Goal: Task Accomplishment & Management: Complete application form

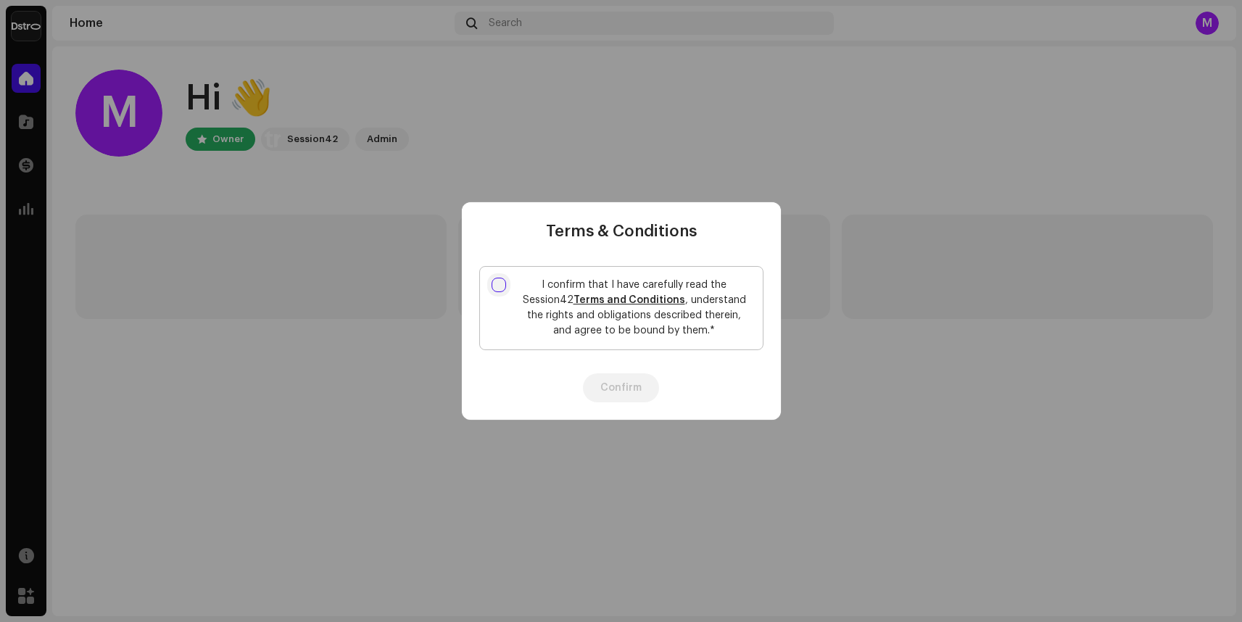
click at [504, 288] on input "I confirm that I have carefully read the Session42 Terms and Conditions , under…" at bounding box center [499, 285] width 15 height 15
checkbox input "true"
click at [628, 393] on button "Confirm" at bounding box center [621, 387] width 76 height 29
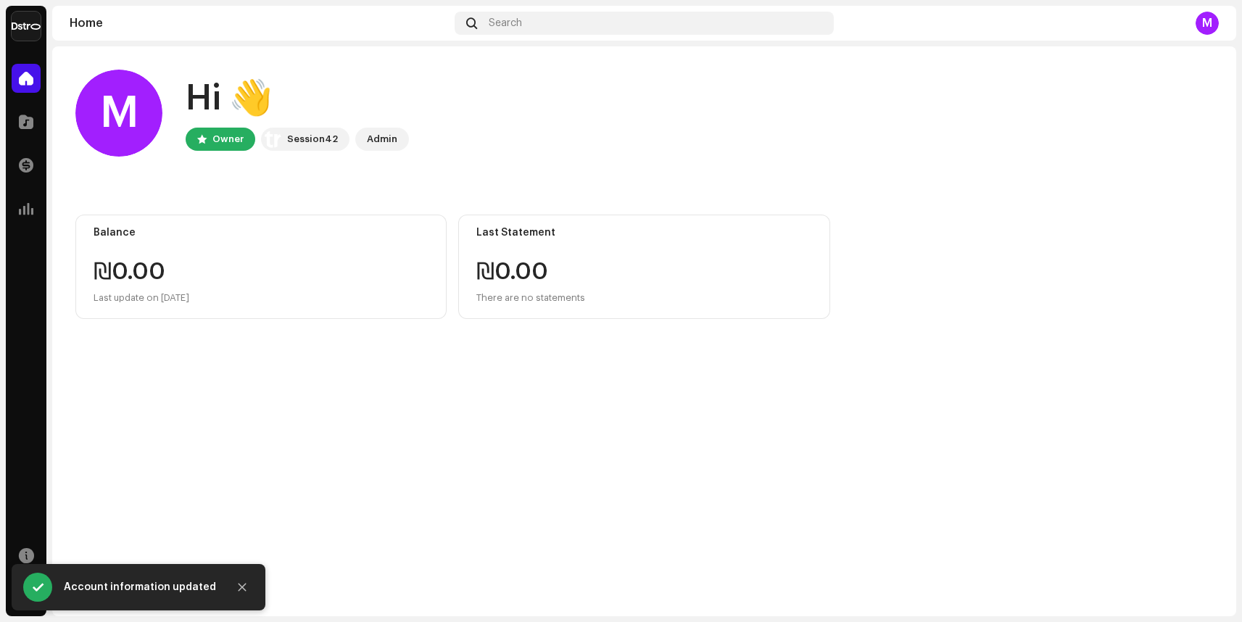
click at [125, 118] on div "M" at bounding box center [118, 113] width 87 height 87
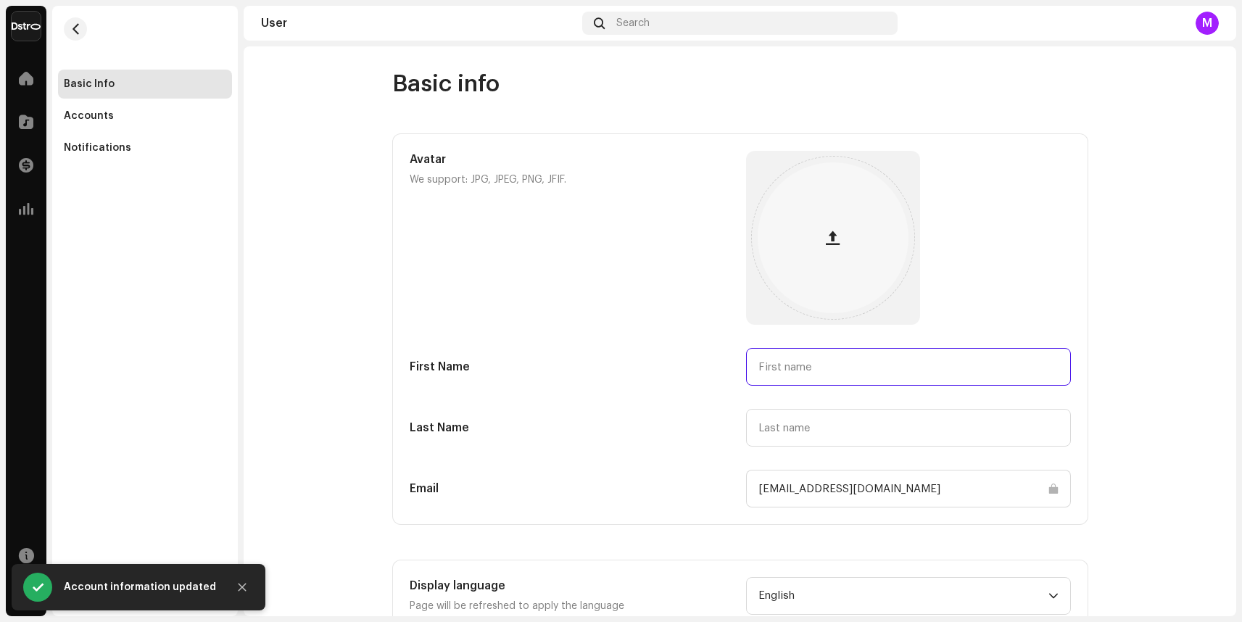
click at [810, 365] on input "text" at bounding box center [908, 367] width 325 height 38
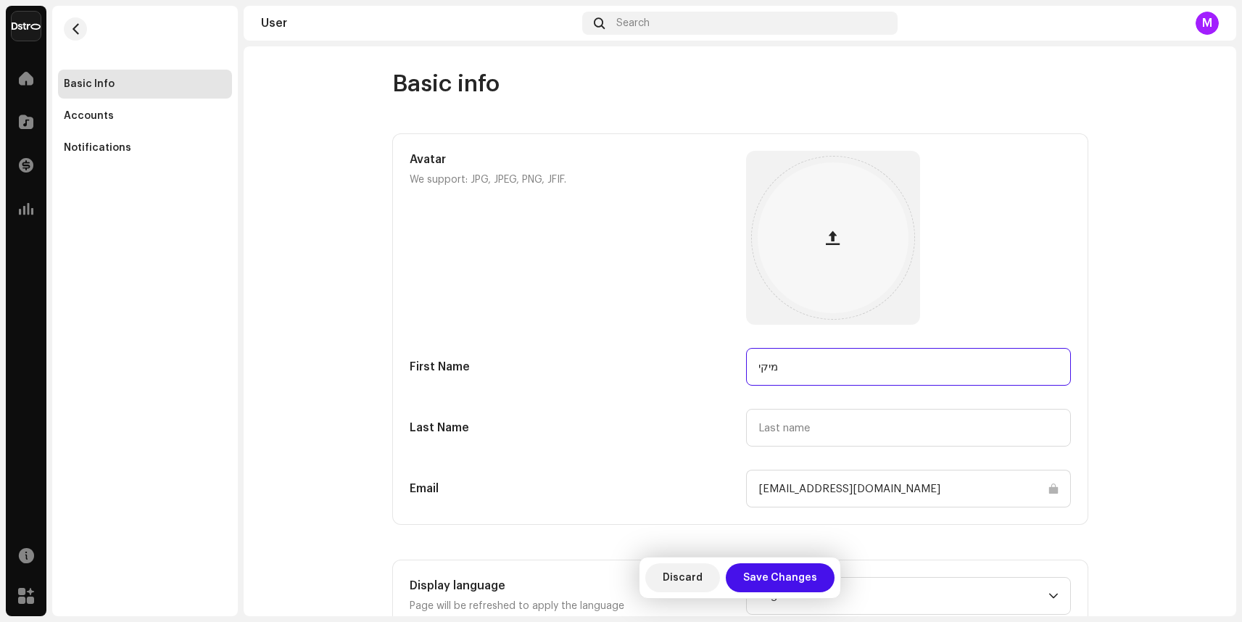
type input "מיקי"
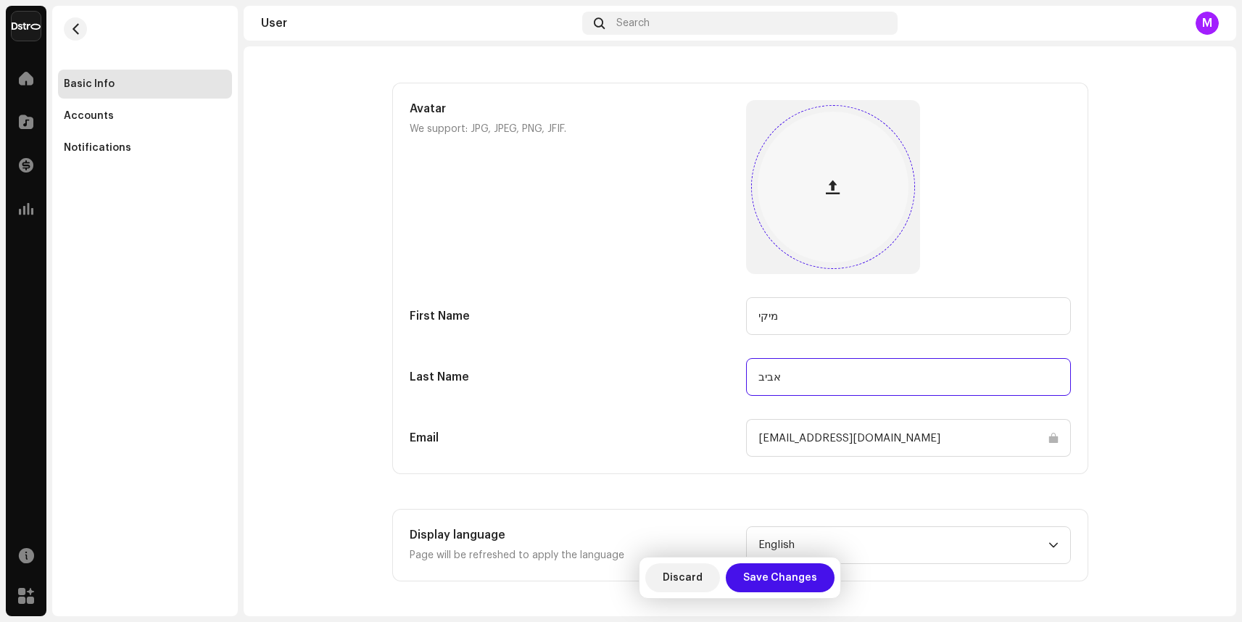
type input "אביב"
click at [839, 188] on button "button" at bounding box center [833, 187] width 35 height 35
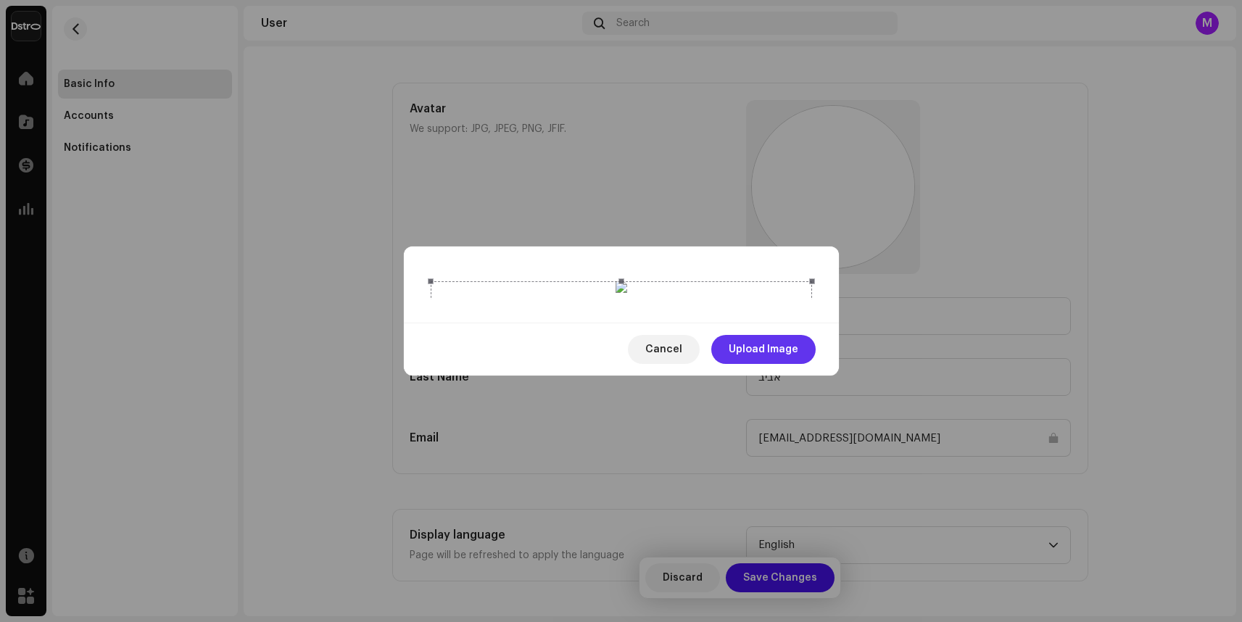
click at [788, 364] on span "Upload Image" at bounding box center [764, 349] width 70 height 29
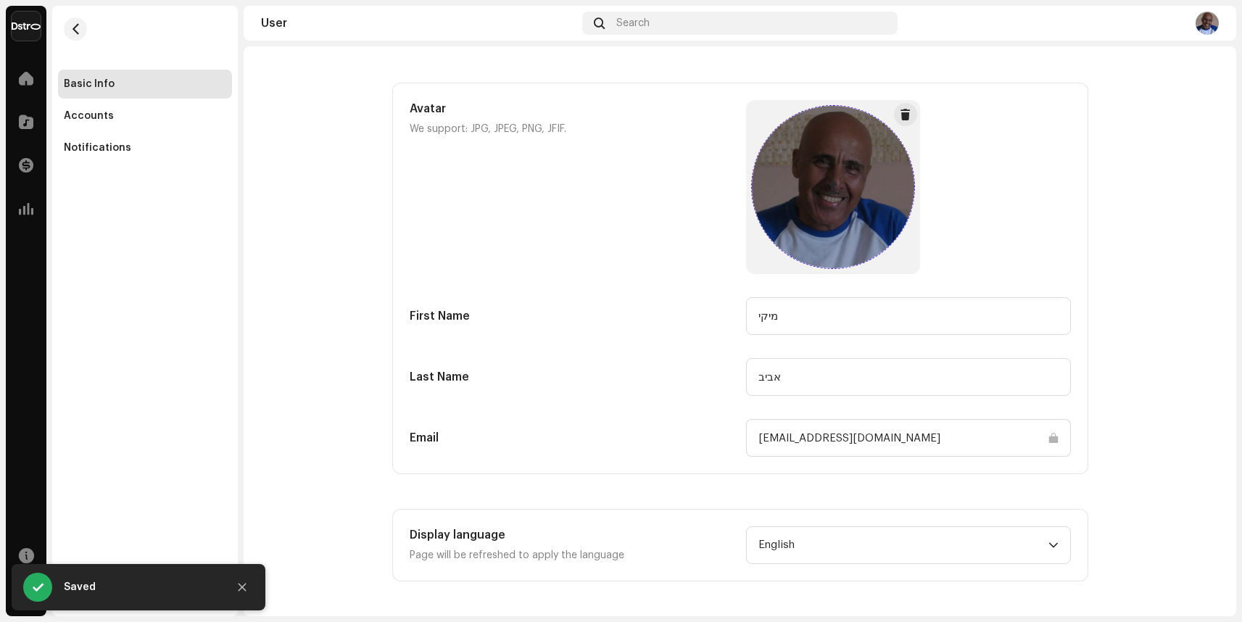
drag, startPoint x: 831, startPoint y: 189, endPoint x: 873, endPoint y: 205, distance: 45.0
click at [873, 205] on div at bounding box center [833, 187] width 162 height 162
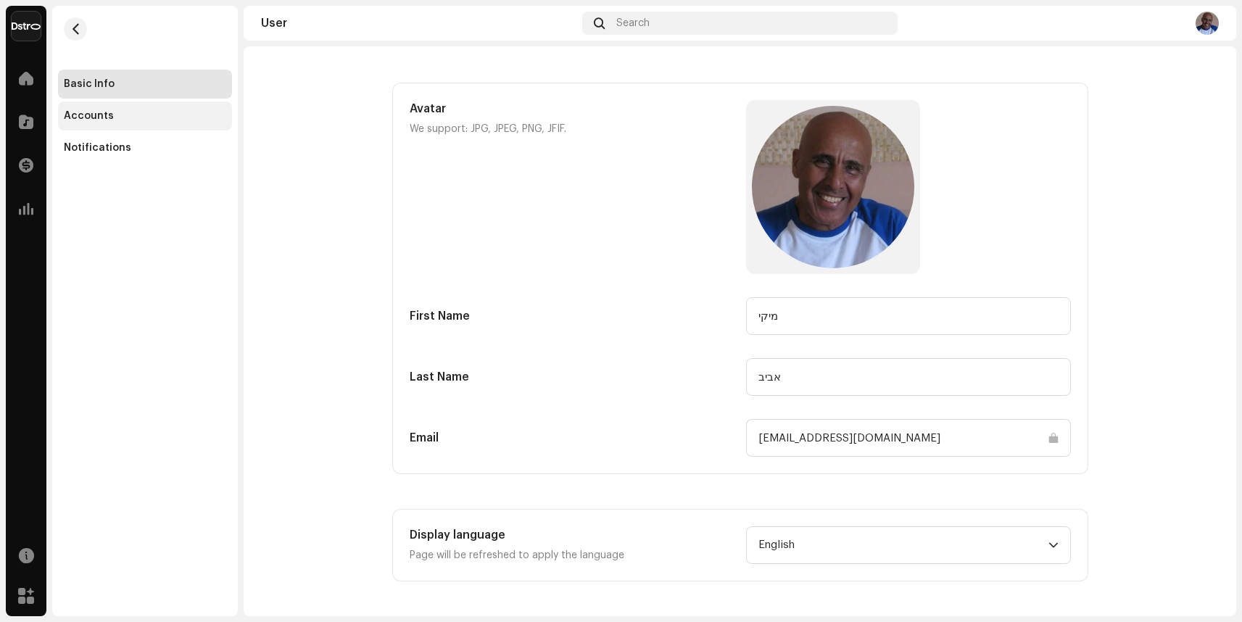
click at [79, 123] on div "Accounts" at bounding box center [145, 116] width 174 height 29
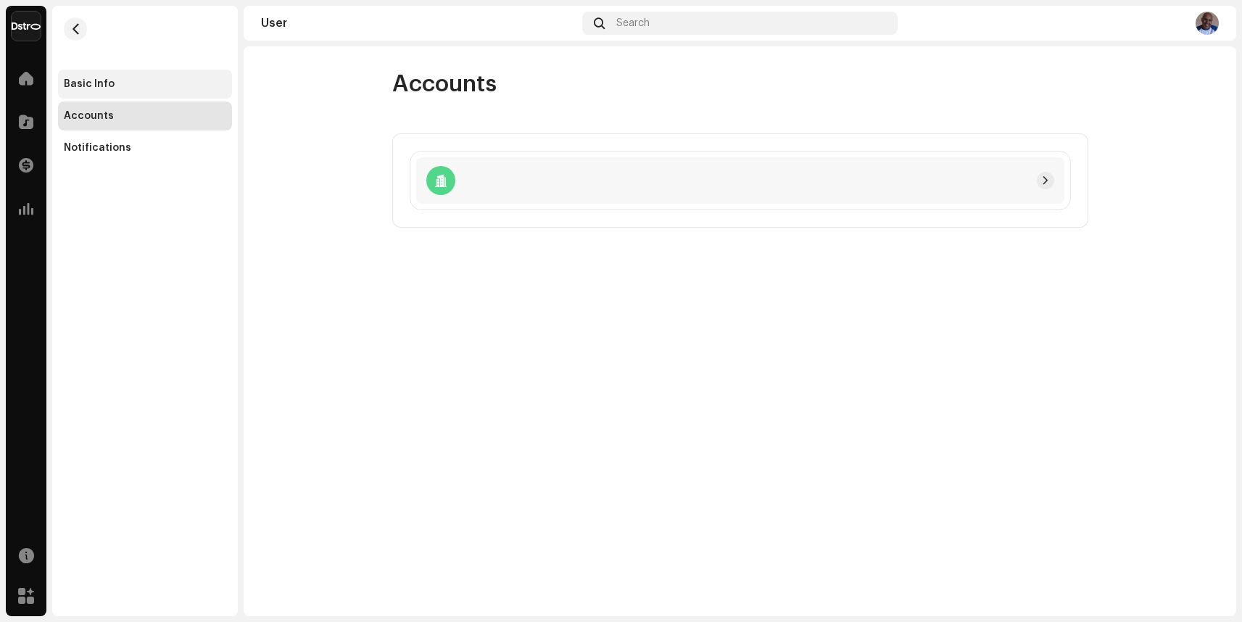
click at [99, 80] on div "Basic Info" at bounding box center [89, 84] width 51 height 12
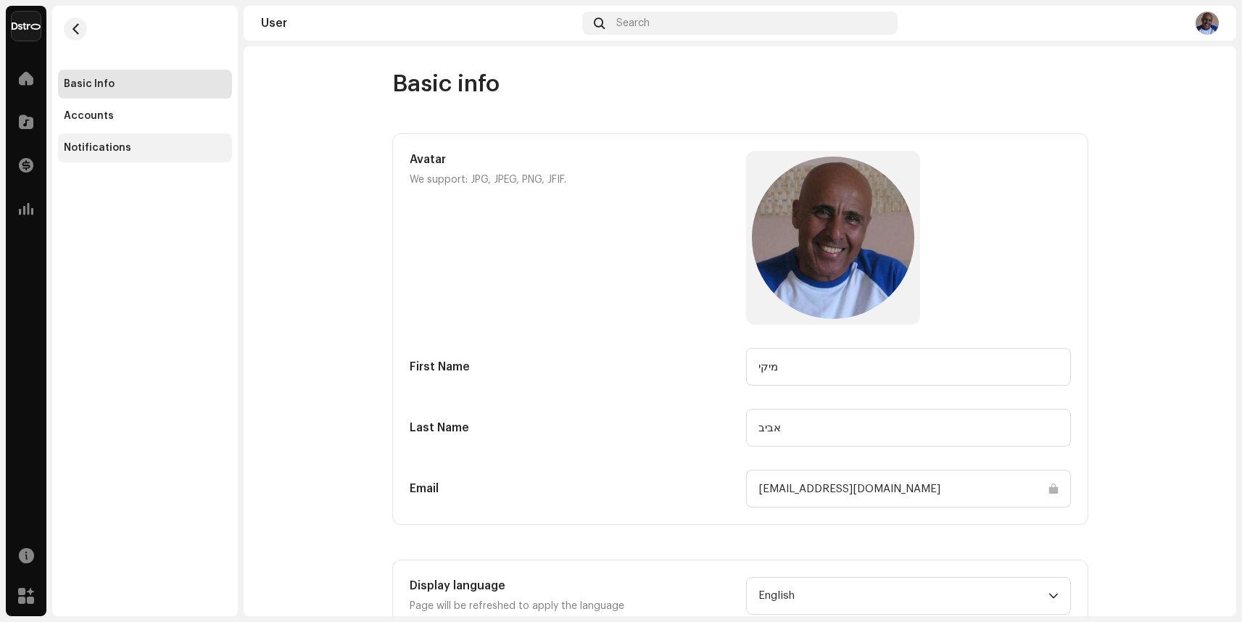
click at [108, 161] on div "Notifications" at bounding box center [145, 147] width 174 height 29
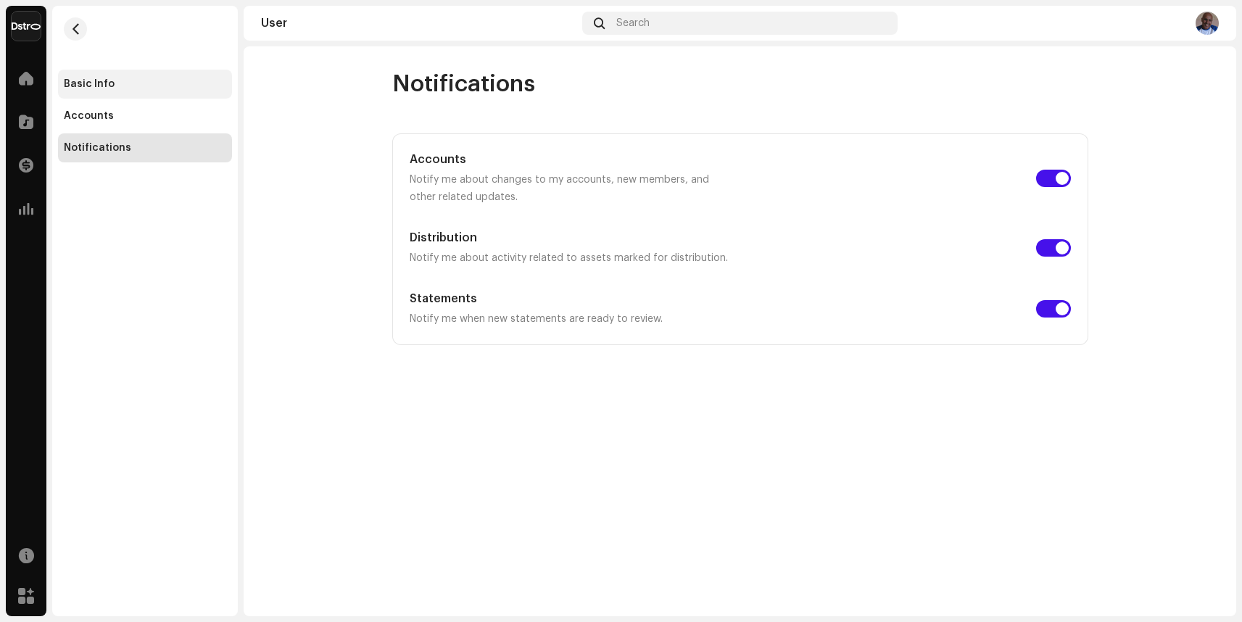
click at [102, 87] on div "Basic Info" at bounding box center [89, 84] width 51 height 12
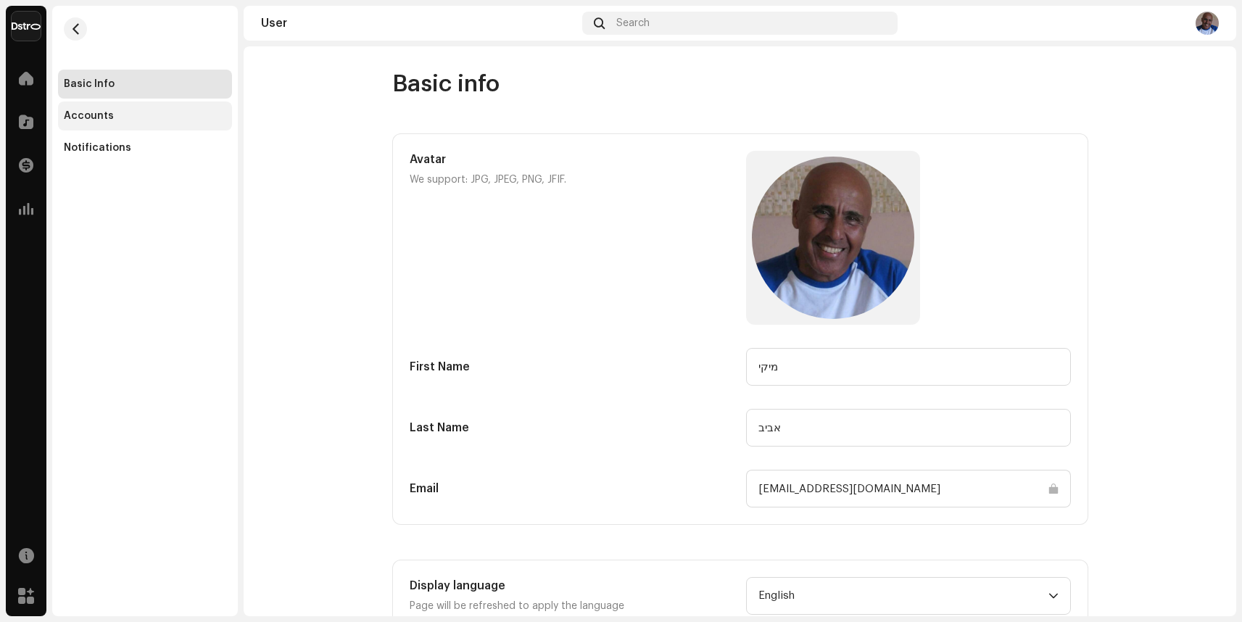
click at [103, 117] on div "Accounts" at bounding box center [89, 116] width 50 height 12
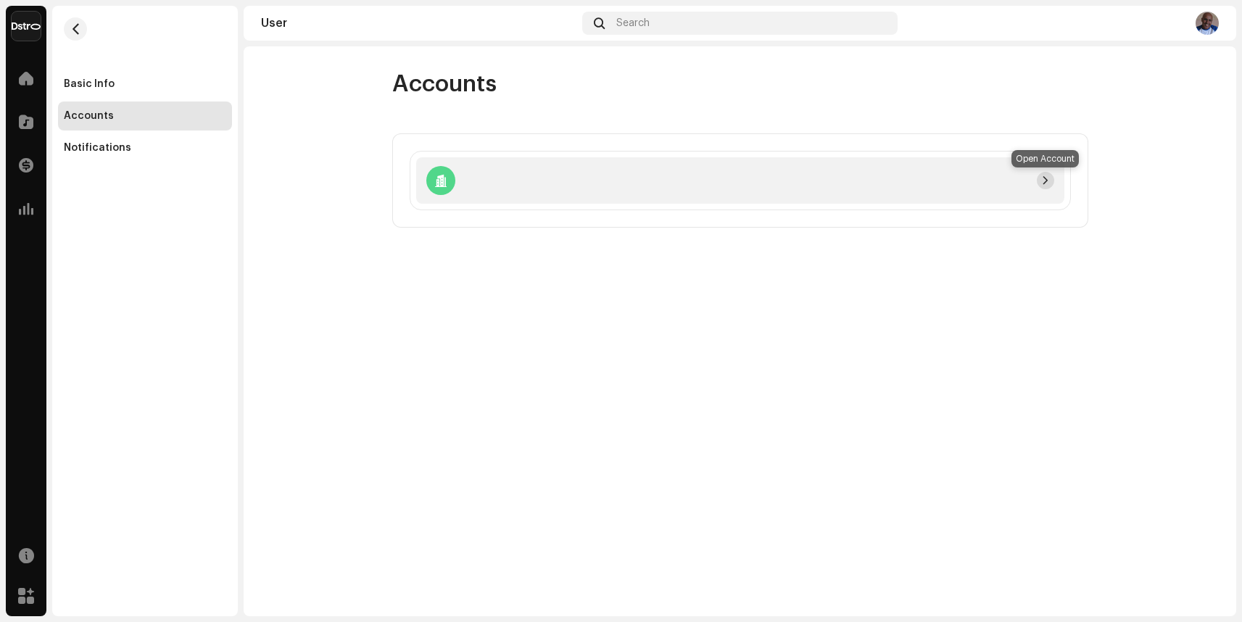
click at [1038, 181] on button "button" at bounding box center [1045, 180] width 17 height 17
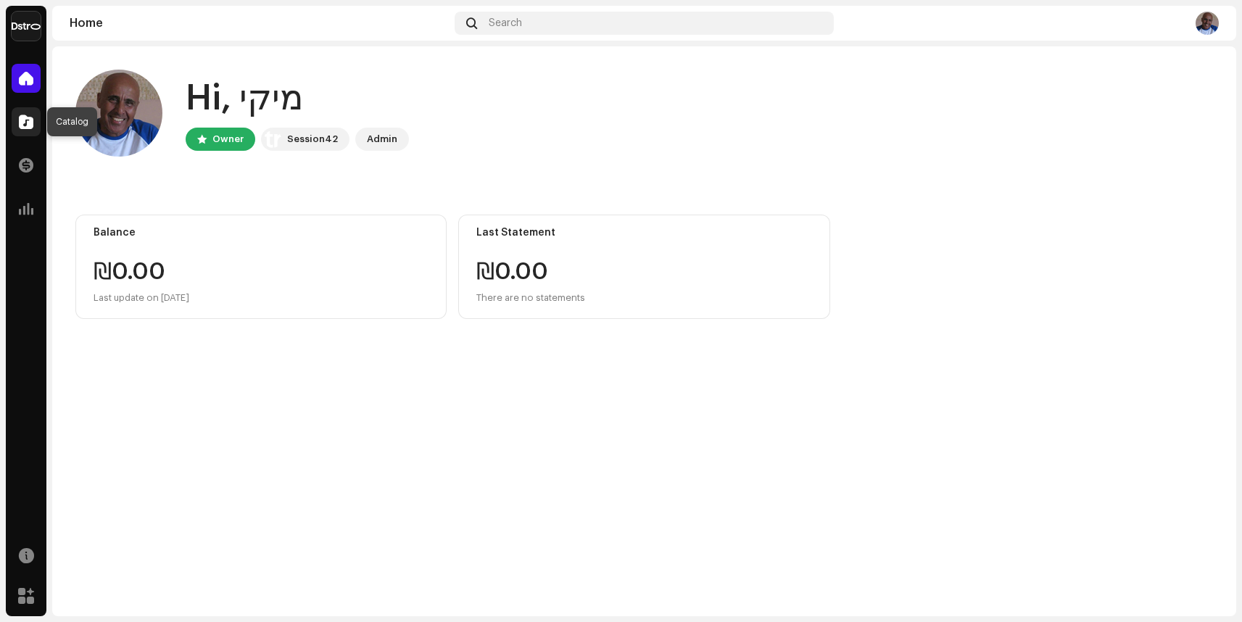
click at [30, 126] on span at bounding box center [26, 122] width 15 height 12
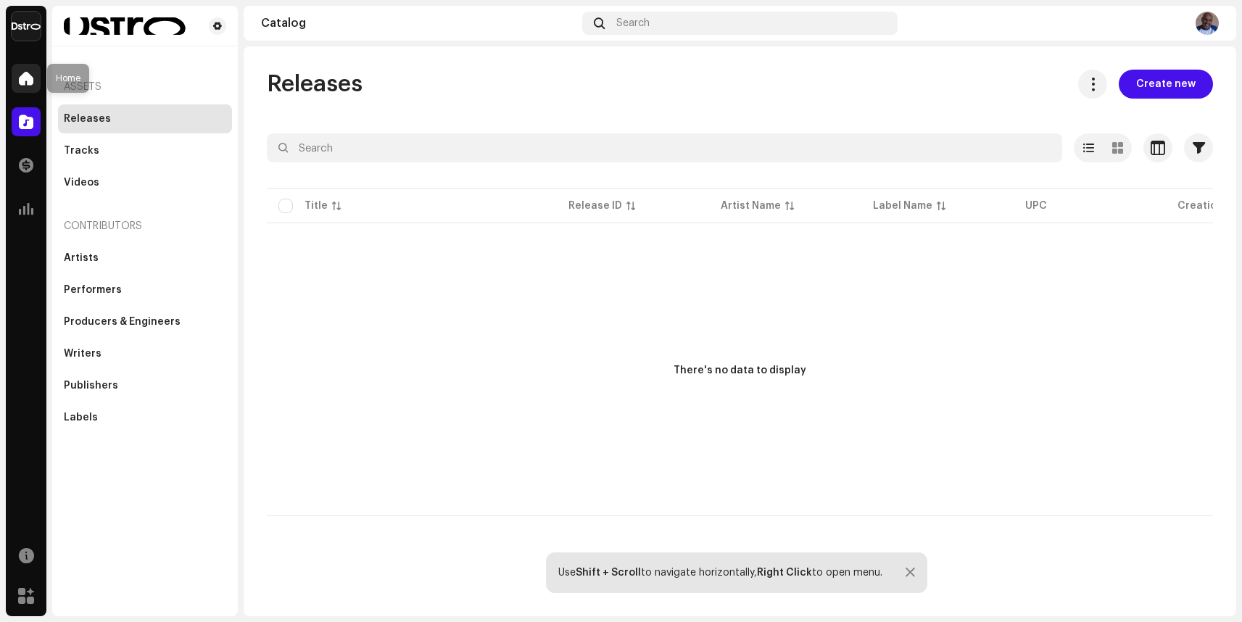
click at [26, 77] on span at bounding box center [26, 79] width 15 height 12
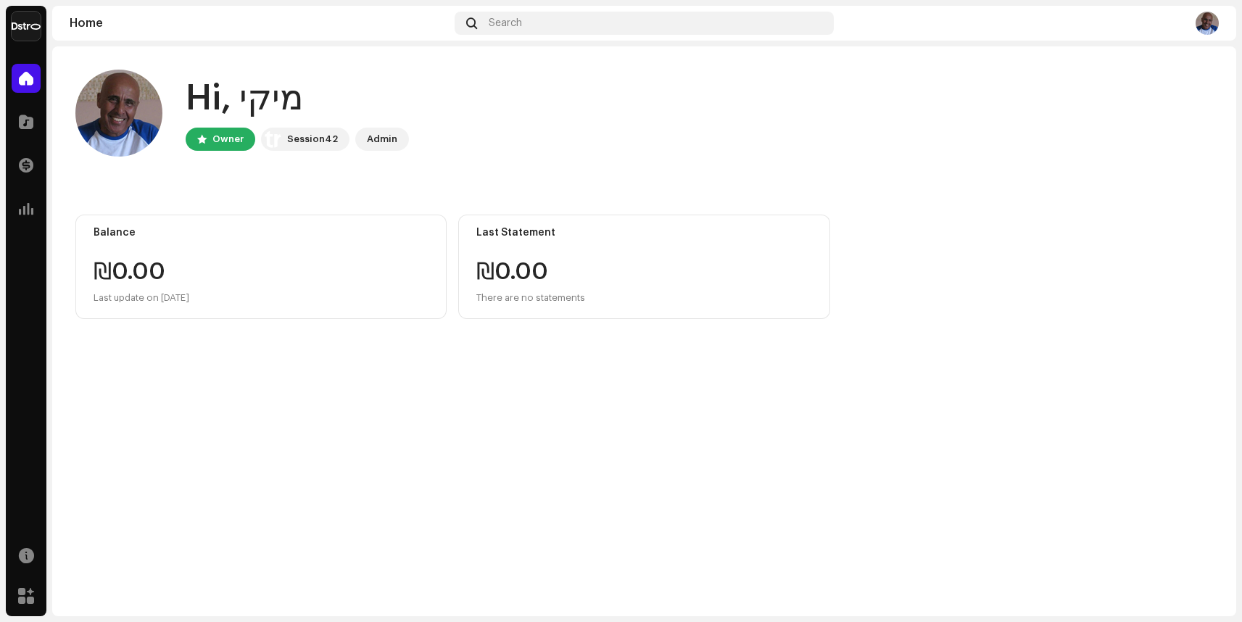
click at [1205, 30] on img at bounding box center [1207, 23] width 23 height 23
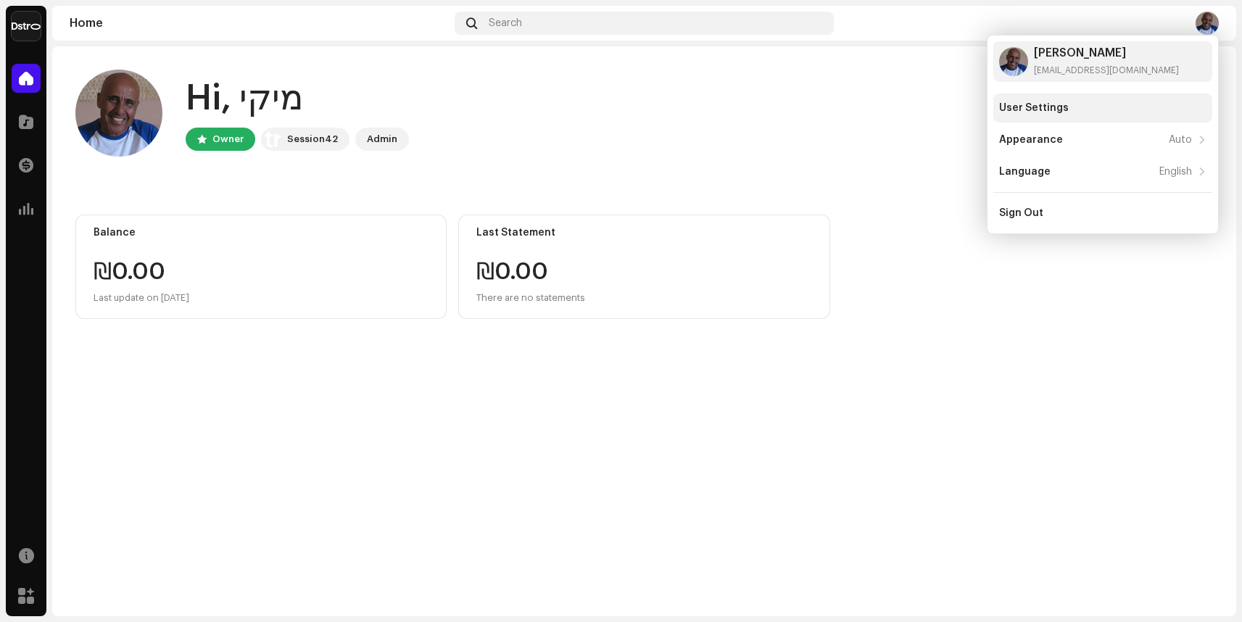
click at [1040, 108] on div "User Settings" at bounding box center [1034, 108] width 70 height 12
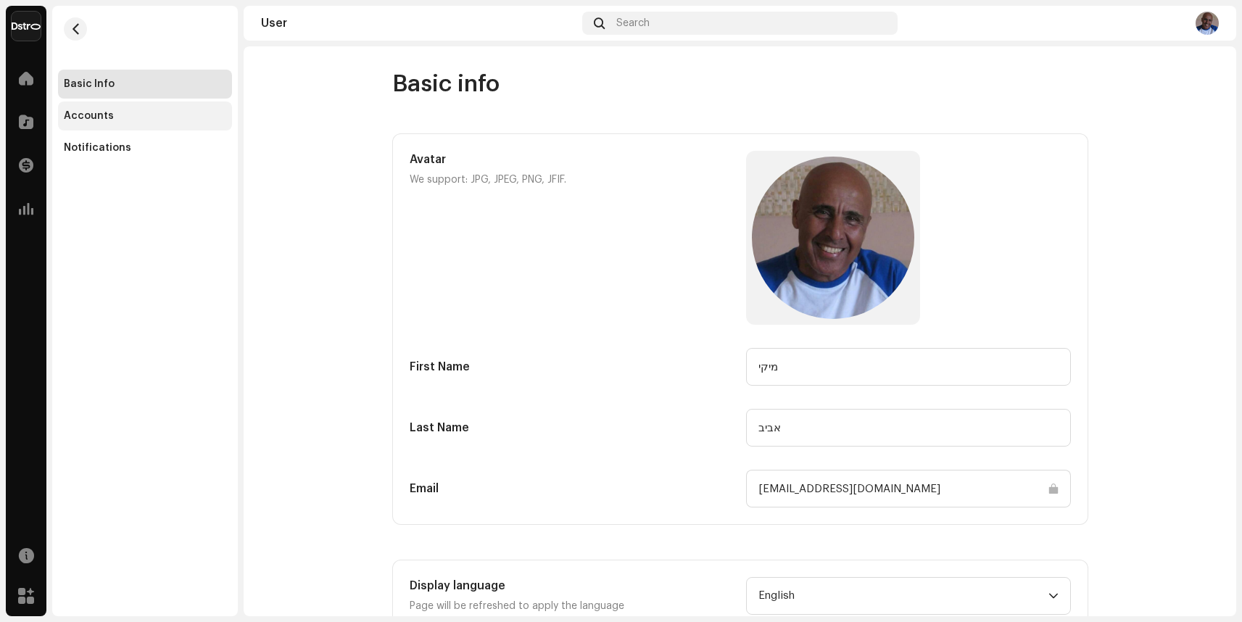
click at [95, 118] on div "Accounts" at bounding box center [89, 116] width 50 height 12
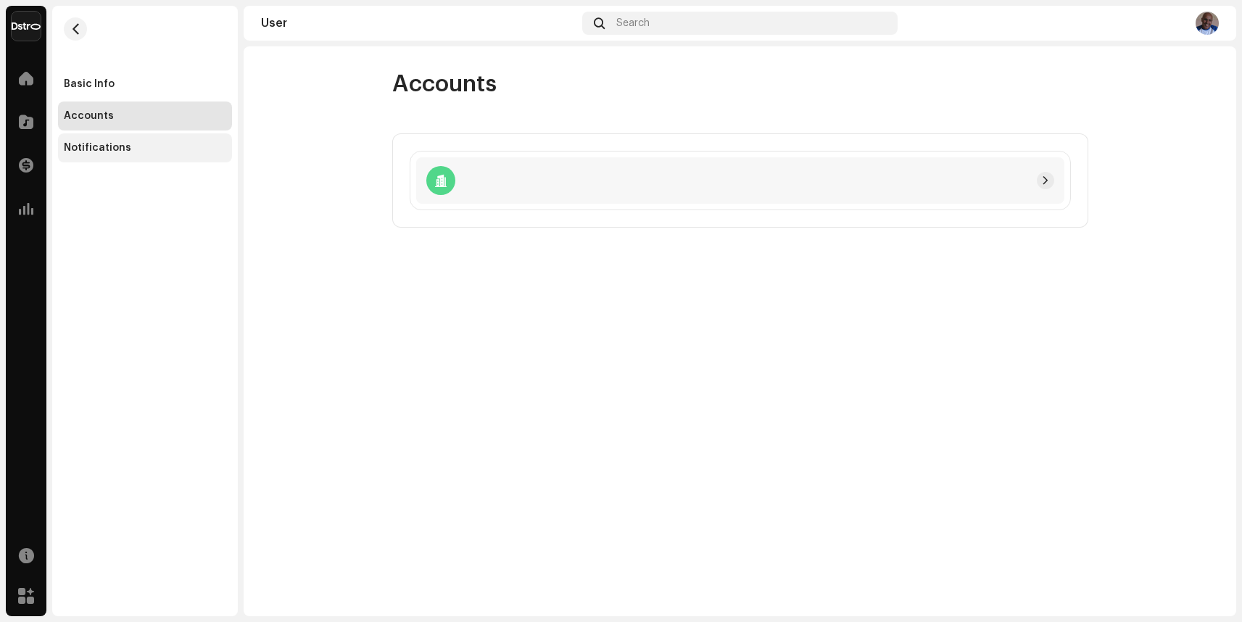
click at [107, 149] on div "Notifications" at bounding box center [97, 148] width 67 height 12
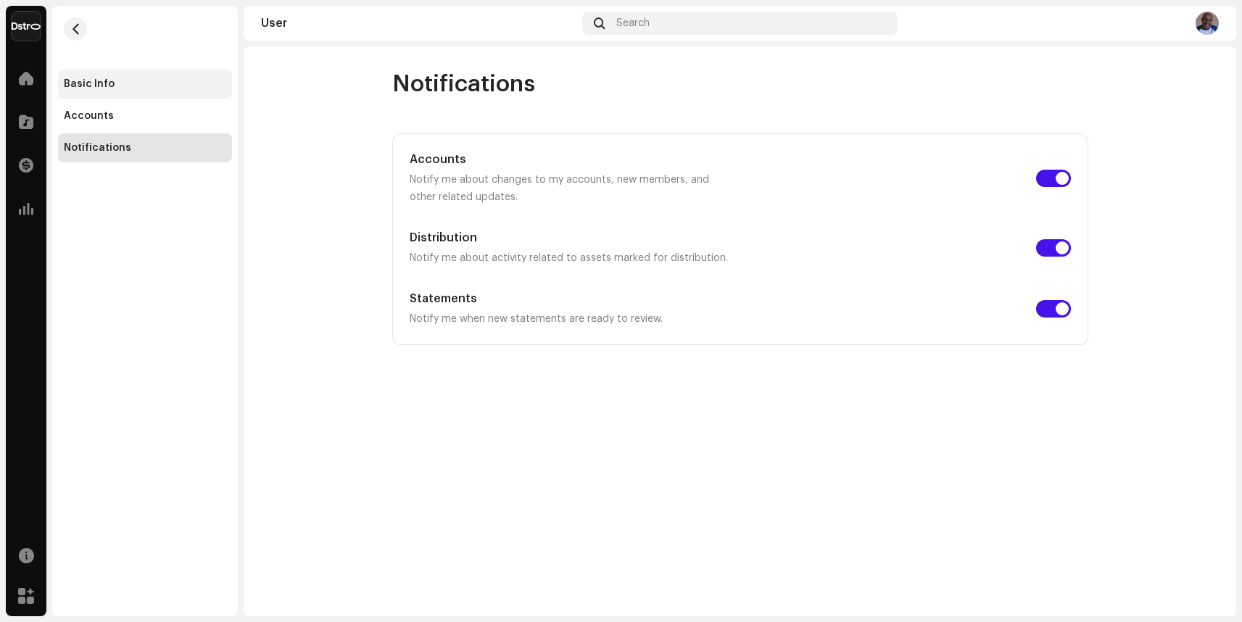
click at [86, 86] on div "Basic Info" at bounding box center [89, 84] width 51 height 12
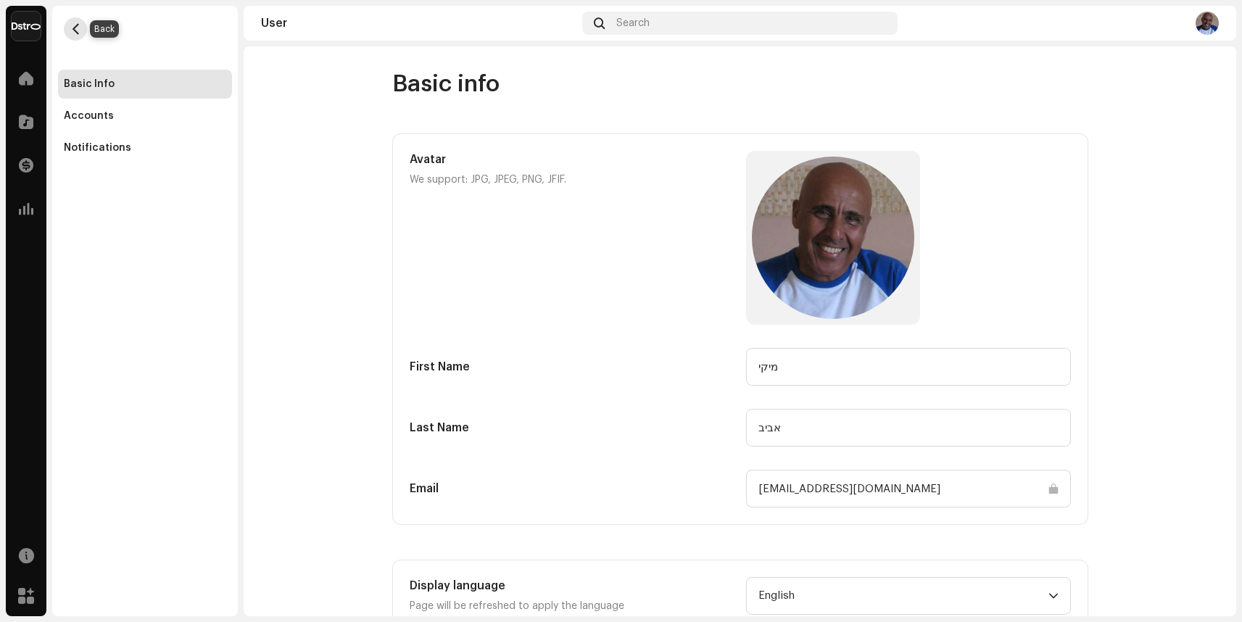
click at [75, 30] on span "button" at bounding box center [75, 29] width 11 height 12
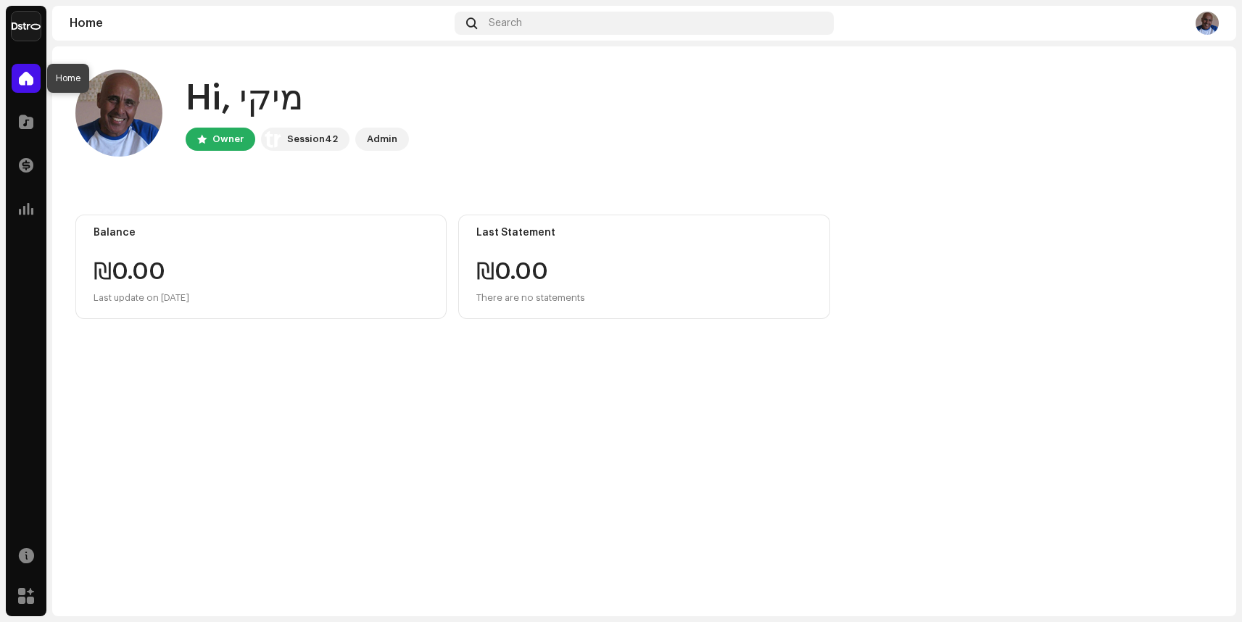
click at [31, 79] on span at bounding box center [26, 79] width 15 height 12
click at [30, 128] on span at bounding box center [26, 122] width 15 height 12
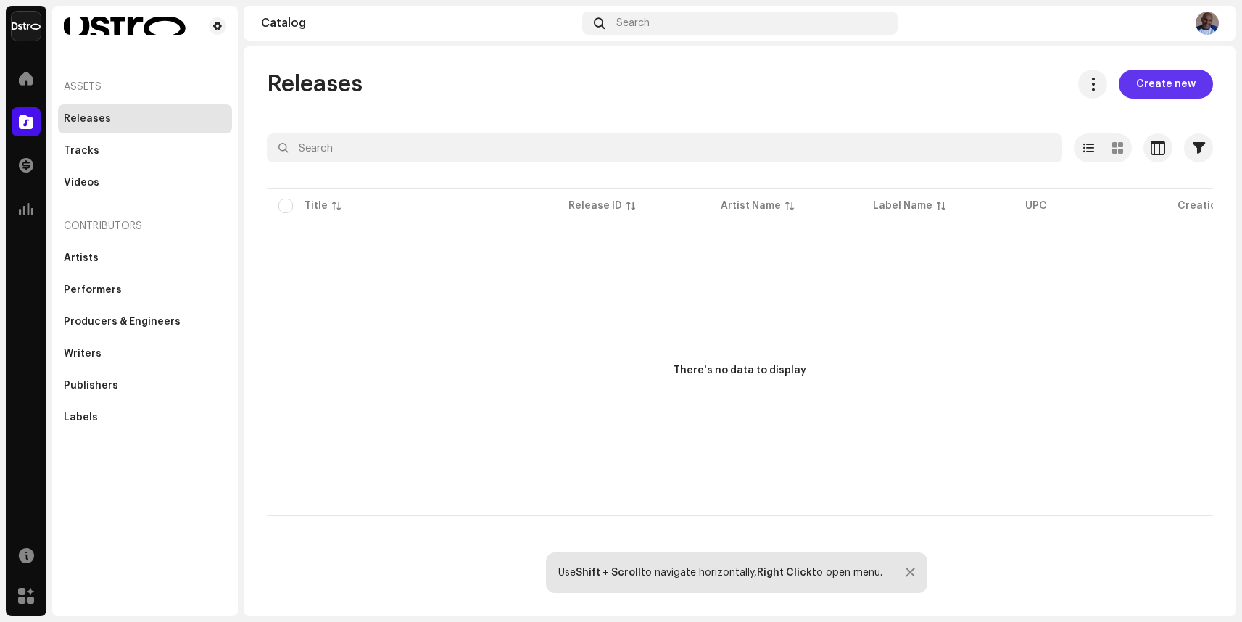
click at [1179, 83] on span "Create new" at bounding box center [1165, 84] width 59 height 29
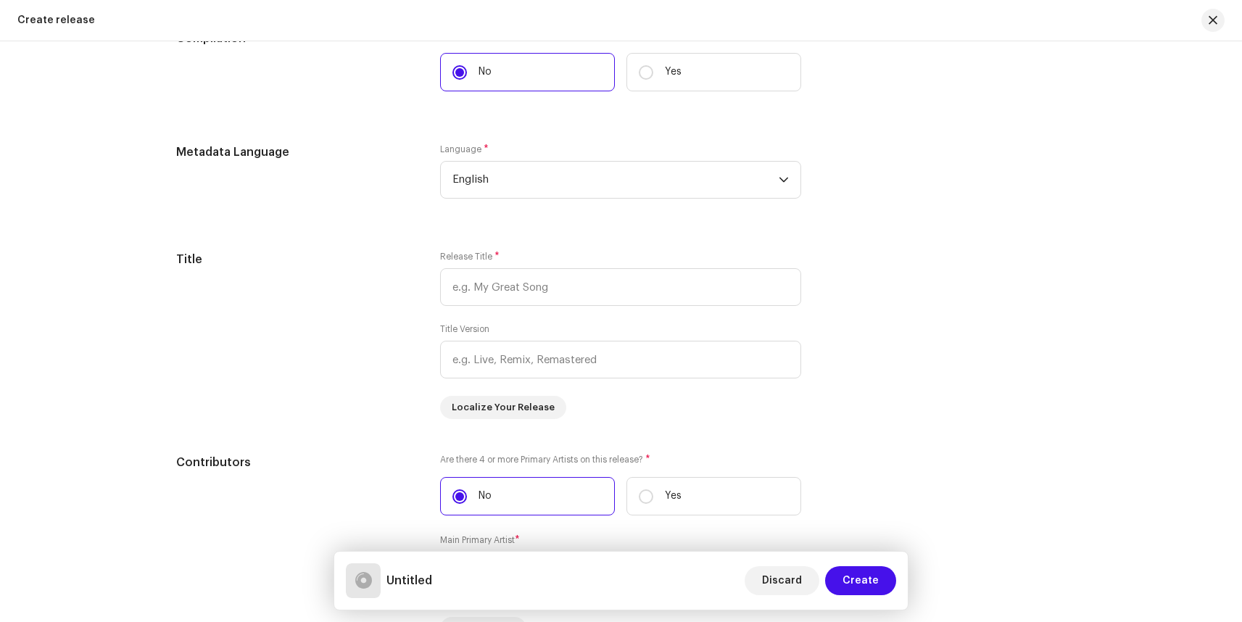
scroll to position [596, 0]
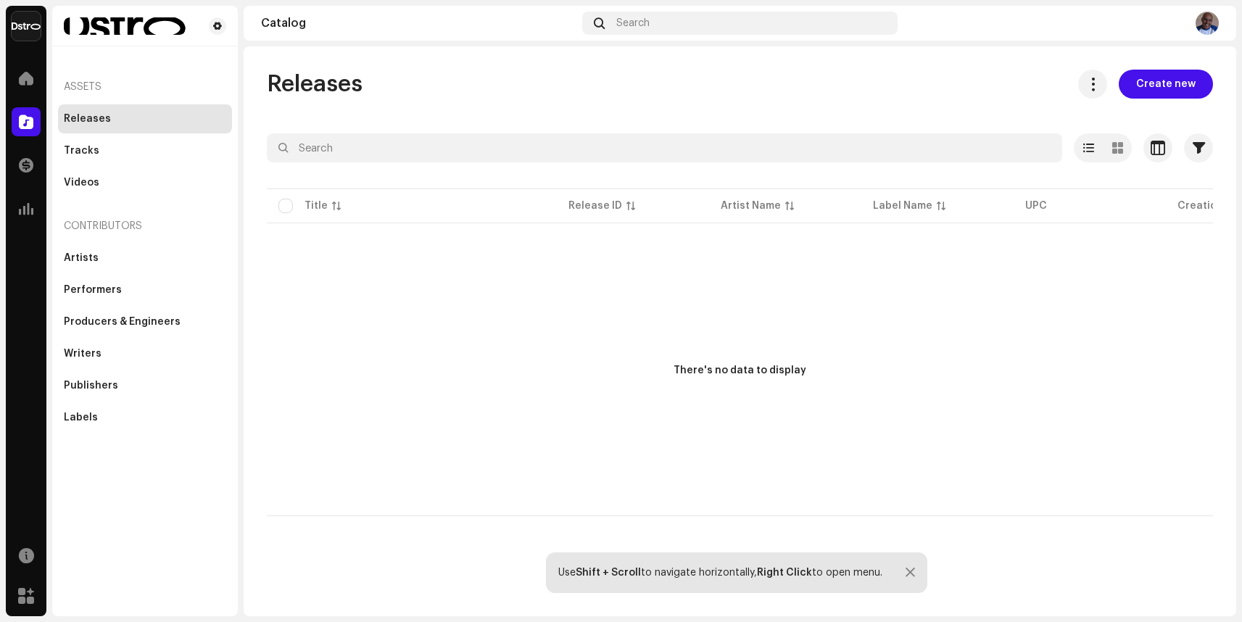
click at [82, 125] on div "Releases" at bounding box center [145, 118] width 174 height 29
click at [84, 120] on div "Releases" at bounding box center [87, 119] width 47 height 12
click at [80, 159] on div "Tracks" at bounding box center [145, 150] width 174 height 29
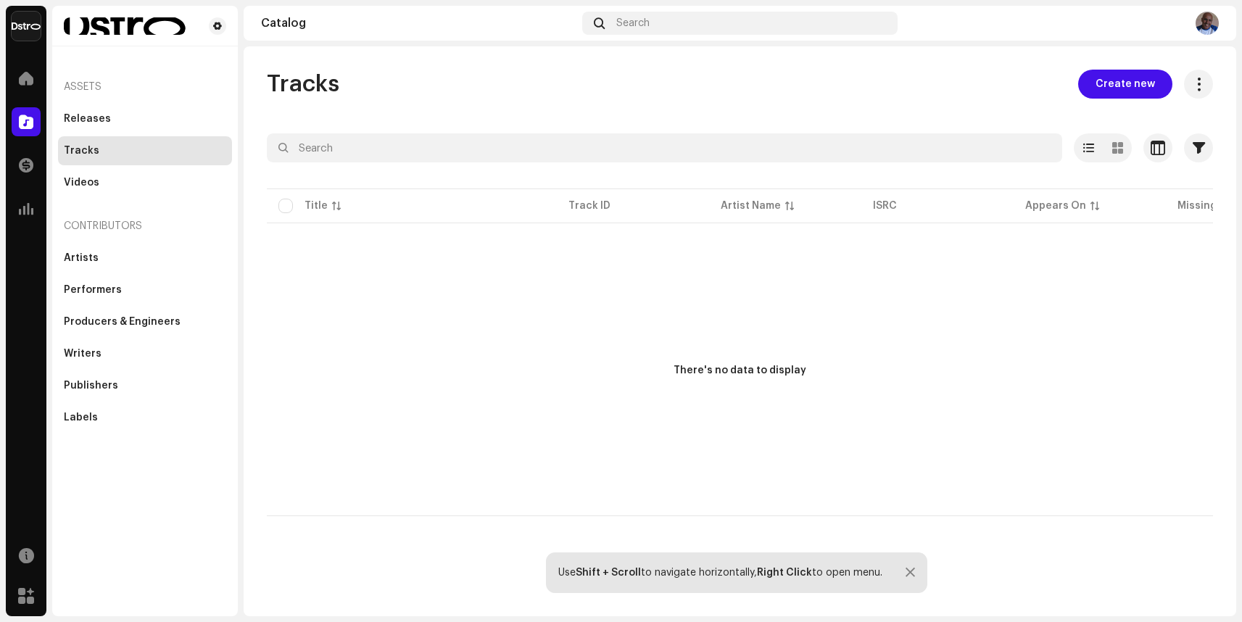
click at [287, 207] on p-table "Title Track ID Artist Name ISRC Appears On Missing Audio ACR Cloud" at bounding box center [740, 206] width 946 height 41
click at [91, 147] on div "Tracks" at bounding box center [82, 151] width 36 height 12
click at [1128, 85] on span "Create new" at bounding box center [1125, 84] width 59 height 29
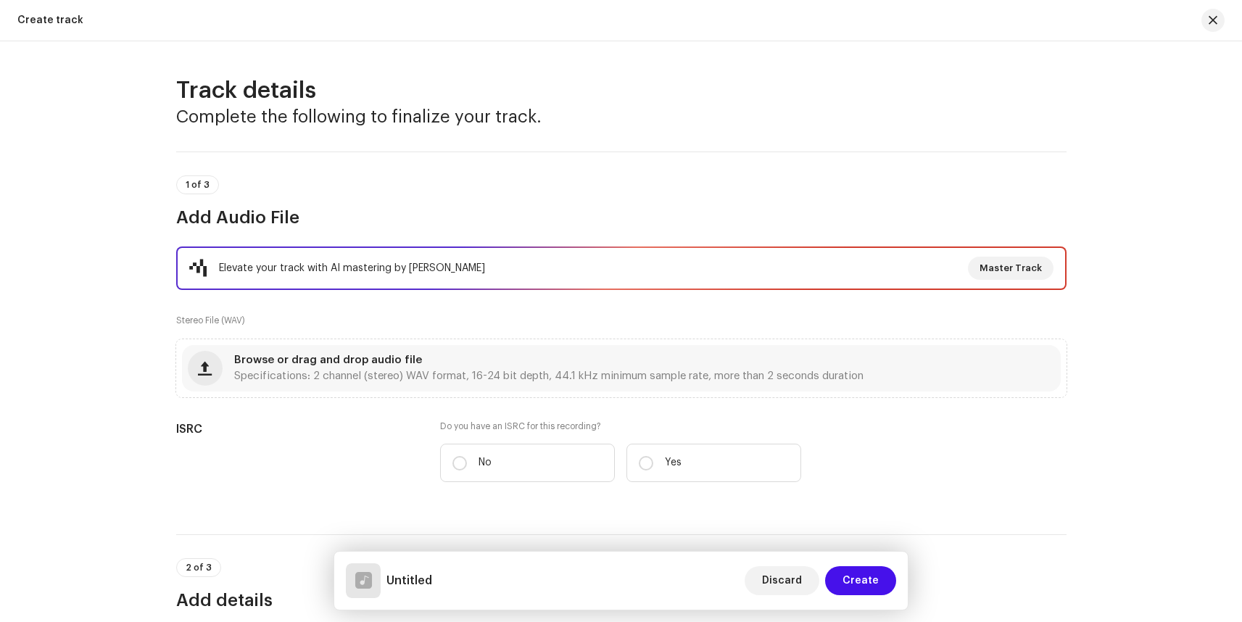
click at [420, 263] on div "Elevate your track with AI mastering by [PERSON_NAME]" at bounding box center [352, 268] width 266 height 17
click at [448, 264] on div "Elevate your track with AI mastering by [PERSON_NAME]" at bounding box center [352, 268] width 266 height 17
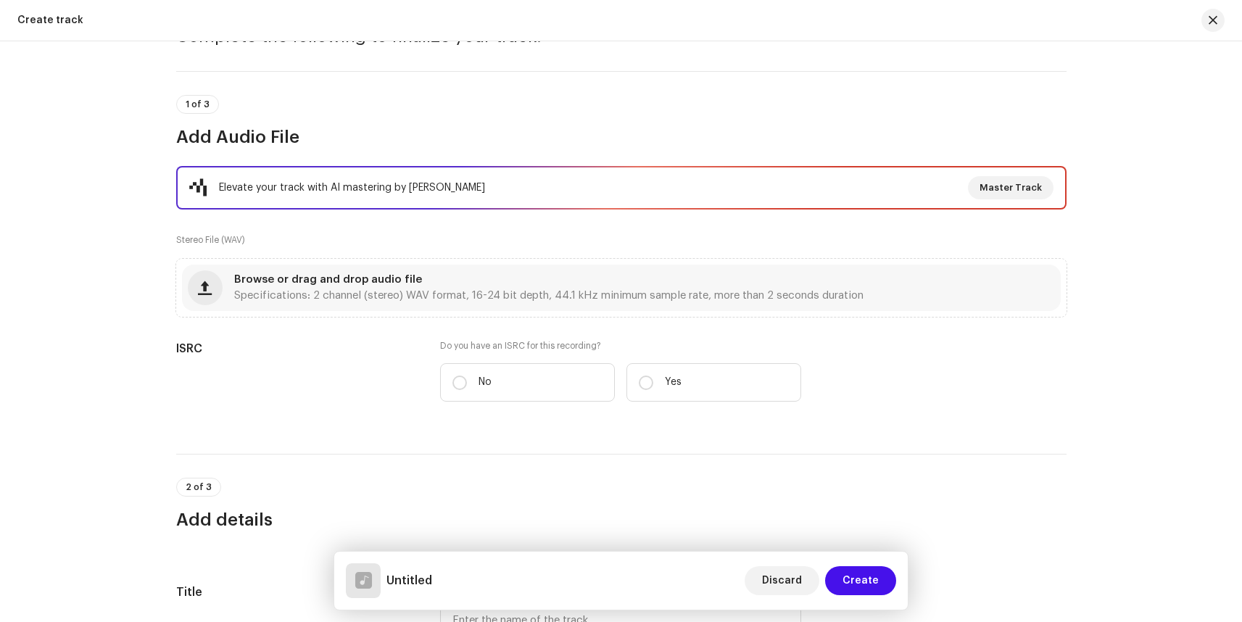
scroll to position [90, 0]
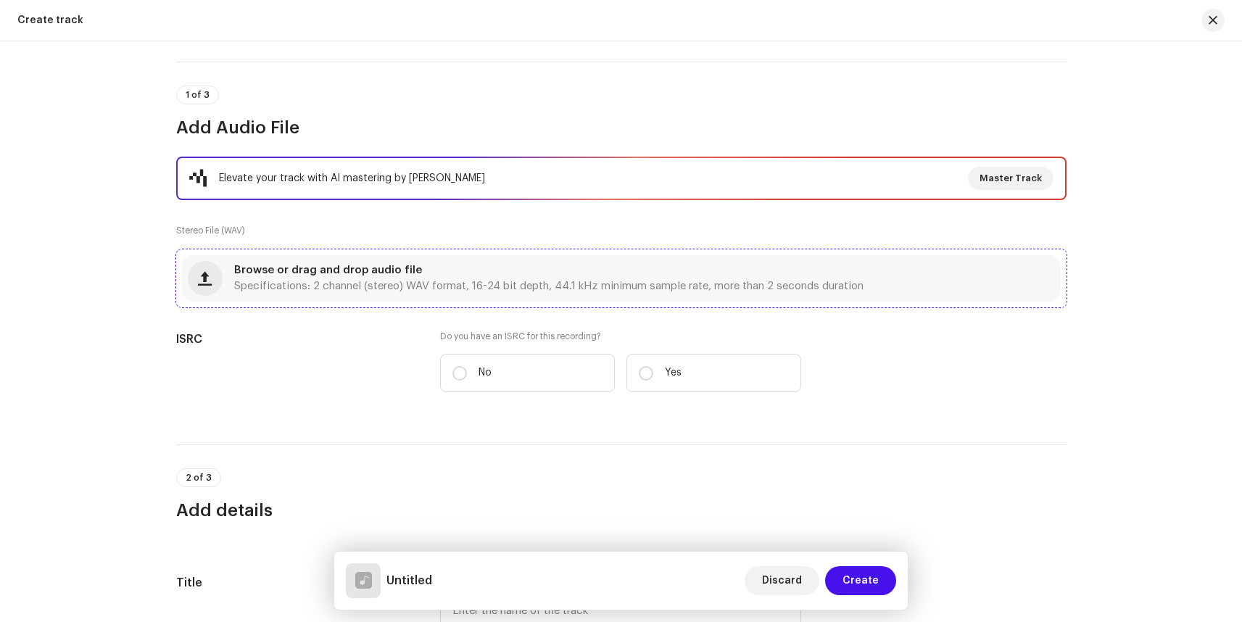
click at [337, 268] on span "Browse or drag and drop audio file" at bounding box center [328, 270] width 188 height 10
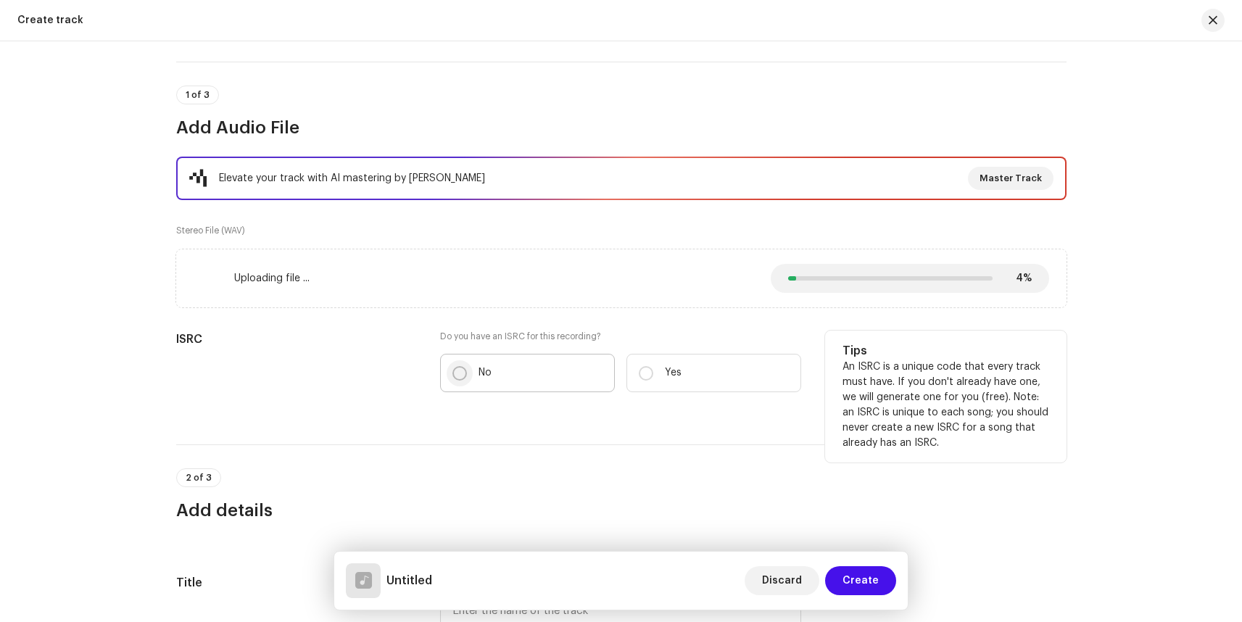
click at [460, 373] on input "No" at bounding box center [460, 373] width 15 height 15
radio input "true"
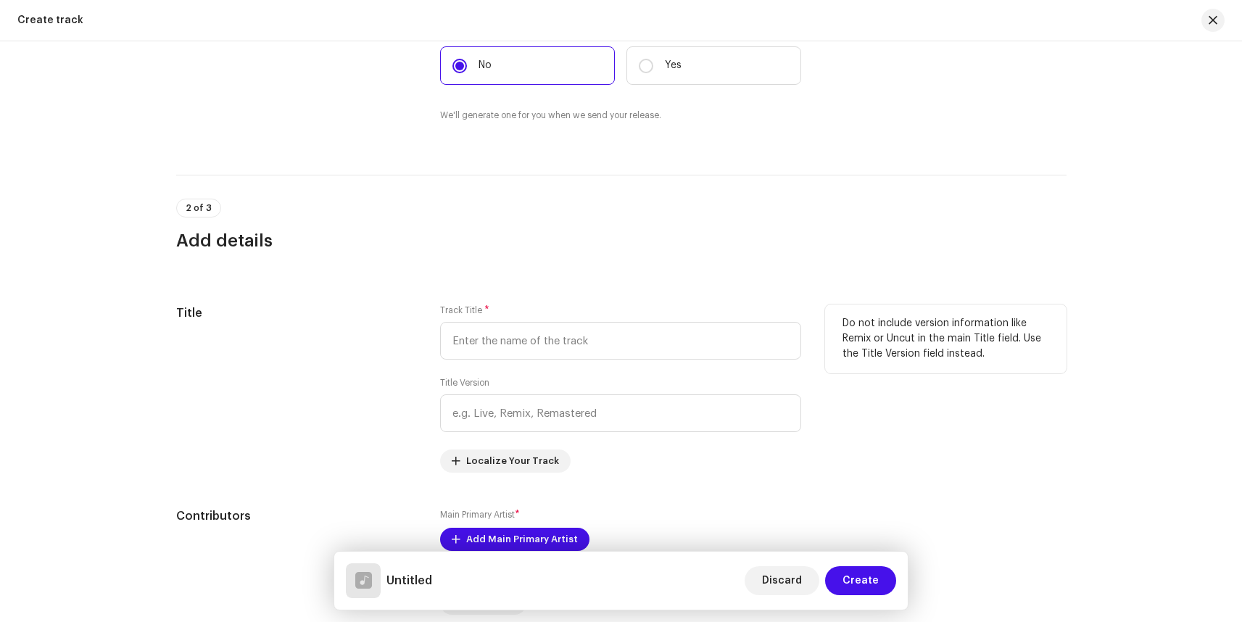
scroll to position [471, 0]
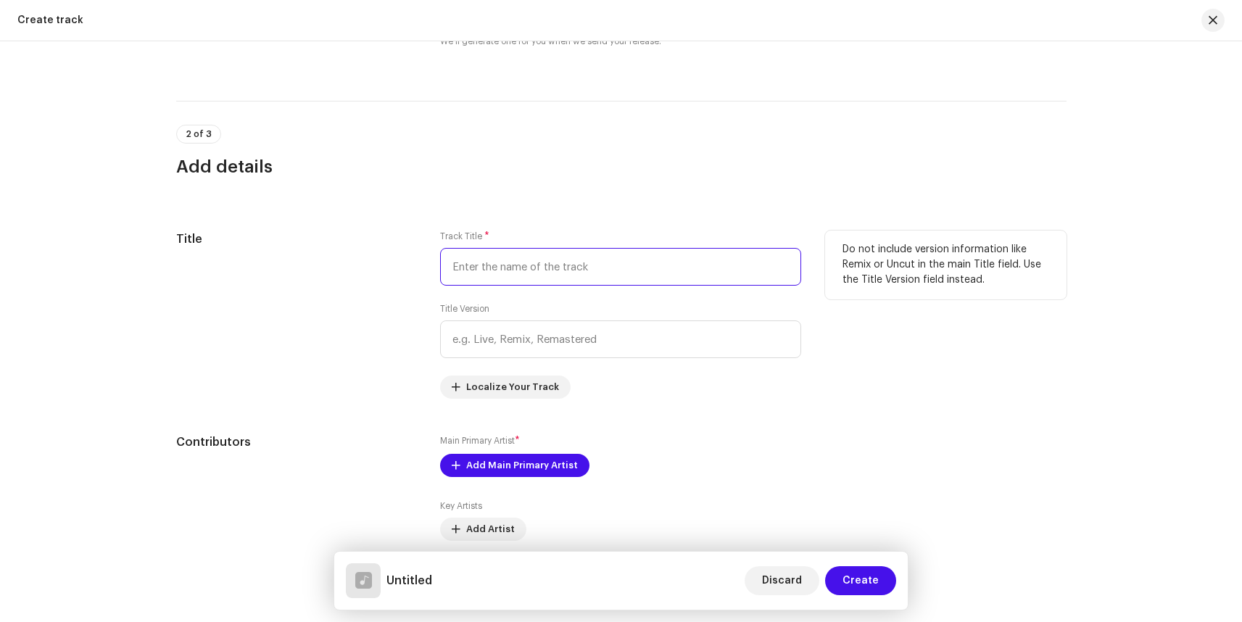
click at [548, 263] on input "text" at bounding box center [620, 267] width 361 height 38
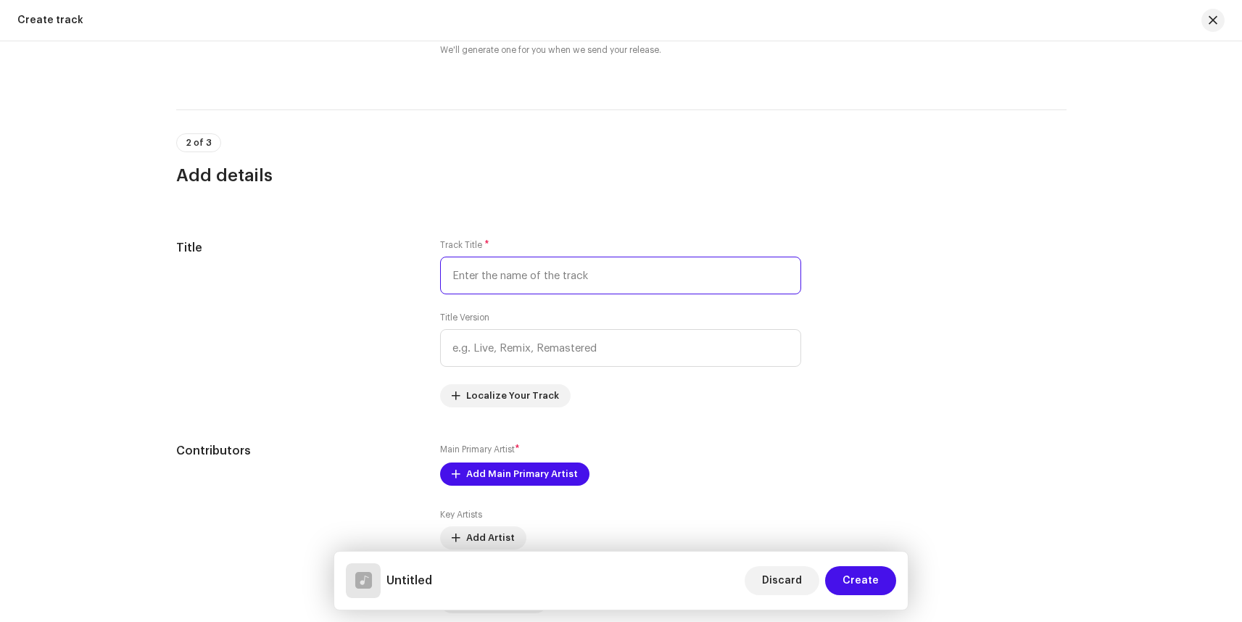
scroll to position [537, 0]
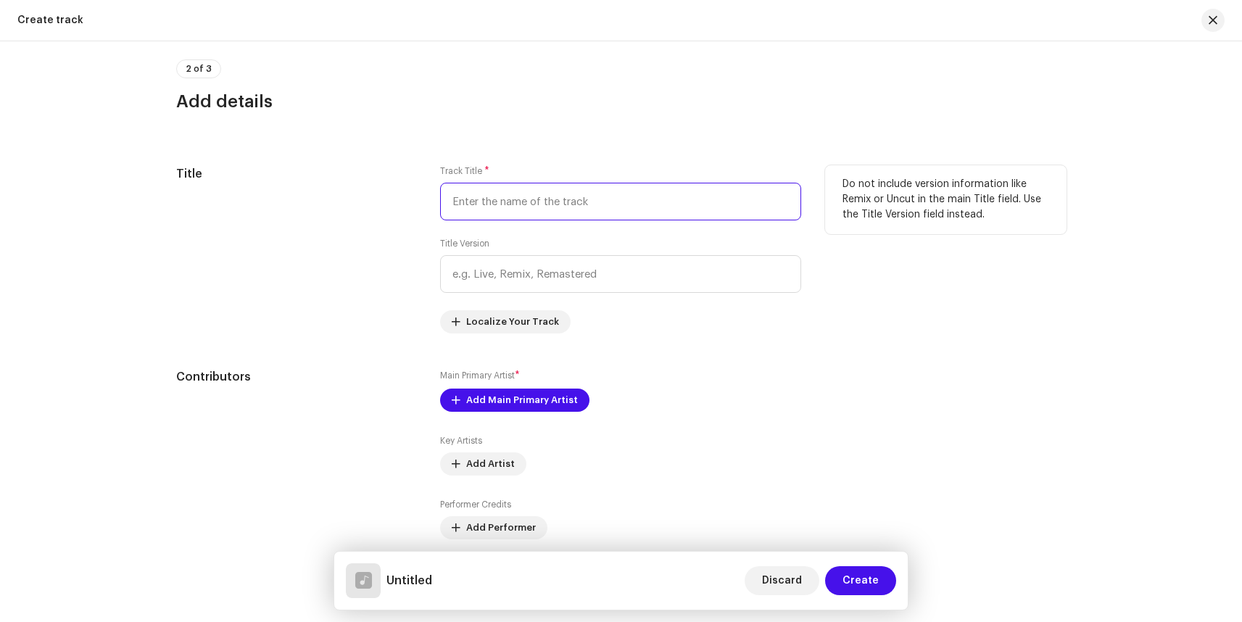
click at [532, 202] on input "text" at bounding box center [620, 202] width 361 height 38
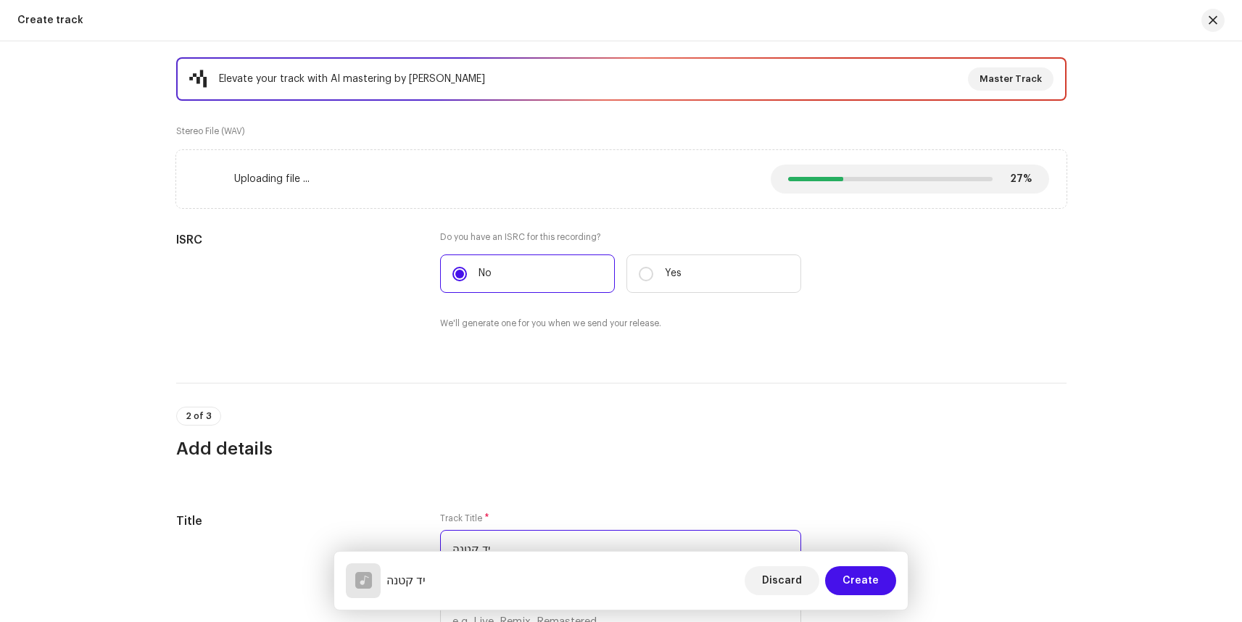
scroll to position [40, 0]
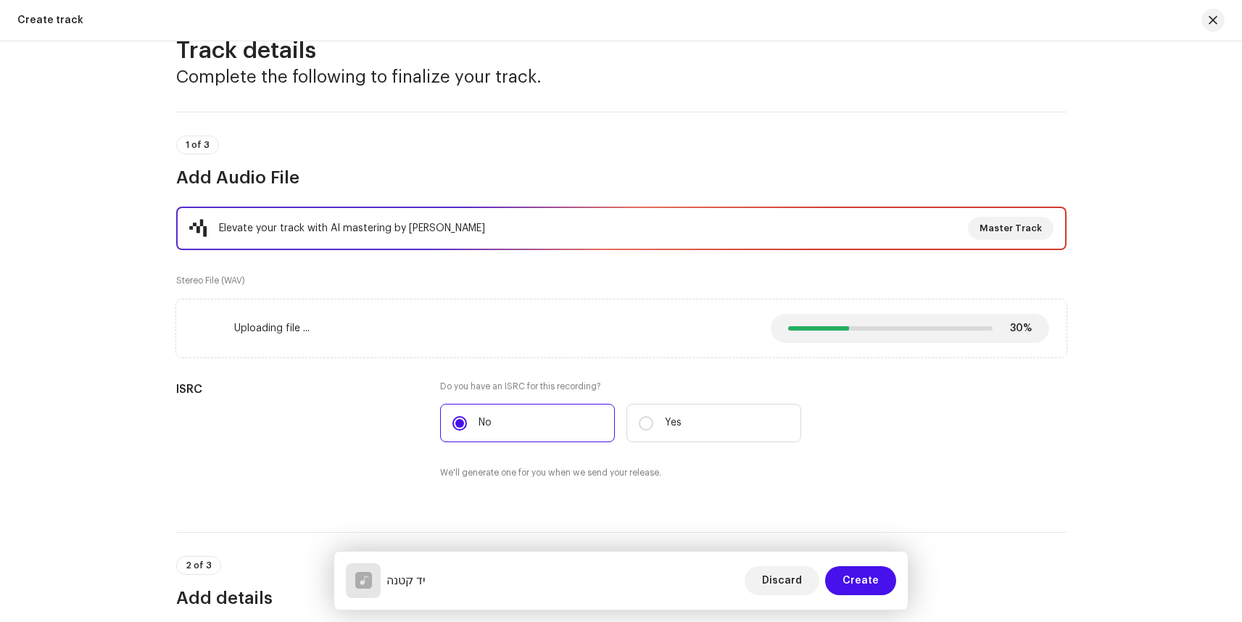
type input "יד קטנה"
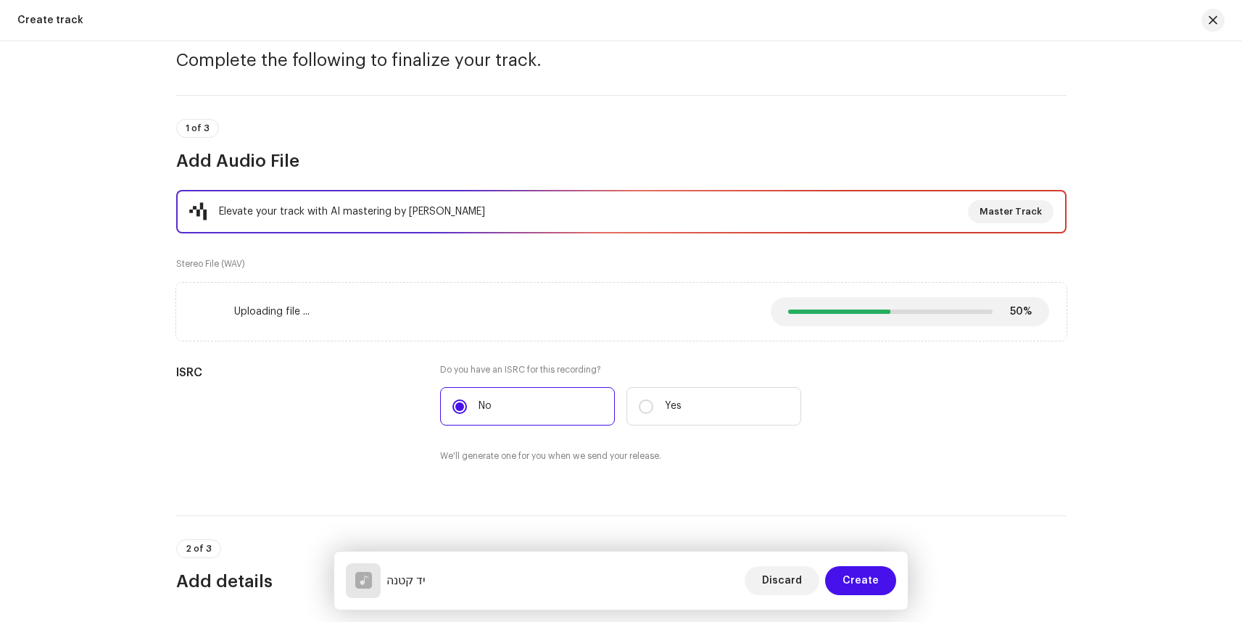
scroll to position [0, 0]
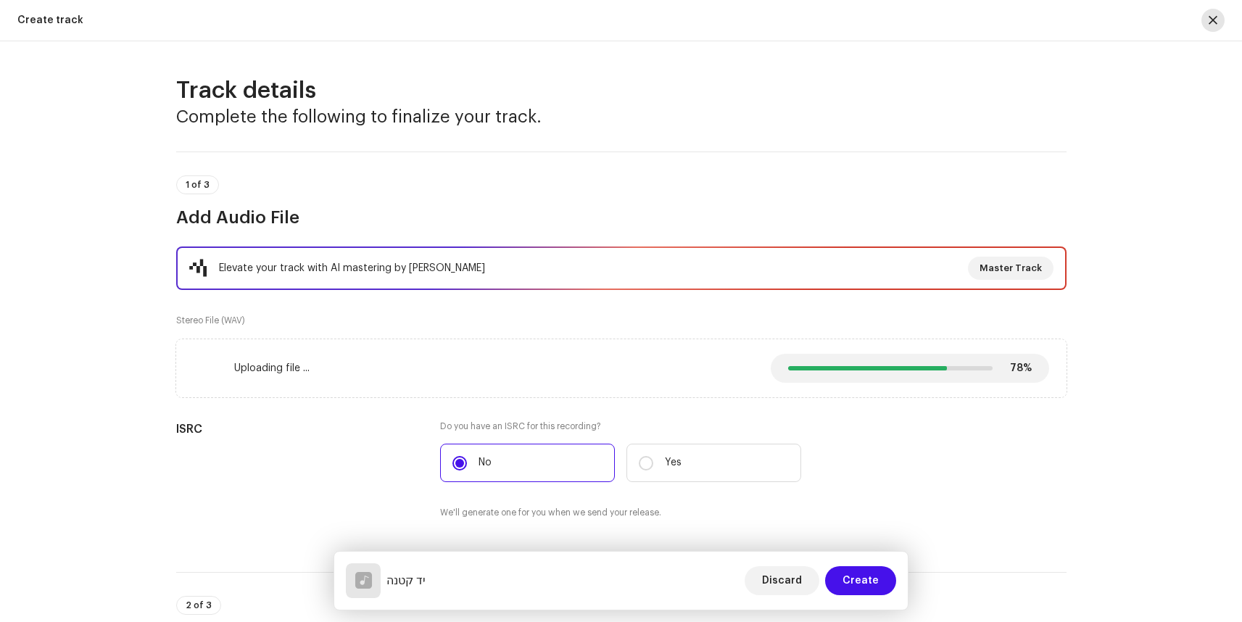
click at [1215, 18] on span "button" at bounding box center [1213, 21] width 9 height 12
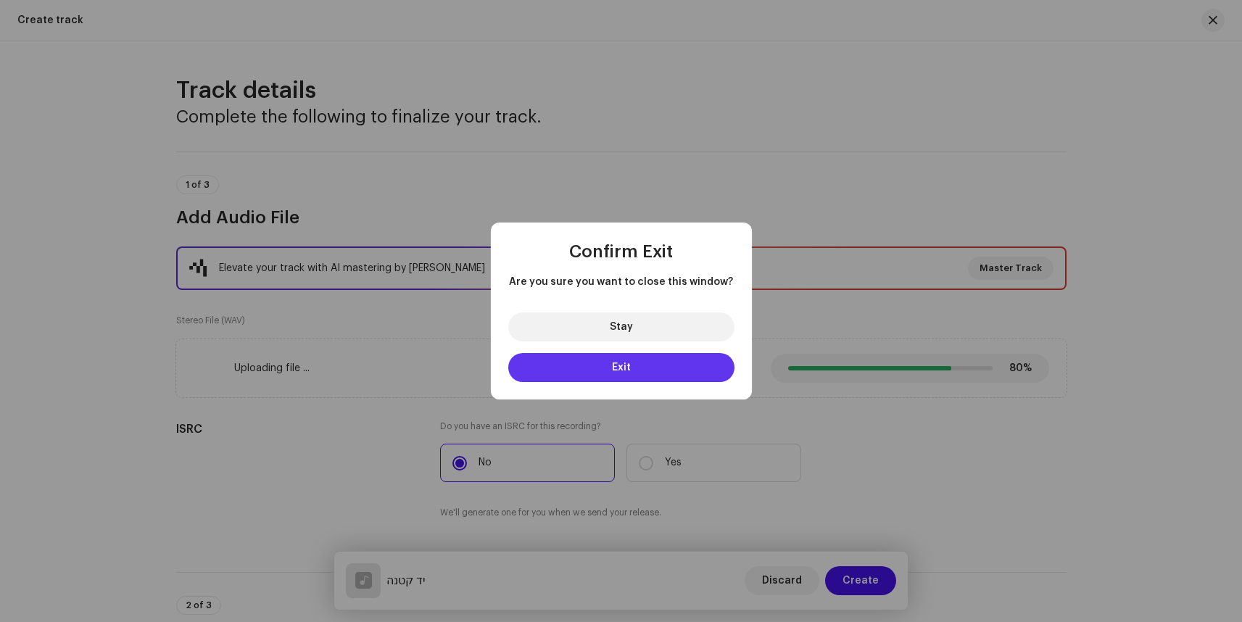
click at [627, 366] on span "Exit" at bounding box center [621, 368] width 19 height 10
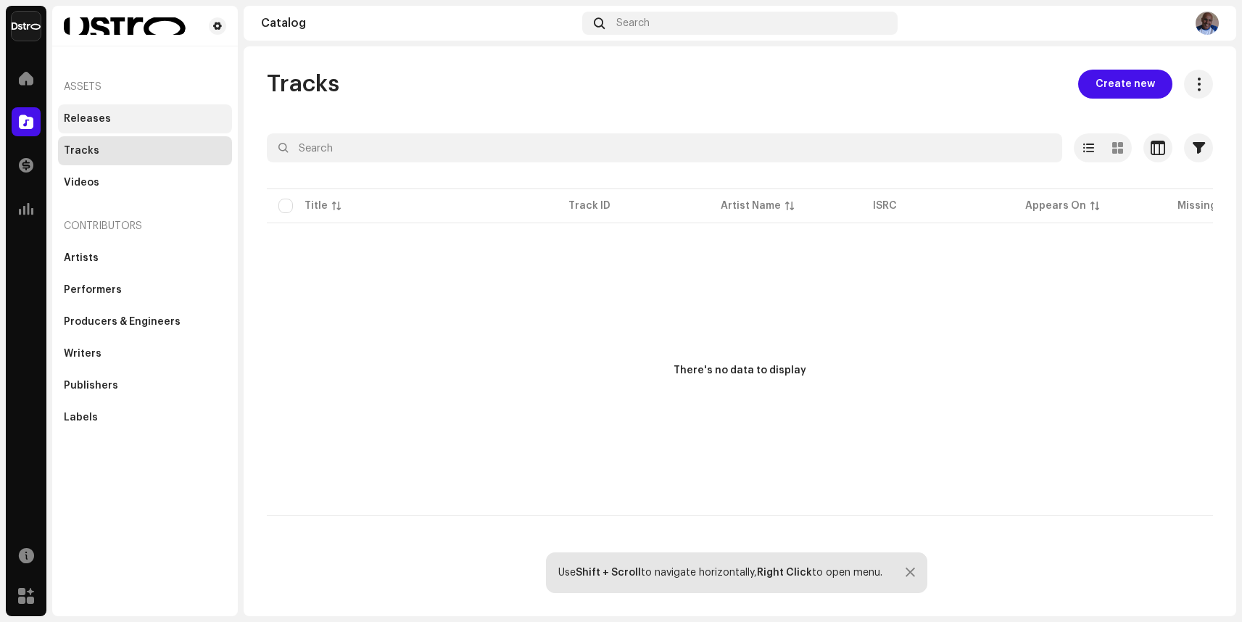
click at [95, 115] on div "Releases" at bounding box center [87, 119] width 47 height 12
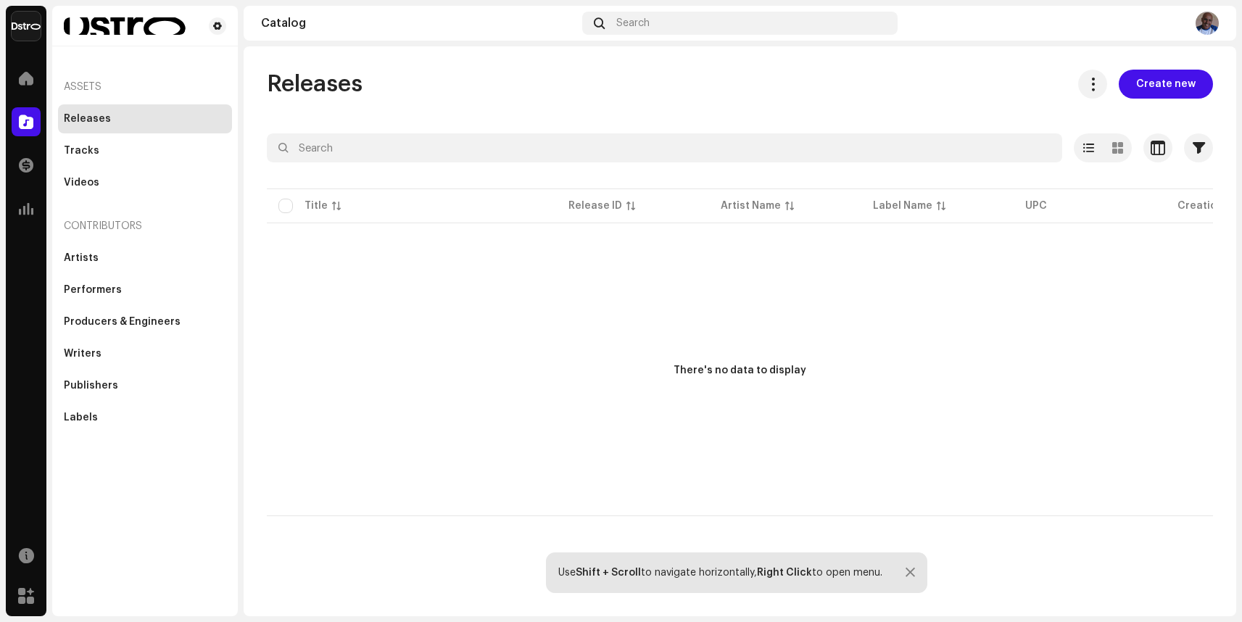
click at [95, 115] on div "Releases" at bounding box center [87, 119] width 47 height 12
click at [1188, 83] on span "Create new" at bounding box center [1165, 84] width 59 height 29
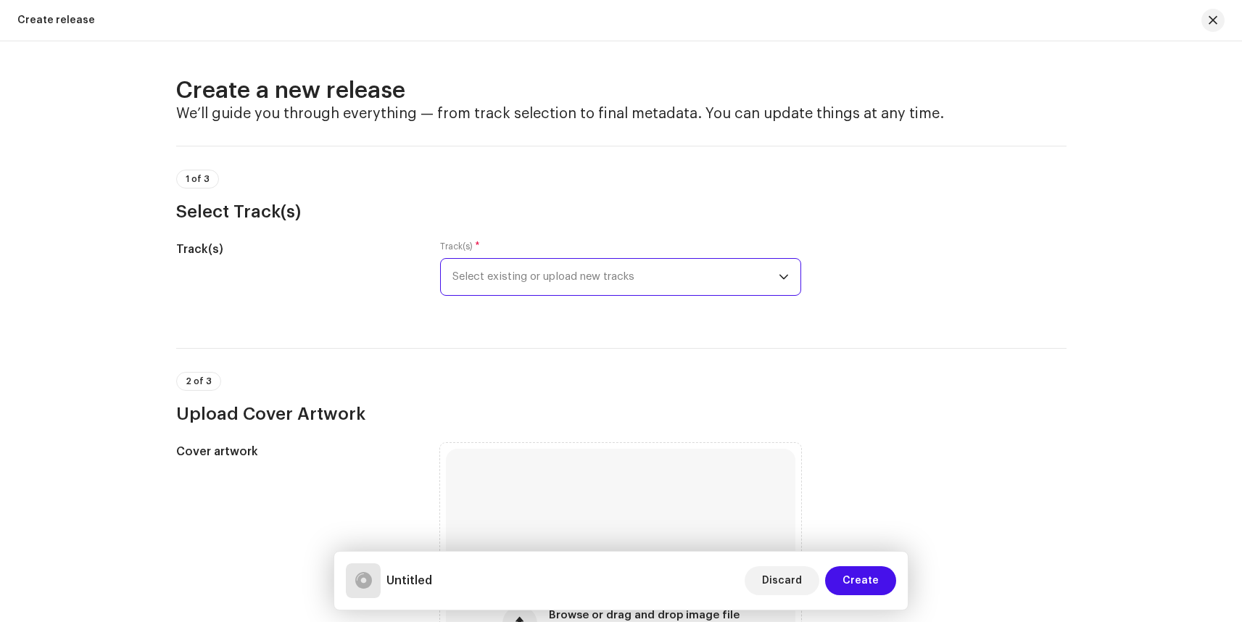
click at [588, 270] on span "Select existing or upload new tracks" at bounding box center [616, 277] width 326 height 36
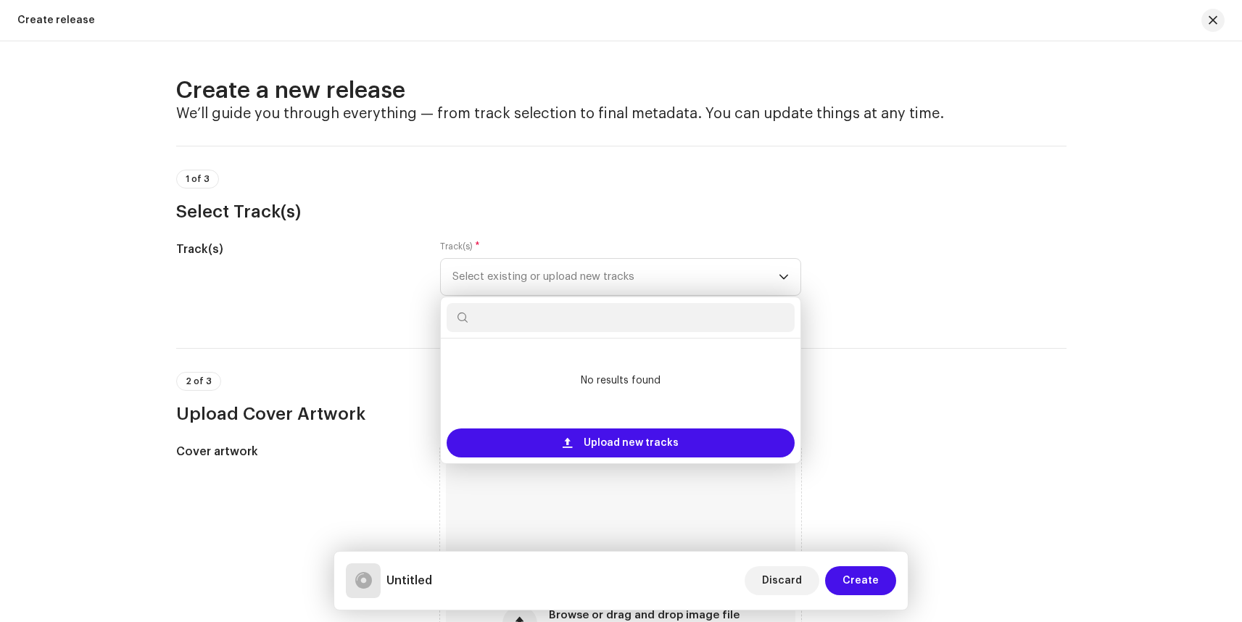
click at [372, 296] on div "Track(s)" at bounding box center [297, 277] width 242 height 73
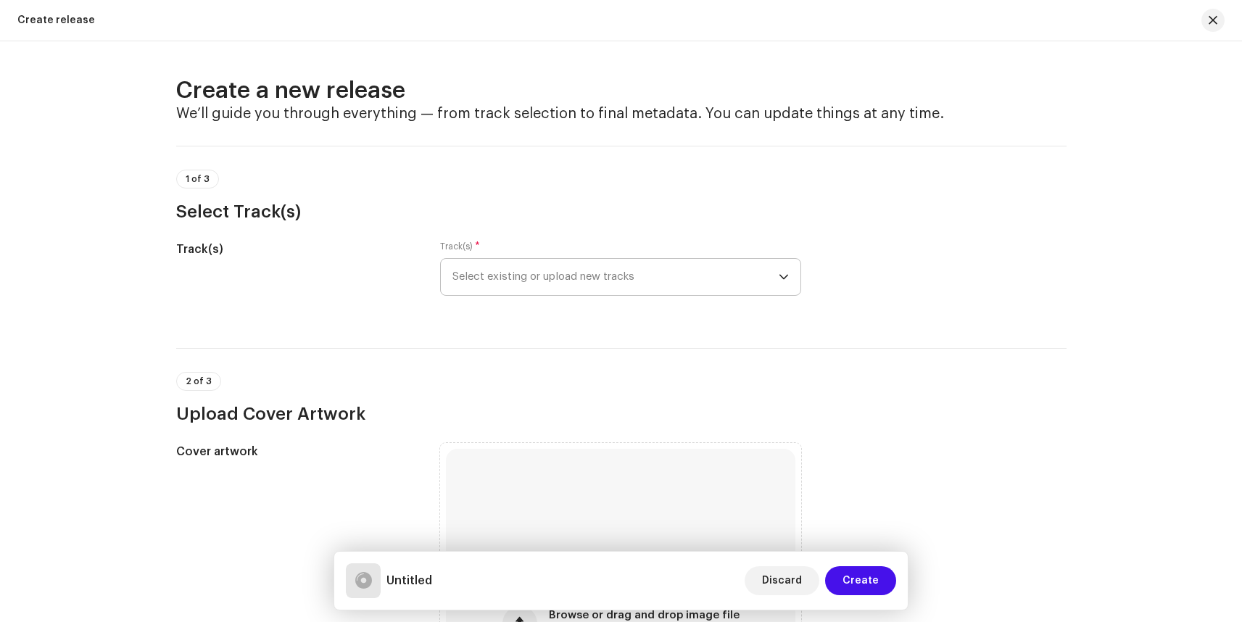
click at [643, 280] on span "Select existing or upload new tracks" at bounding box center [616, 277] width 326 height 36
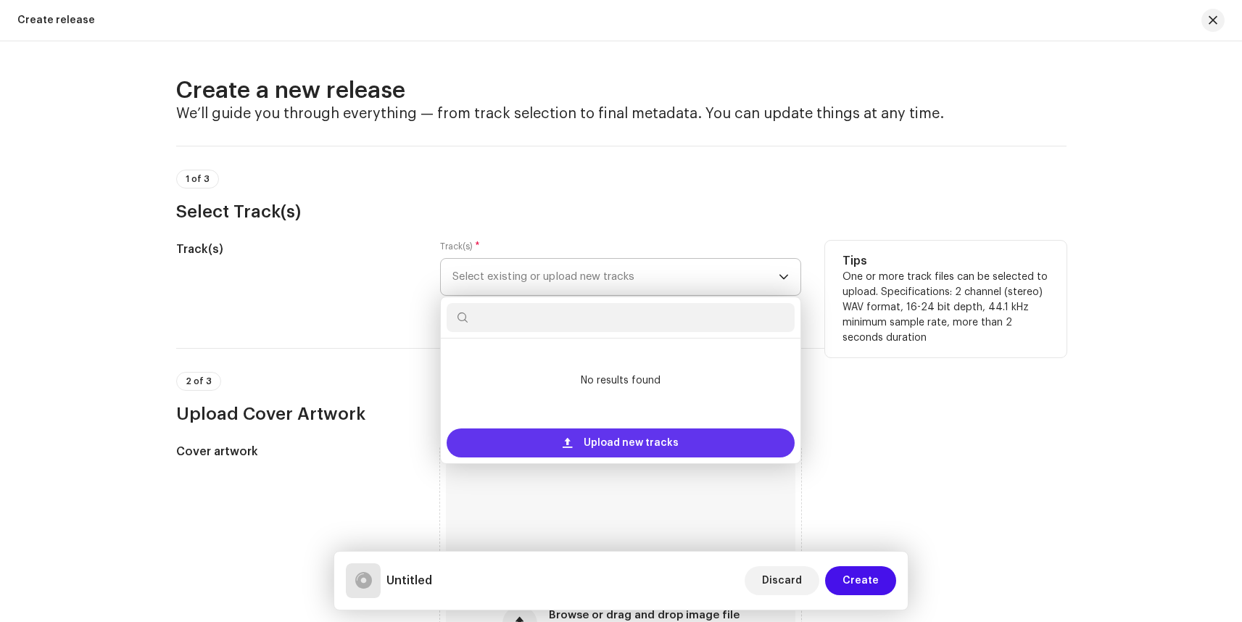
click at [630, 444] on span "Upload new tracks" at bounding box center [631, 443] width 95 height 29
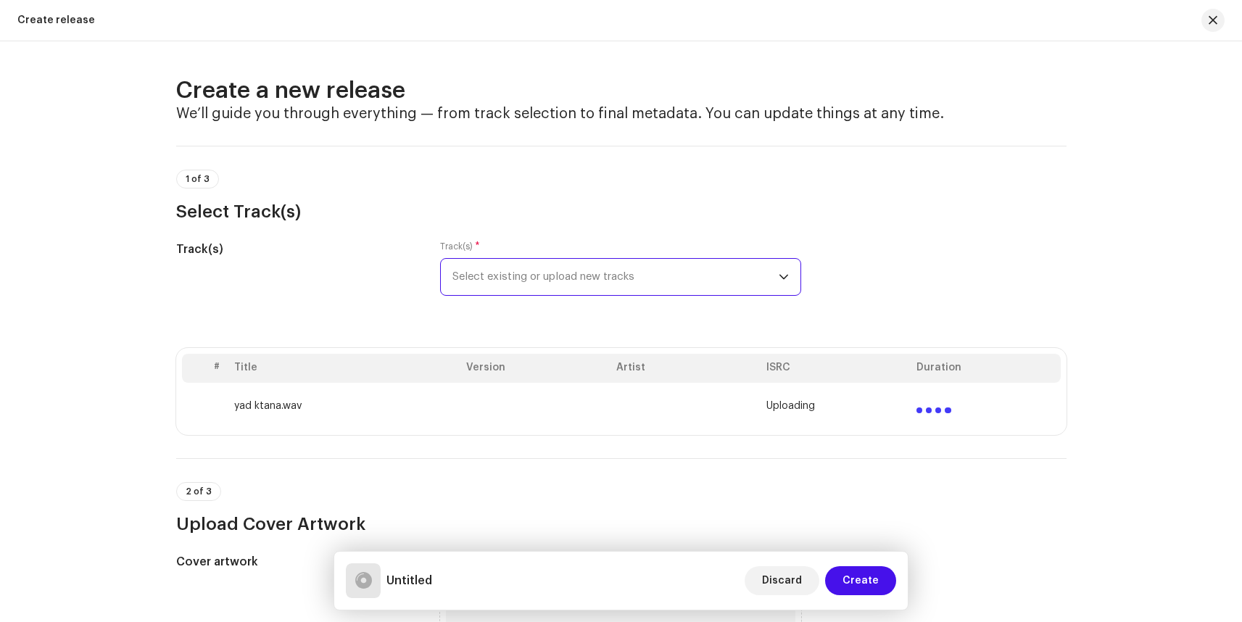
click at [558, 279] on span "Select existing or upload new tracks" at bounding box center [616, 277] width 326 height 36
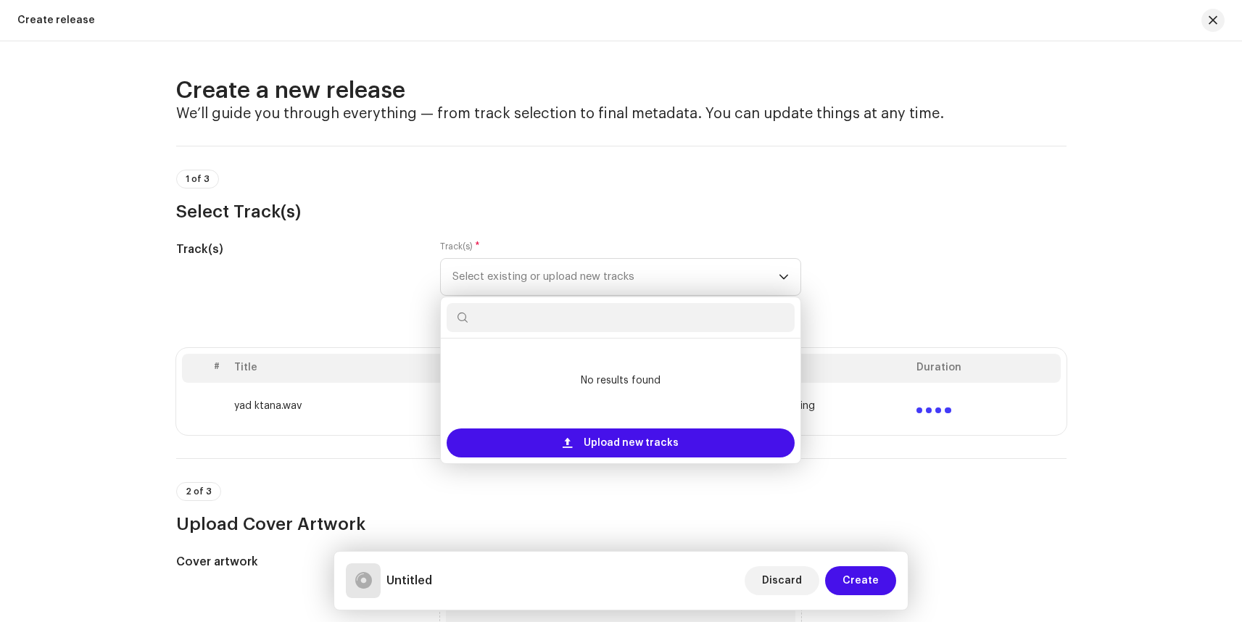
click at [663, 191] on div "1 of 3 Select Track(s)" at bounding box center [621, 197] width 891 height 54
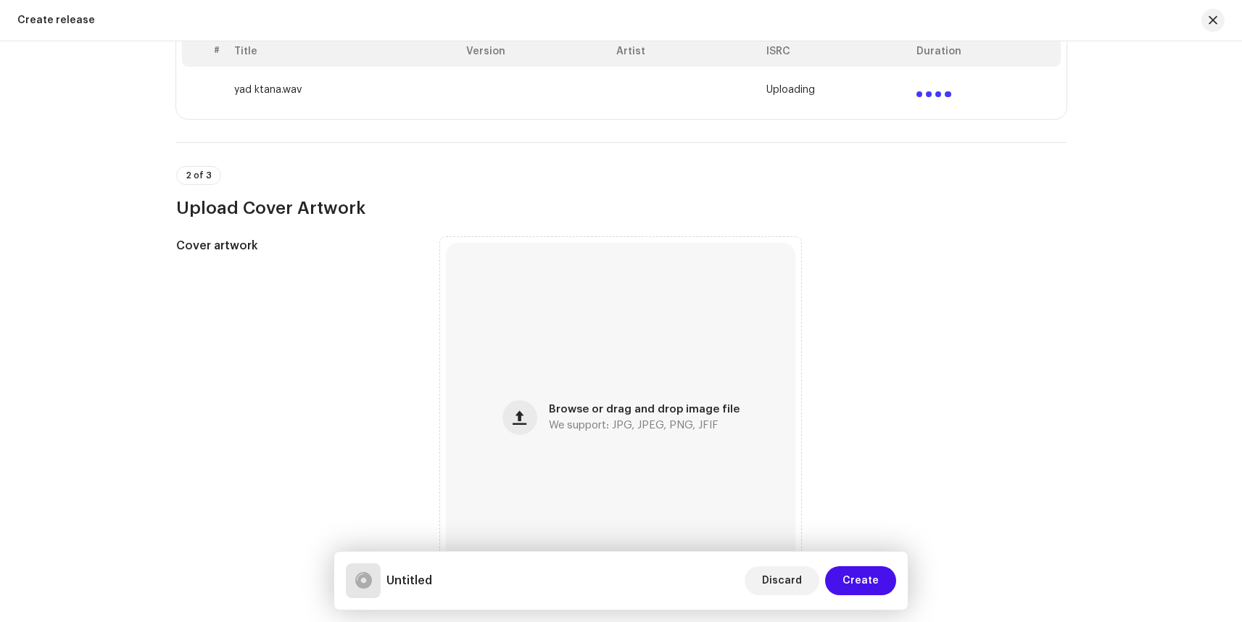
scroll to position [390, 0]
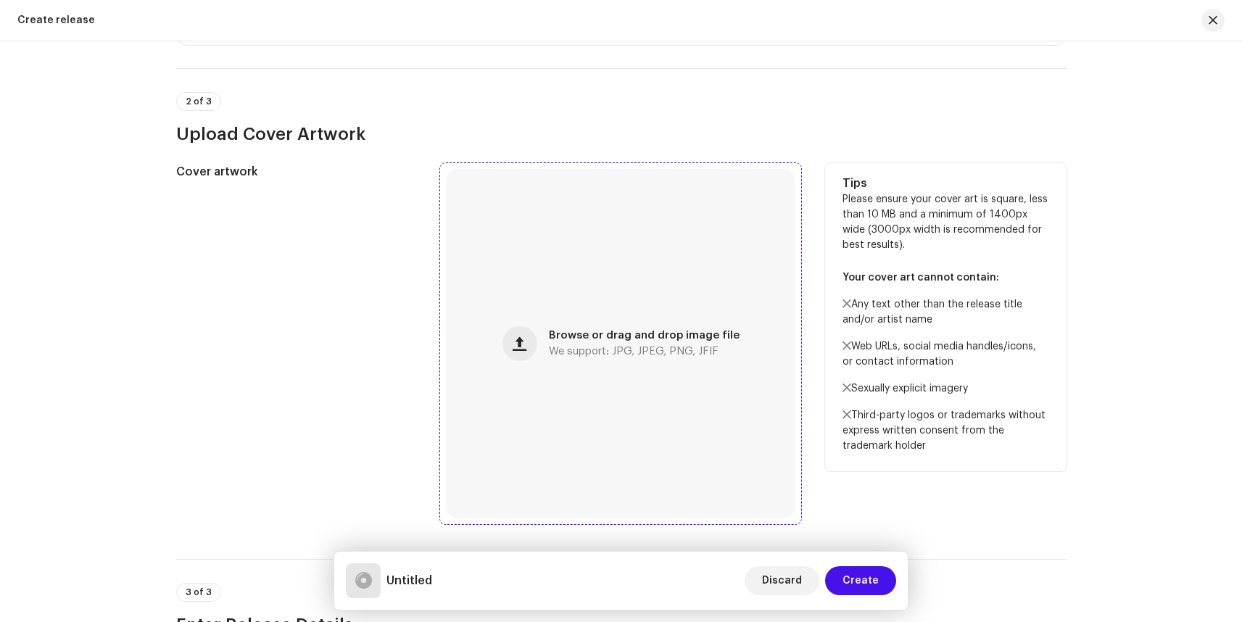
click at [616, 354] on span "We support: JPG, JPEG, PNG, JFIF" at bounding box center [634, 352] width 170 height 10
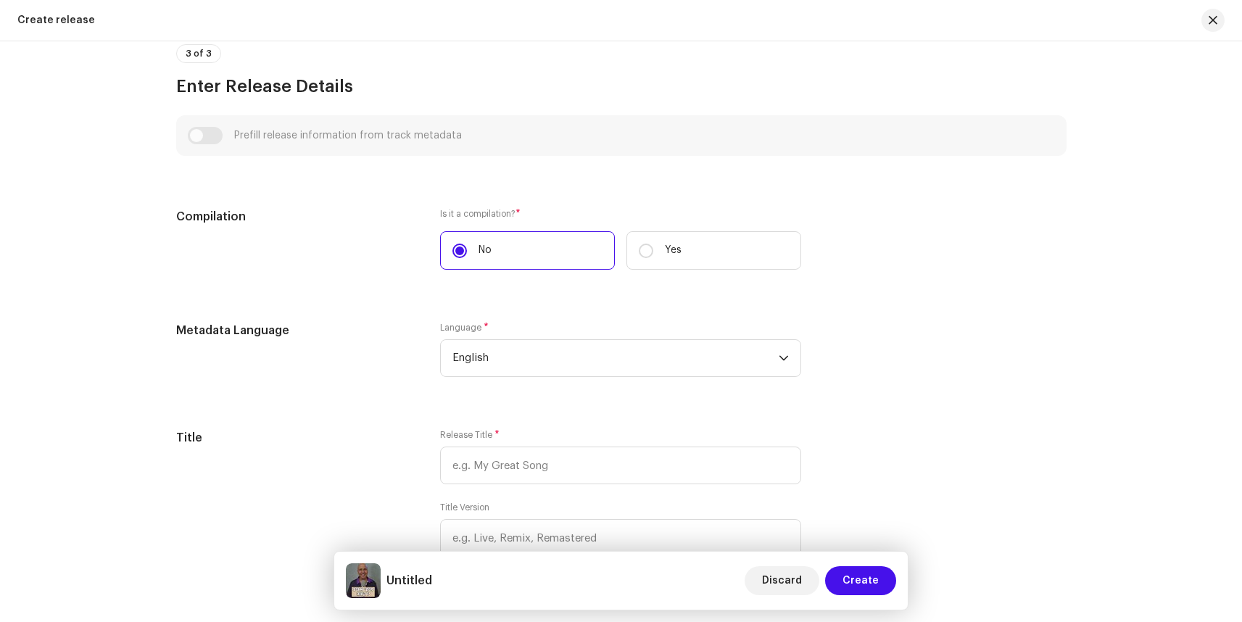
scroll to position [984, 0]
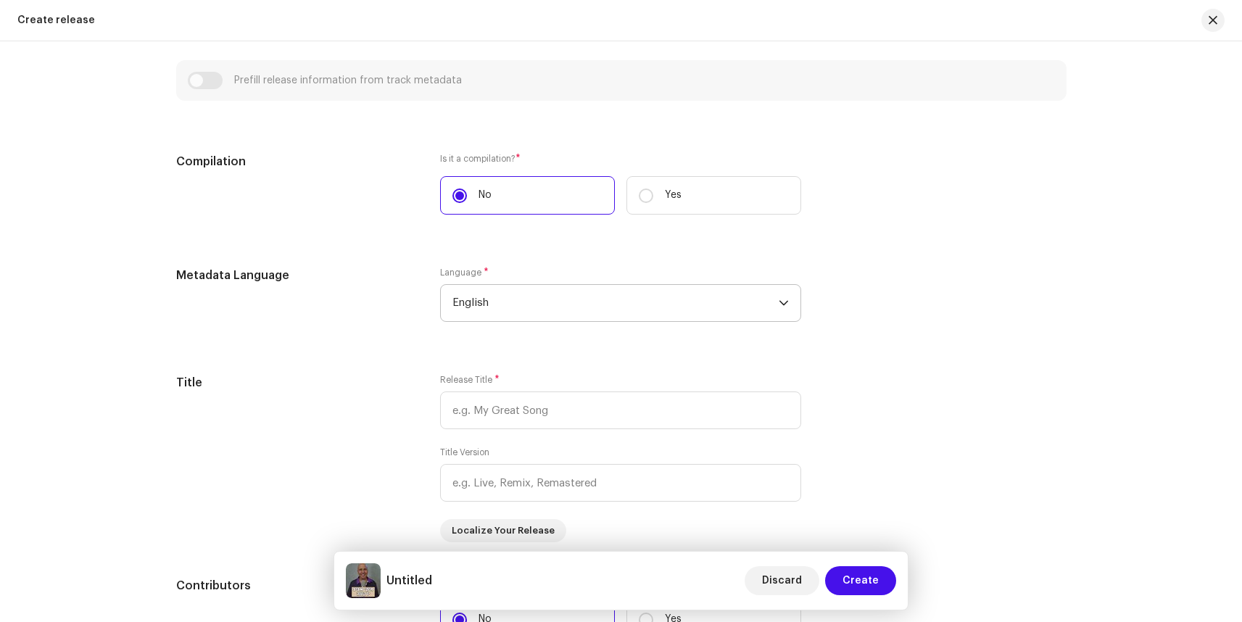
click at [535, 298] on span "English" at bounding box center [616, 303] width 326 height 36
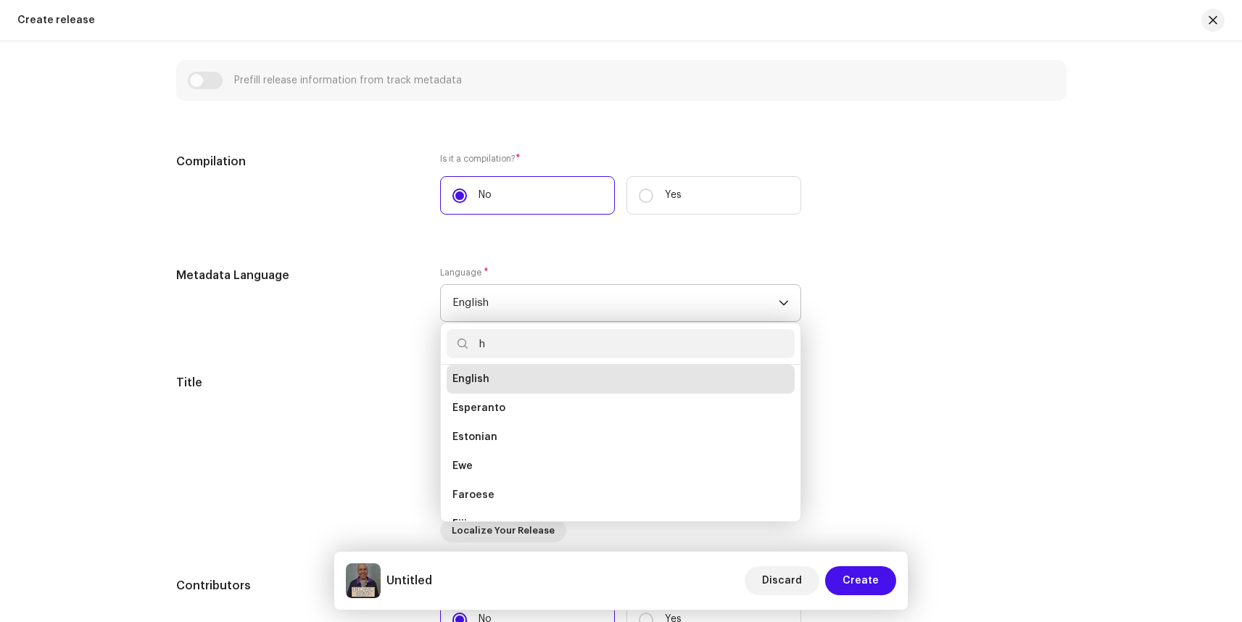
scroll to position [6, 0]
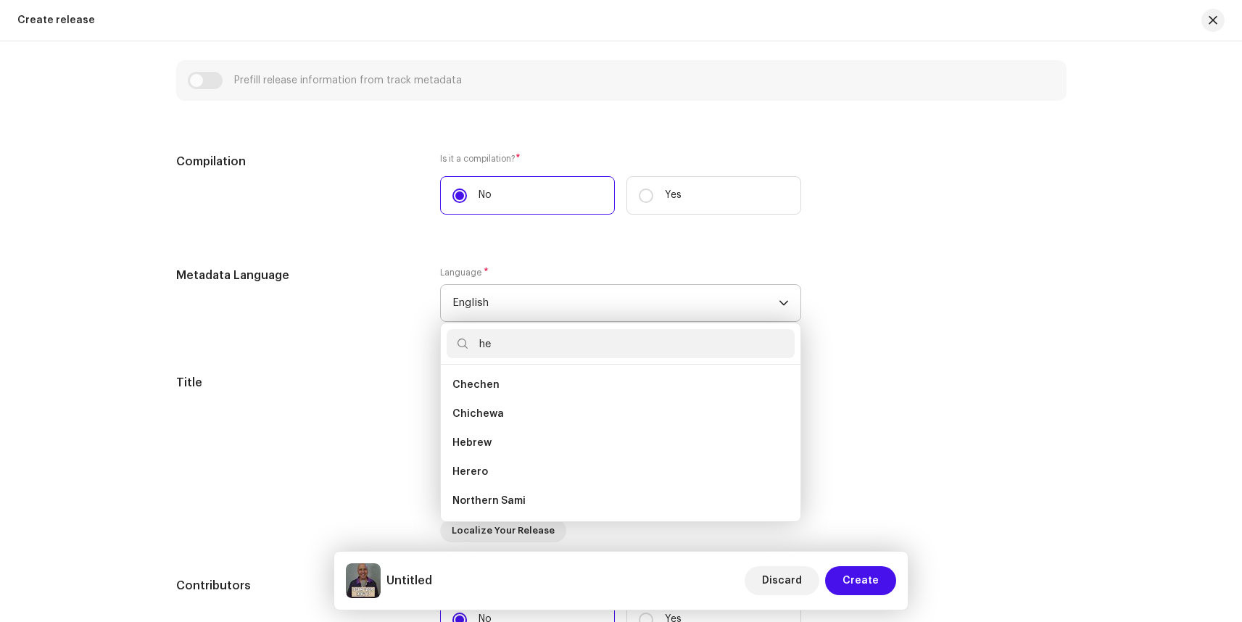
type input "heb"
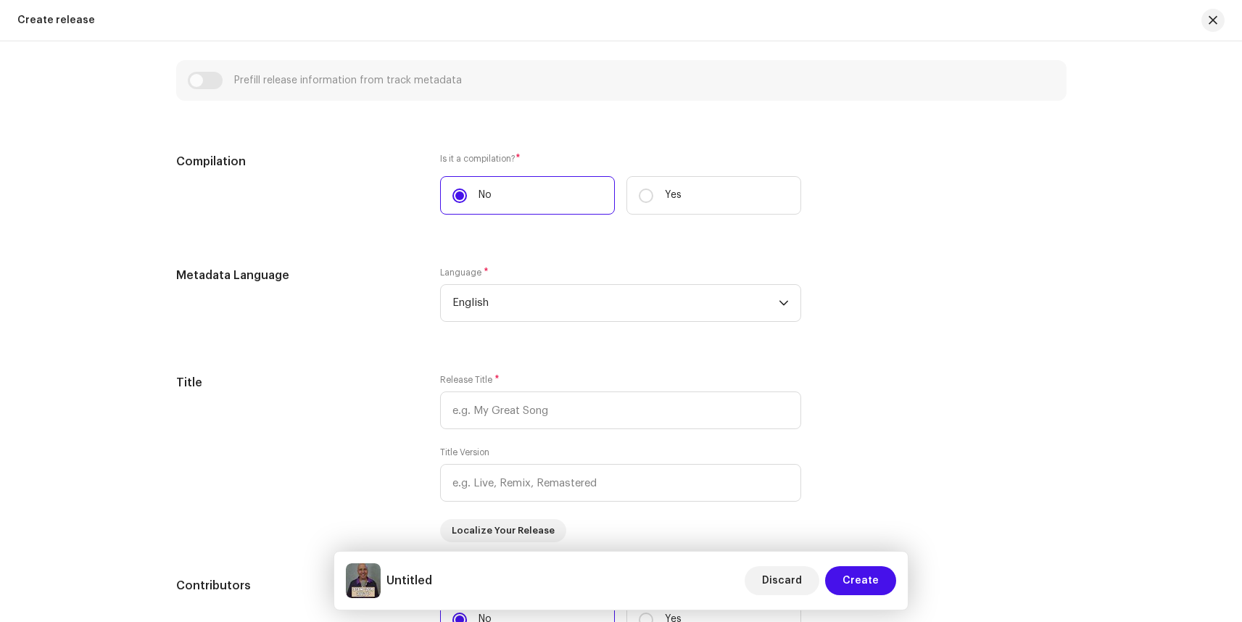
scroll to position [1042, 0]
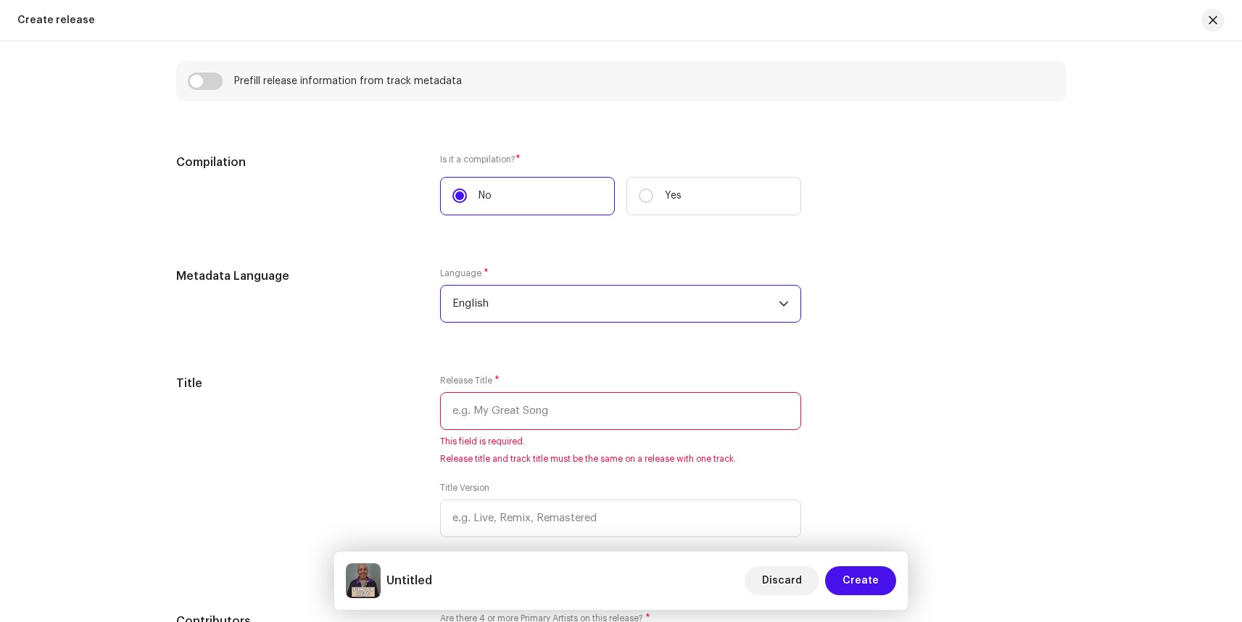
click at [496, 303] on span "English" at bounding box center [616, 304] width 326 height 36
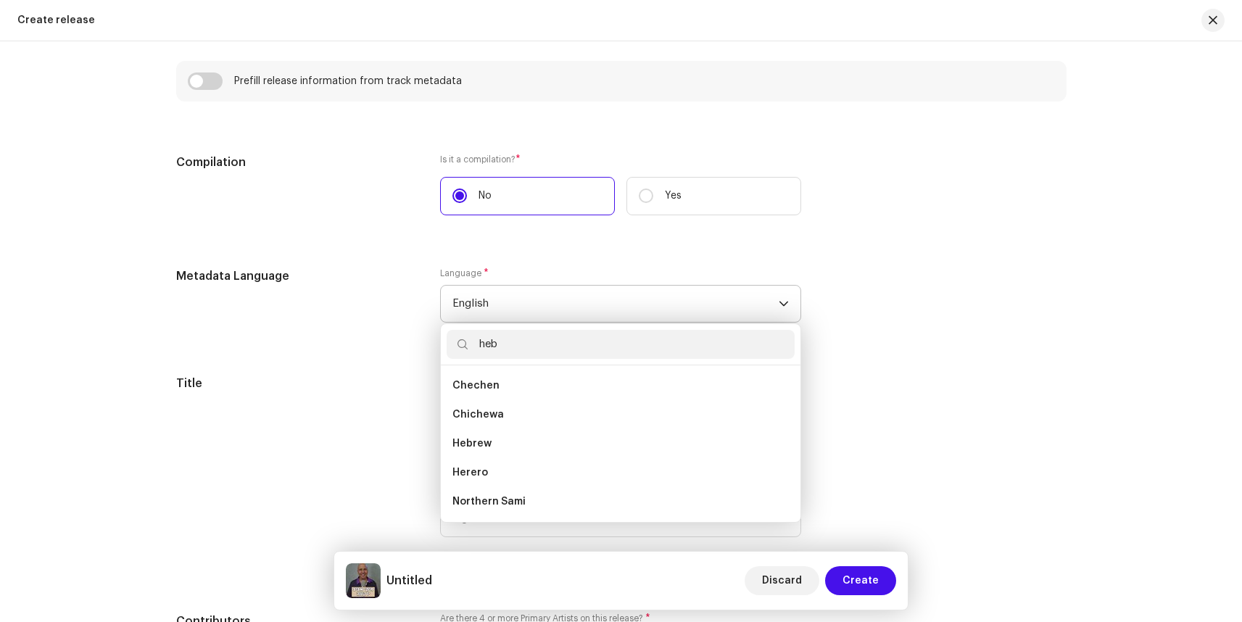
scroll to position [0, 0]
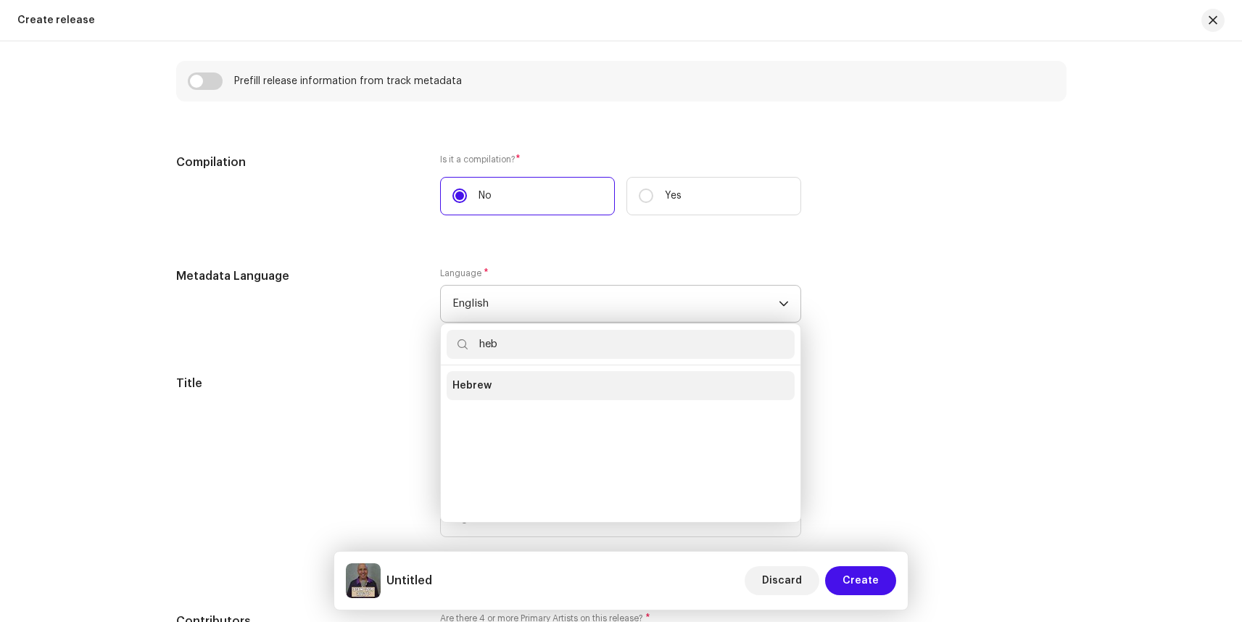
type input "heb"
click at [461, 388] on span "Hebrew" at bounding box center [472, 386] width 39 height 15
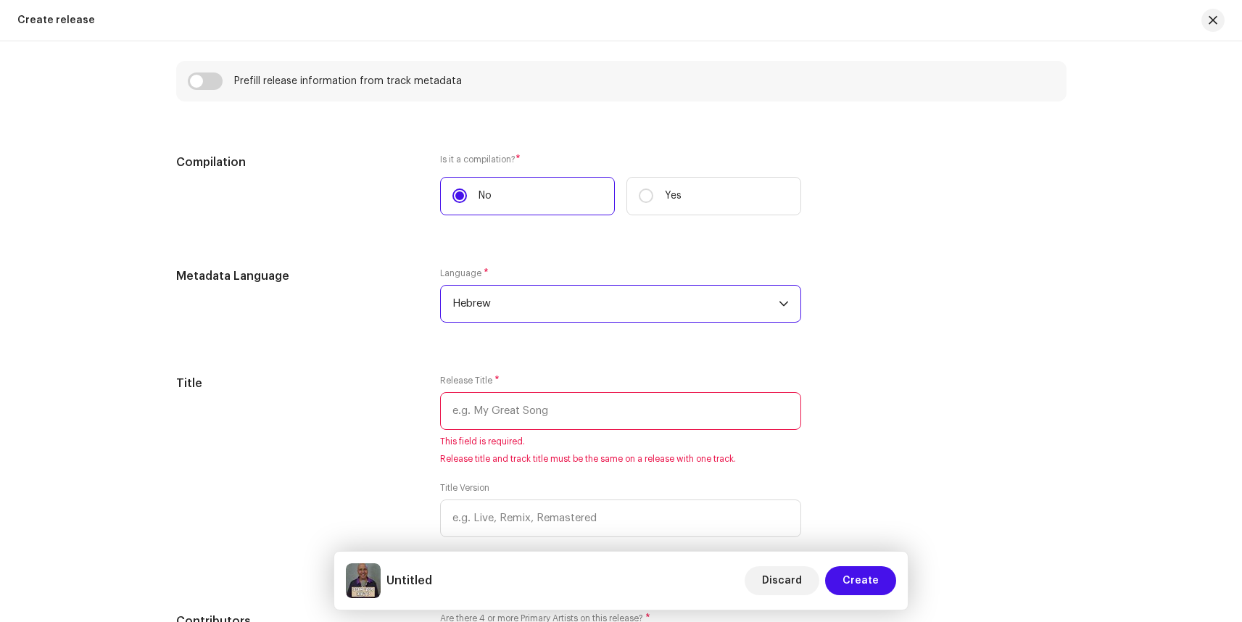
click at [487, 415] on input "text" at bounding box center [620, 411] width 361 height 38
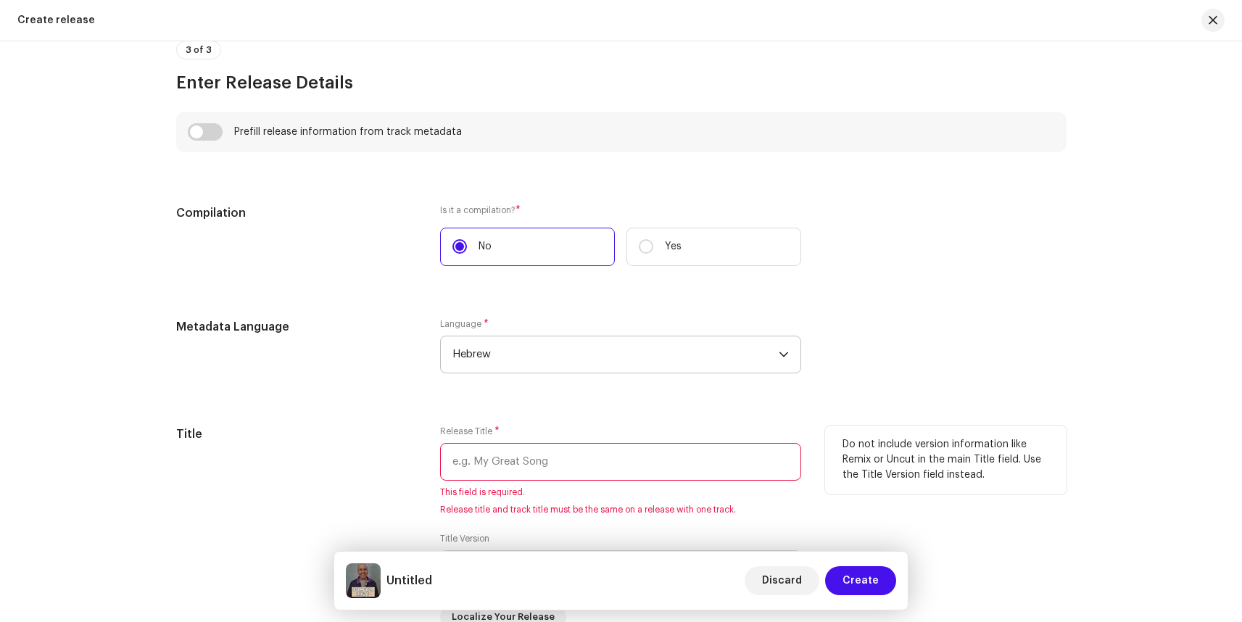
scroll to position [1065, 0]
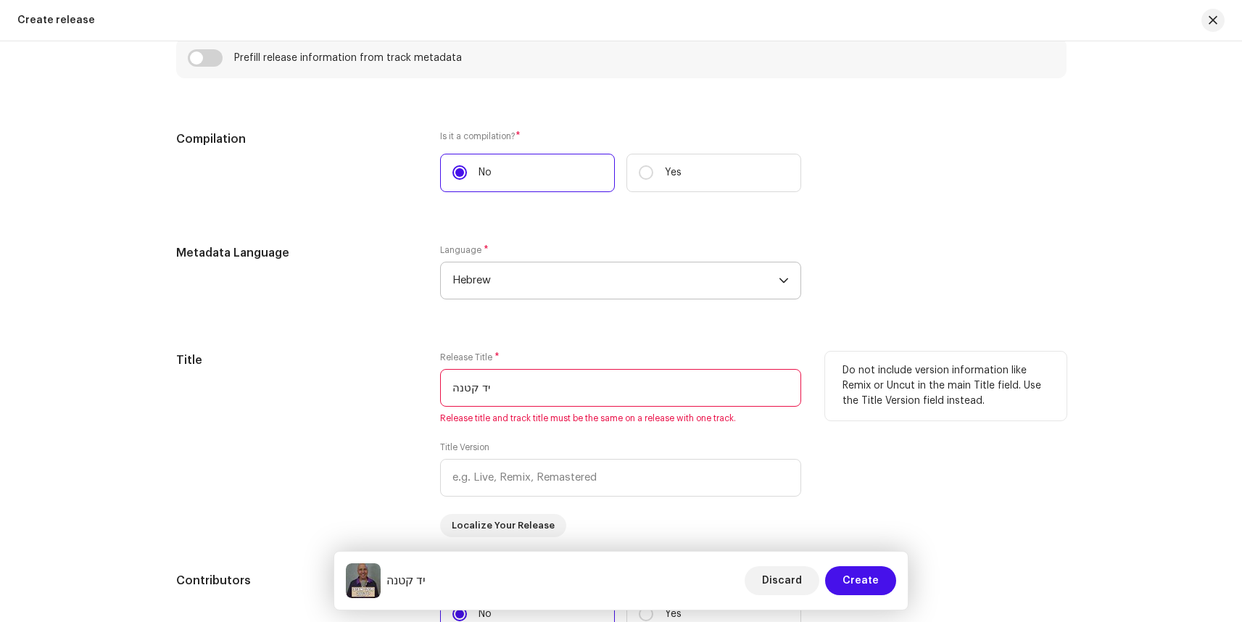
type input "יד קטנה"
click at [349, 387] on div "Title" at bounding box center [297, 445] width 242 height 186
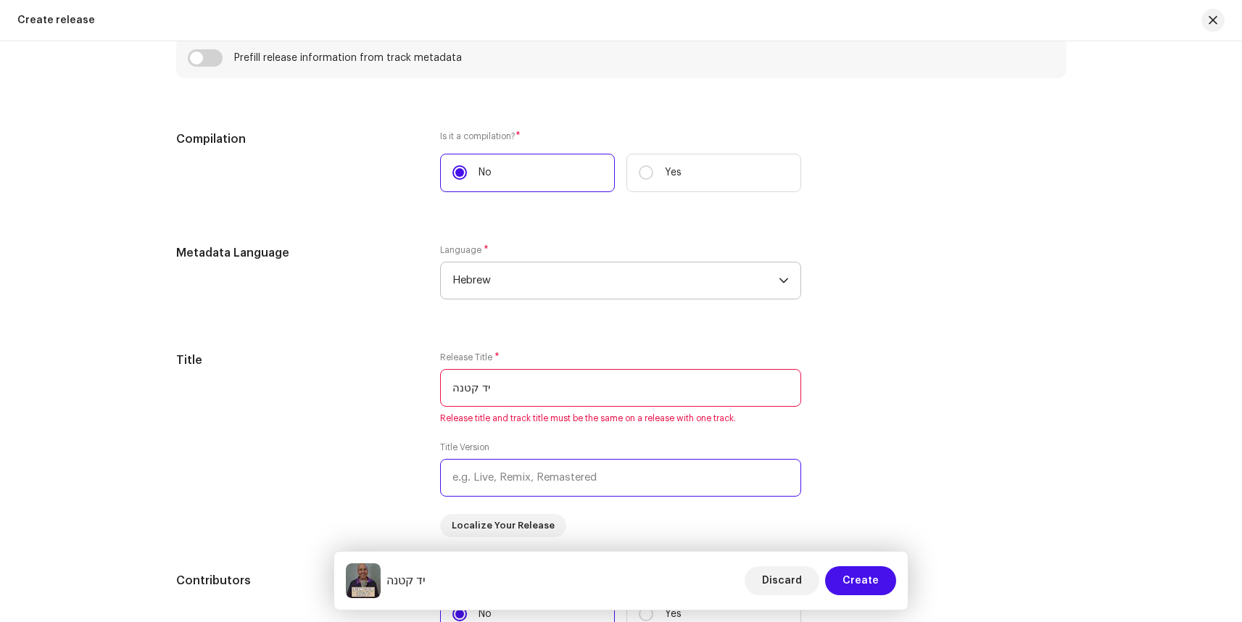
click at [533, 480] on input "text" at bounding box center [620, 478] width 361 height 38
click at [570, 392] on input "יד קטנה" at bounding box center [620, 388] width 361 height 38
click at [544, 276] on span "Hebrew" at bounding box center [616, 281] width 326 height 36
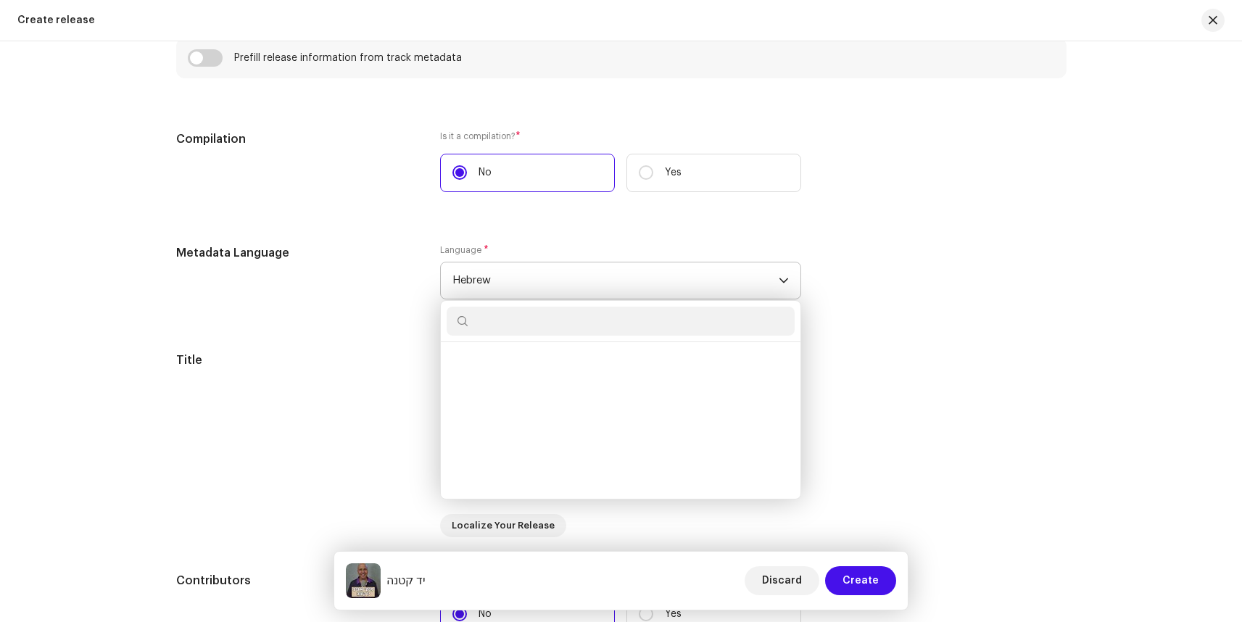
scroll to position [1949, 0]
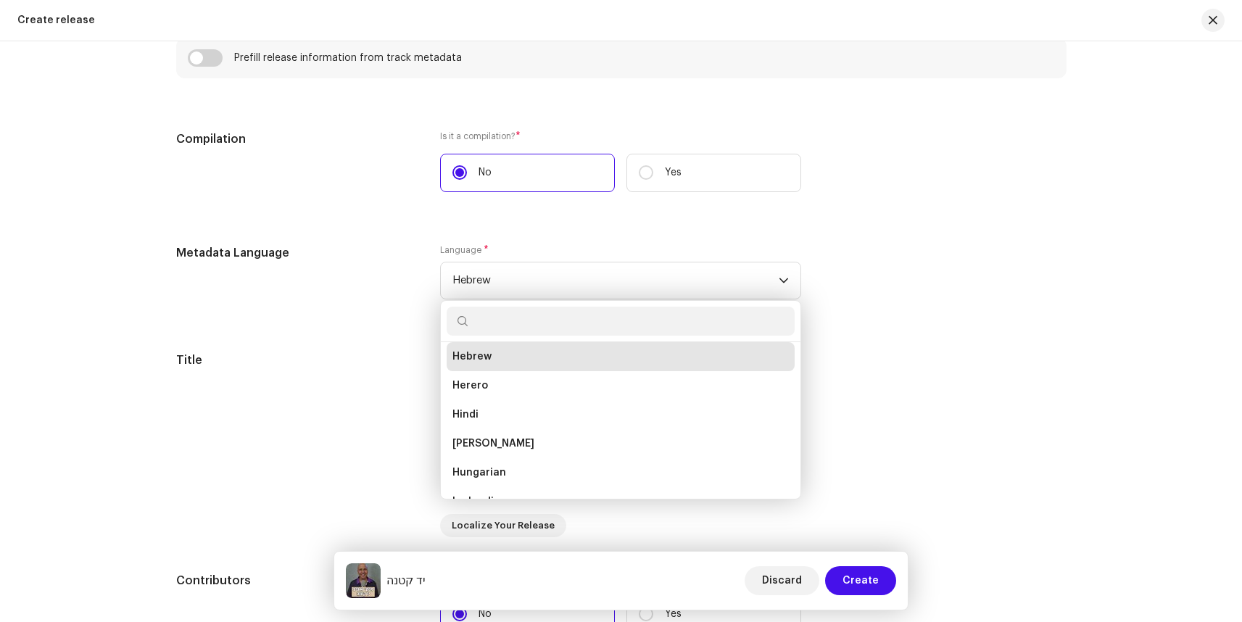
click at [361, 313] on div "Metadata Language" at bounding box center [297, 280] width 242 height 73
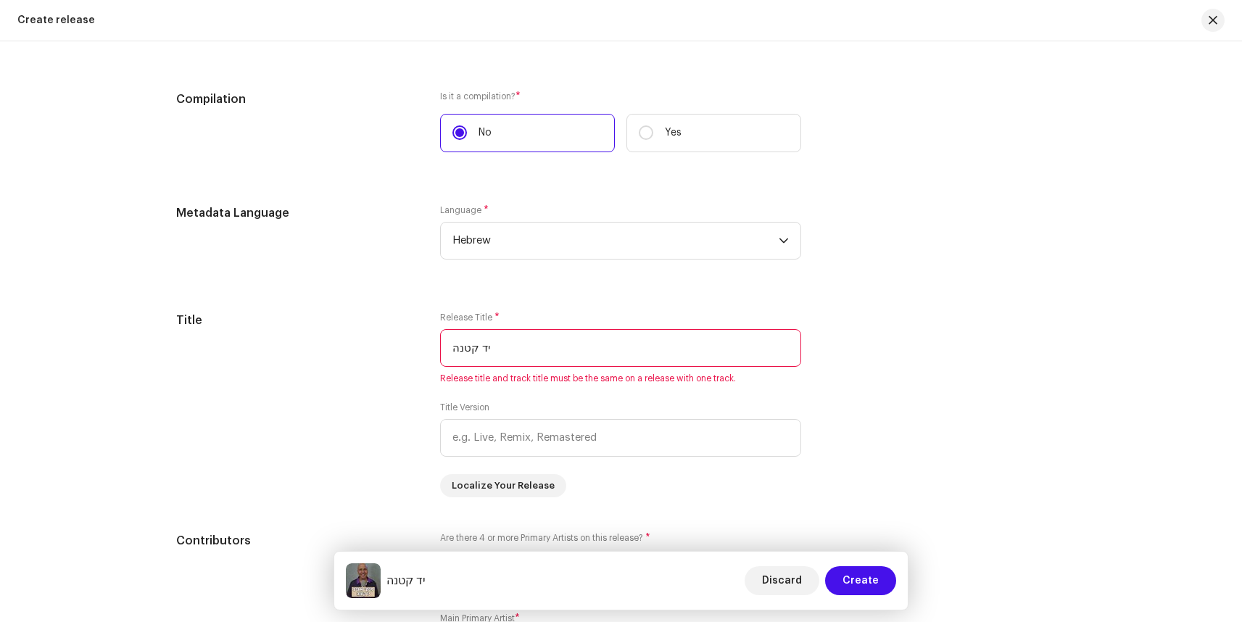
scroll to position [1254, 0]
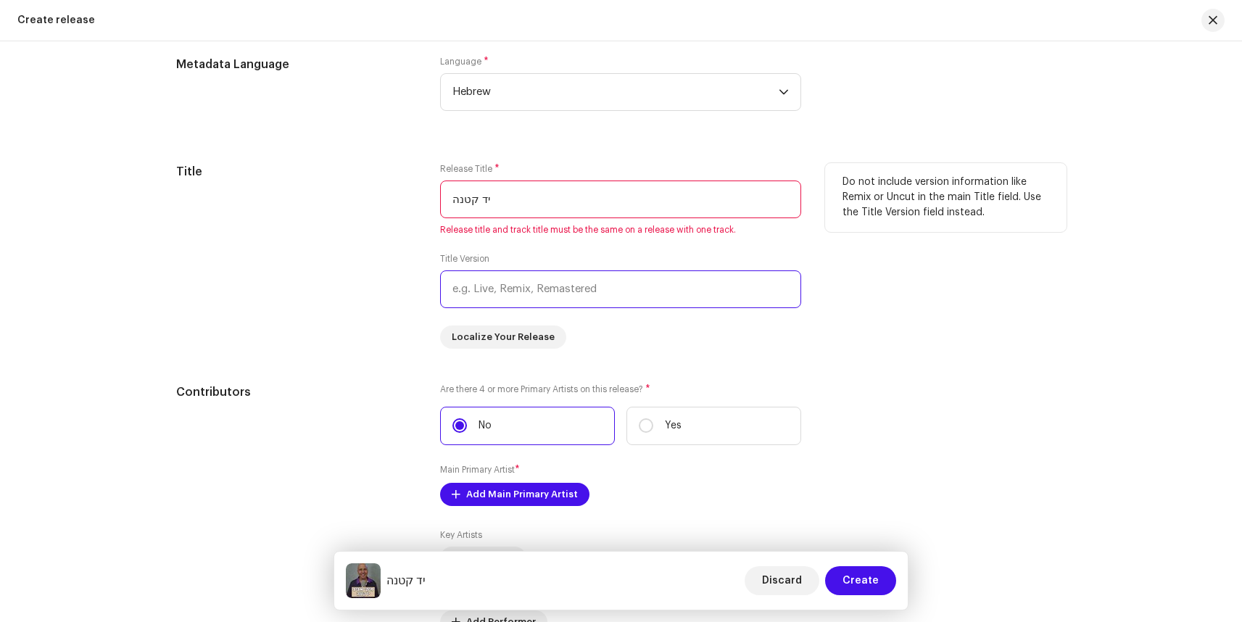
click at [516, 291] on input "text" at bounding box center [620, 290] width 361 height 38
click at [545, 203] on input "יד קטנה" at bounding box center [620, 200] width 361 height 38
click at [545, 202] on input "יד קטנה" at bounding box center [620, 200] width 361 height 38
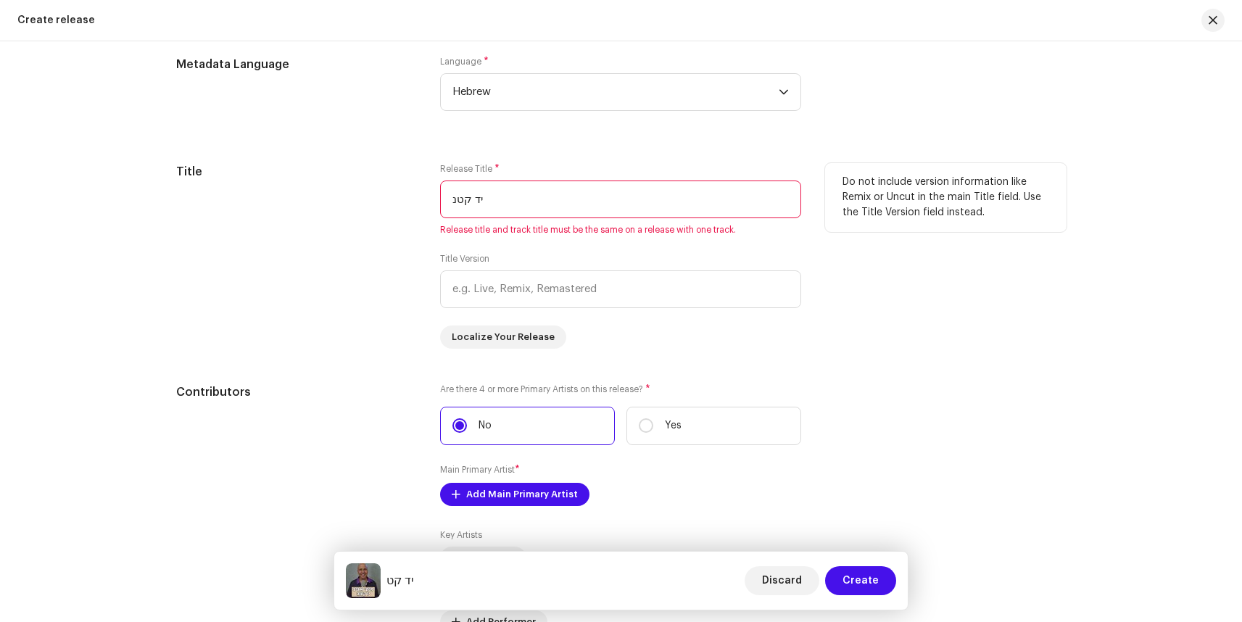
type input "יד קטנה"
click at [384, 288] on div "Title" at bounding box center [297, 256] width 242 height 186
click at [541, 292] on input "text" at bounding box center [620, 290] width 361 height 38
click at [540, 289] on input "text" at bounding box center [620, 290] width 361 height 38
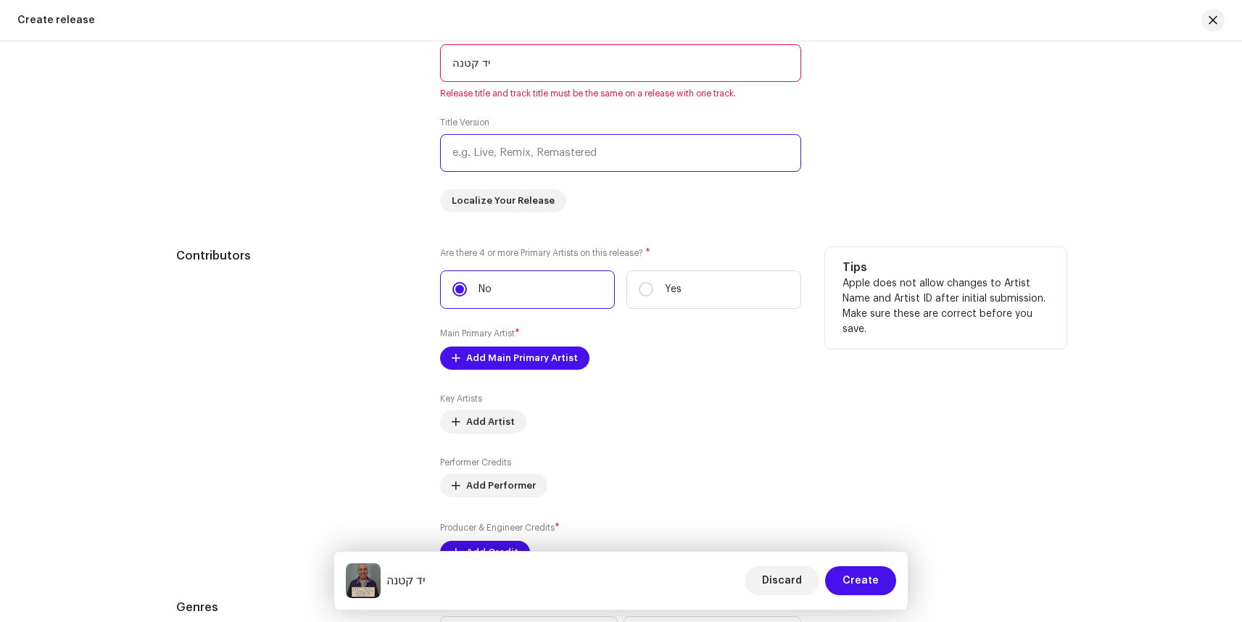
scroll to position [1410, 0]
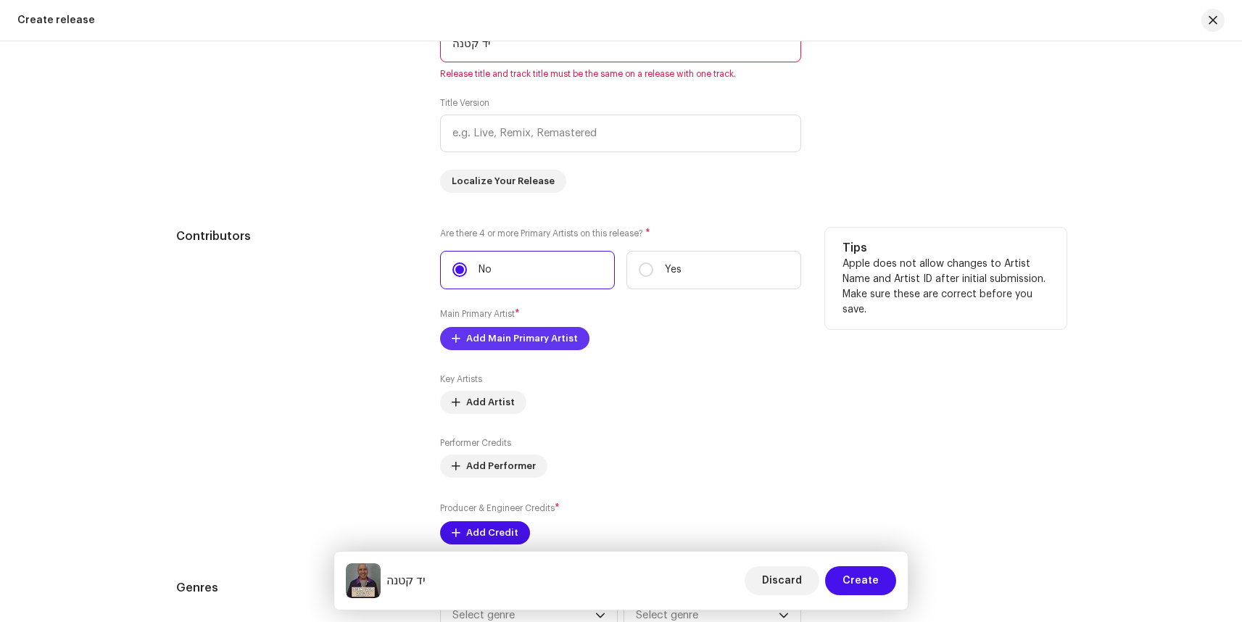
click at [543, 342] on span "Add Main Primary Artist" at bounding box center [522, 338] width 112 height 29
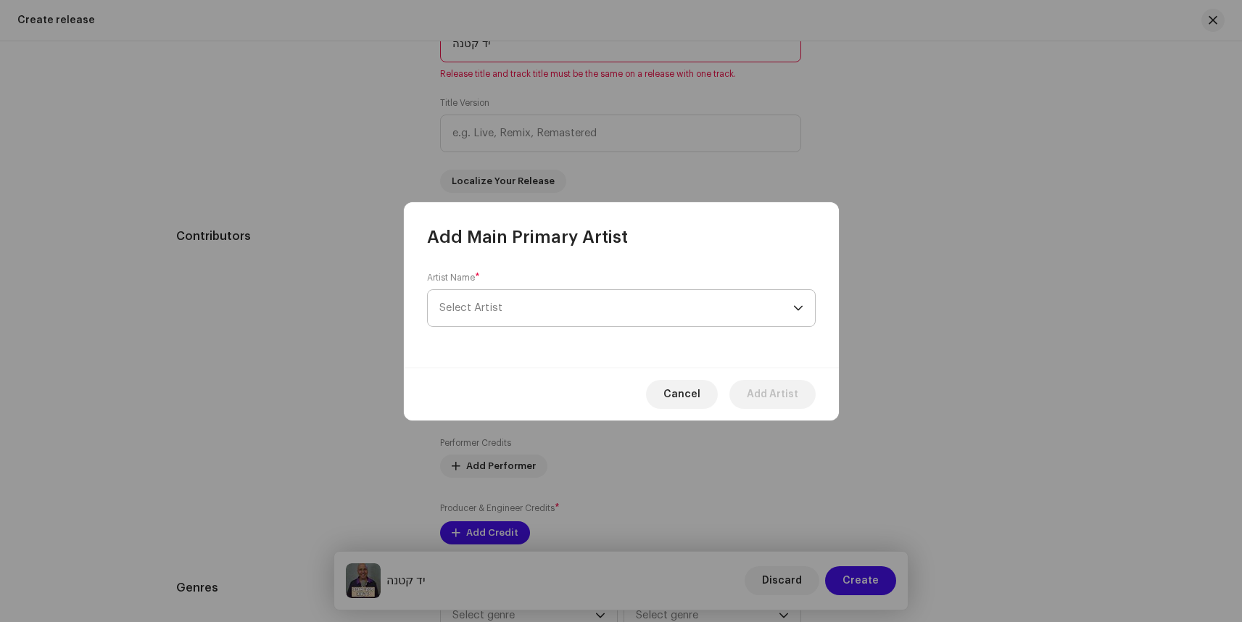
click at [519, 310] on span "Select Artist" at bounding box center [616, 308] width 354 height 36
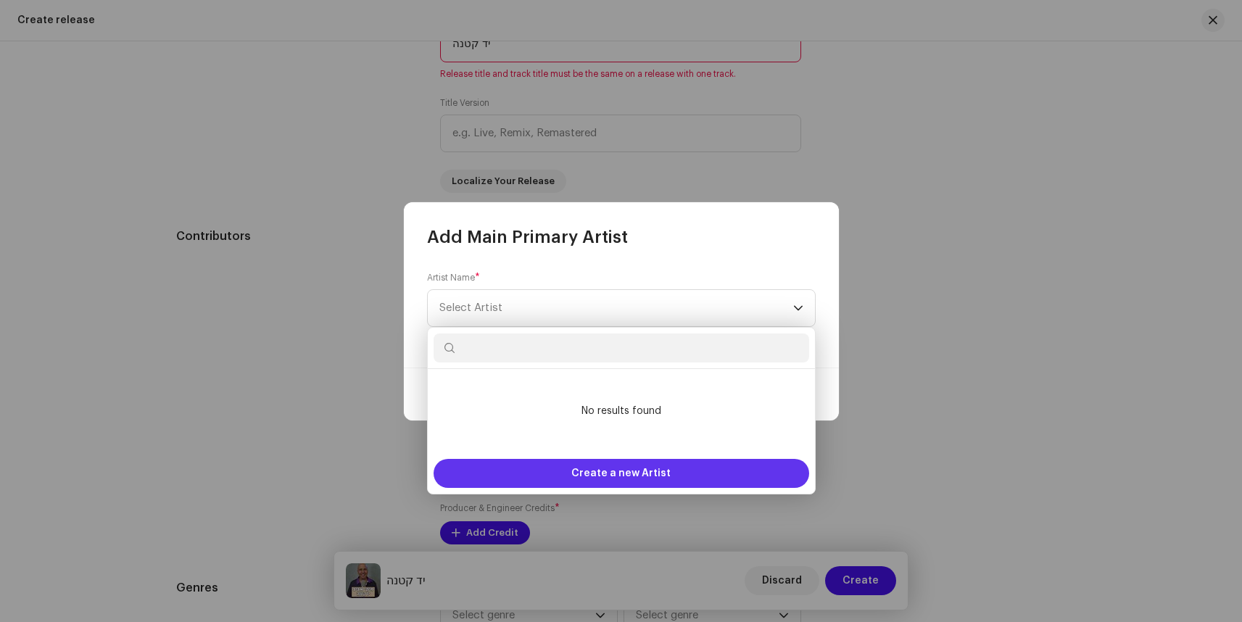
click at [644, 473] on span "Create a new Artist" at bounding box center [620, 473] width 99 height 29
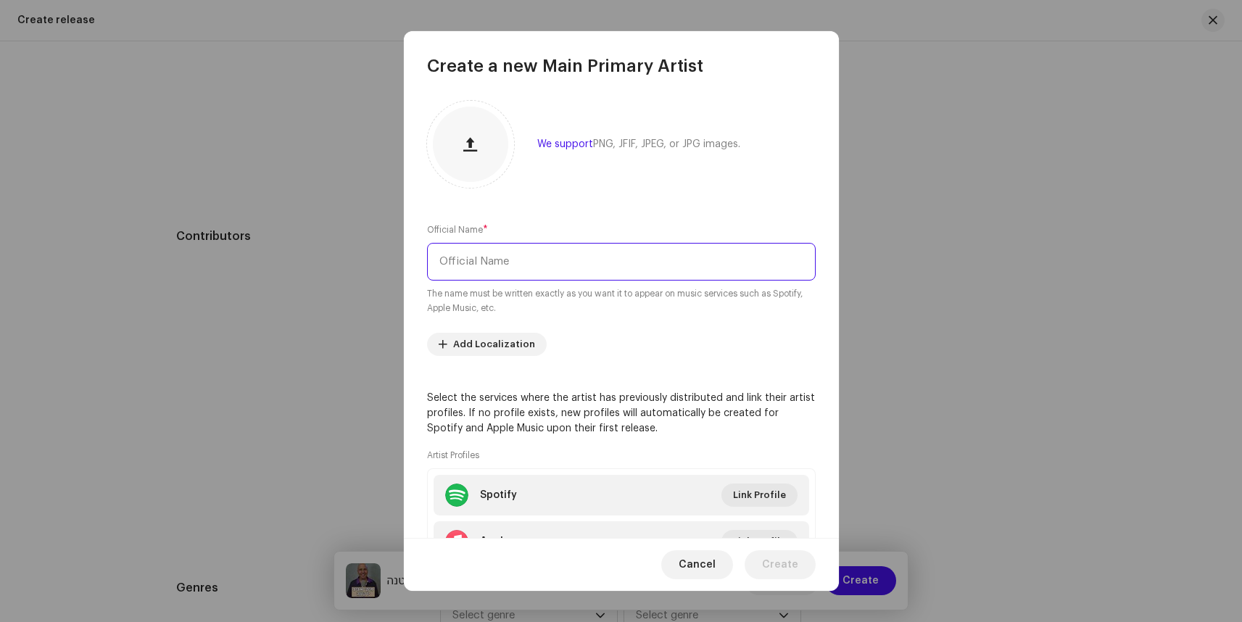
click at [529, 262] on input "text" at bounding box center [621, 262] width 389 height 38
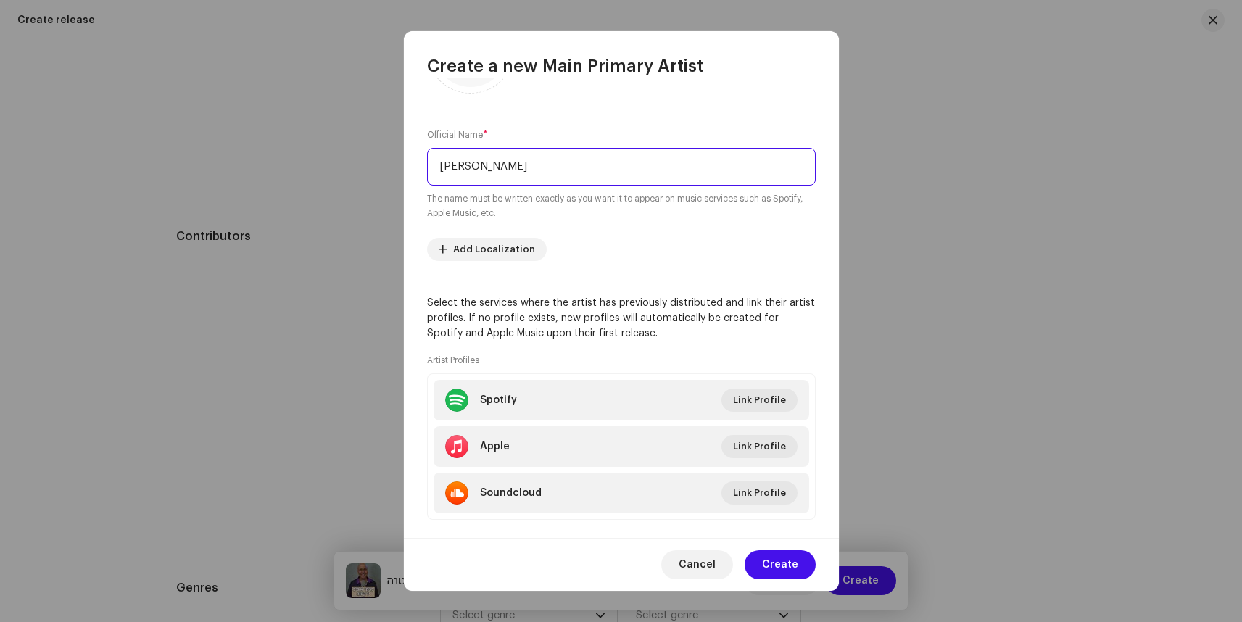
scroll to position [29, 0]
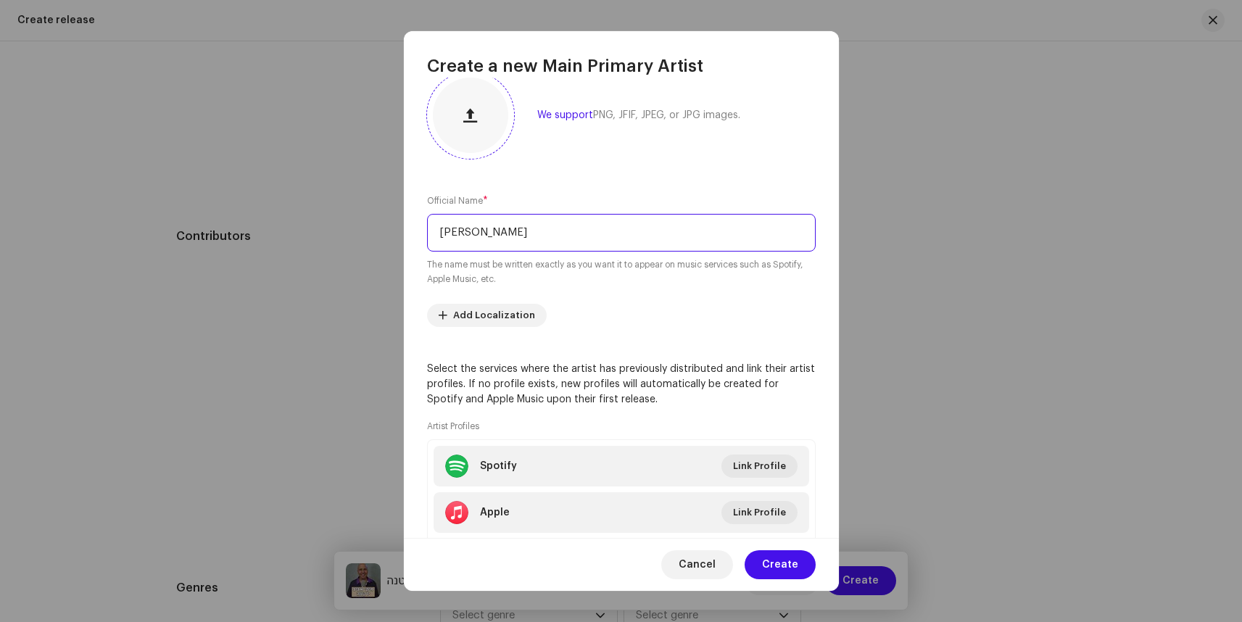
type input "[PERSON_NAME]"
click at [476, 118] on span "button" at bounding box center [470, 116] width 14 height 12
click at [487, 315] on span "Add Localization" at bounding box center [494, 315] width 82 height 29
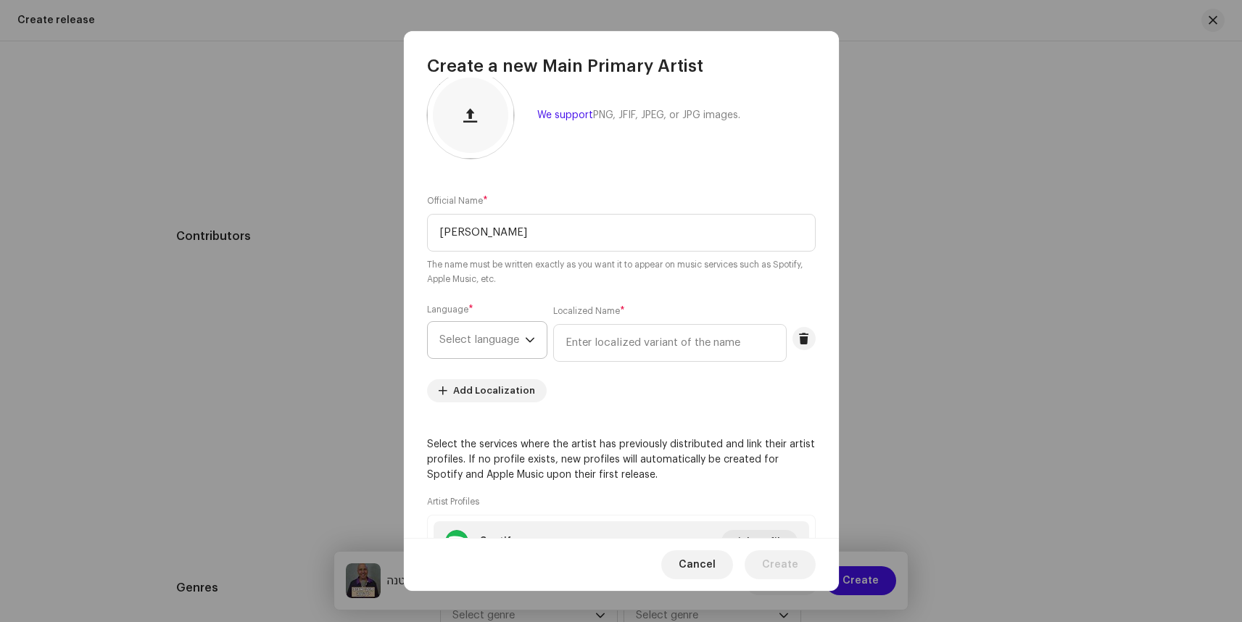
click at [509, 343] on span "Select language" at bounding box center [482, 340] width 86 height 36
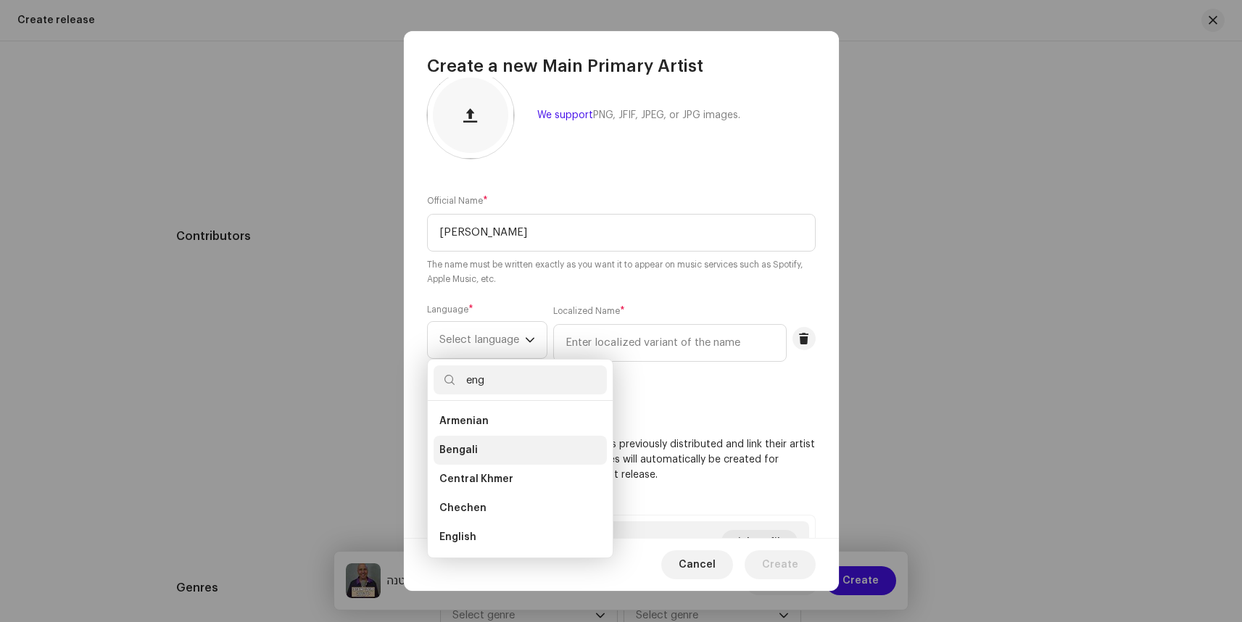
scroll to position [0, 0]
type input "eng"
click at [474, 449] on li "English" at bounding box center [520, 450] width 173 height 29
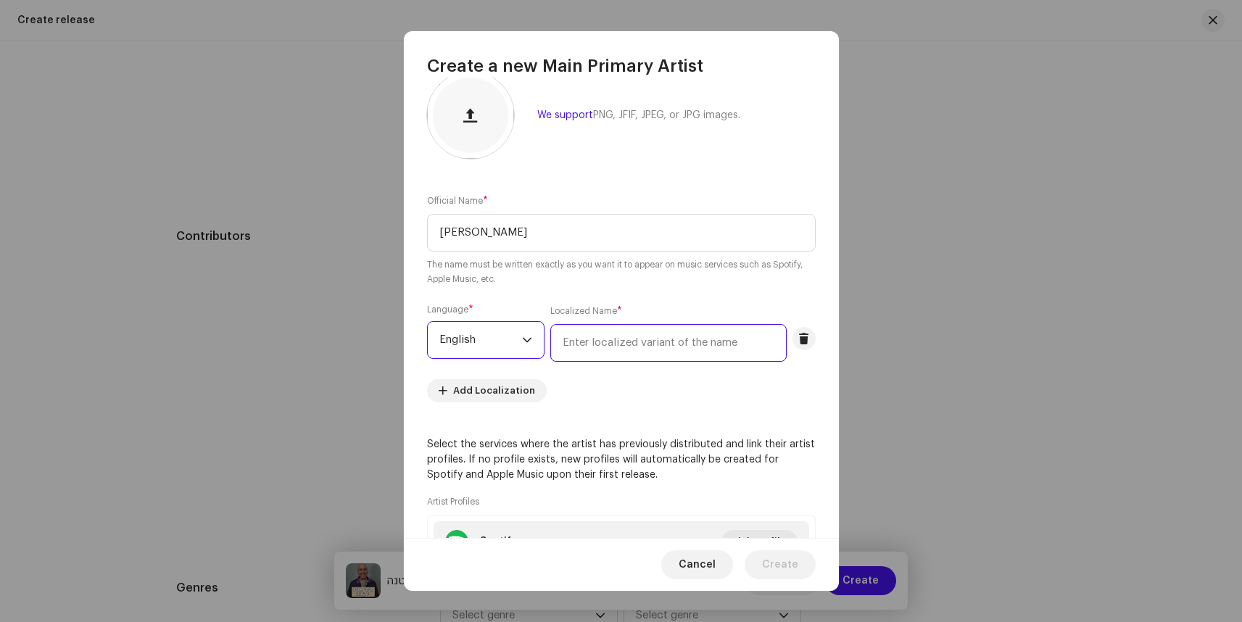
click at [605, 352] on input "text" at bounding box center [668, 343] width 236 height 38
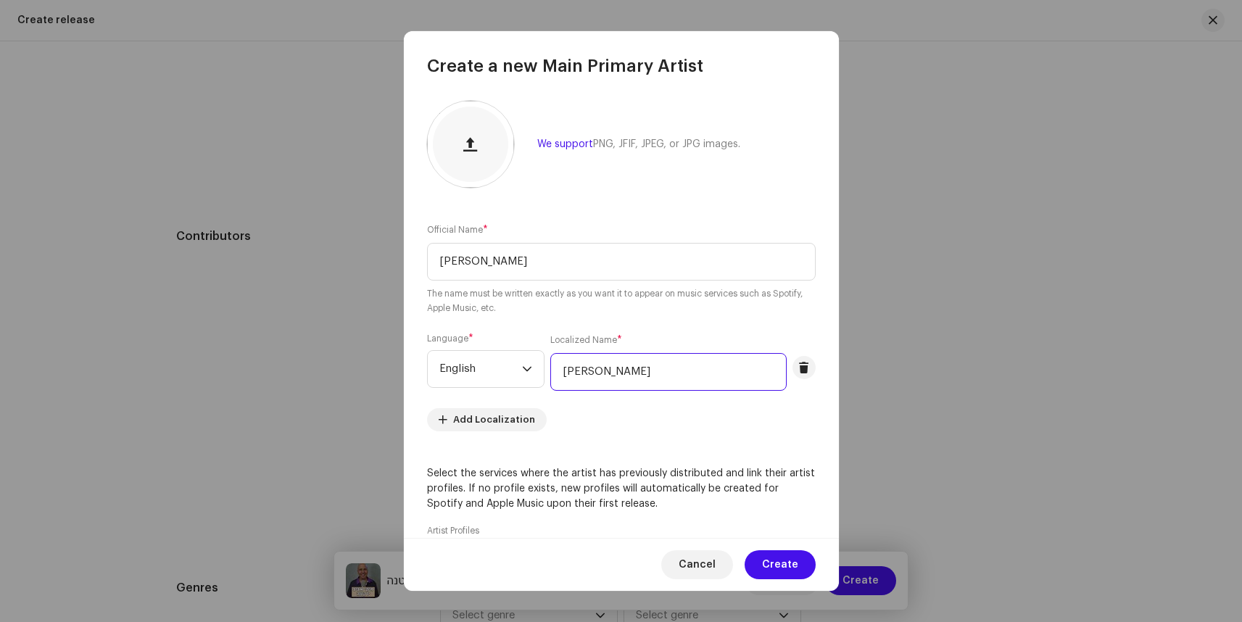
type input "[PERSON_NAME]"
drag, startPoint x: 510, startPoint y: 265, endPoint x: 414, endPoint y: 263, distance: 95.8
click at [414, 263] on div "We support PNG, JFIF, JPEG, or JPG images. Official Name * [PERSON_NAME] The na…" at bounding box center [621, 308] width 435 height 461
click at [538, 263] on input "[PERSON_NAME]" at bounding box center [621, 262] width 389 height 38
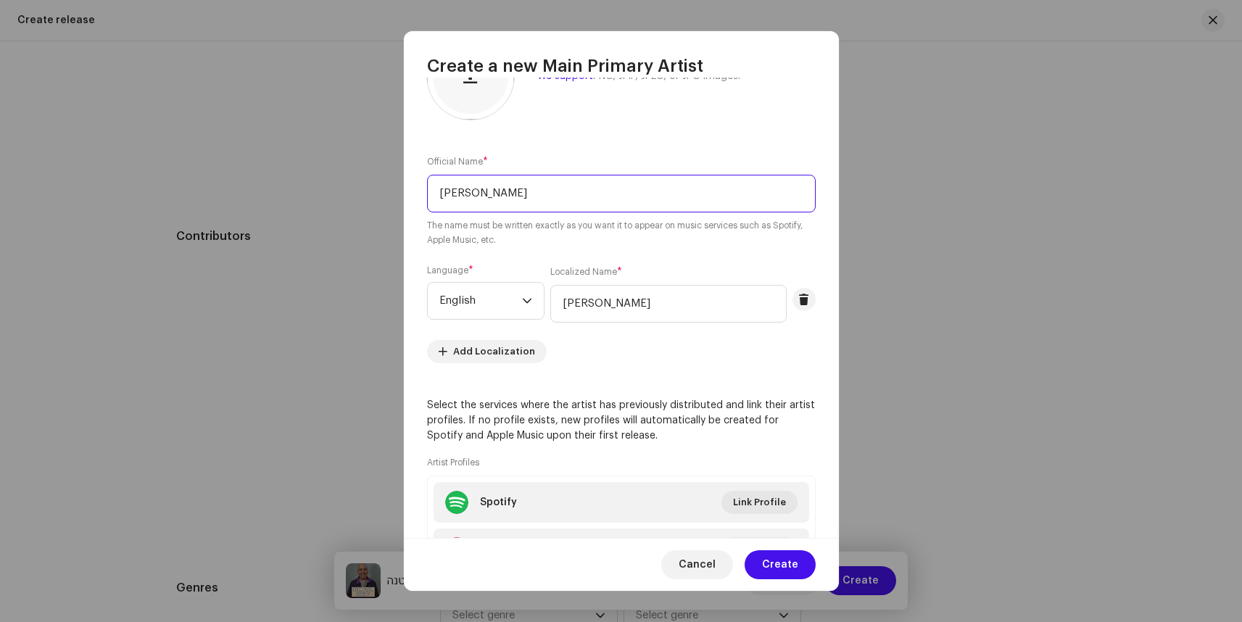
scroll to position [124, 0]
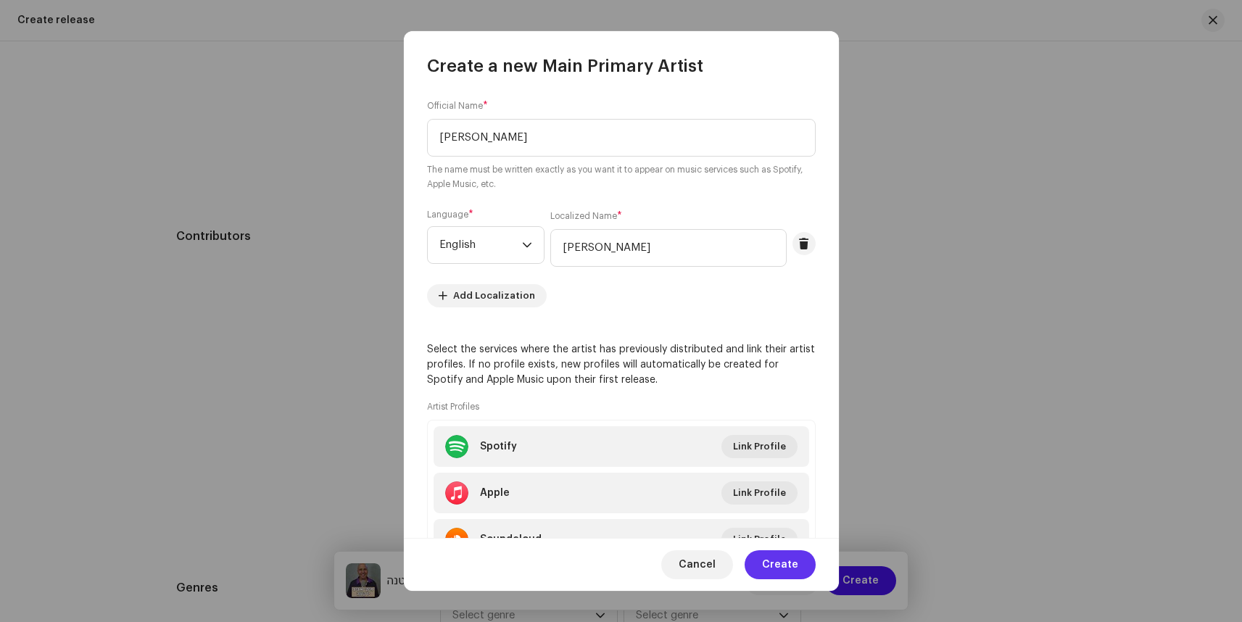
click at [786, 561] on span "Create" at bounding box center [780, 564] width 36 height 29
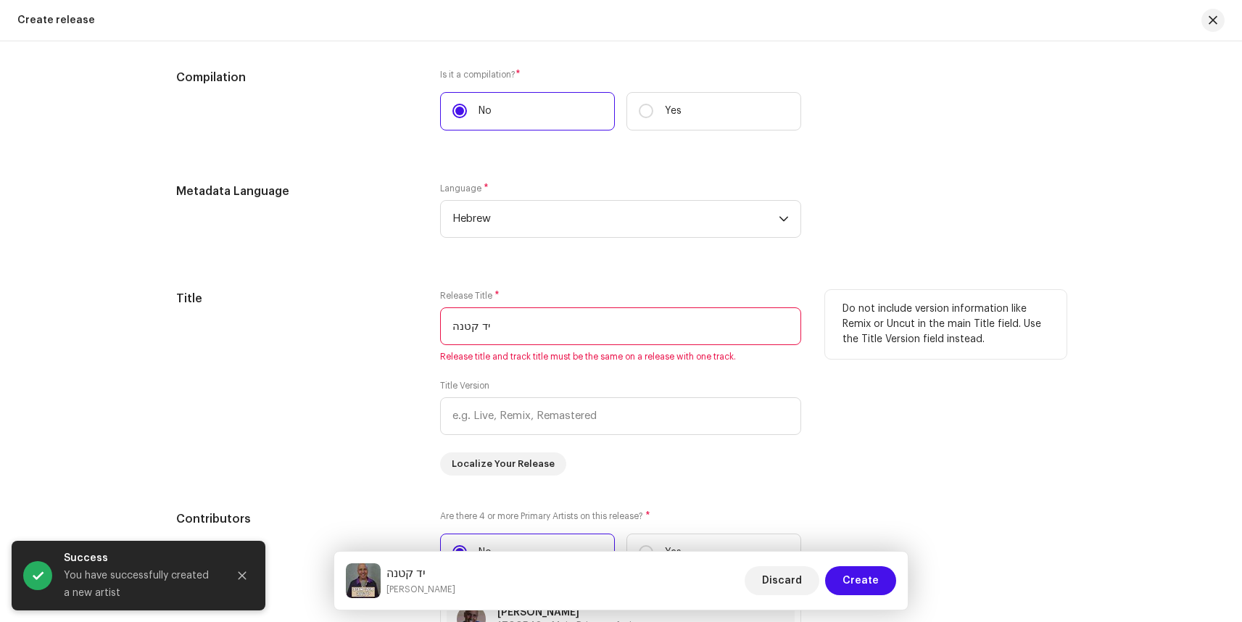
scroll to position [1052, 0]
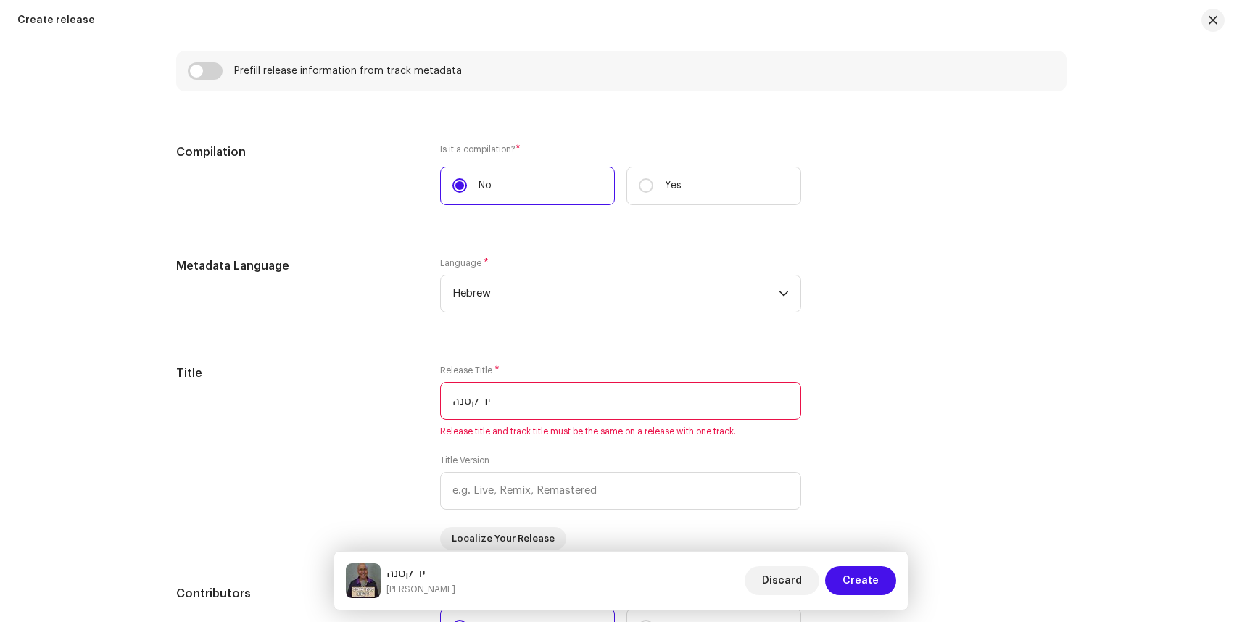
click at [561, 429] on span "Release title and track title must be the same on a release with one track." at bounding box center [620, 432] width 361 height 12
click at [590, 453] on div "Release Title * יד קטנה Release title and track title must be the same on a rel…" at bounding box center [620, 458] width 361 height 186
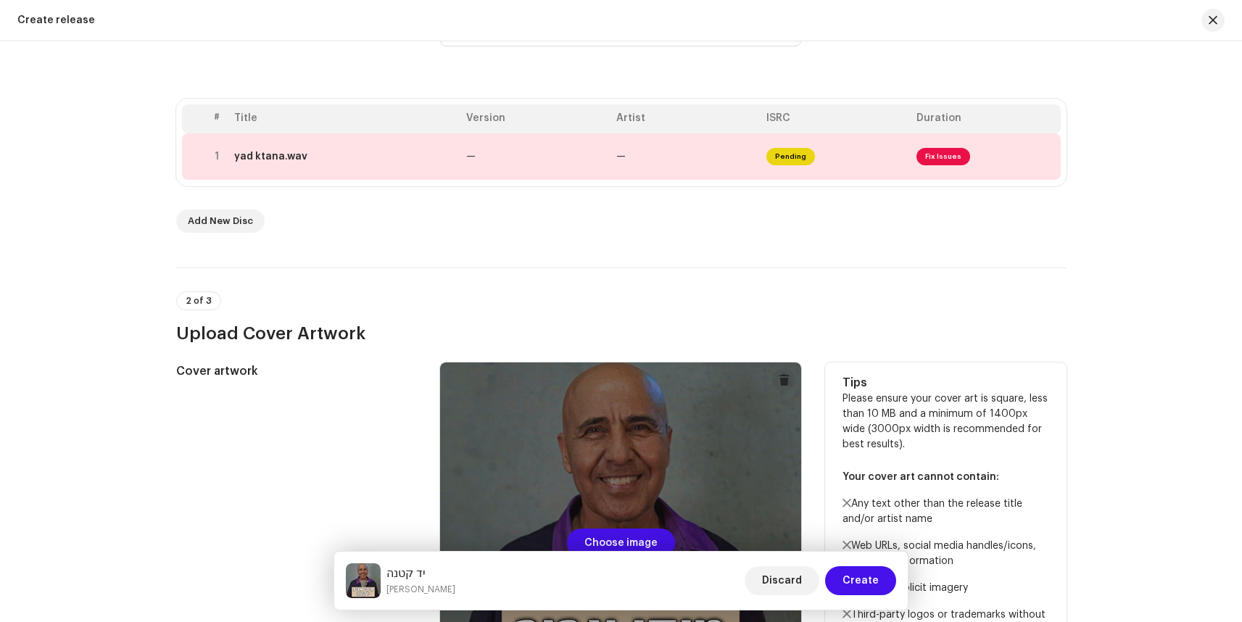
scroll to position [231, 0]
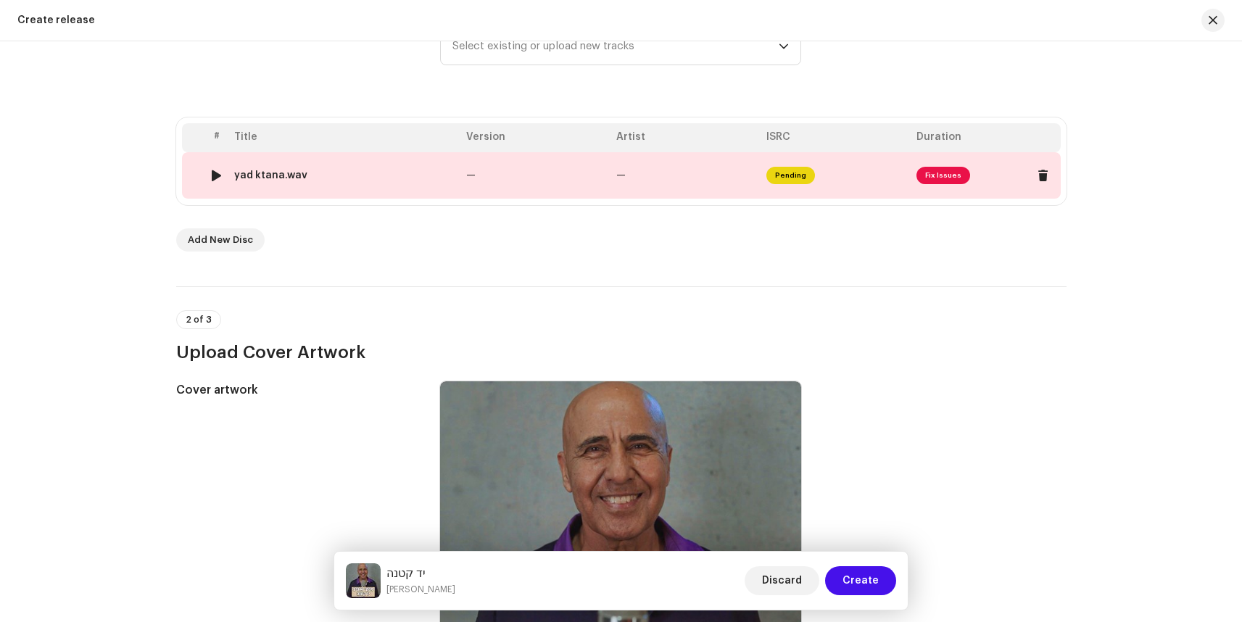
click at [953, 176] on span "Fix Issues" at bounding box center [944, 175] width 54 height 17
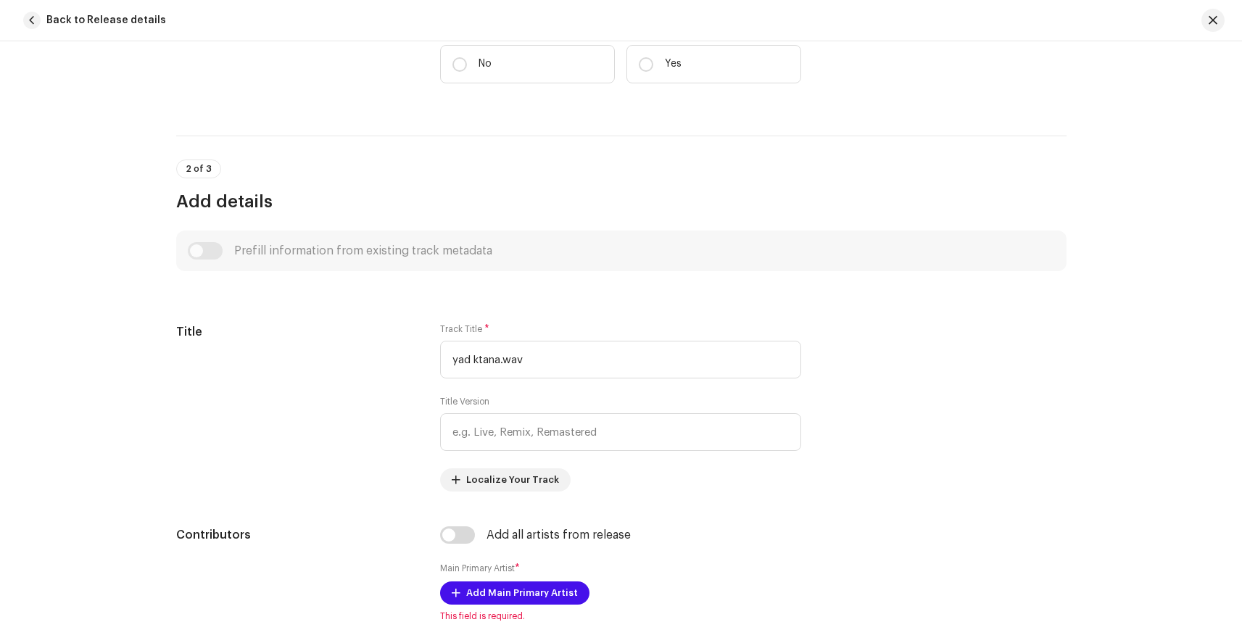
scroll to position [410, 0]
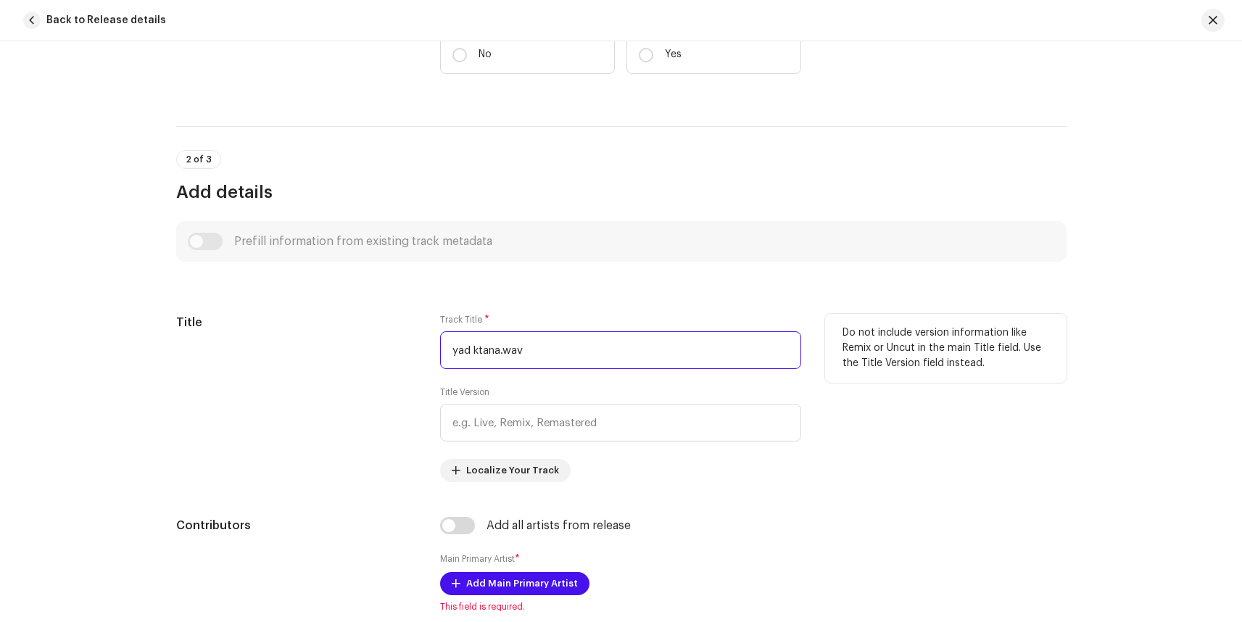
click at [549, 349] on input "yad ktana.wav" at bounding box center [620, 350] width 361 height 38
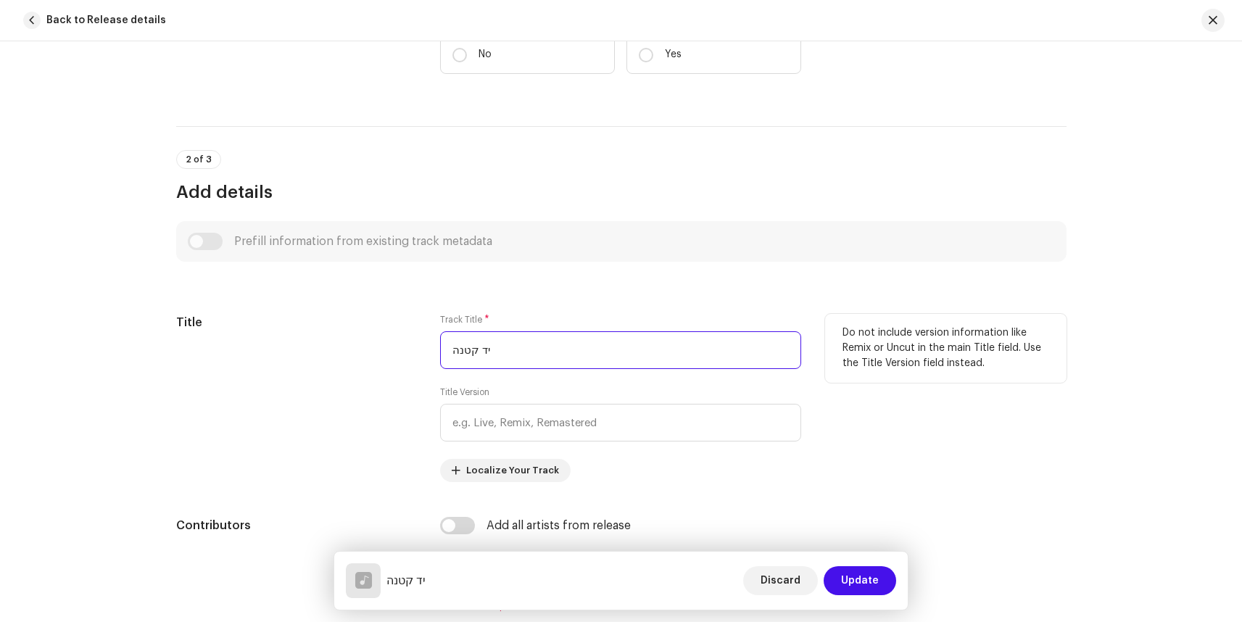
type input "יד קטנה"
click at [347, 386] on div "Title" at bounding box center [297, 398] width 242 height 168
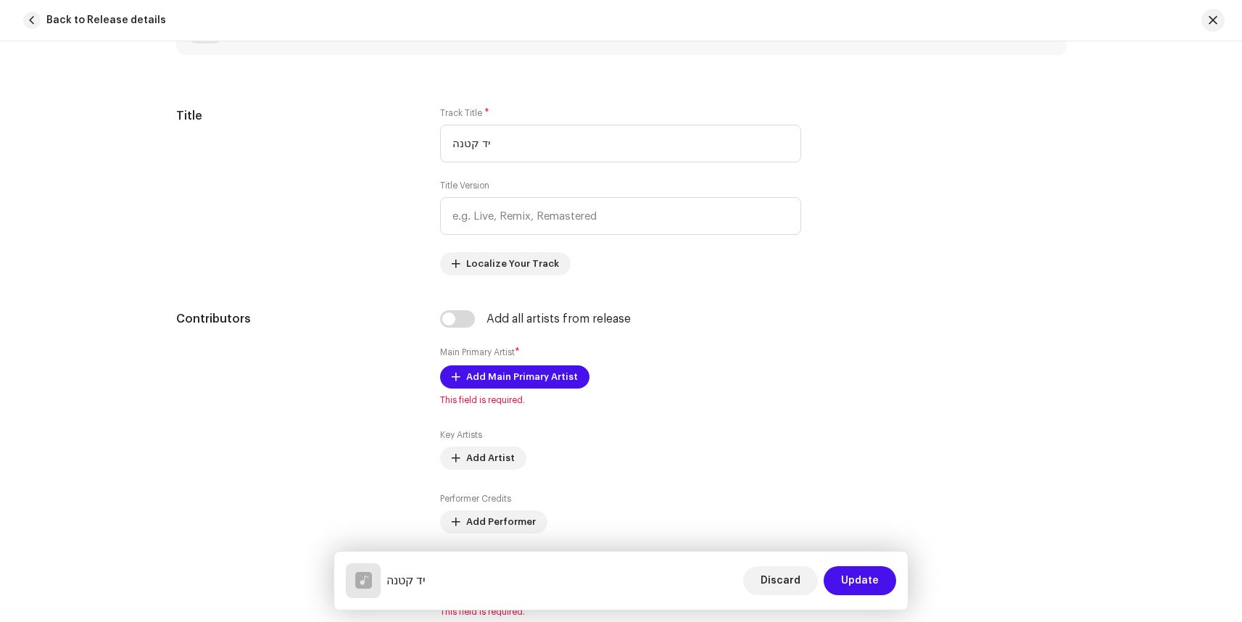
scroll to position [687, 0]
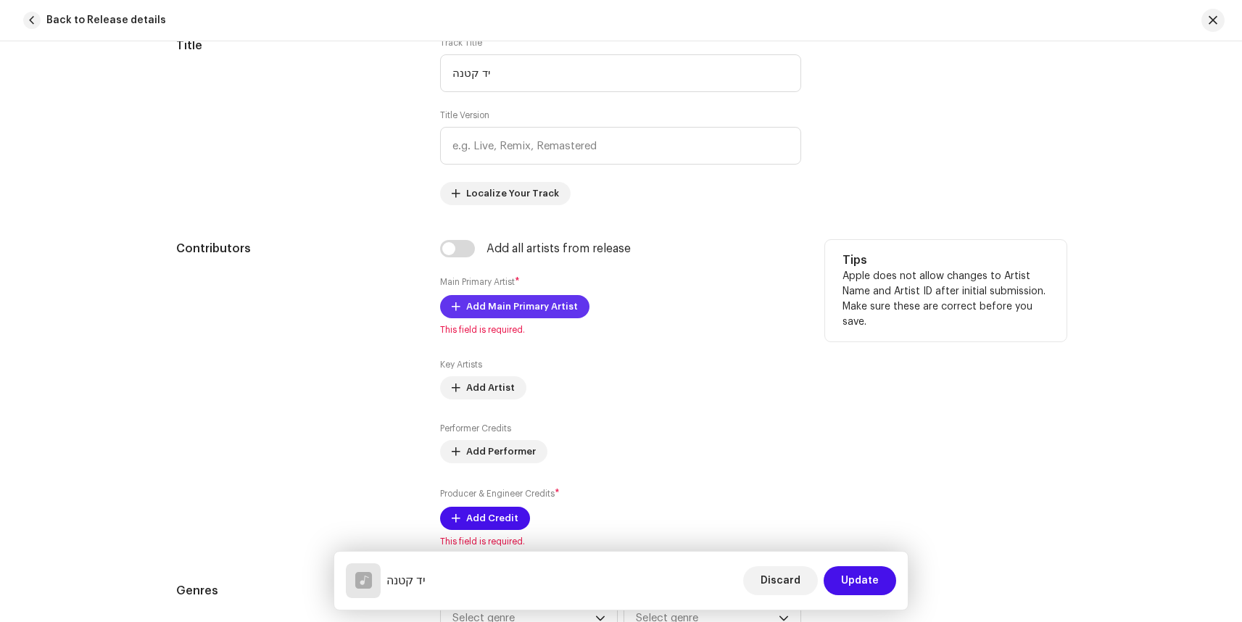
click at [513, 310] on span "Add Main Primary Artist" at bounding box center [522, 306] width 112 height 29
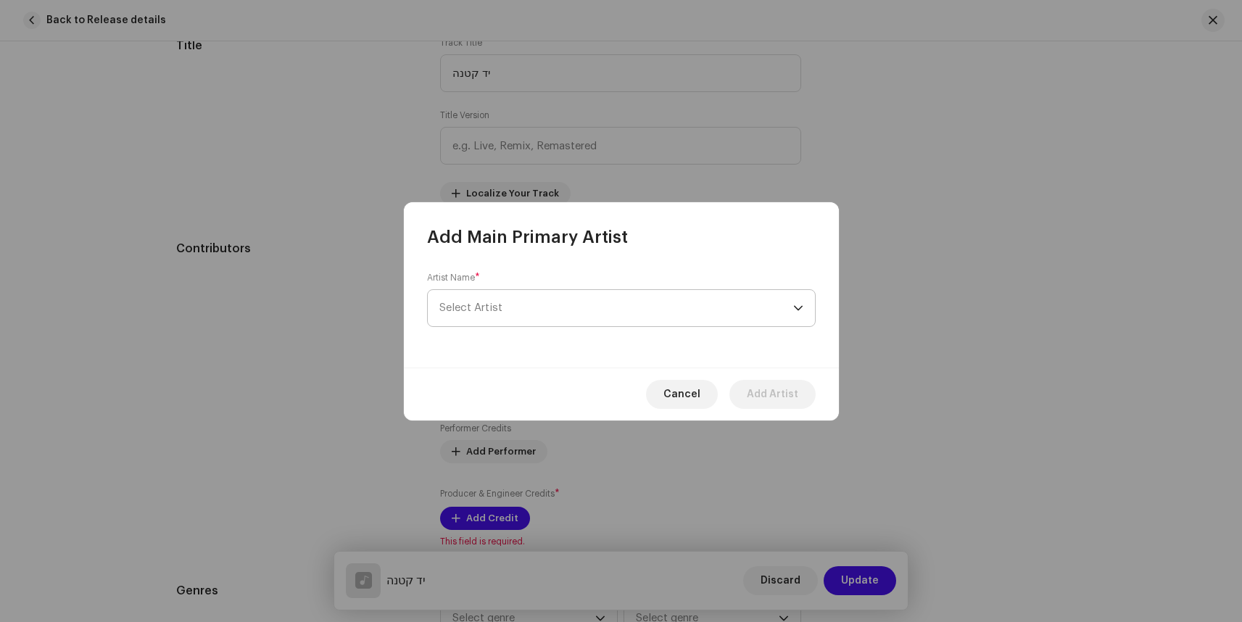
click at [524, 312] on span "Select Artist" at bounding box center [616, 308] width 354 height 36
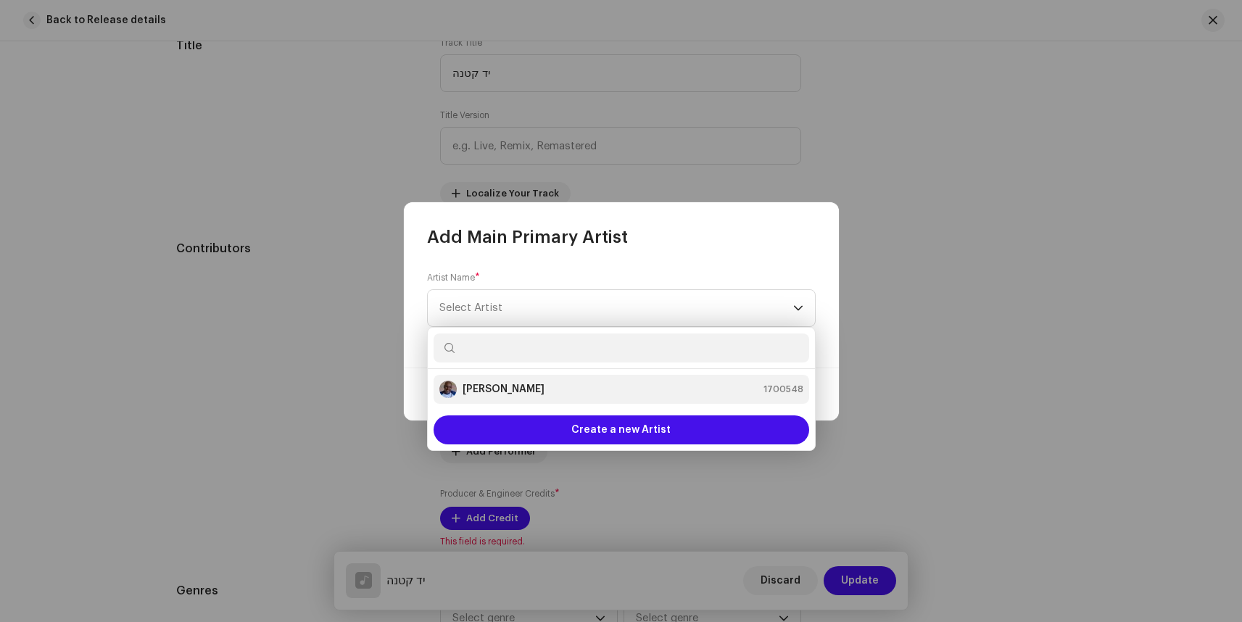
click at [487, 392] on strong "[PERSON_NAME]" at bounding box center [504, 389] width 82 height 15
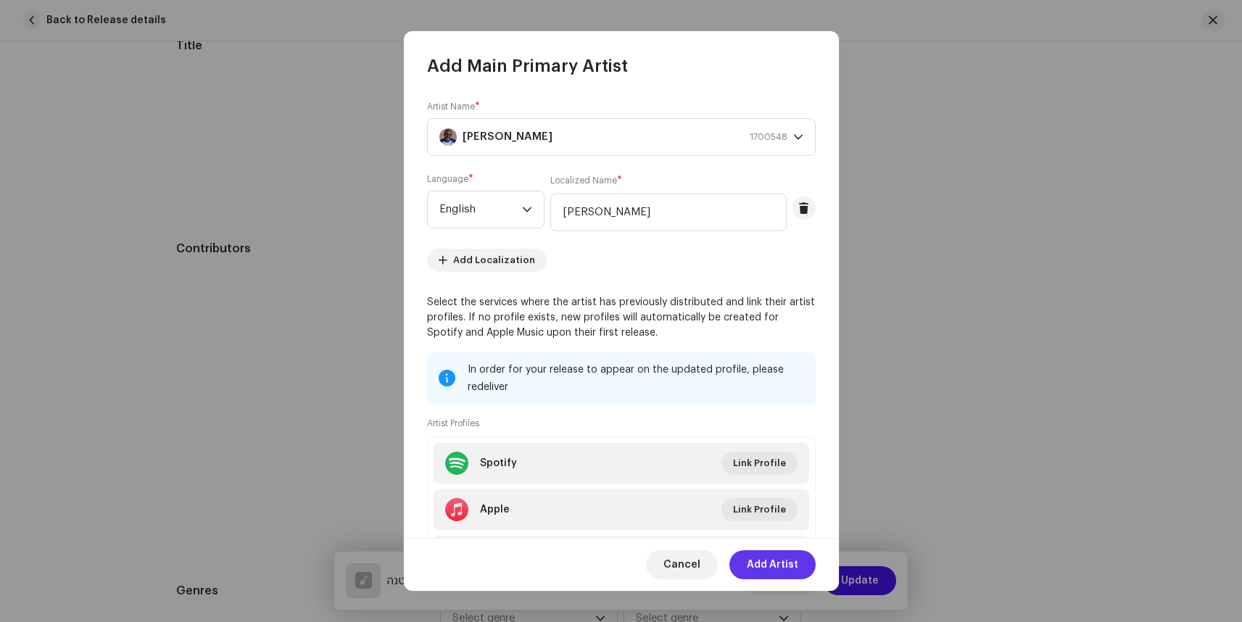
click at [771, 564] on span "Add Artist" at bounding box center [772, 564] width 51 height 29
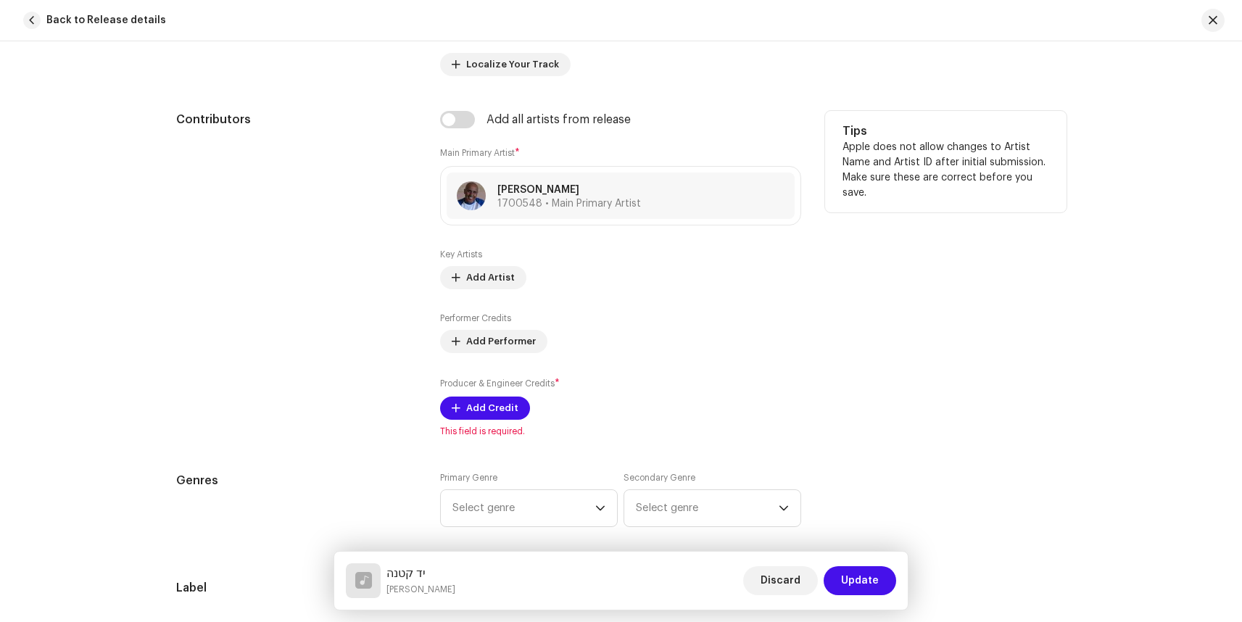
scroll to position [907, 0]
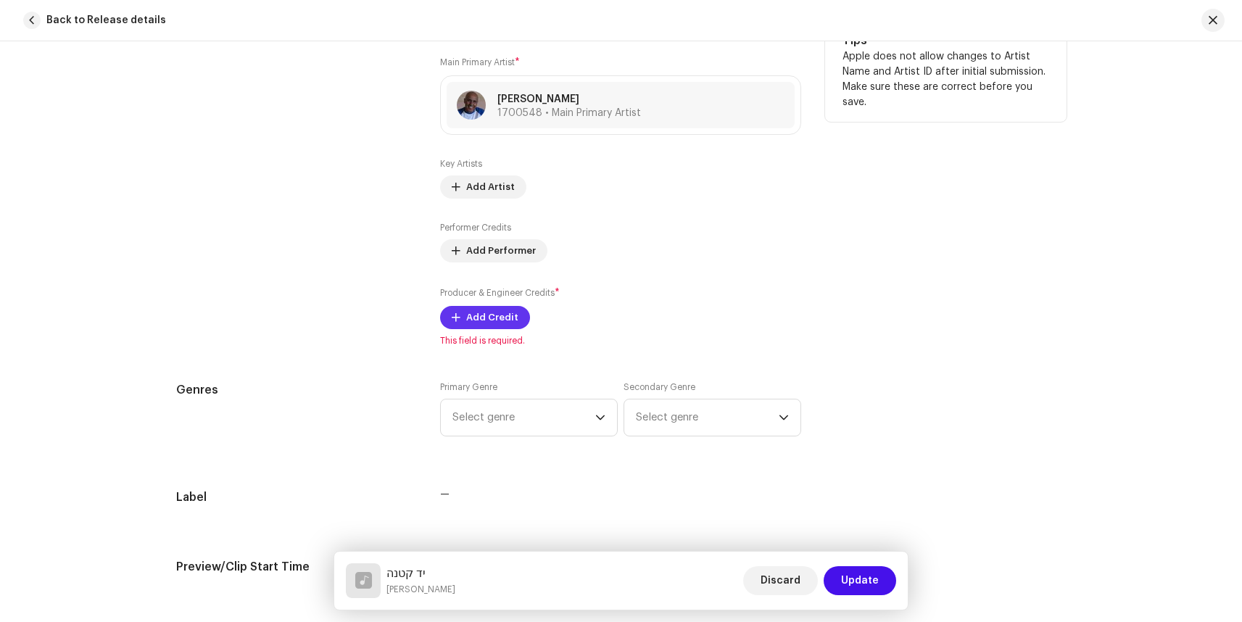
click at [477, 321] on span "Add Credit" at bounding box center [492, 317] width 52 height 29
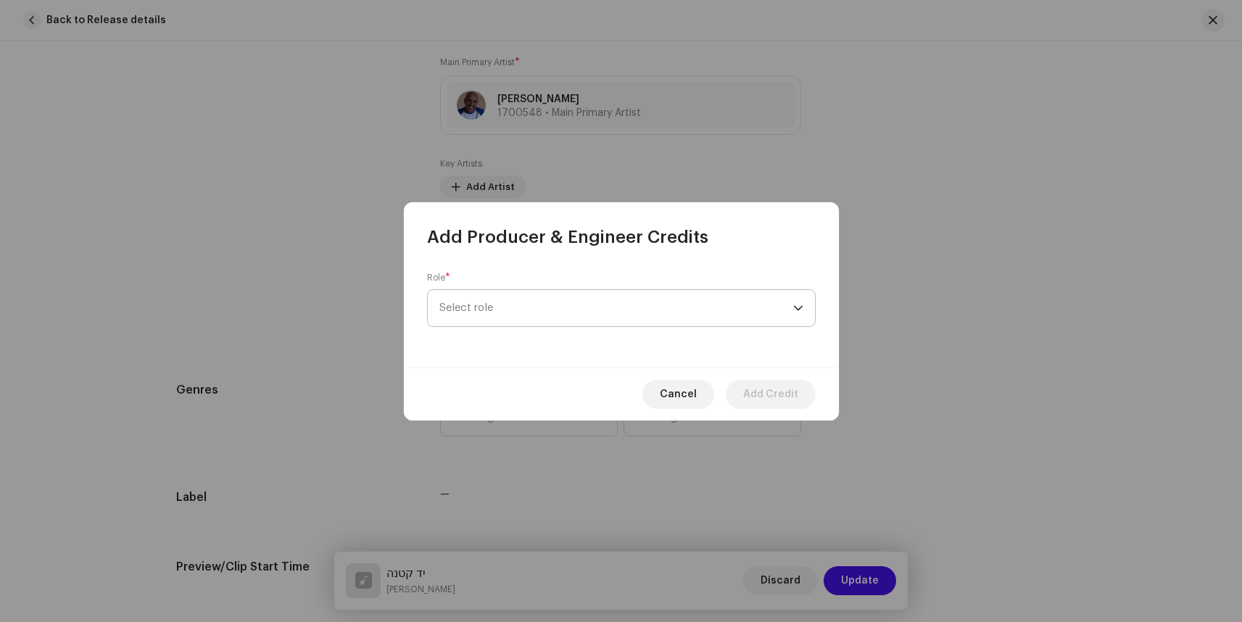
click at [487, 313] on span "Select role" at bounding box center [616, 308] width 354 height 36
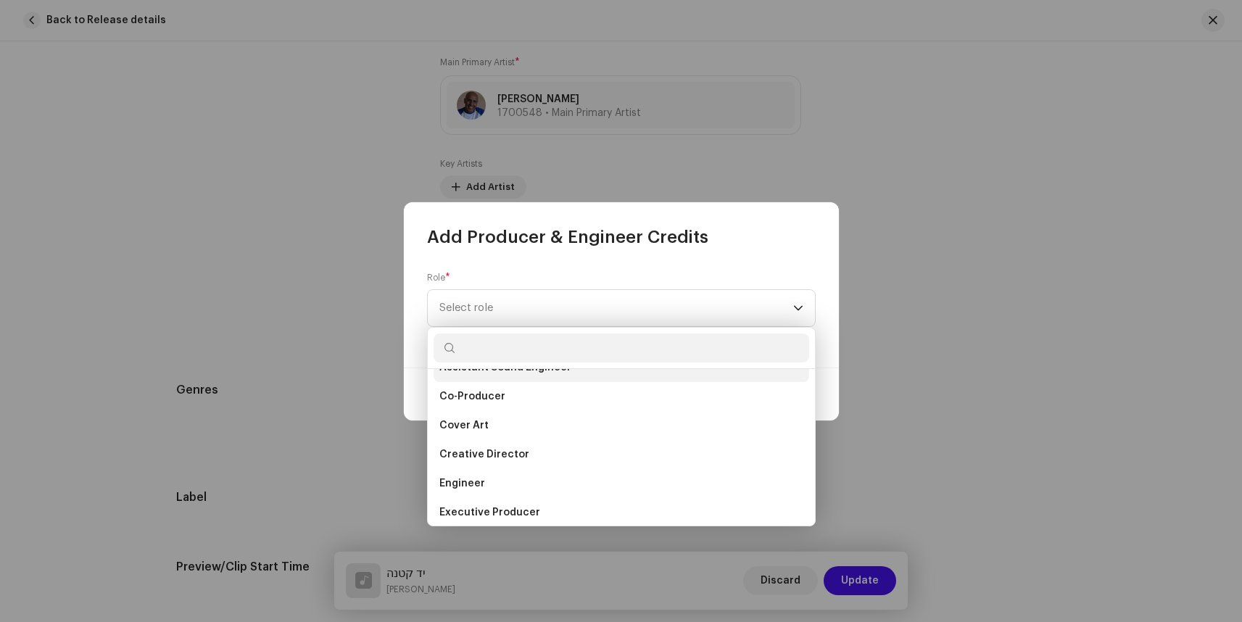
scroll to position [209, 0]
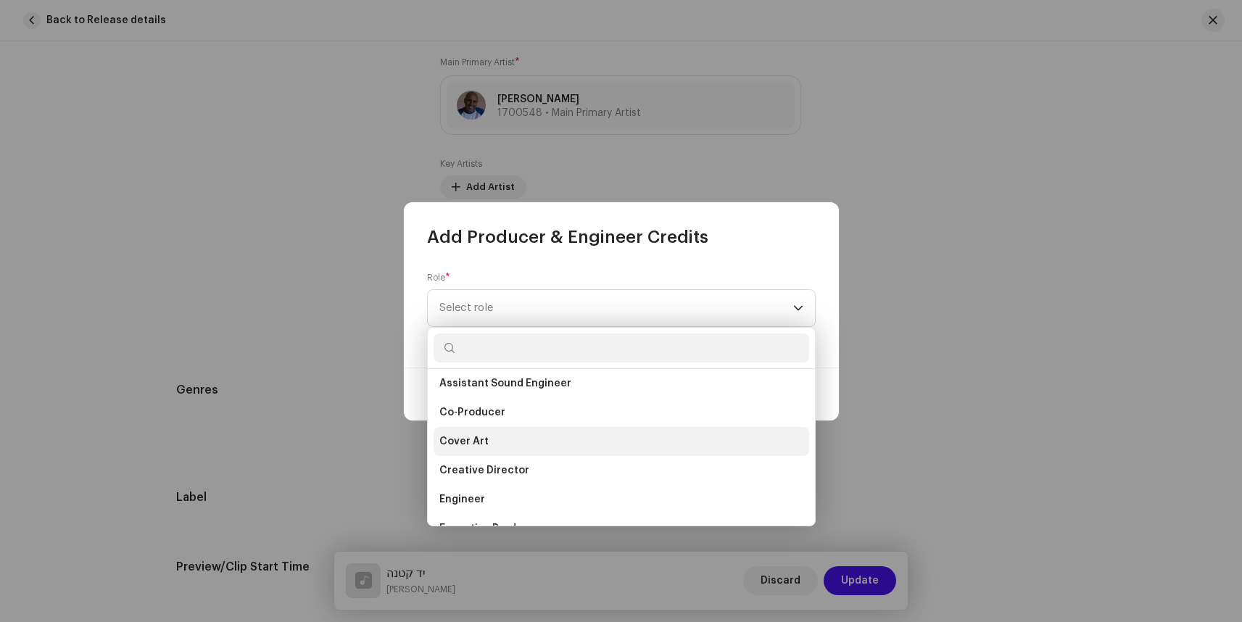
click at [469, 440] on span "Cover Art" at bounding box center [463, 441] width 49 height 15
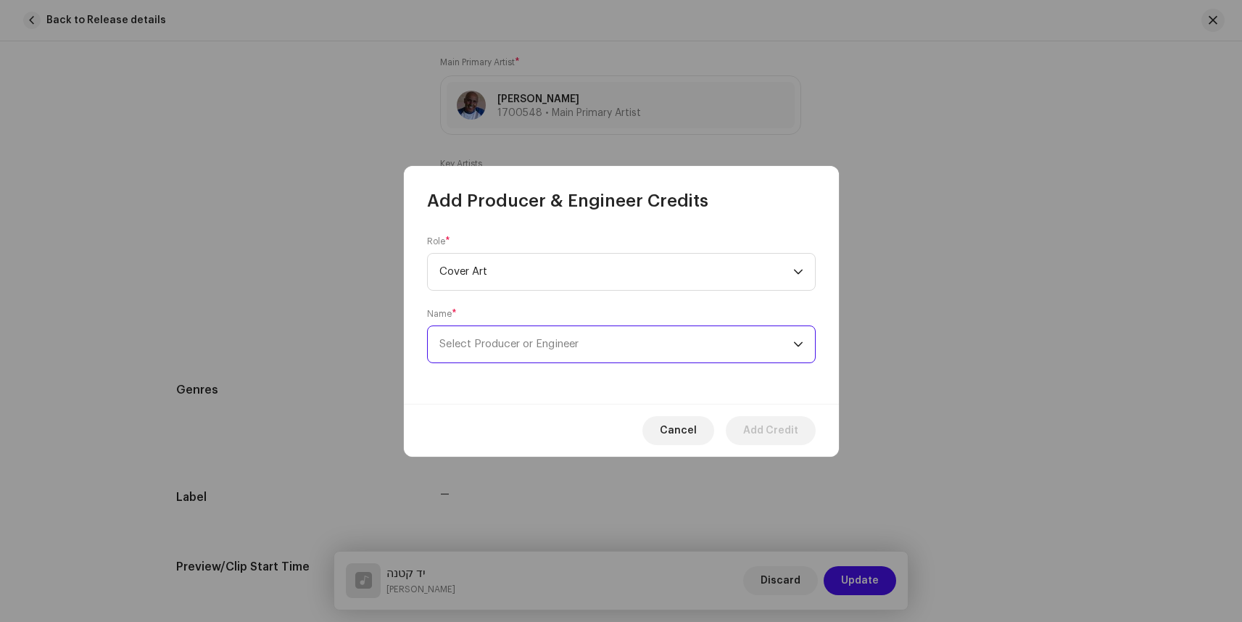
click at [494, 340] on span "Select Producer or Engineer" at bounding box center [508, 344] width 139 height 11
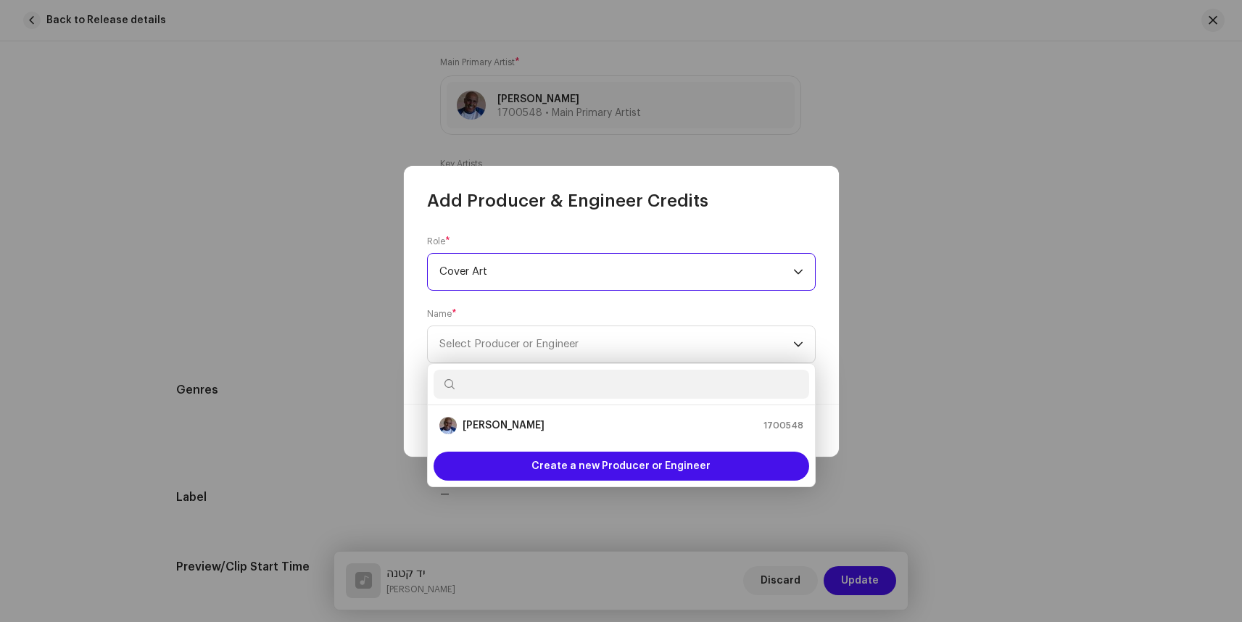
click at [488, 269] on span "Cover Art" at bounding box center [616, 272] width 354 height 36
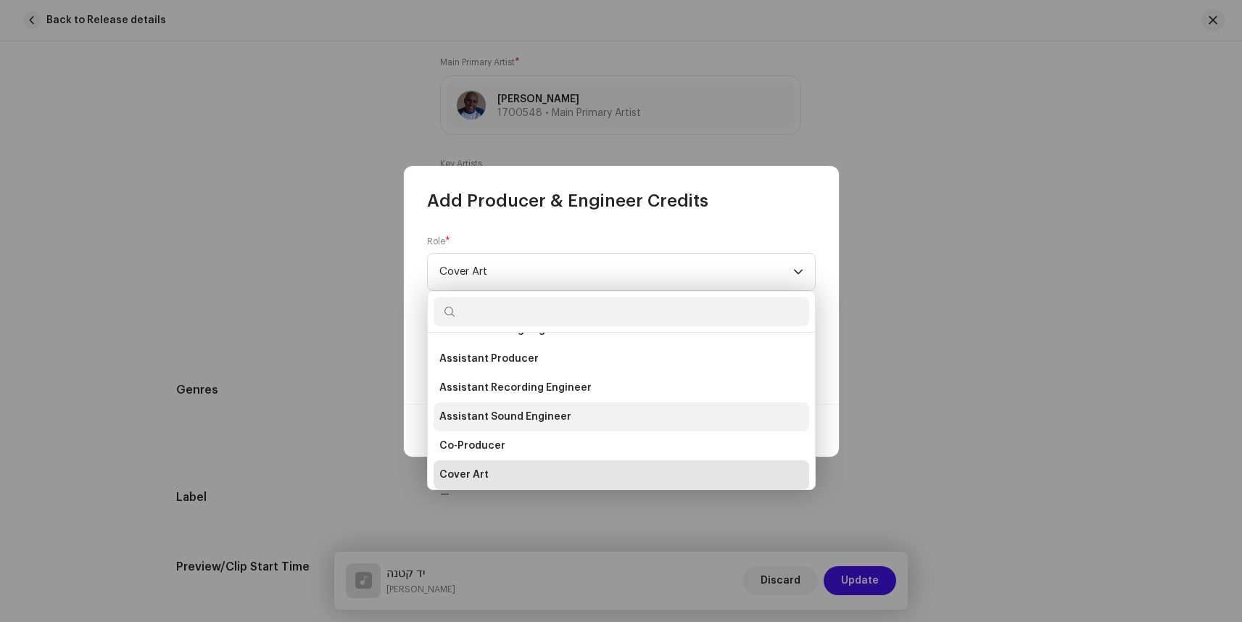
scroll to position [234, 0]
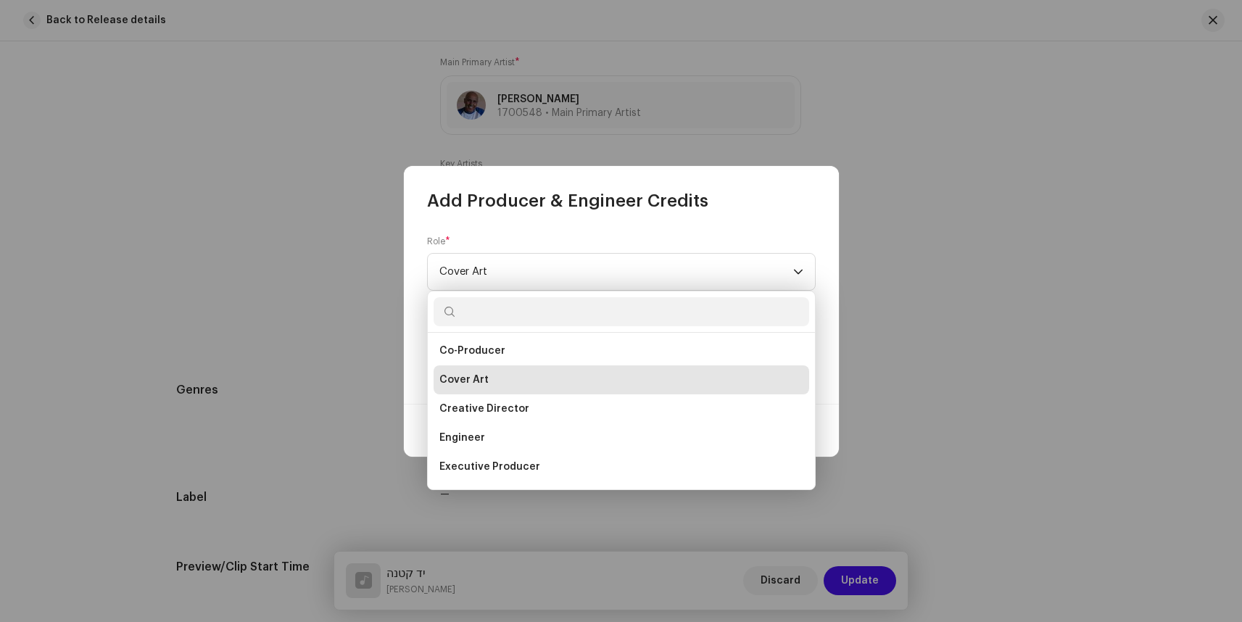
click at [409, 354] on div "Role * Cover Art Name * Select Producer or Engineer" at bounding box center [621, 307] width 435 height 191
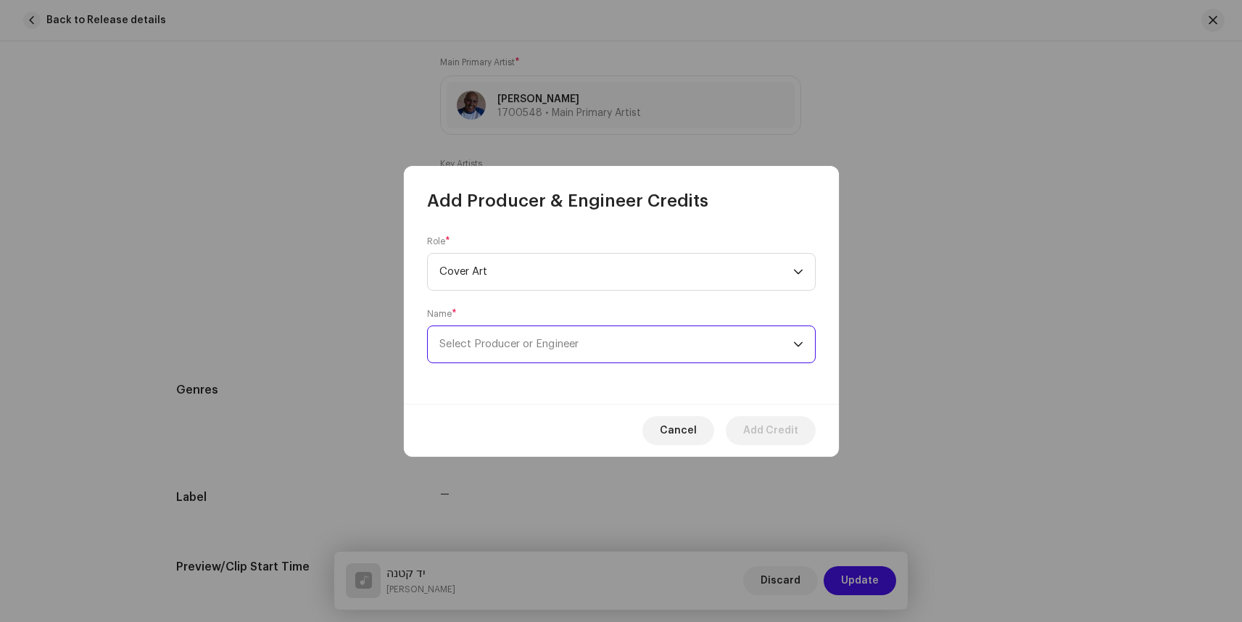
click at [512, 345] on span "Select Producer or Engineer" at bounding box center [508, 344] width 139 height 11
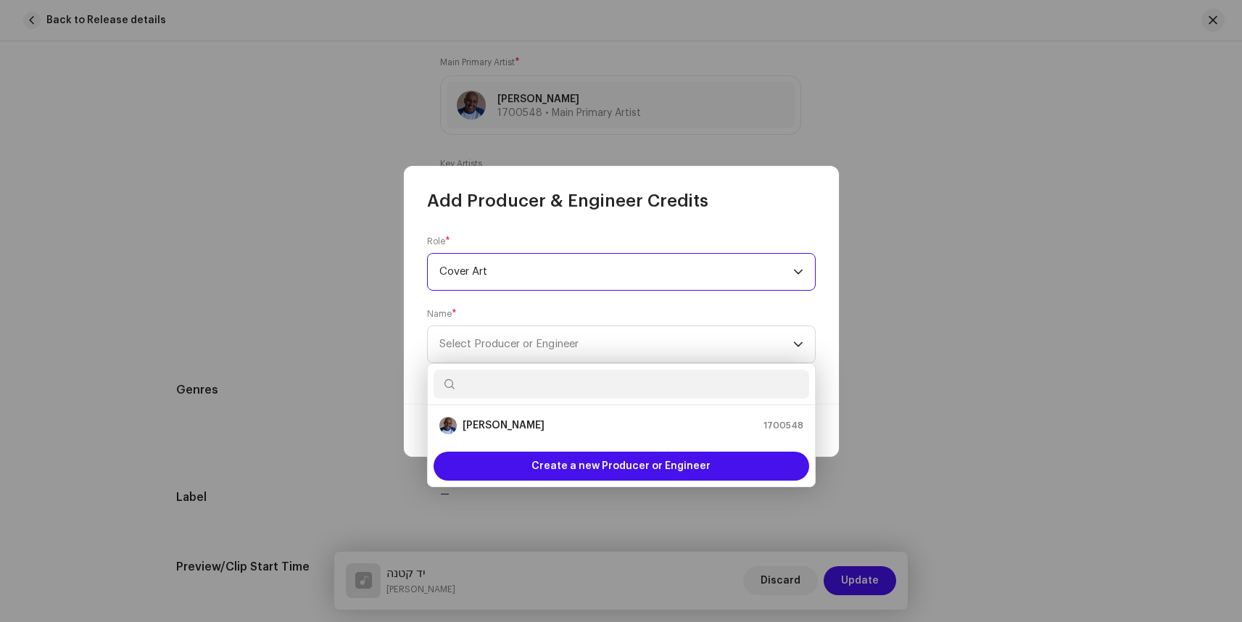
click at [477, 280] on span "Cover Art" at bounding box center [616, 272] width 354 height 36
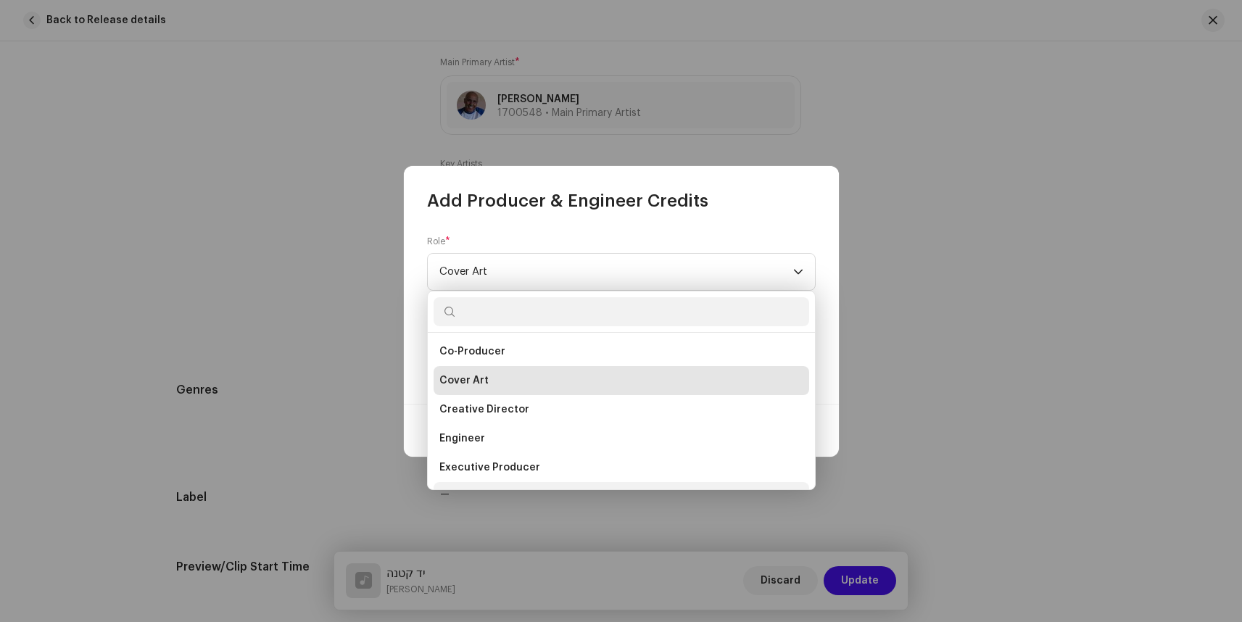
scroll to position [215, 0]
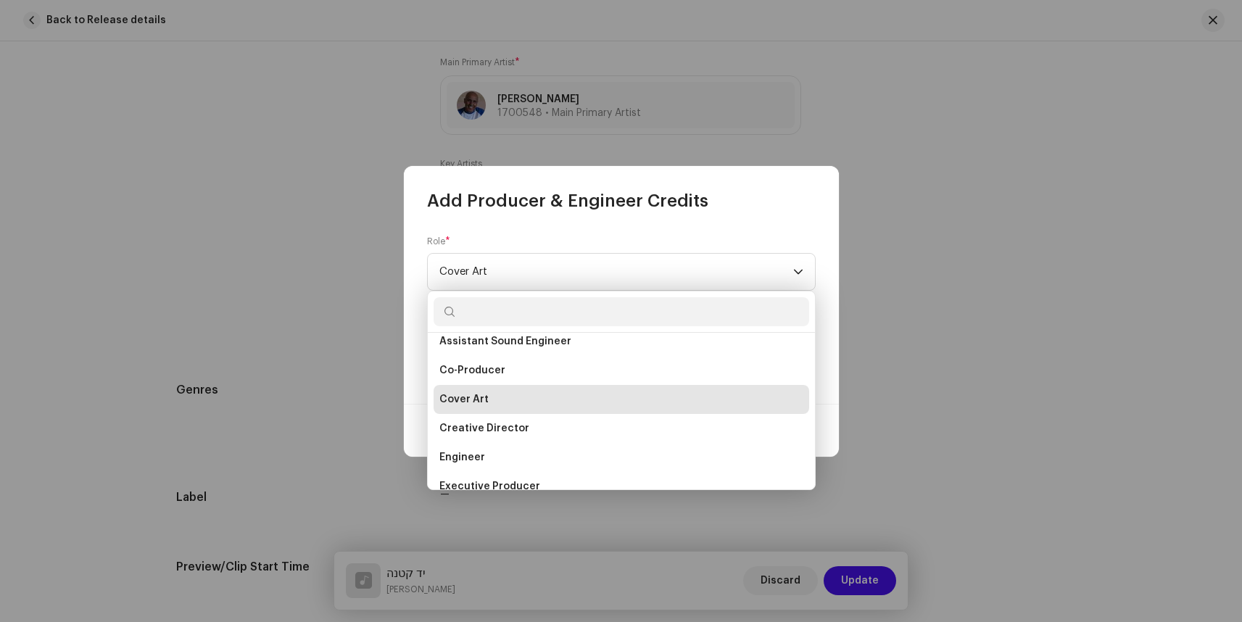
click at [474, 396] on span "Cover Art" at bounding box center [463, 399] width 49 height 15
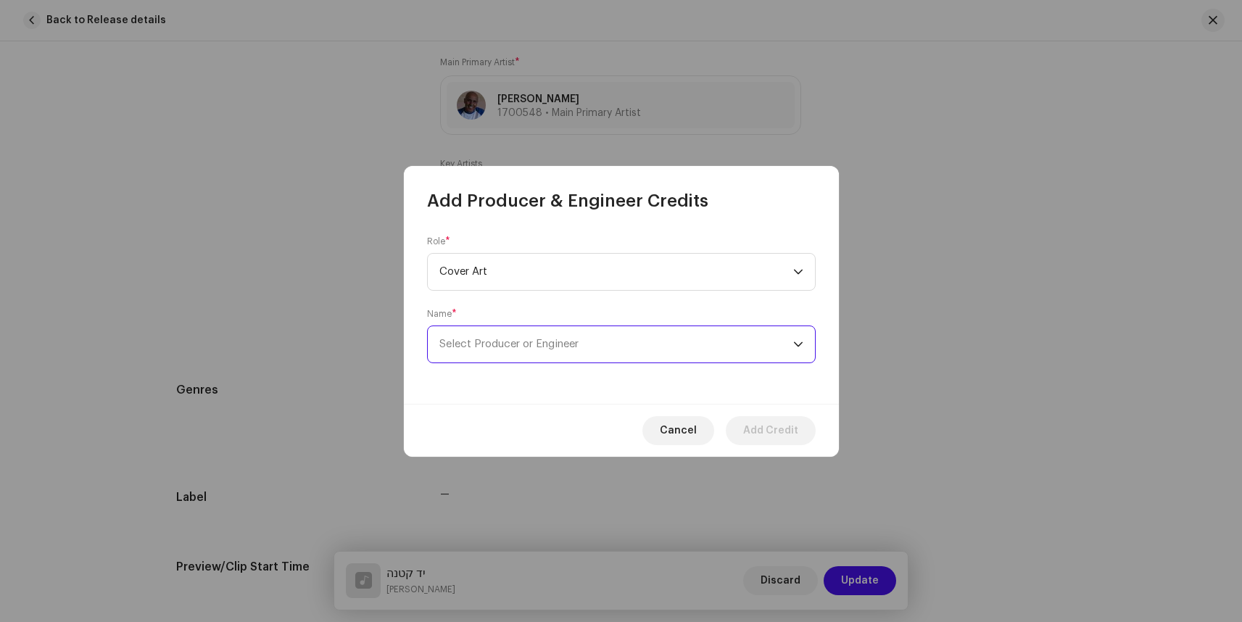
click at [503, 350] on span "Select Producer or Engineer" at bounding box center [616, 344] width 354 height 36
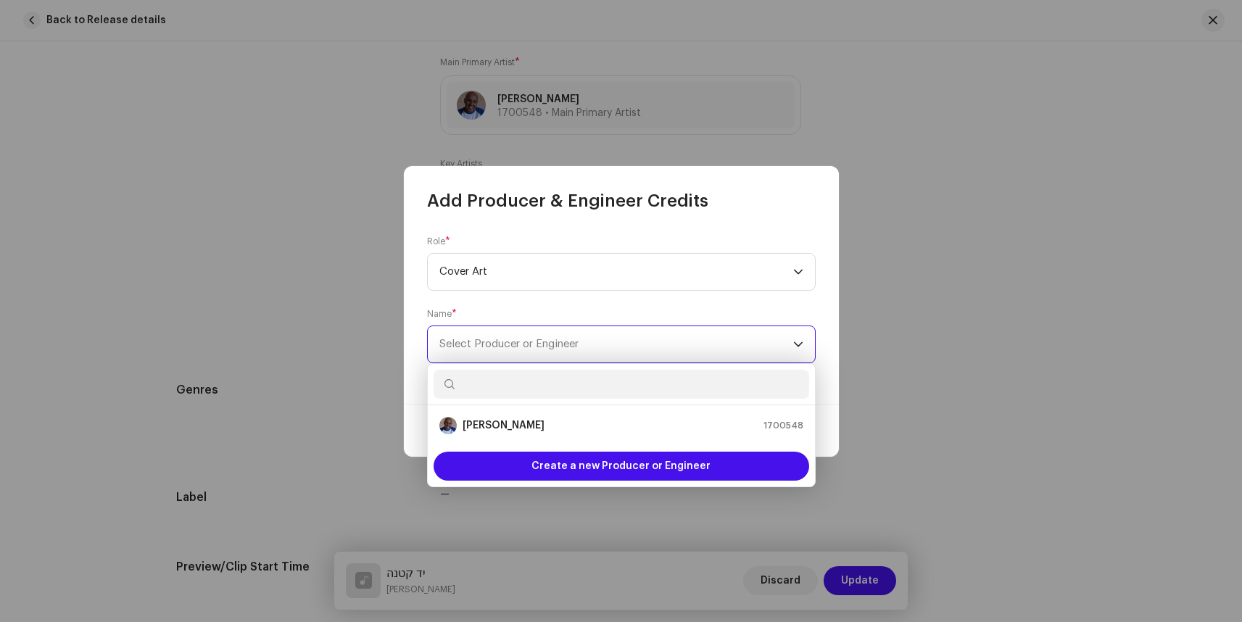
click at [501, 337] on span "Select Producer or Engineer" at bounding box center [616, 344] width 354 height 36
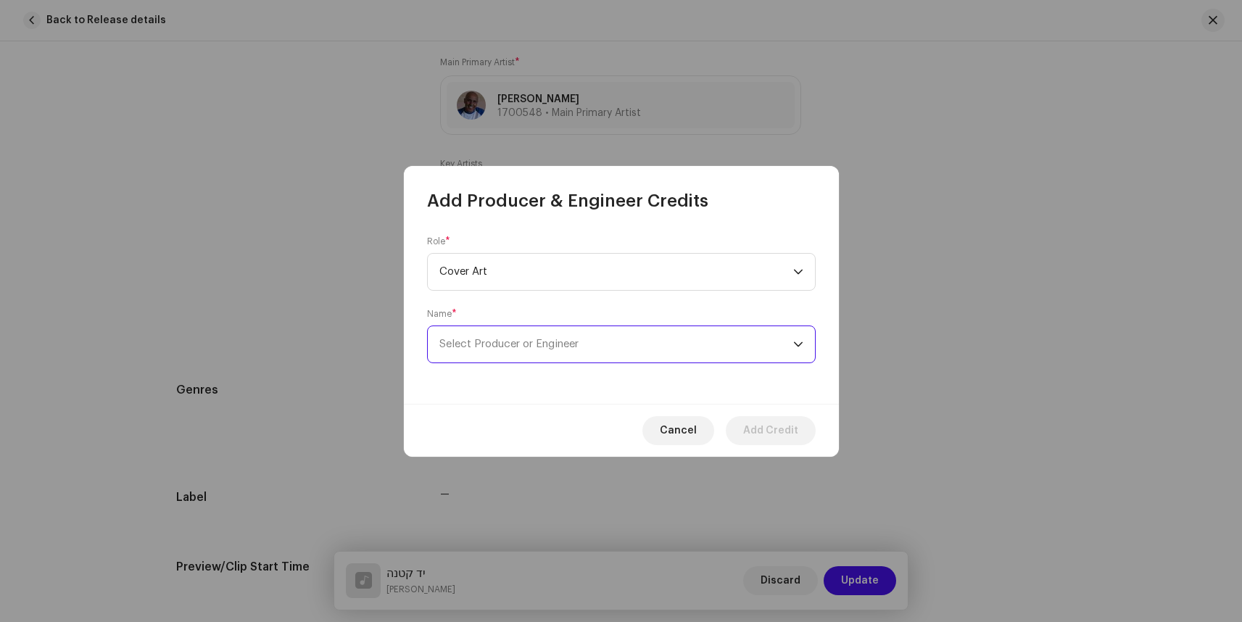
click at [495, 347] on span "Select Producer or Engineer" at bounding box center [508, 344] width 139 height 11
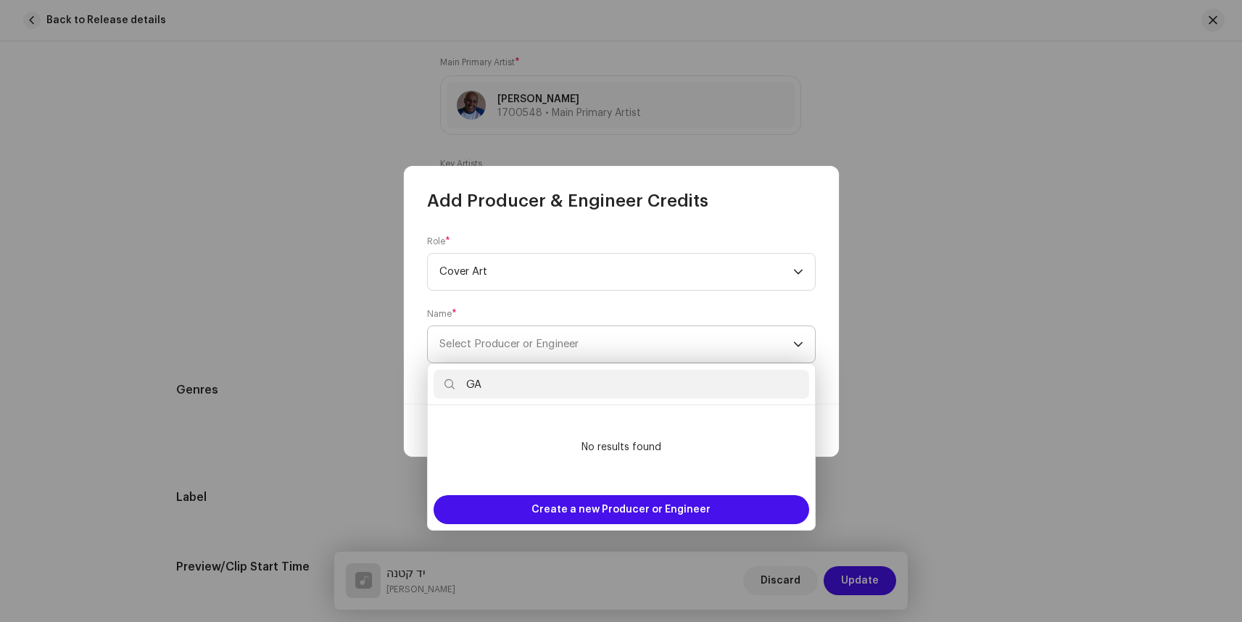
type input "G"
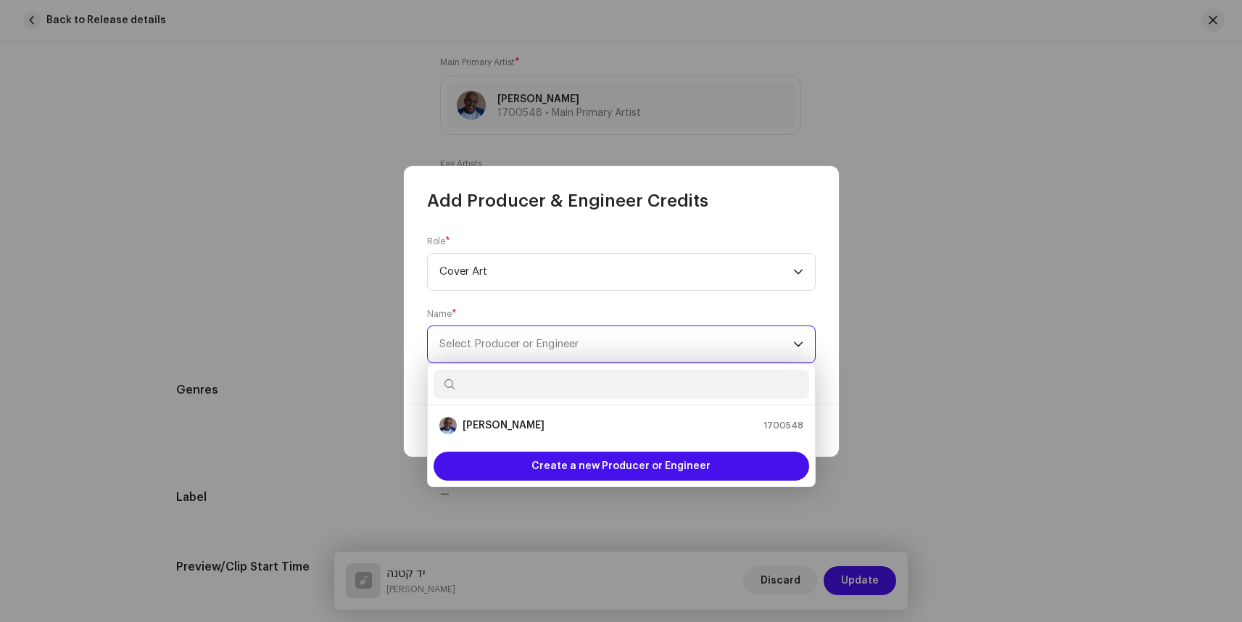
click at [519, 339] on span "Select Producer or Engineer" at bounding box center [508, 344] width 139 height 11
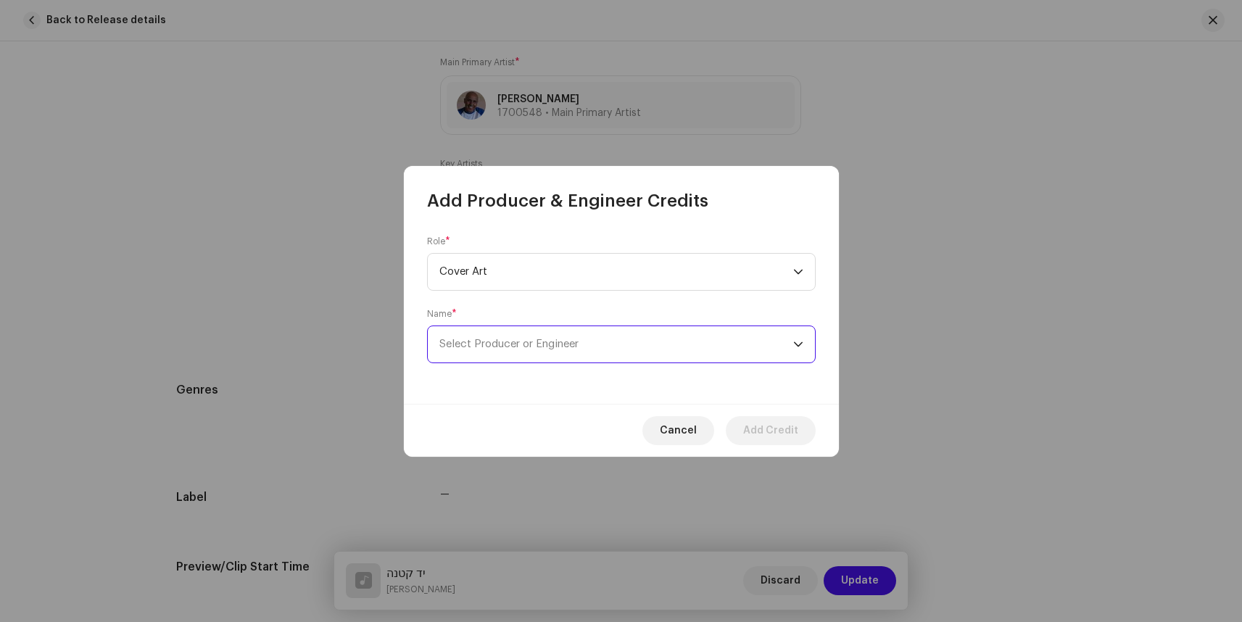
click at [519, 339] on span "Select Producer or Engineer" at bounding box center [508, 344] width 139 height 11
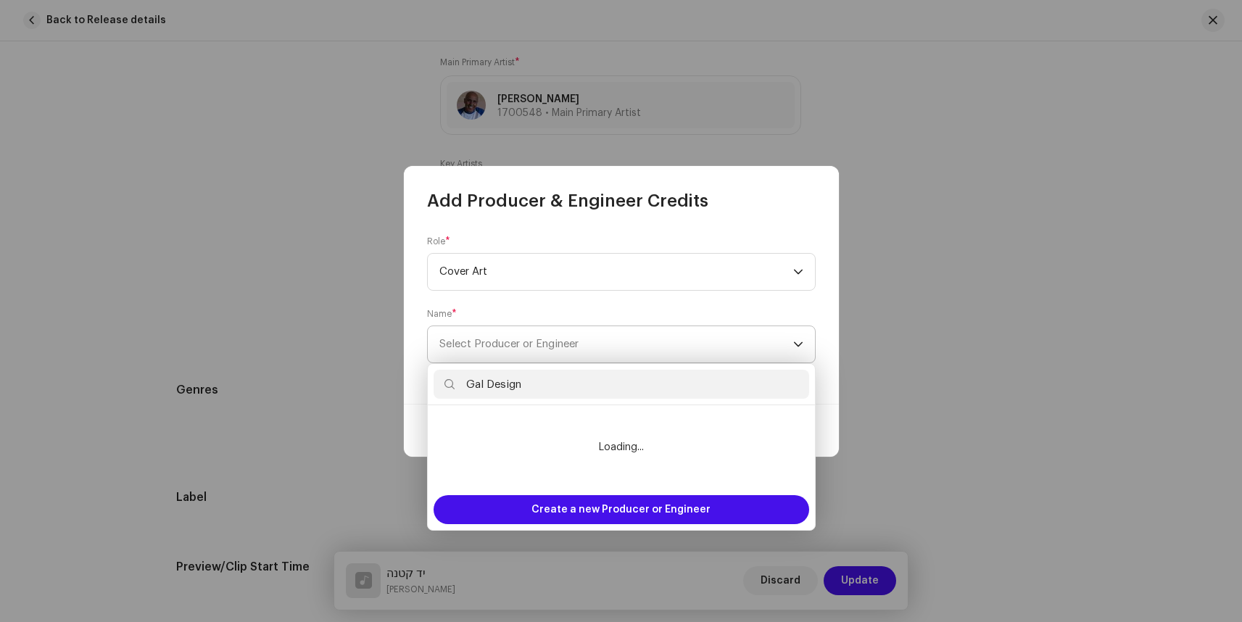
type input "Gal Designs"
drag, startPoint x: 537, startPoint y: 386, endPoint x: 403, endPoint y: 366, distance: 136.4
click at [403, 366] on body "Home Catalog Transactions Analytics Resources Marketplace Assets Releases Track…" at bounding box center [621, 311] width 1242 height 622
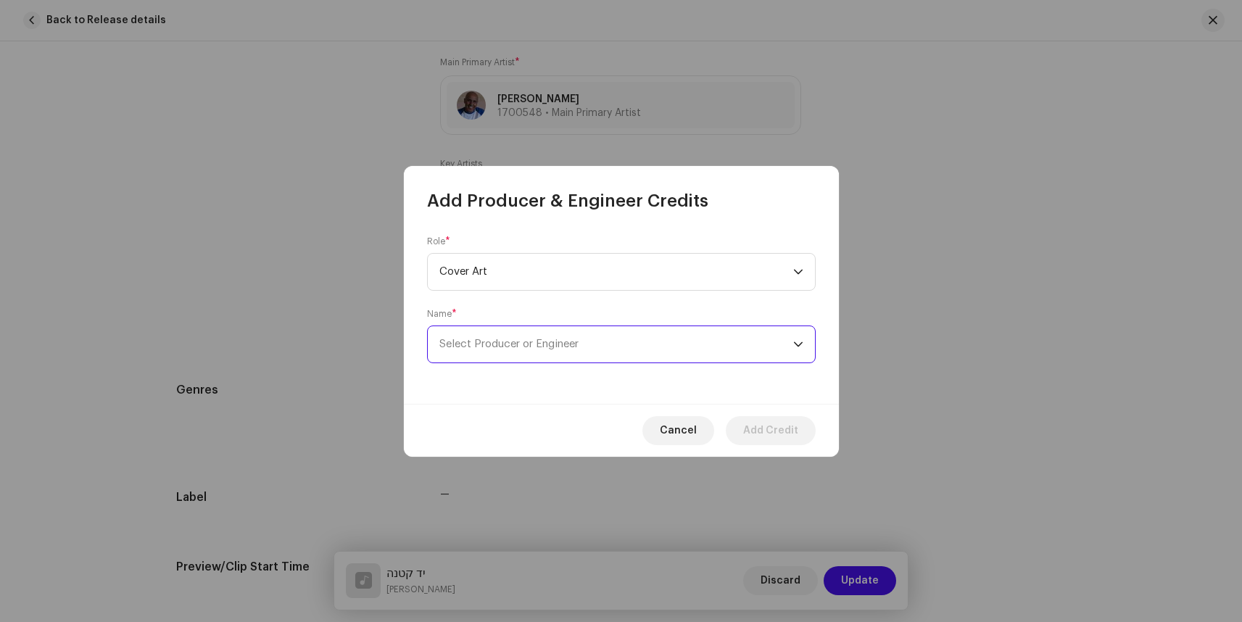
click at [538, 339] on span "Select Producer or Engineer" at bounding box center [508, 344] width 139 height 11
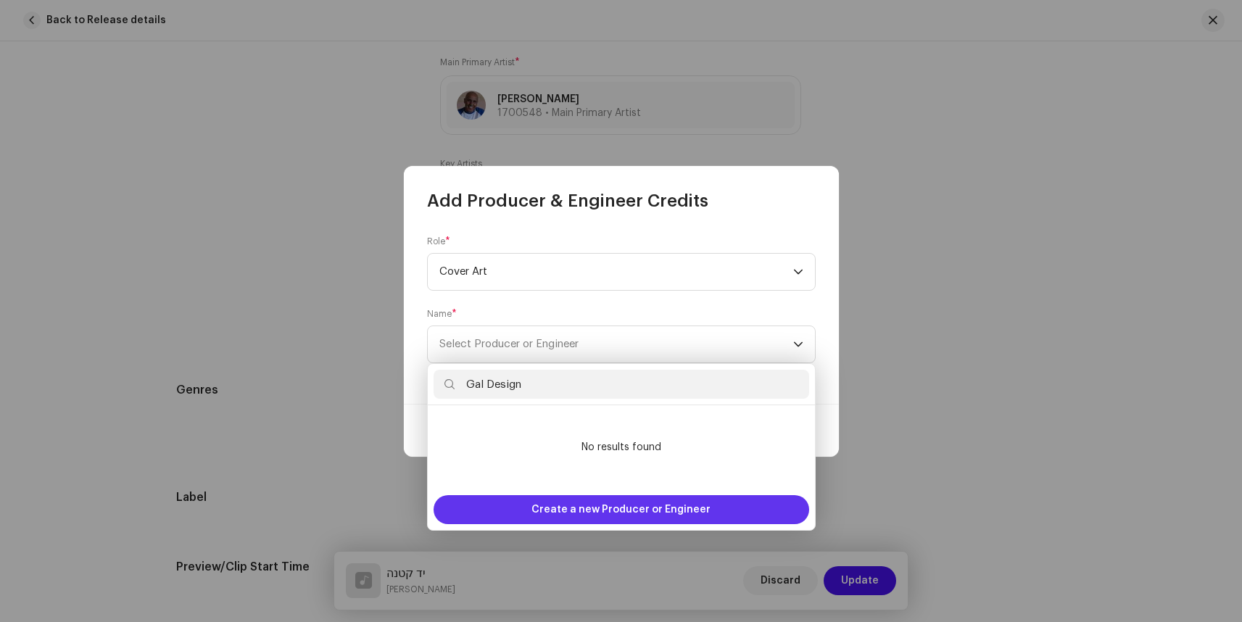
type input "Gal Design"
click at [606, 509] on span "Create a new Producer or Engineer" at bounding box center [621, 509] width 179 height 29
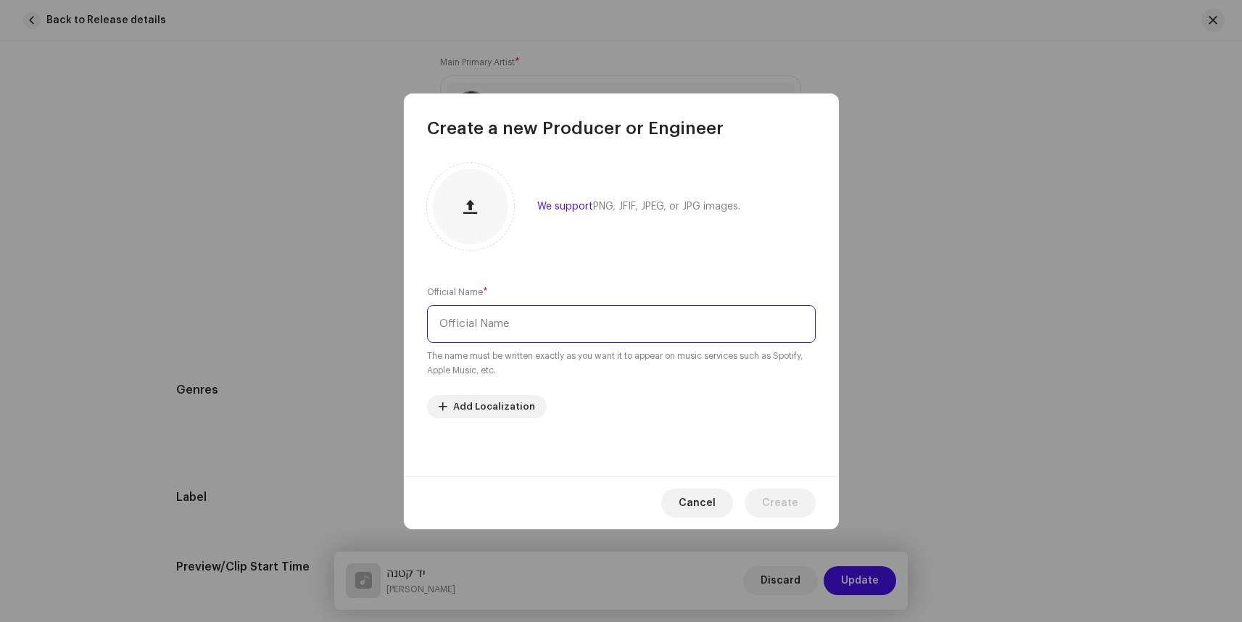
click at [550, 321] on input "text" at bounding box center [621, 324] width 389 height 38
type input "Gal D"
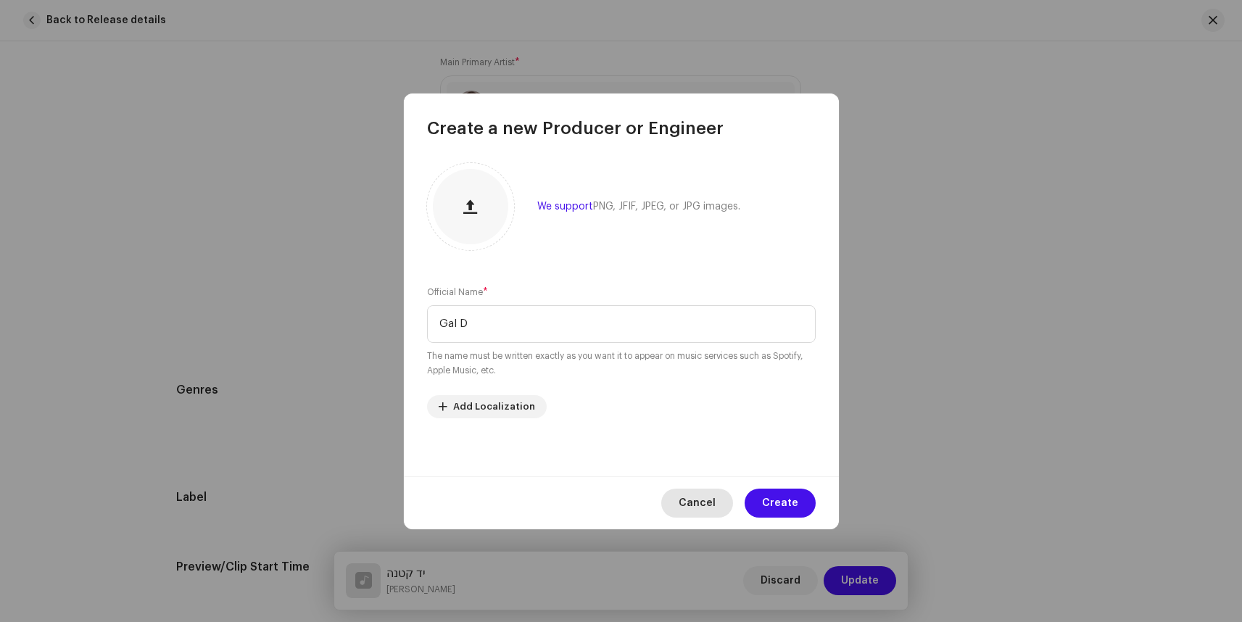
click at [706, 493] on span "Cancel" at bounding box center [697, 503] width 37 height 29
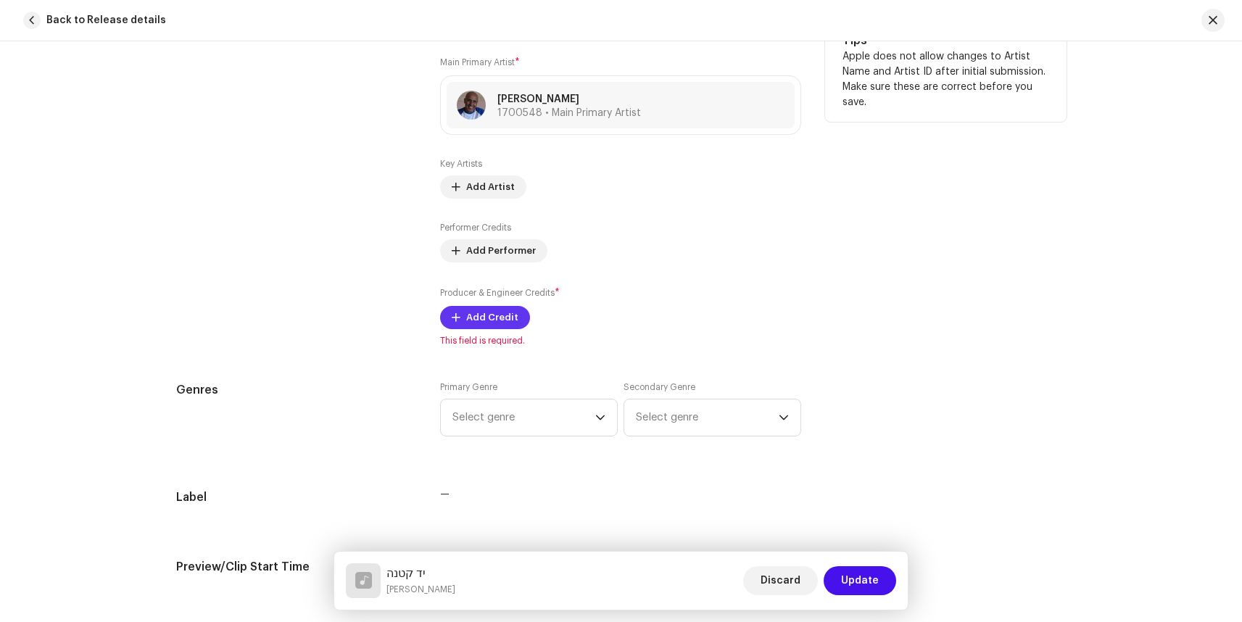
click at [504, 319] on span "Add Credit" at bounding box center [492, 317] width 52 height 29
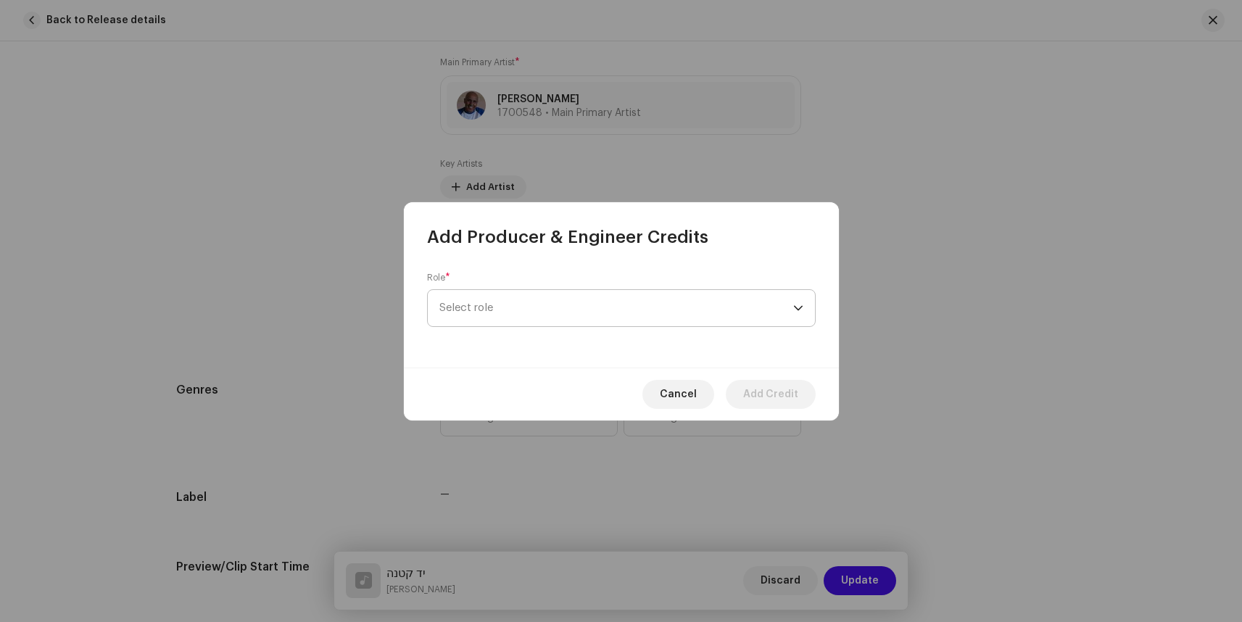
click at [506, 311] on span "Select role" at bounding box center [616, 308] width 354 height 36
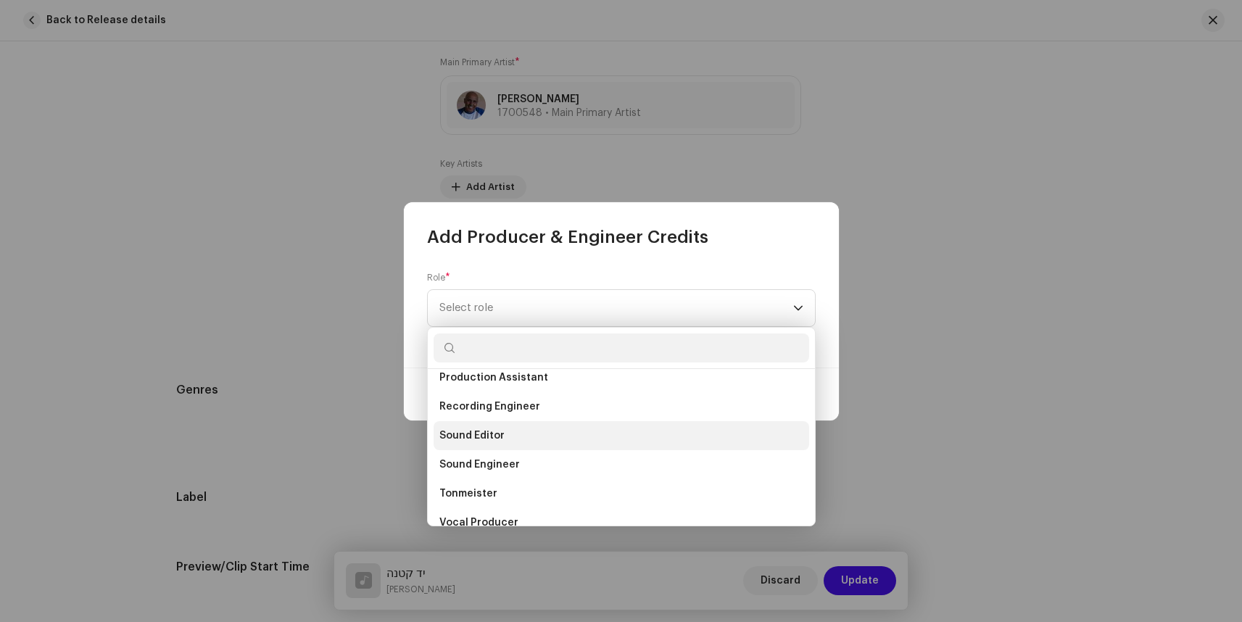
scroll to position [638, 0]
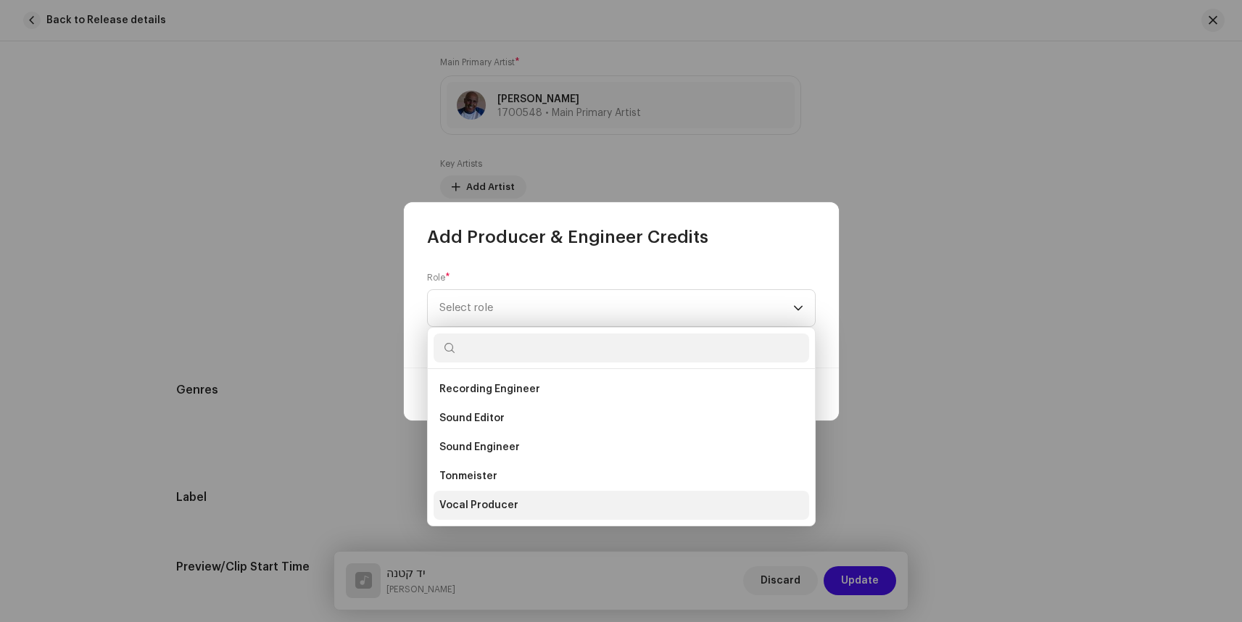
click at [501, 506] on span "Vocal Producer" at bounding box center [478, 505] width 79 height 15
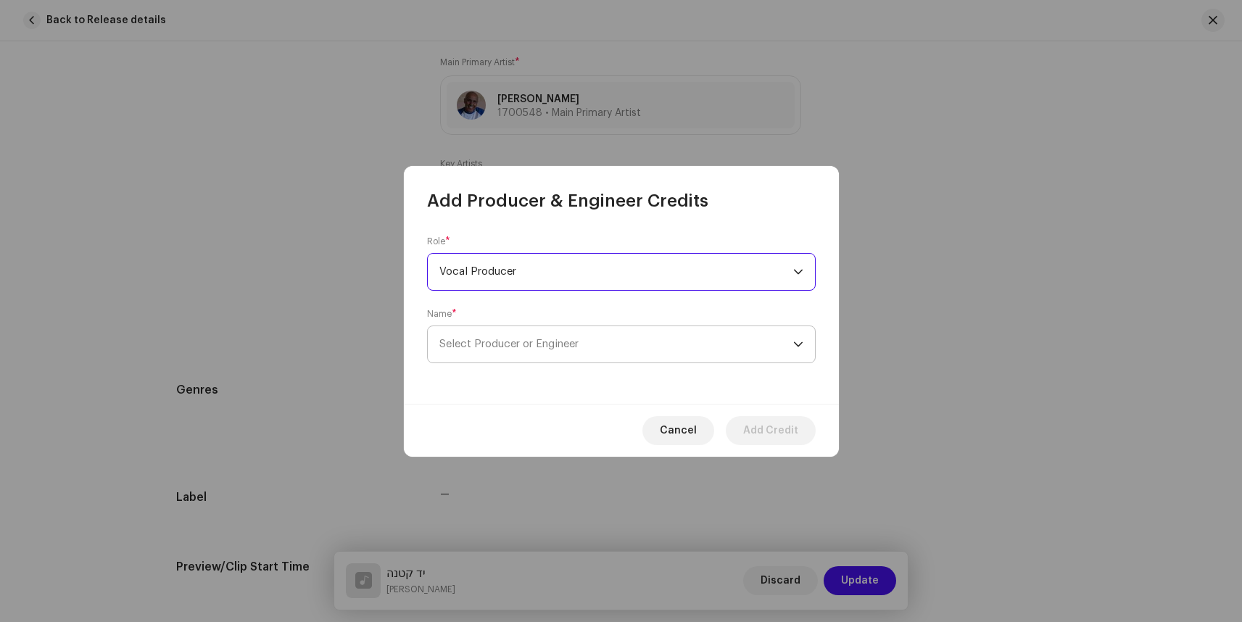
click at [556, 342] on span "Select Producer or Engineer" at bounding box center [508, 344] width 139 height 11
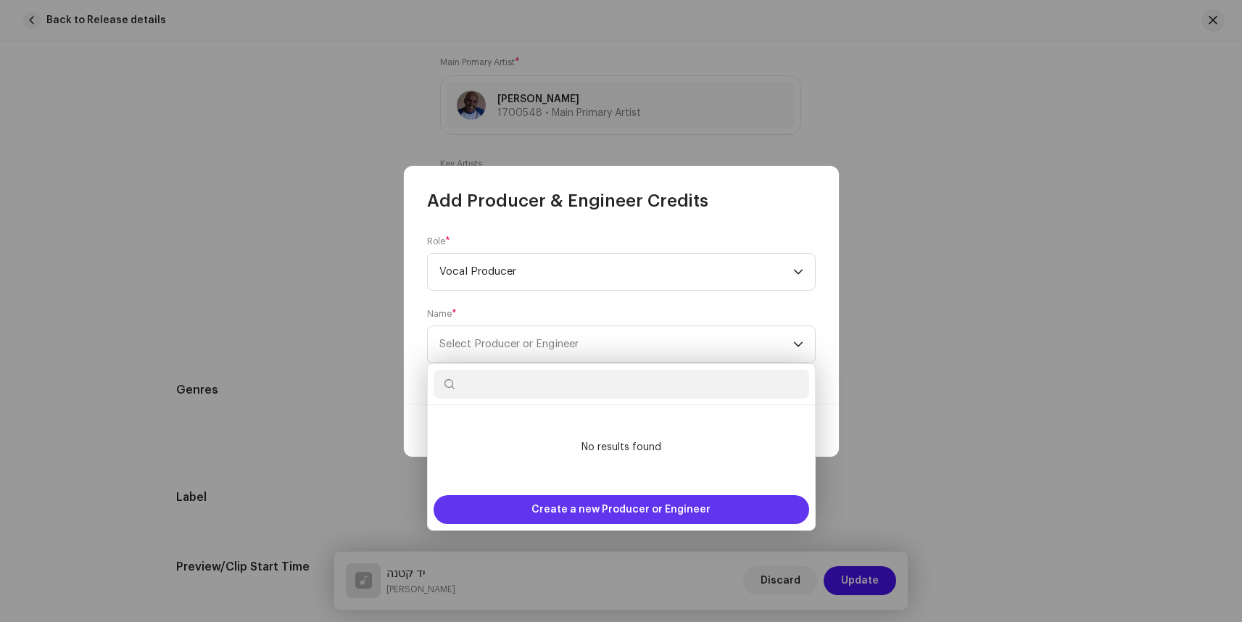
click at [601, 506] on span "Create a new Producer or Engineer" at bounding box center [621, 509] width 179 height 29
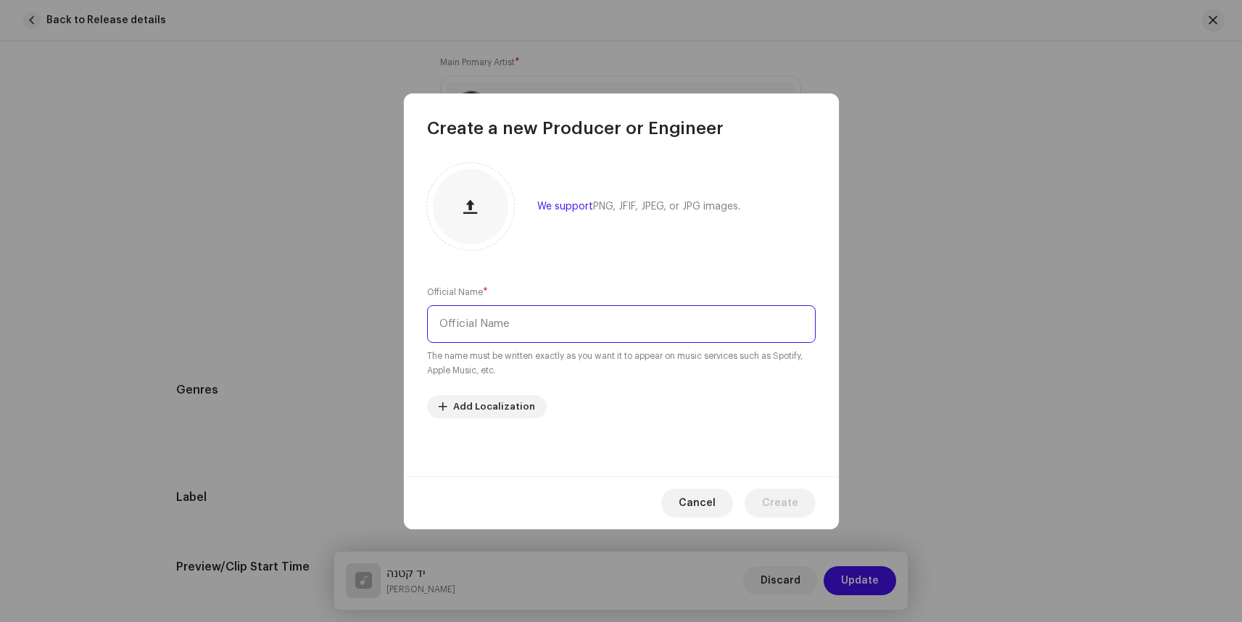
click at [511, 321] on input "text" at bounding box center [621, 324] width 389 height 38
type input "[PERSON_NAME]"
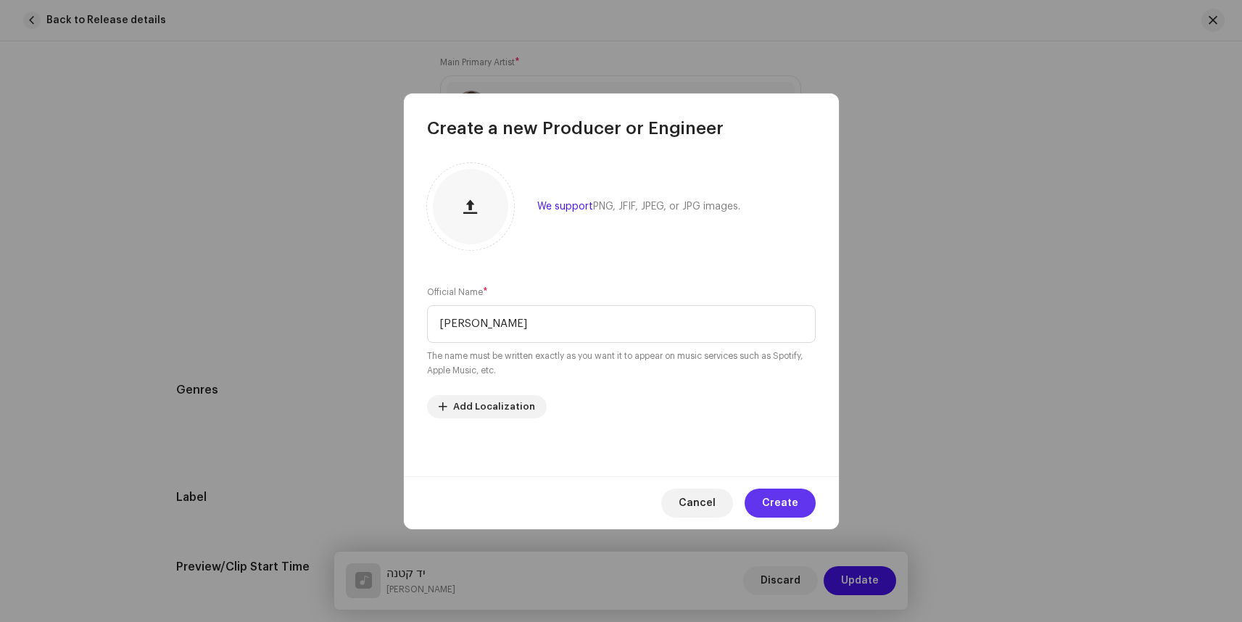
click at [788, 505] on span "Create" at bounding box center [780, 503] width 36 height 29
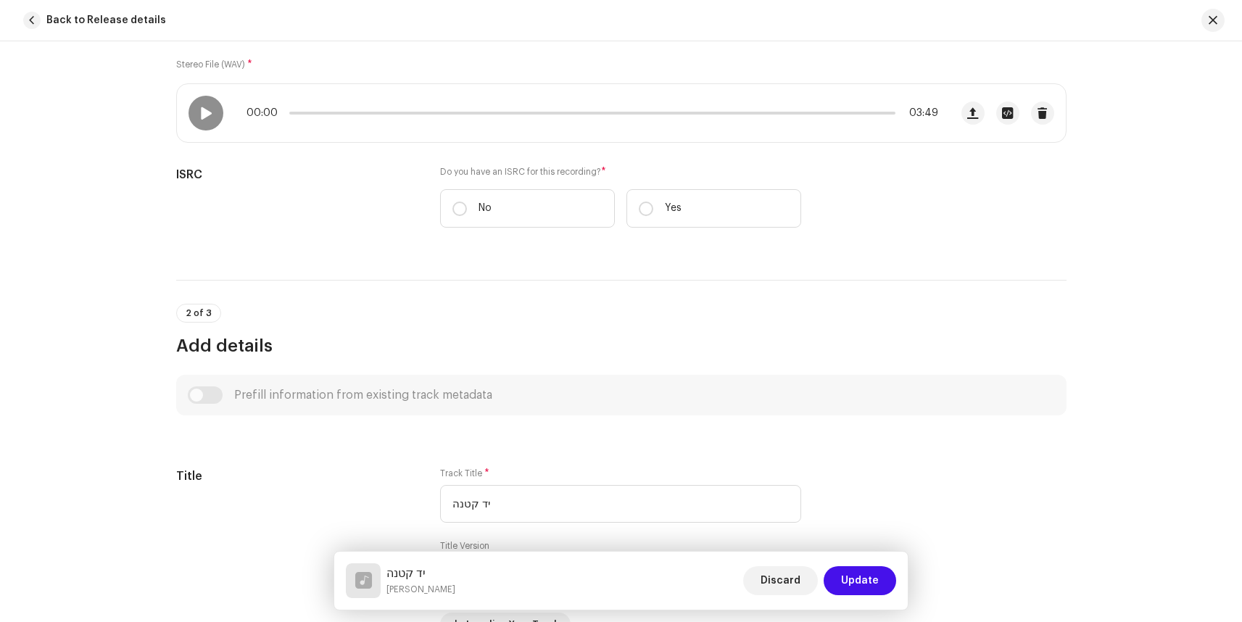
scroll to position [228, 0]
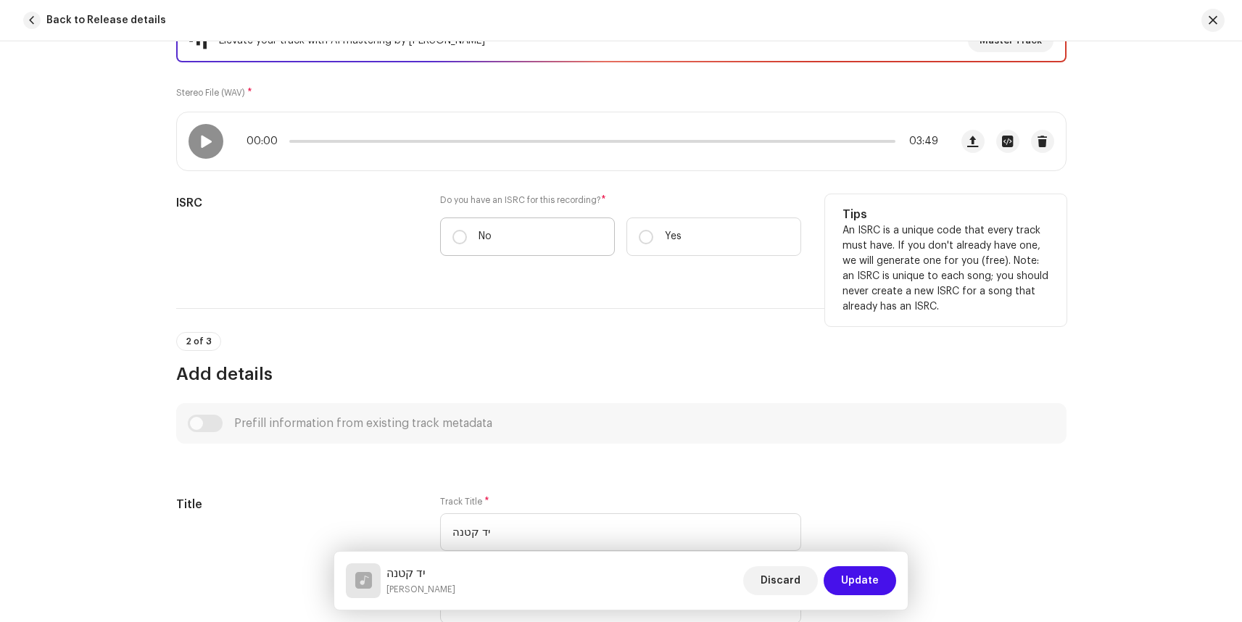
click at [464, 237] on label "No" at bounding box center [527, 237] width 175 height 38
click at [464, 237] on input "No" at bounding box center [460, 237] width 15 height 15
radio input "true"
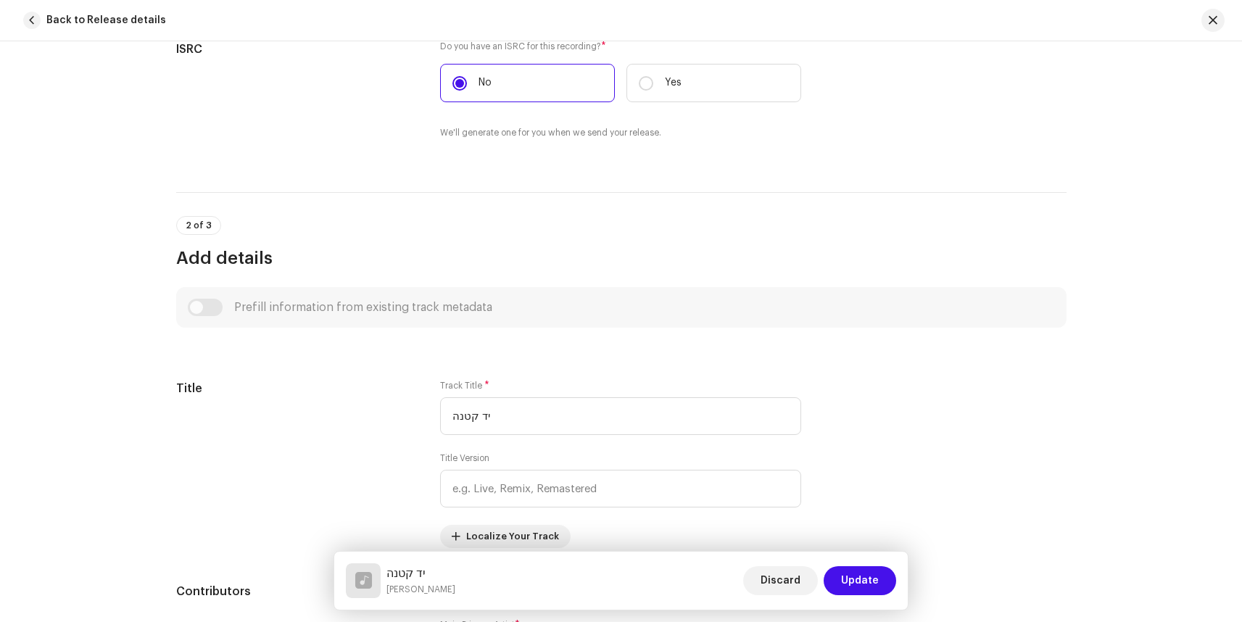
scroll to position [128, 0]
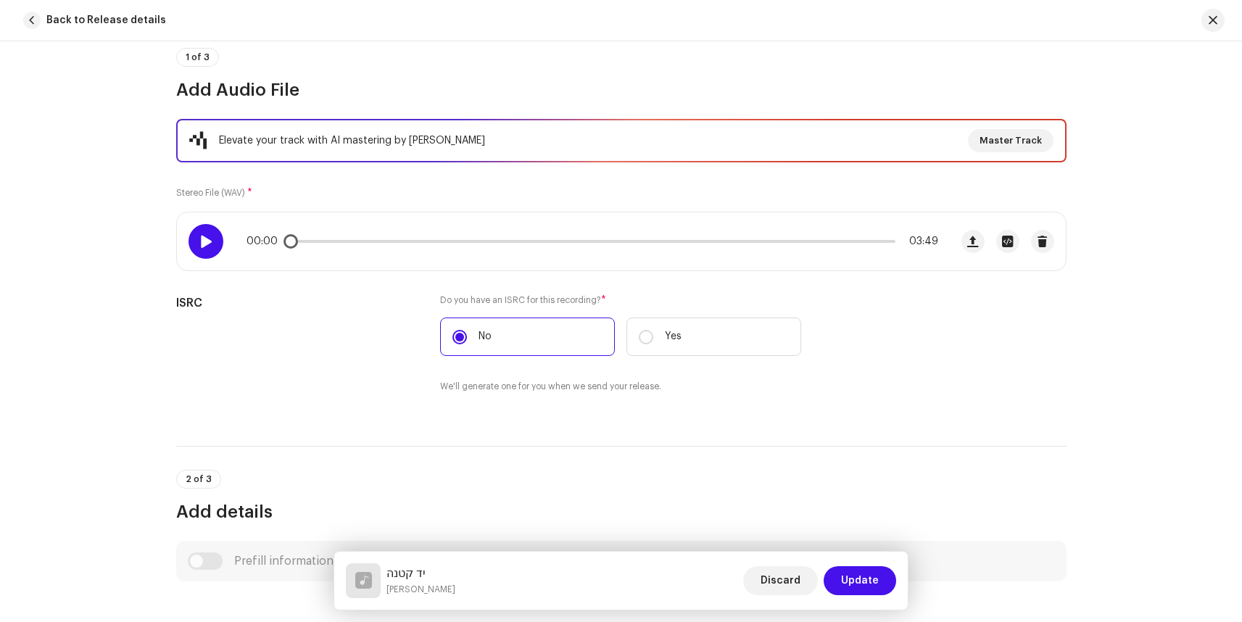
click at [217, 242] on div at bounding box center [206, 241] width 35 height 35
click at [304, 242] on p-slider at bounding box center [592, 241] width 606 height 3
click at [326, 240] on p-slider at bounding box center [592, 241] width 606 height 3
click at [356, 239] on div "00:15 03:49" at bounding box center [593, 242] width 692 height 12
click at [365, 241] on p-slider at bounding box center [592, 241] width 606 height 3
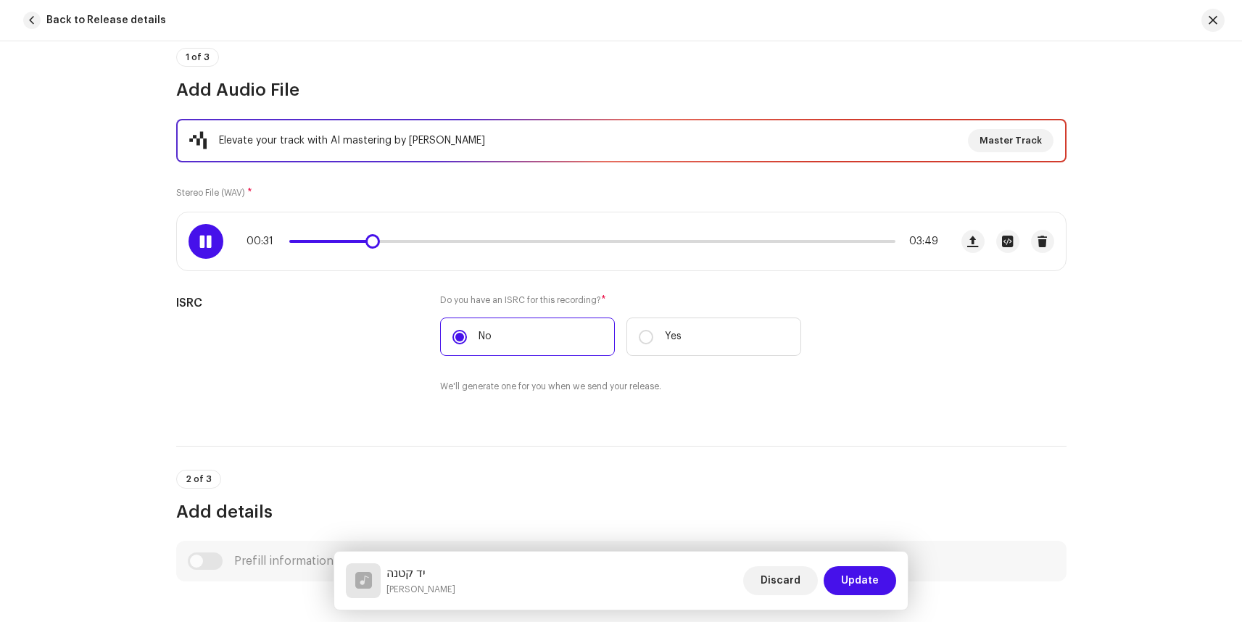
click at [358, 244] on div "00:31 03:49" at bounding box center [593, 242] width 692 height 12
click at [362, 242] on p-slider at bounding box center [592, 241] width 606 height 3
drag, startPoint x: 371, startPoint y: 242, endPoint x: 360, endPoint y: 241, distance: 10.9
click at [360, 241] on span at bounding box center [365, 241] width 15 height 15
click at [205, 243] on span at bounding box center [205, 242] width 12 height 12
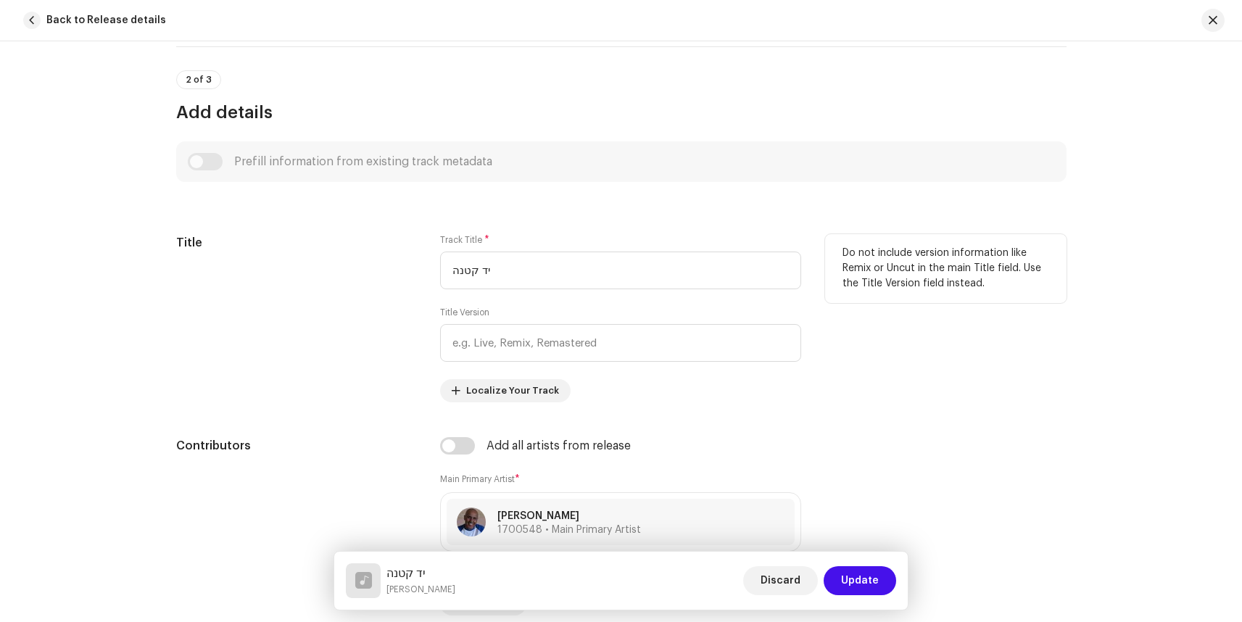
scroll to position [577, 0]
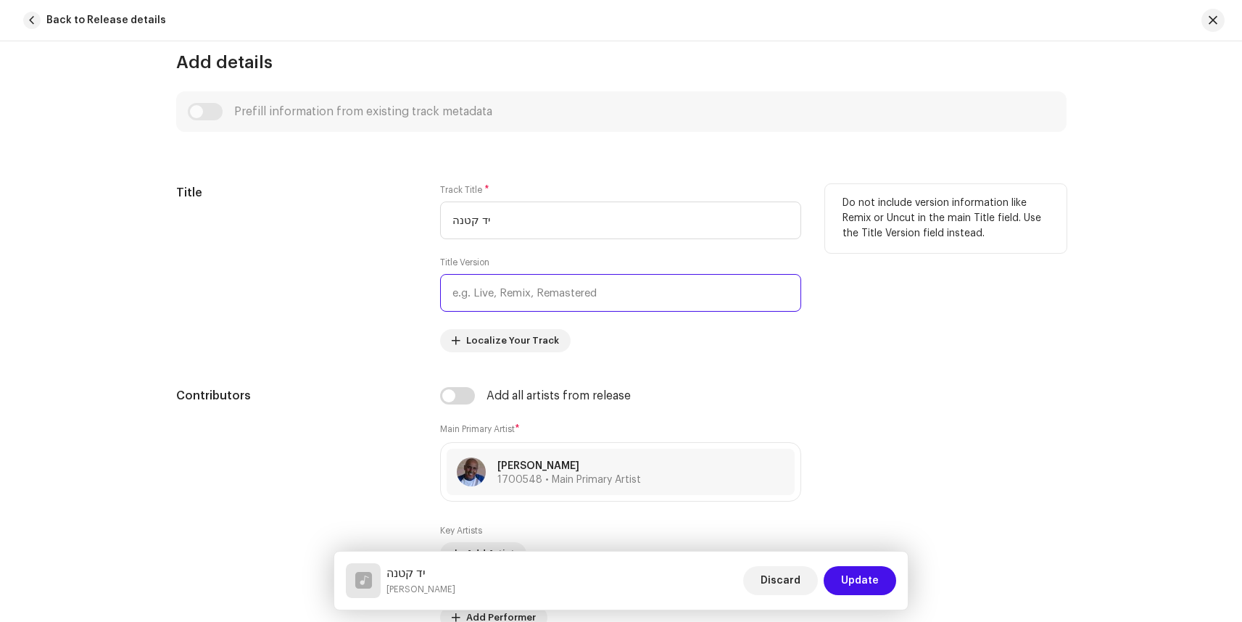
click at [513, 284] on input "text" at bounding box center [620, 293] width 361 height 38
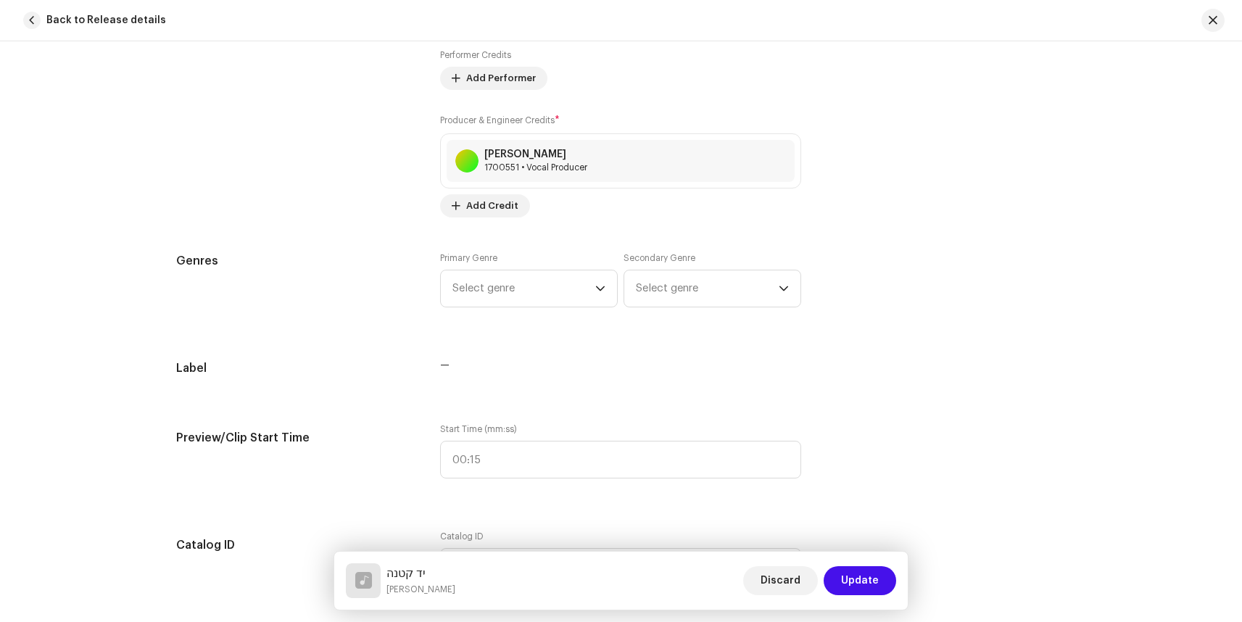
scroll to position [1176, 0]
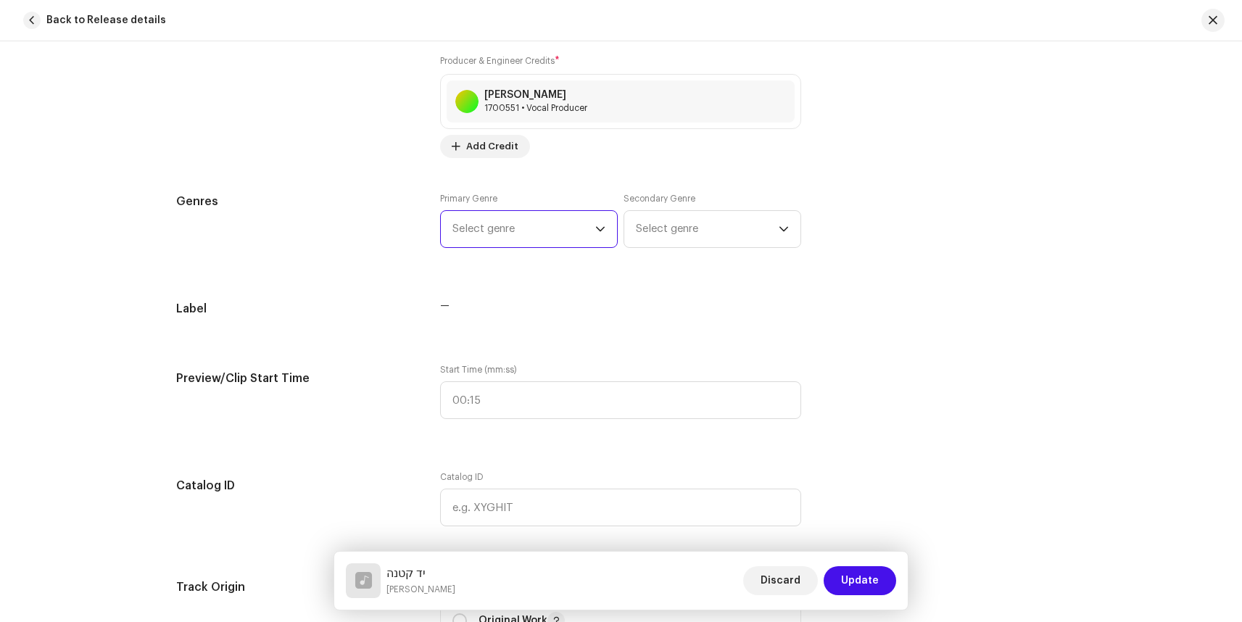
click at [500, 227] on span "Select genre" at bounding box center [524, 229] width 143 height 36
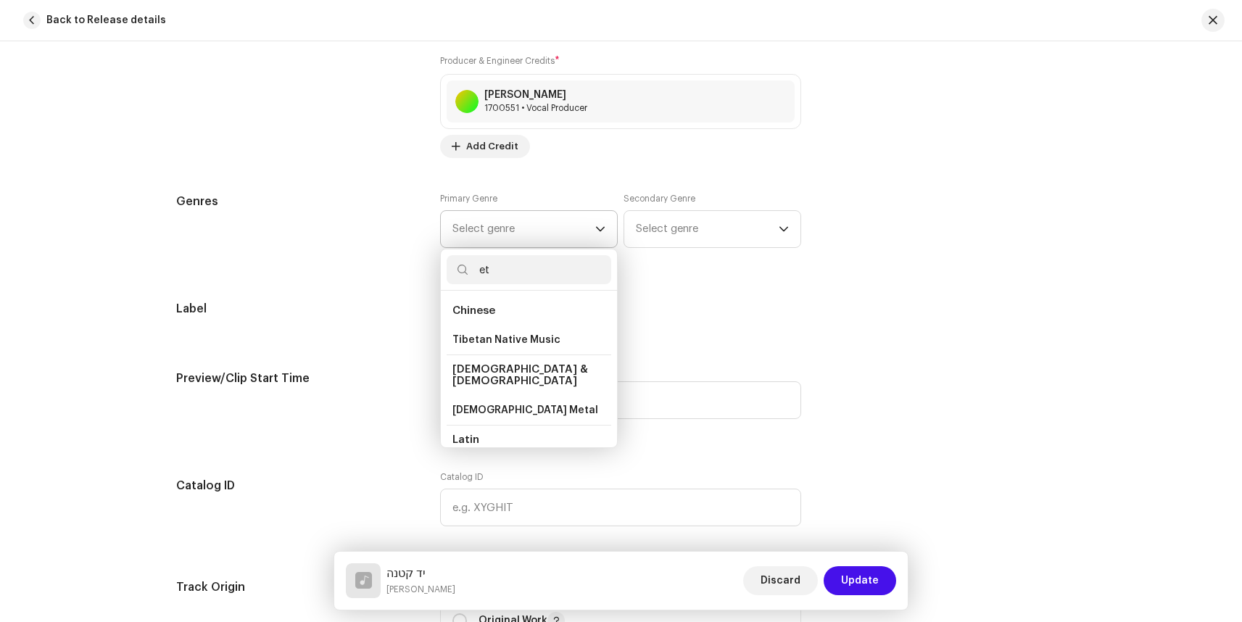
type input "e"
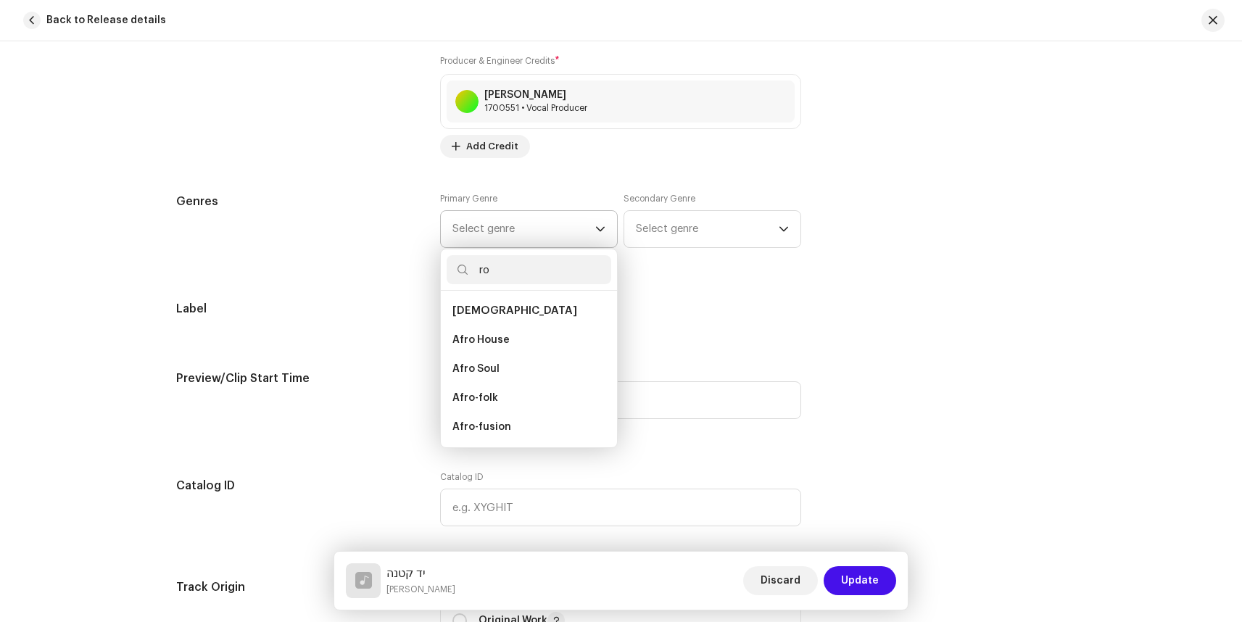
type input "r"
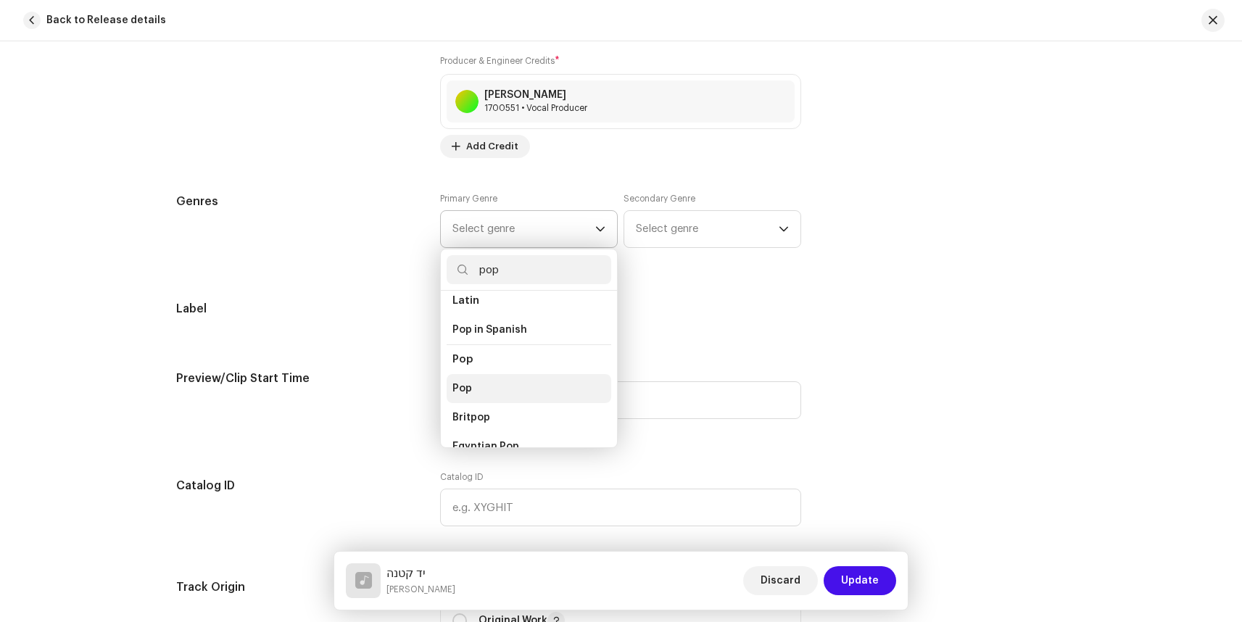
type input "pop"
click at [462, 381] on span "Pop" at bounding box center [463, 388] width 20 height 15
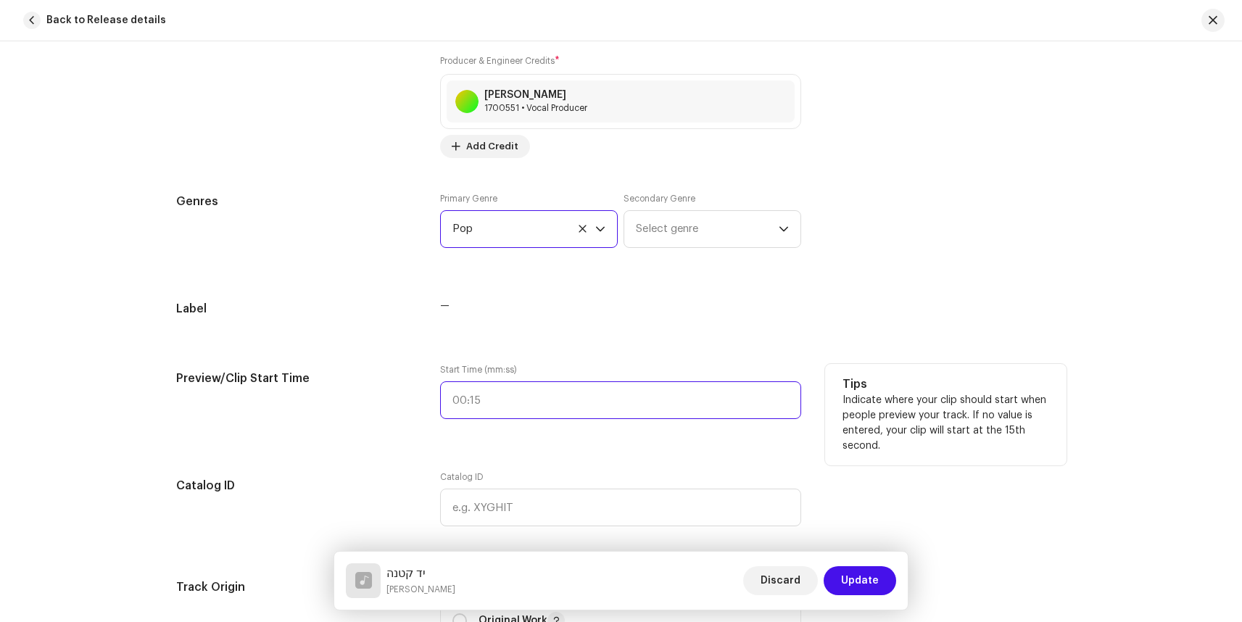
type input ":"
click at [524, 400] on input ":" at bounding box center [620, 400] width 361 height 38
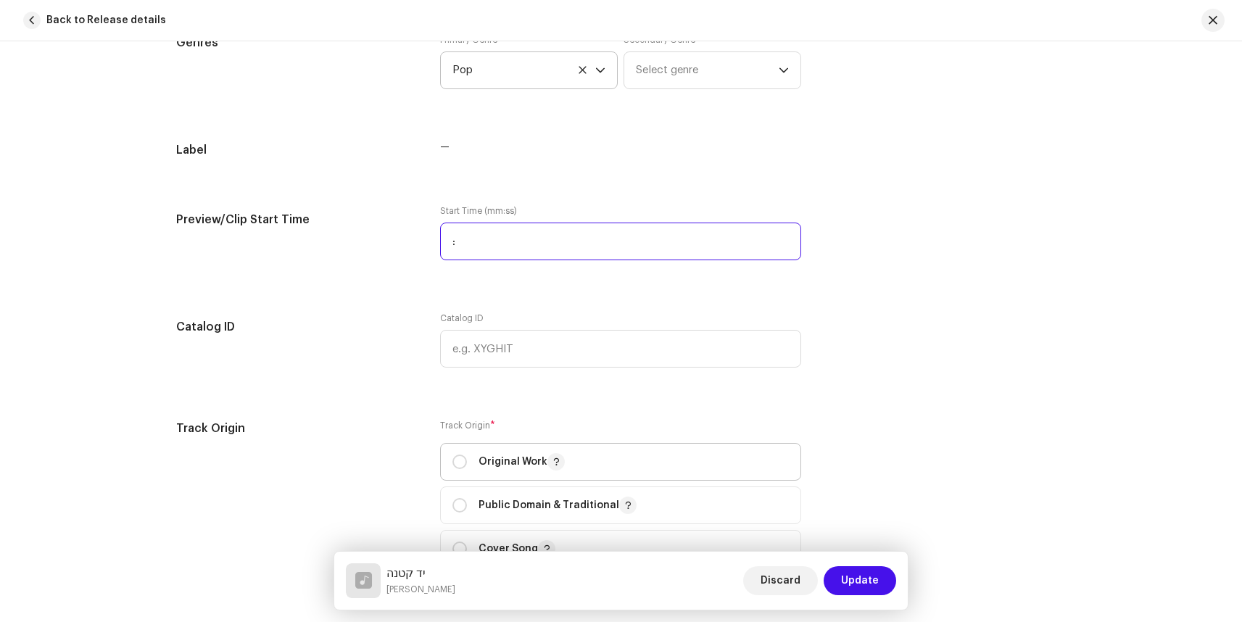
scroll to position [1484, 0]
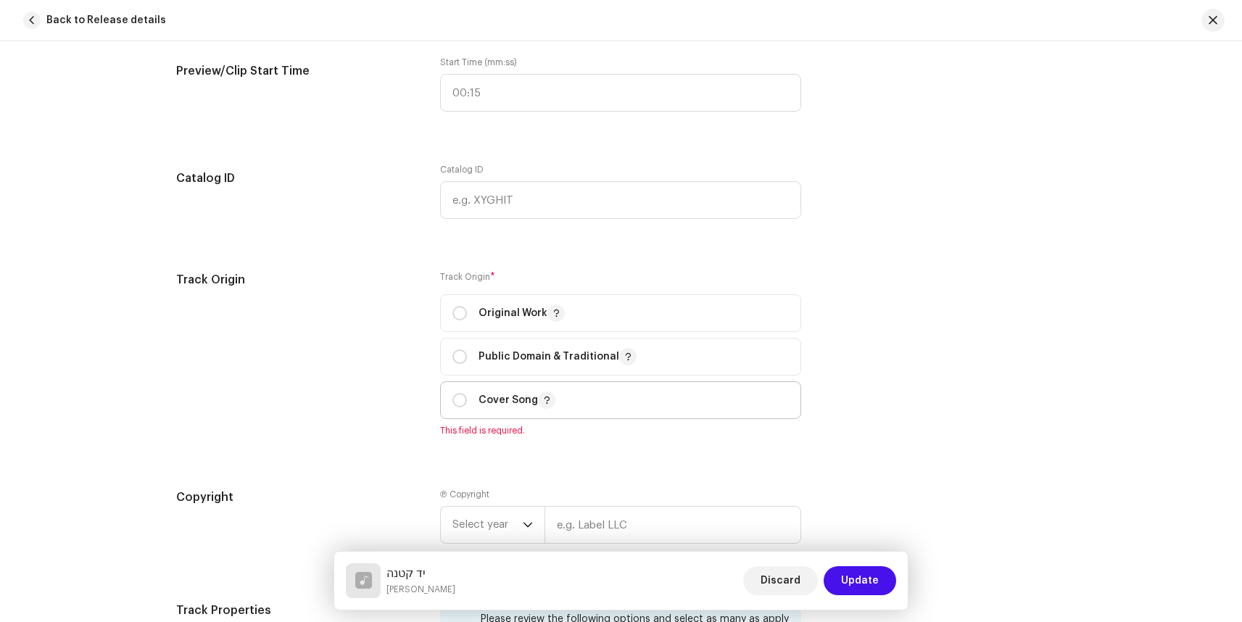
click at [519, 403] on p "Cover Song" at bounding box center [517, 400] width 77 height 17
radio input "true"
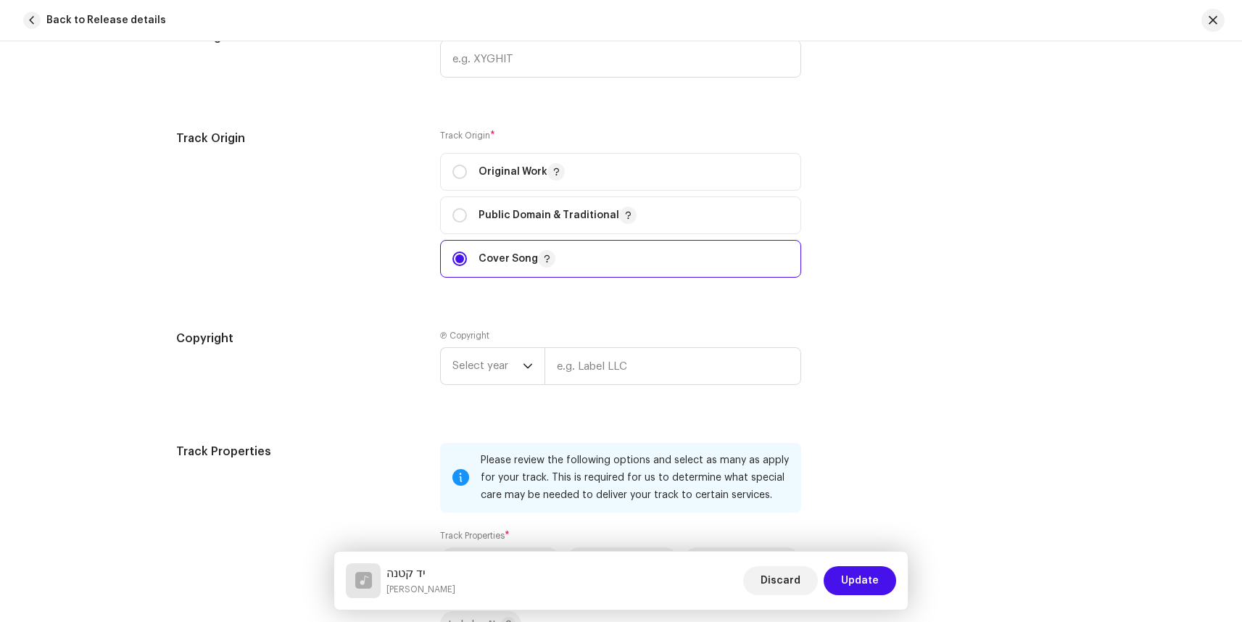
scroll to position [1700, 0]
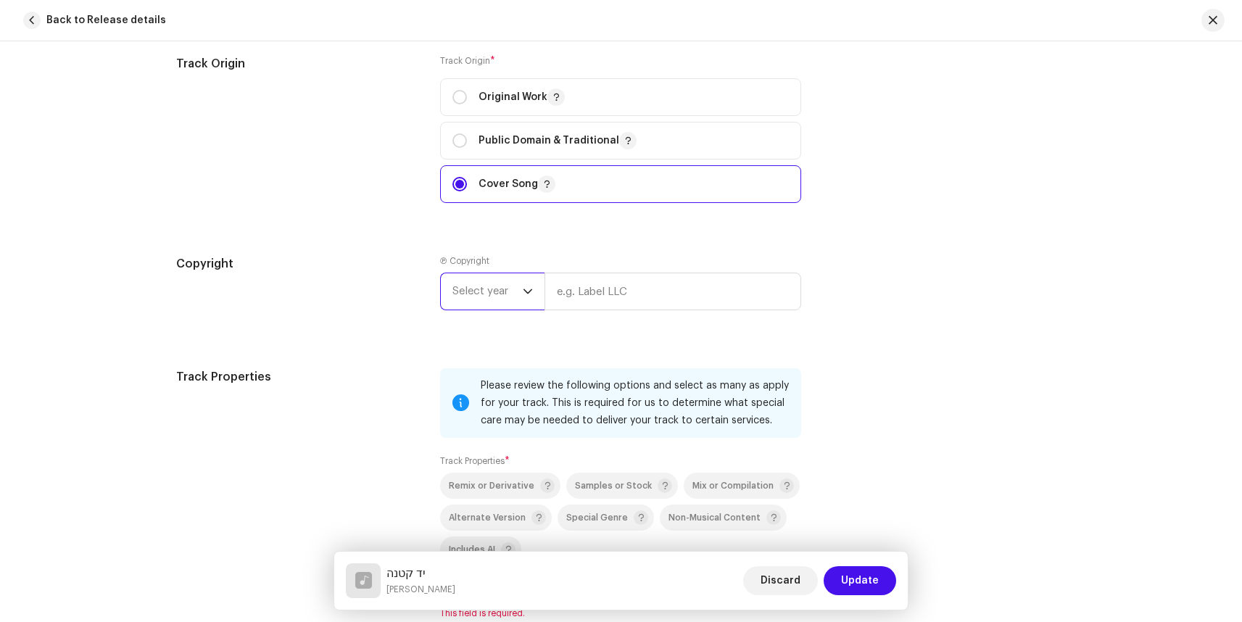
click at [512, 296] on span "Select year" at bounding box center [488, 291] width 70 height 36
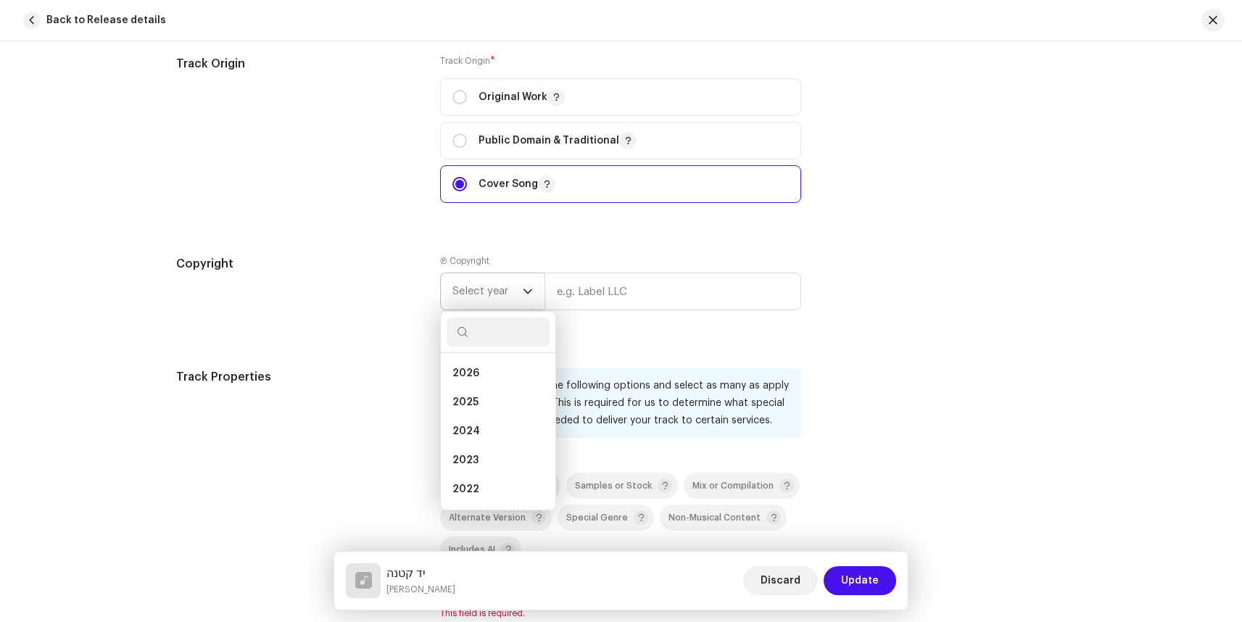
click at [513, 295] on span "Select year" at bounding box center [488, 291] width 70 height 36
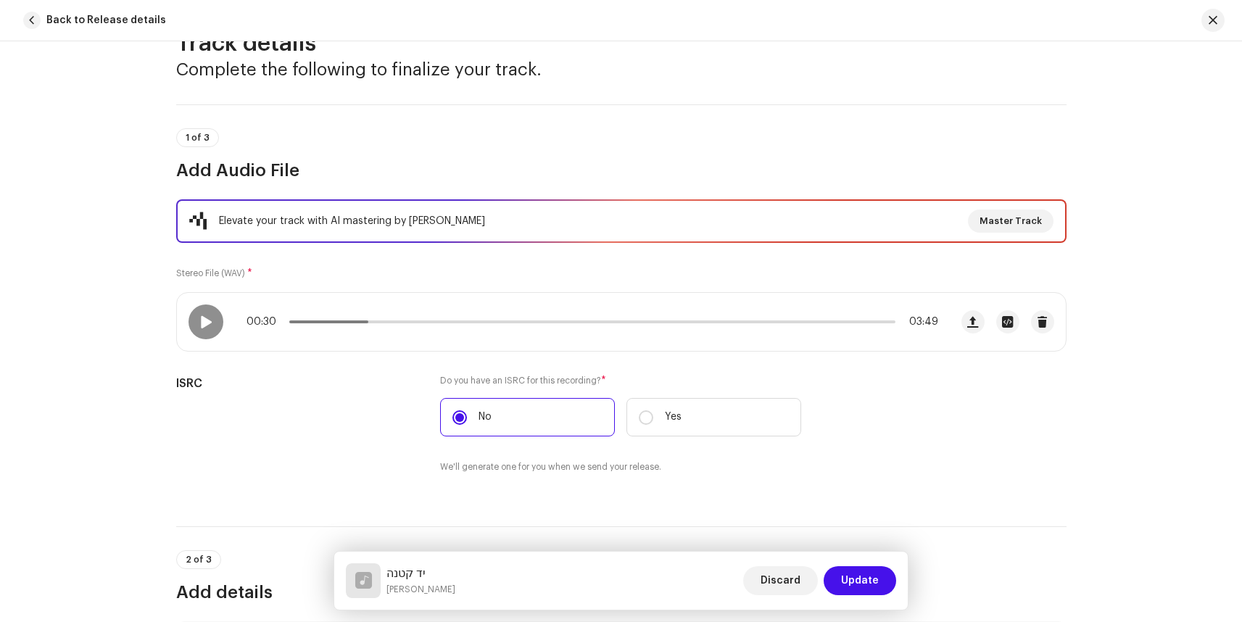
scroll to position [0, 0]
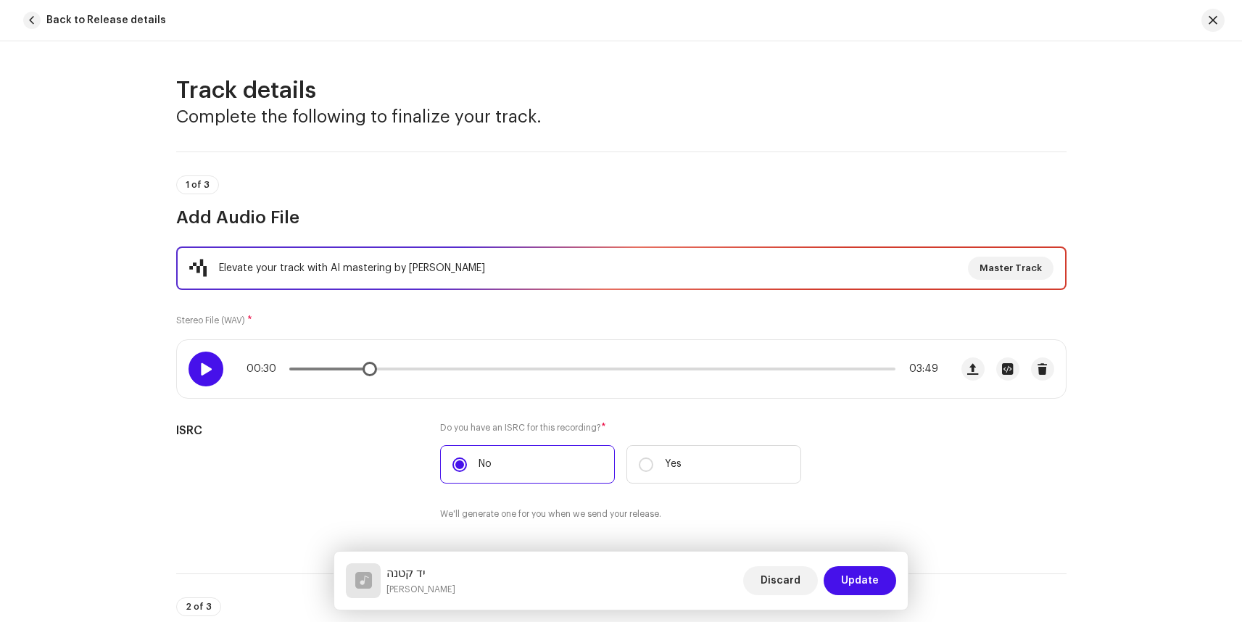
click at [210, 369] on div at bounding box center [206, 369] width 35 height 35
drag, startPoint x: 373, startPoint y: 376, endPoint x: 387, endPoint y: 372, distance: 14.2
click at [387, 372] on div "00:30 03:49" at bounding box center [563, 369] width 773 height 58
drag, startPoint x: 371, startPoint y: 372, endPoint x: 396, endPoint y: 367, distance: 25.2
click at [396, 367] on span at bounding box center [388, 369] width 15 height 15
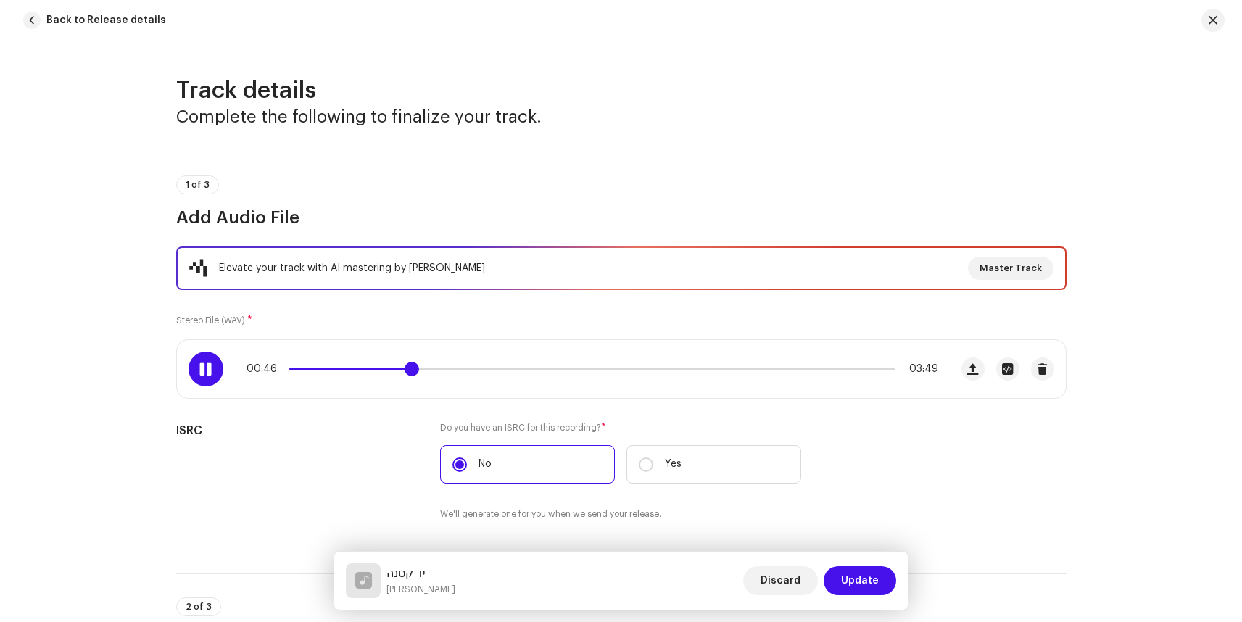
drag, startPoint x: 405, startPoint y: 369, endPoint x: 413, endPoint y: 371, distance: 8.8
click at [413, 371] on span at bounding box center [412, 369] width 15 height 15
drag, startPoint x: 415, startPoint y: 371, endPoint x: 426, endPoint y: 372, distance: 10.9
click at [425, 372] on span at bounding box center [417, 369] width 15 height 15
click at [433, 371] on span at bounding box center [433, 369] width 15 height 15
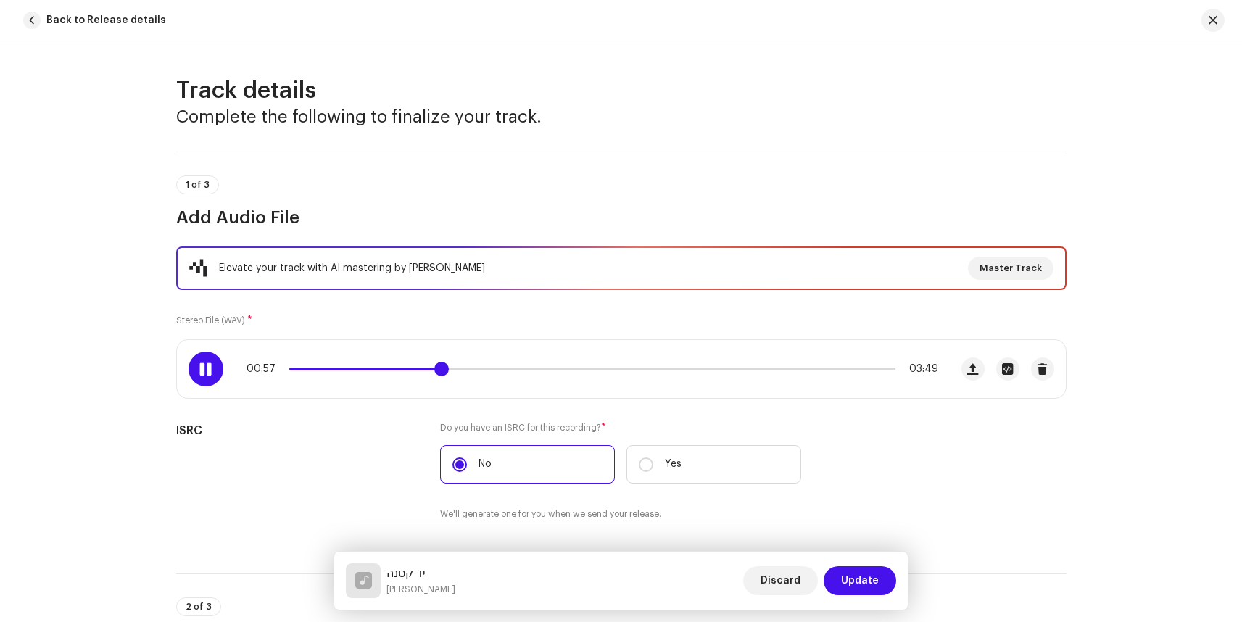
click at [441, 372] on span at bounding box center [441, 369] width 15 height 15
click at [447, 371] on span at bounding box center [449, 369] width 15 height 15
click at [445, 372] on span at bounding box center [449, 369] width 15 height 15
click at [447, 373] on span at bounding box center [454, 369] width 15 height 15
click at [447, 373] on span at bounding box center [452, 369] width 15 height 15
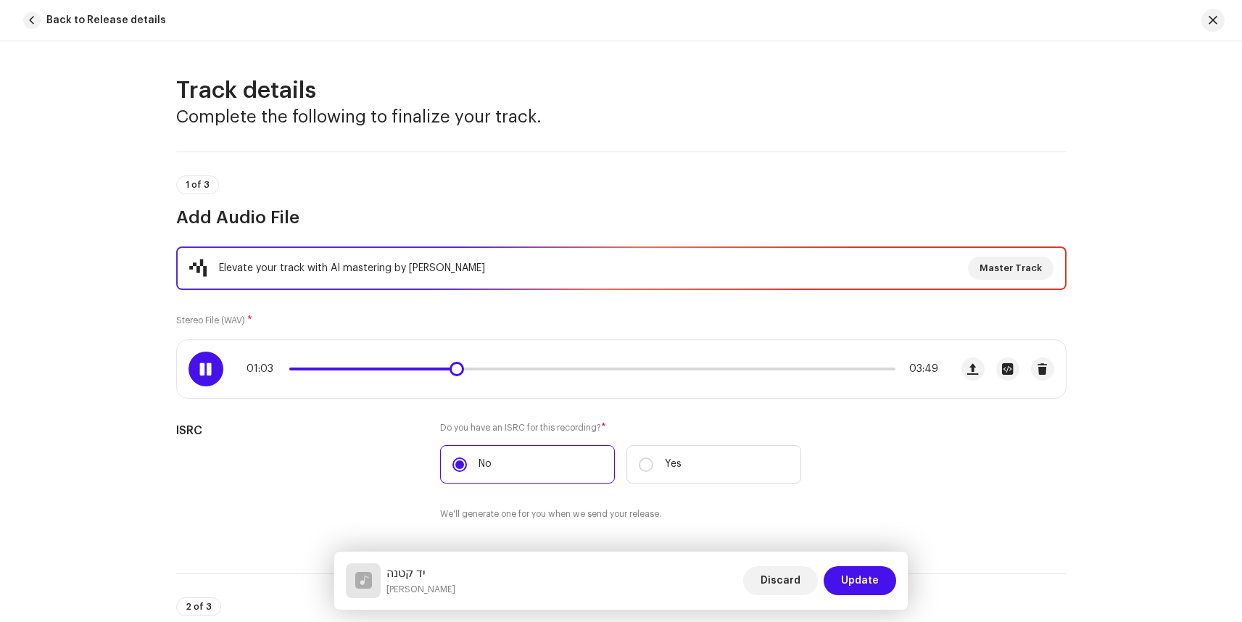
click at [200, 370] on span at bounding box center [205, 369] width 12 height 12
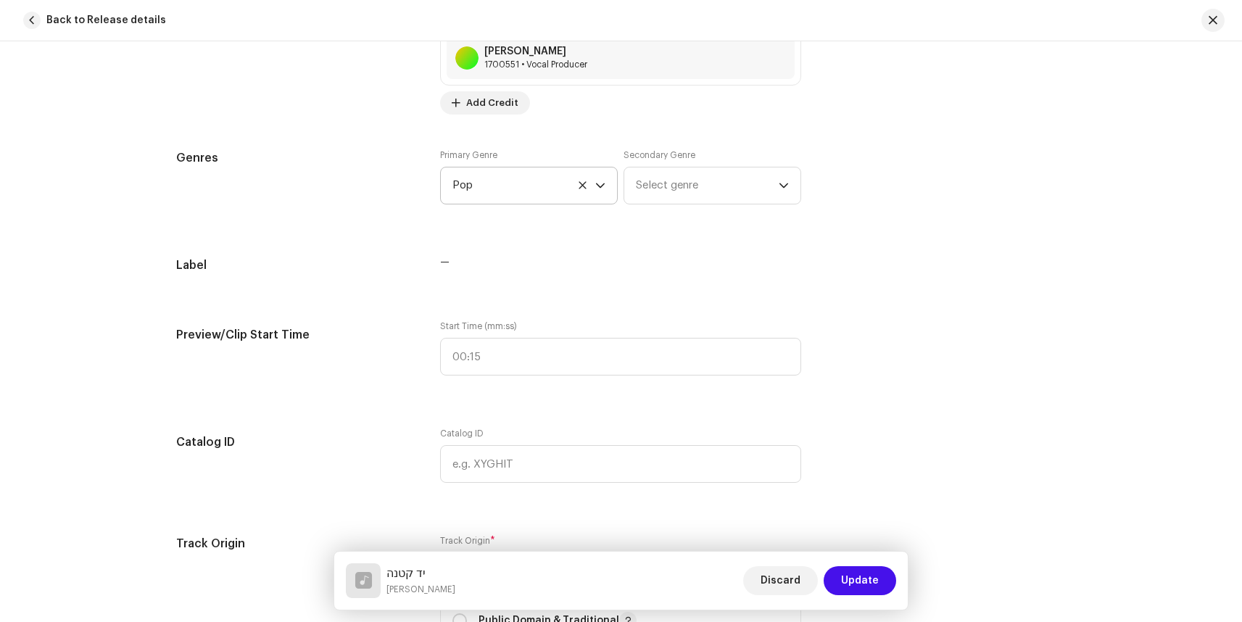
scroll to position [1235, 0]
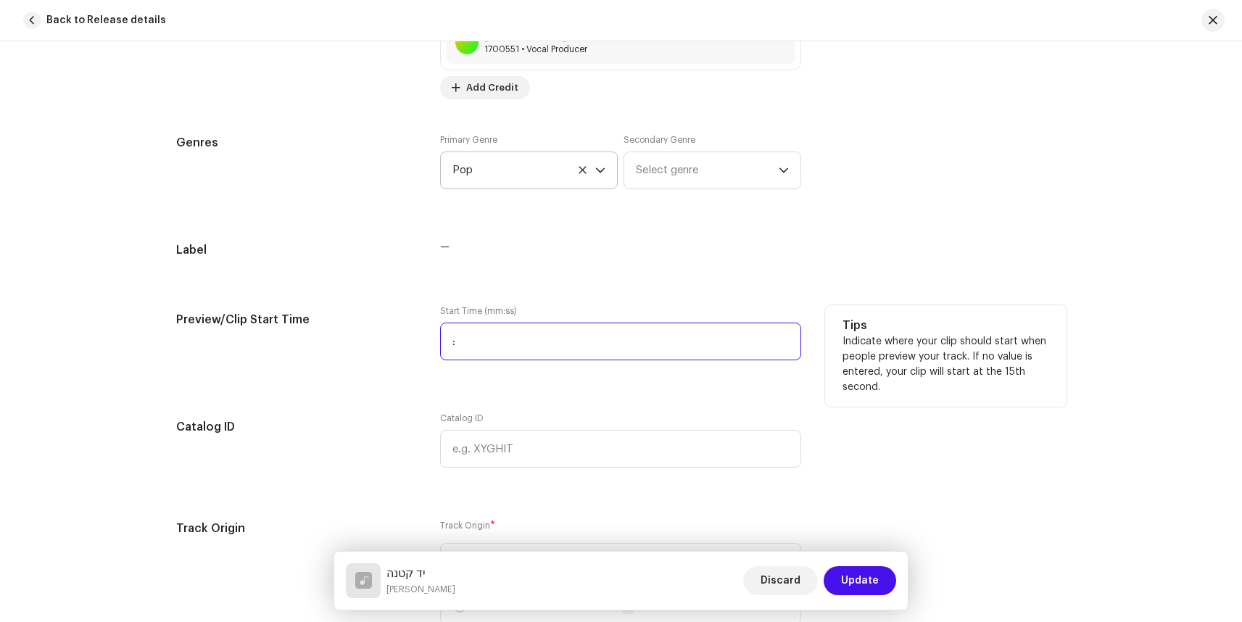
click at [473, 339] on input ":" at bounding box center [620, 342] width 361 height 38
type input "01:01"
click at [377, 399] on div "Track details Complete the following to finalize your track. 1 of 3 Add Audio F…" at bounding box center [621, 406] width 937 height 3130
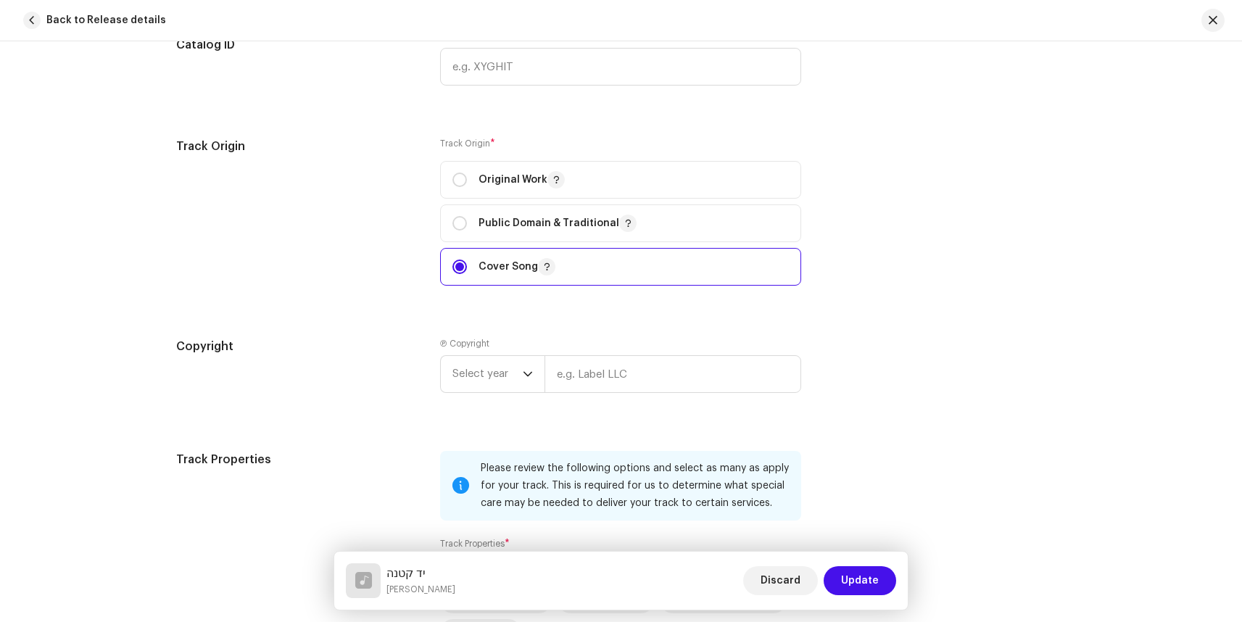
scroll to position [1673, 0]
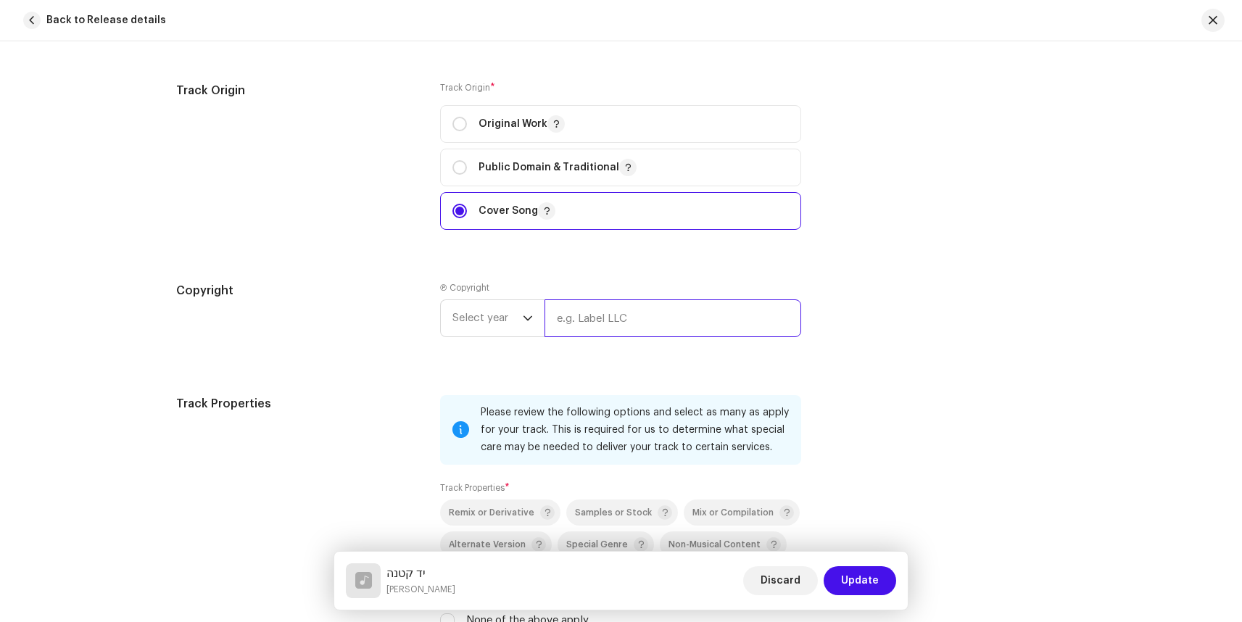
click at [592, 321] on input "text" at bounding box center [673, 319] width 257 height 38
click at [381, 313] on div "Copyright" at bounding box center [297, 321] width 242 height 78
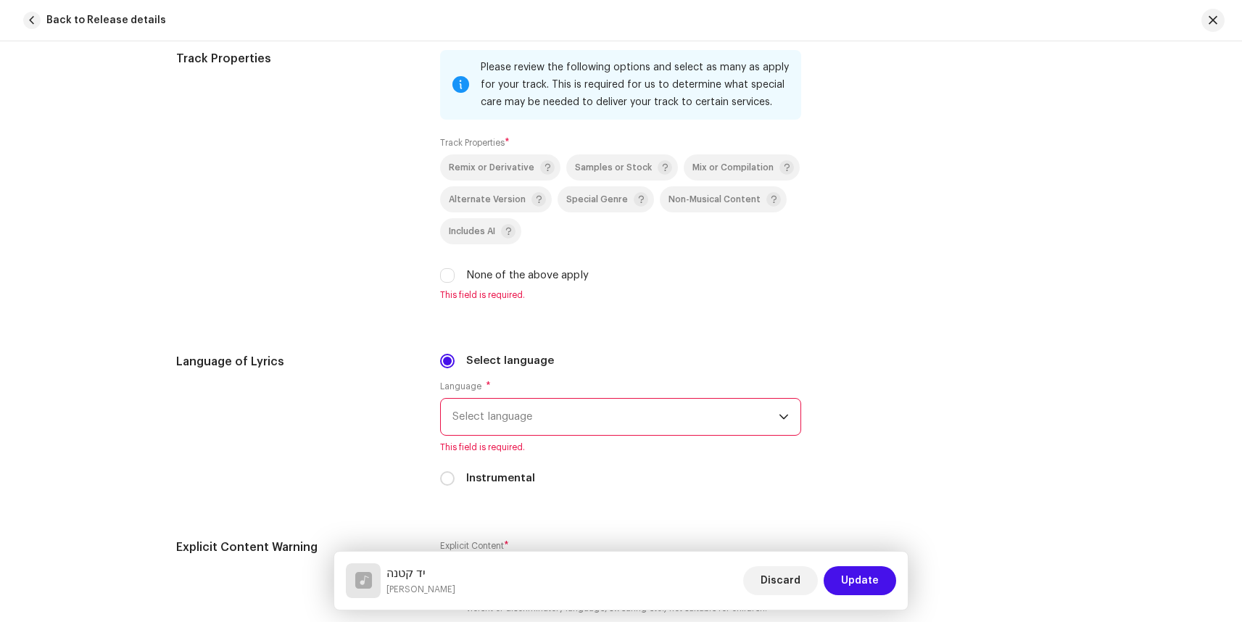
scroll to position [2009, 0]
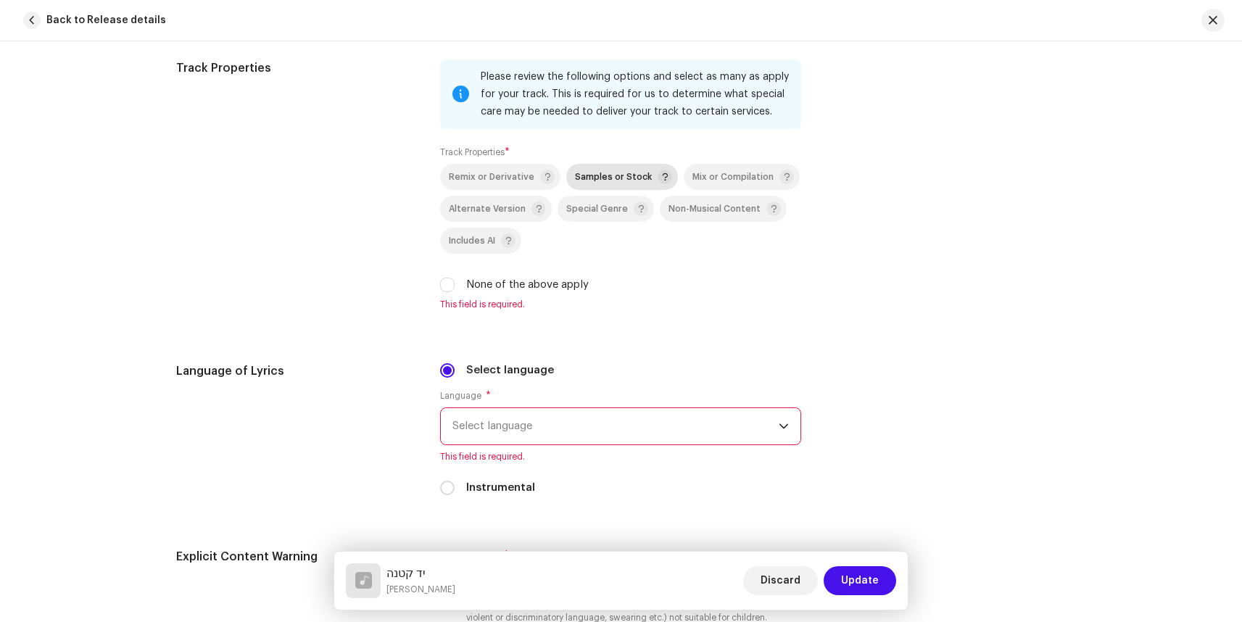
click at [616, 179] on span "Samples or Stock" at bounding box center [613, 177] width 77 height 9
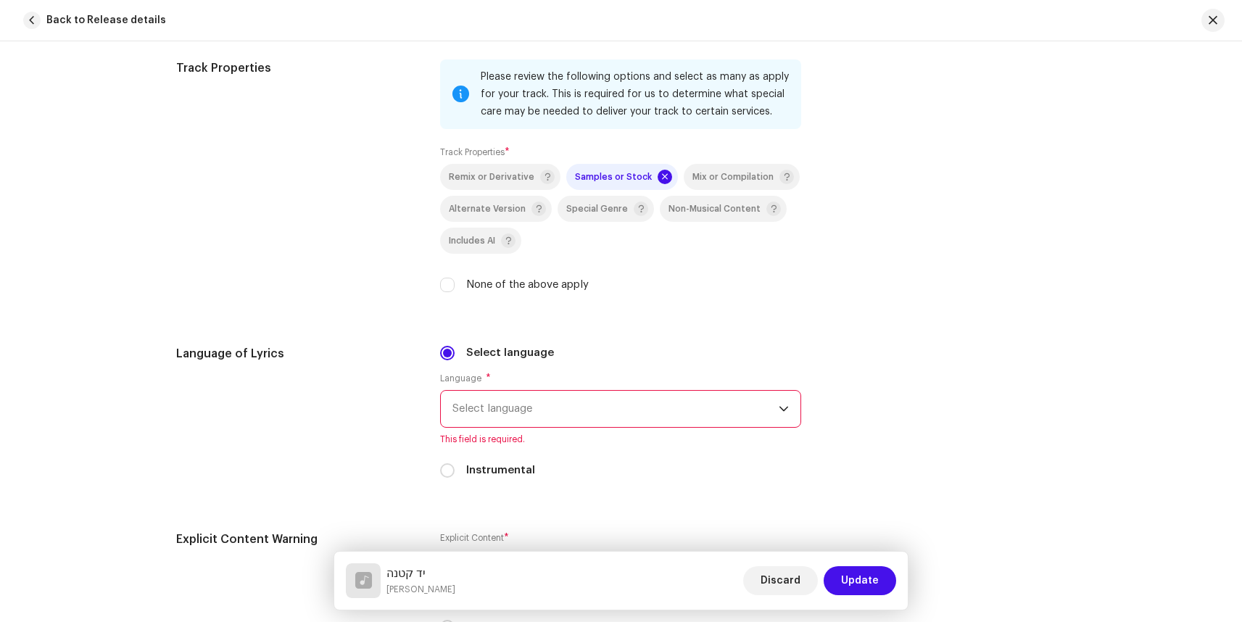
scroll to position [2134, 0]
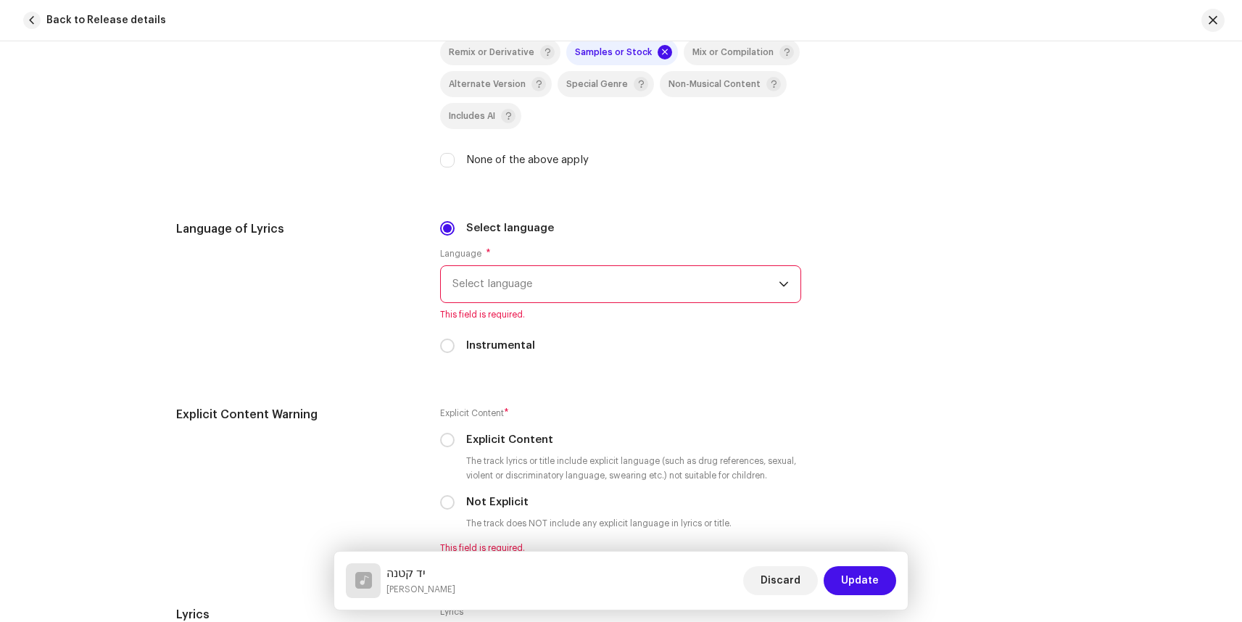
click at [542, 283] on span "Select language" at bounding box center [616, 284] width 326 height 36
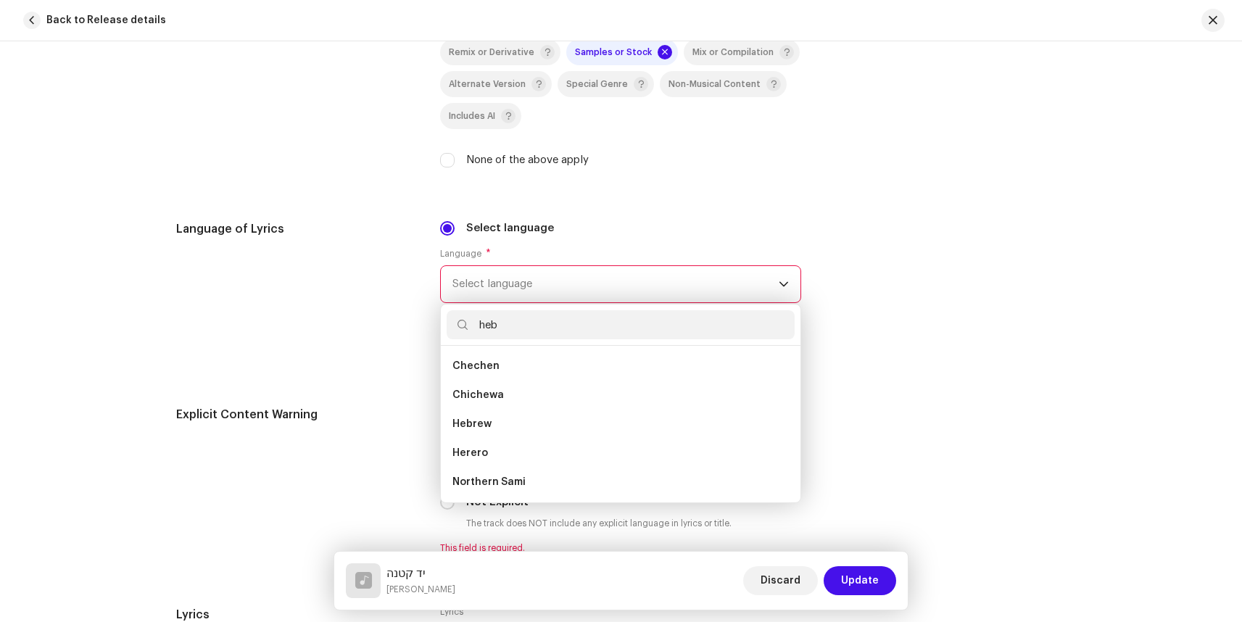
scroll to position [0, 0]
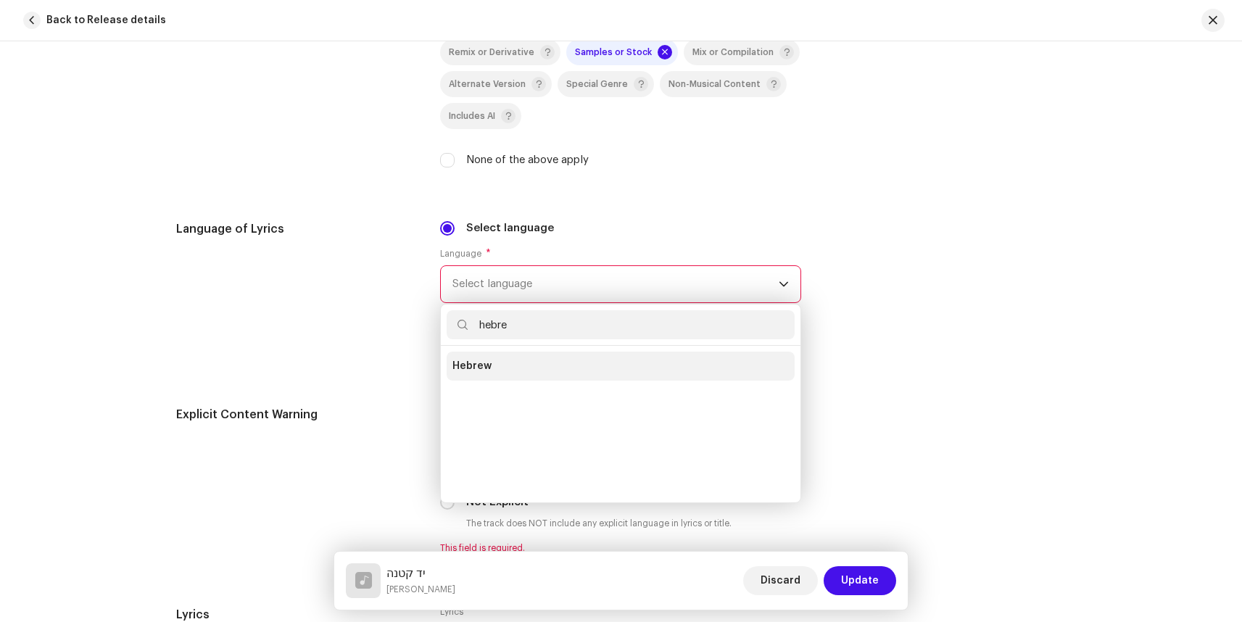
type input "hebre"
click at [476, 373] on span "Hebrew" at bounding box center [472, 366] width 39 height 15
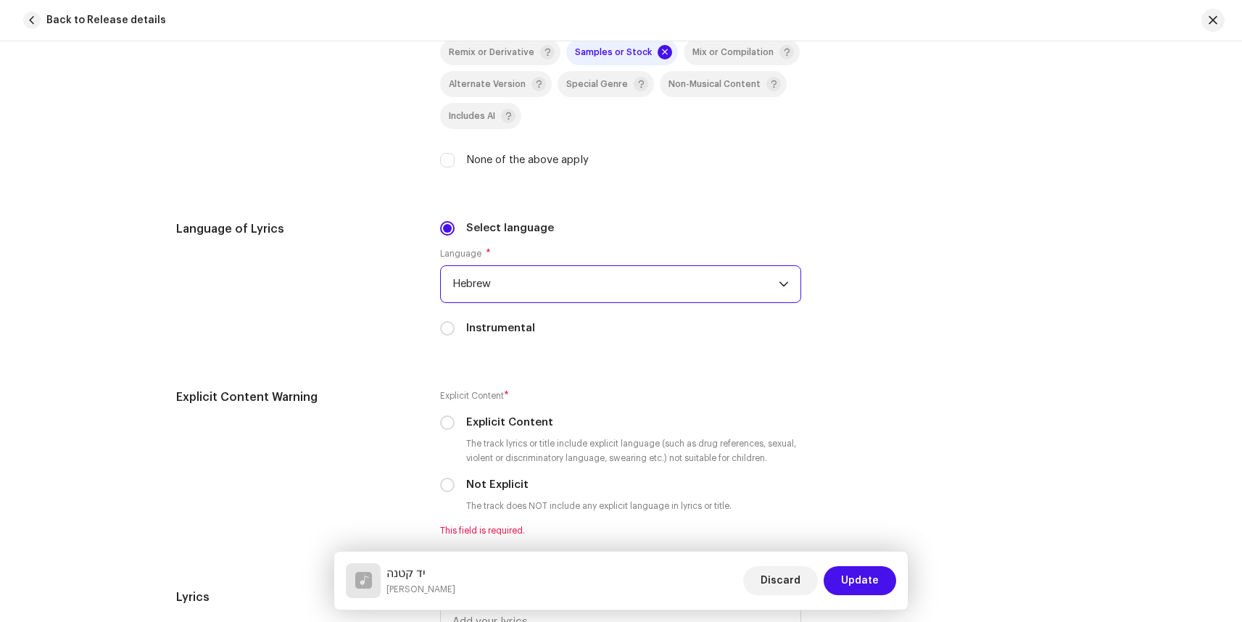
scroll to position [2318, 0]
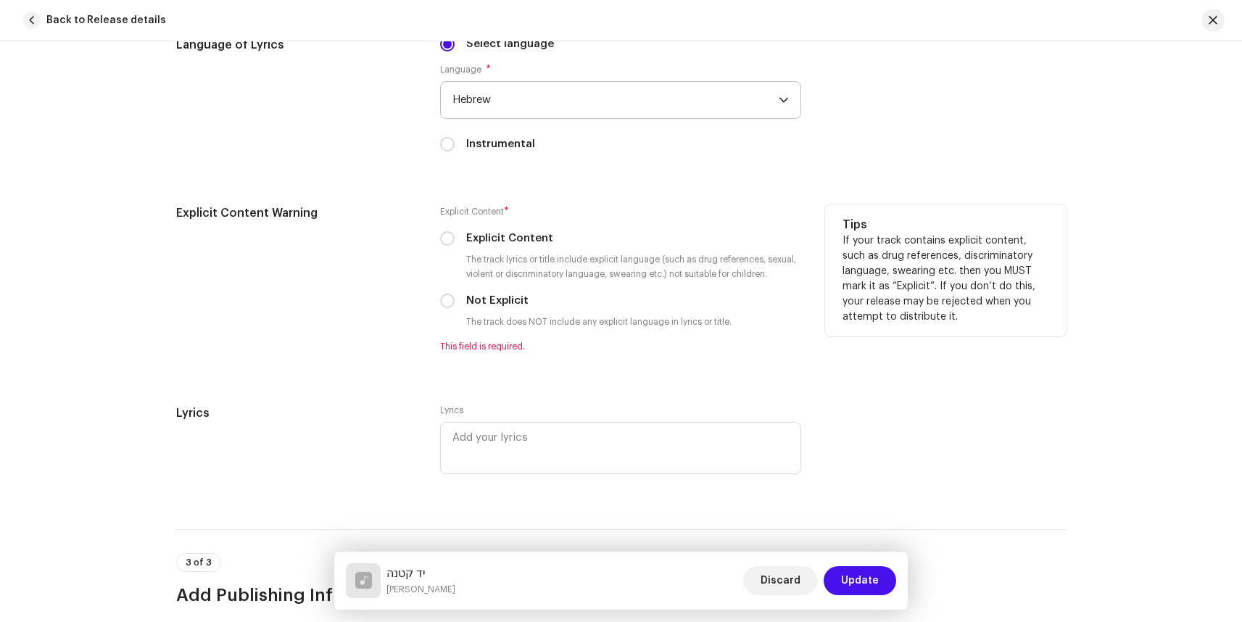
click at [468, 309] on label "Not Explicit" at bounding box center [497, 301] width 62 height 16
click at [455, 308] on input "Not Explicit" at bounding box center [447, 301] width 15 height 15
radio input "true"
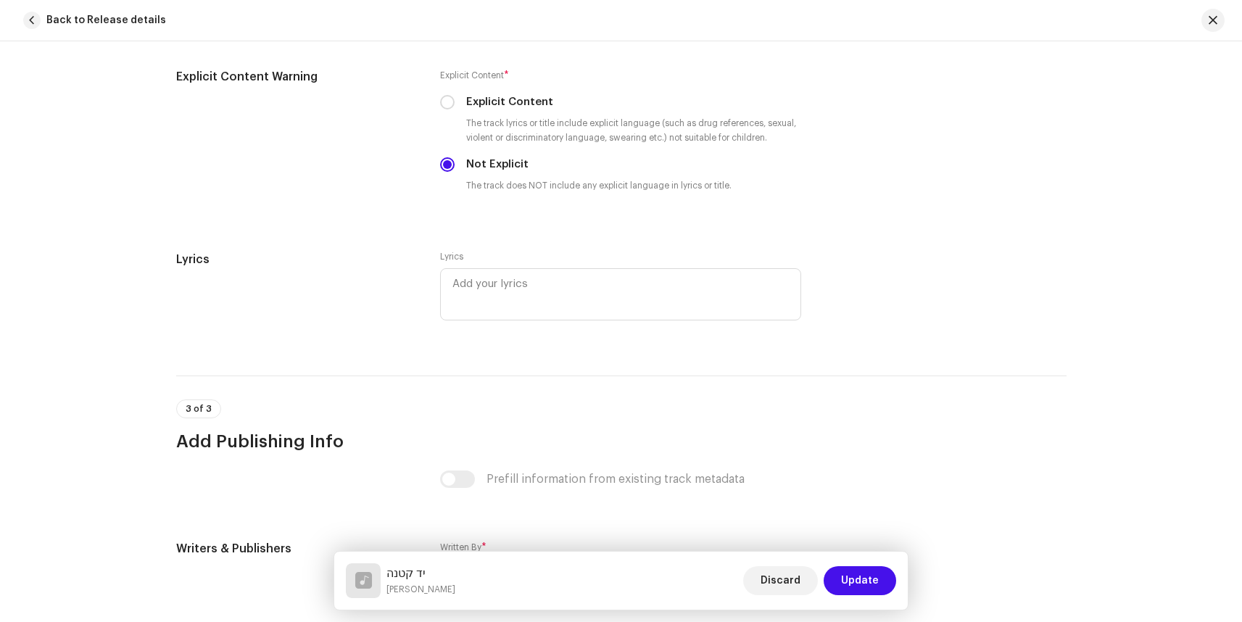
scroll to position [2528, 0]
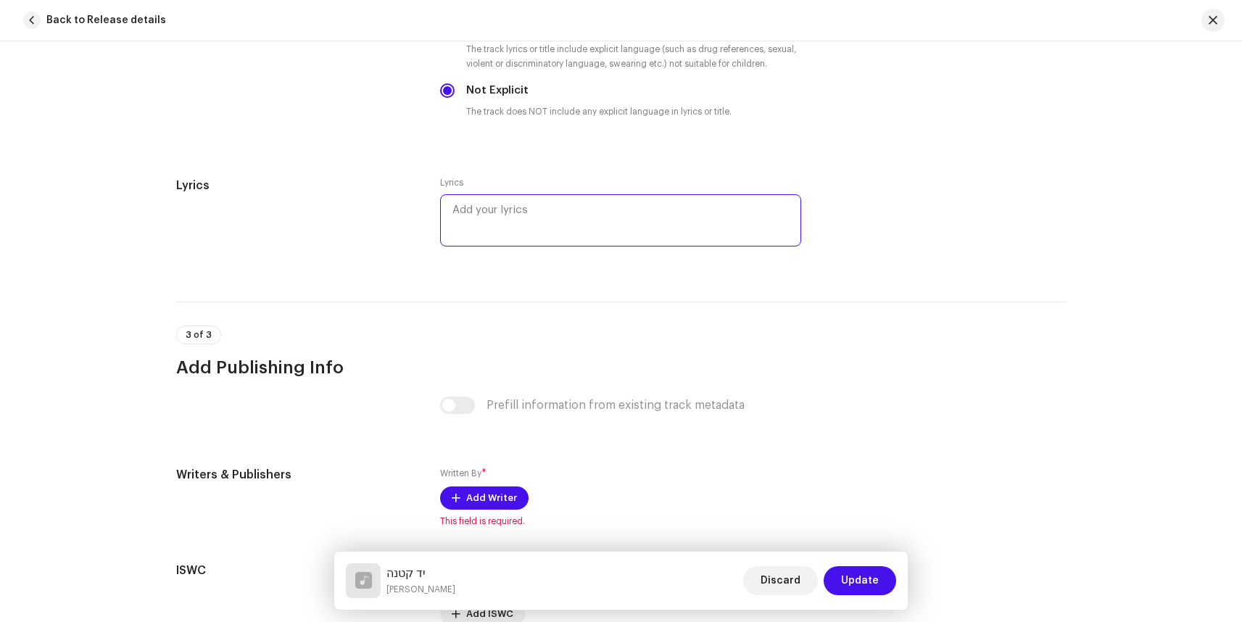
click at [496, 220] on textarea at bounding box center [620, 220] width 361 height 52
paste textarea "יד קטנה לי פרשה את הרשת יד קטנה מענה את [PERSON_NAME] את חיי את [PERSON_NAME] ו…"
type textarea "יד קטנה לי פרשה את הרשת יד קטנה מענה את [PERSON_NAME] את חיי את [PERSON_NAME] ו…"
click at [548, 221] on textarea "ff" at bounding box center [620, 220] width 361 height 52
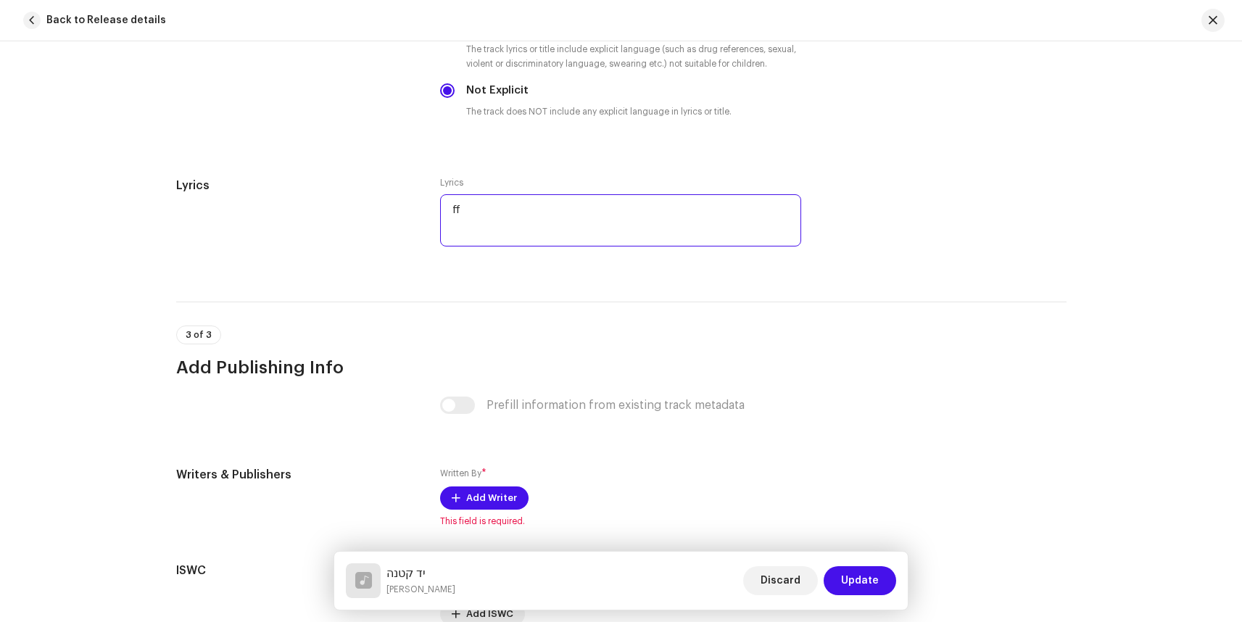
click at [548, 221] on textarea "ff" at bounding box center [620, 220] width 361 height 52
type textarea "גגג"
click at [548, 222] on textarea "גגג" at bounding box center [620, 220] width 361 height 52
click at [548, 221] on textarea "גגג" at bounding box center [620, 220] width 361 height 52
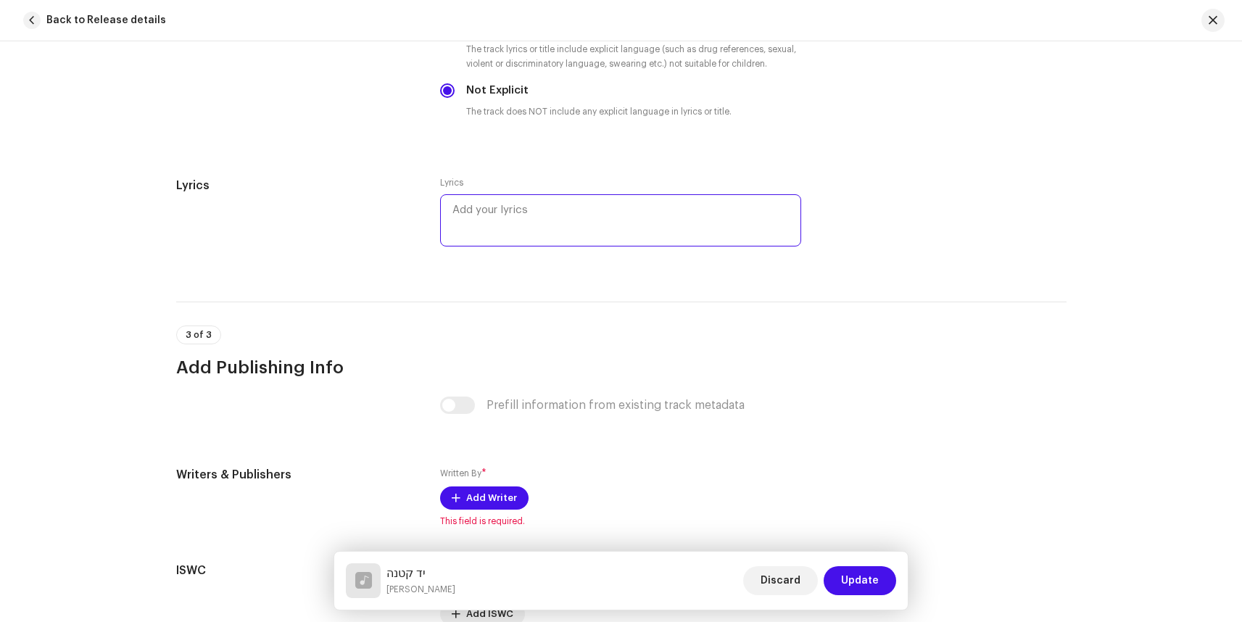
paste textarea "יד קטנה לי פרשה את הרשת יד קטנה מענה את [PERSON_NAME] את חיי את [PERSON_NAME] ו…"
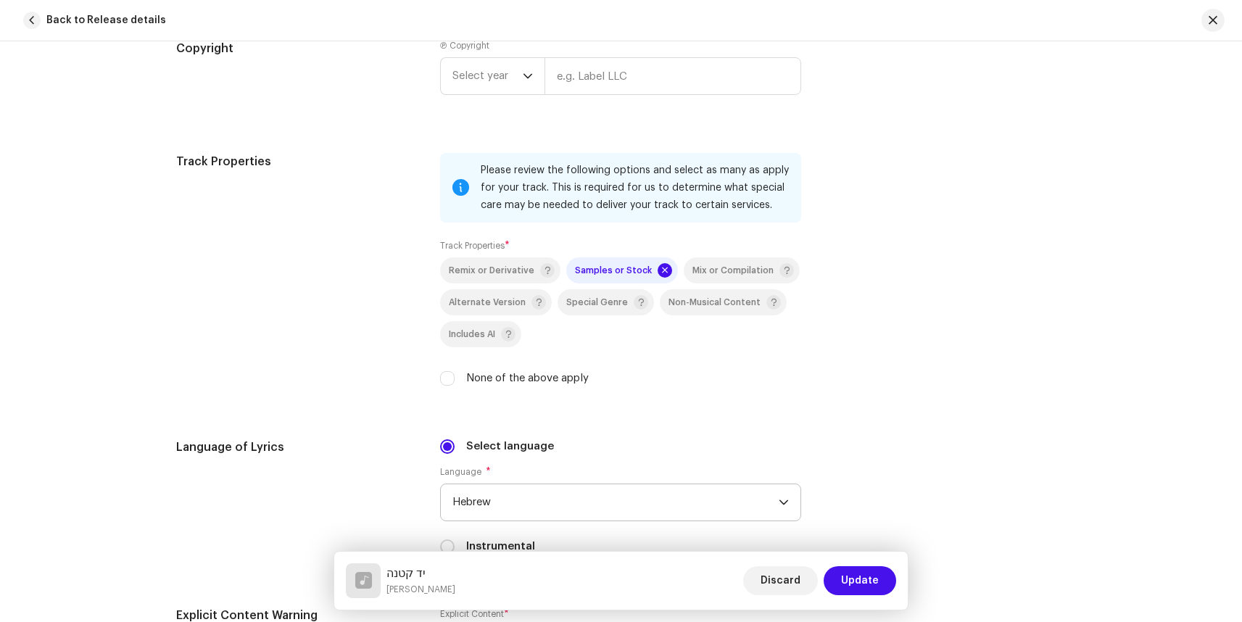
scroll to position [1841, 0]
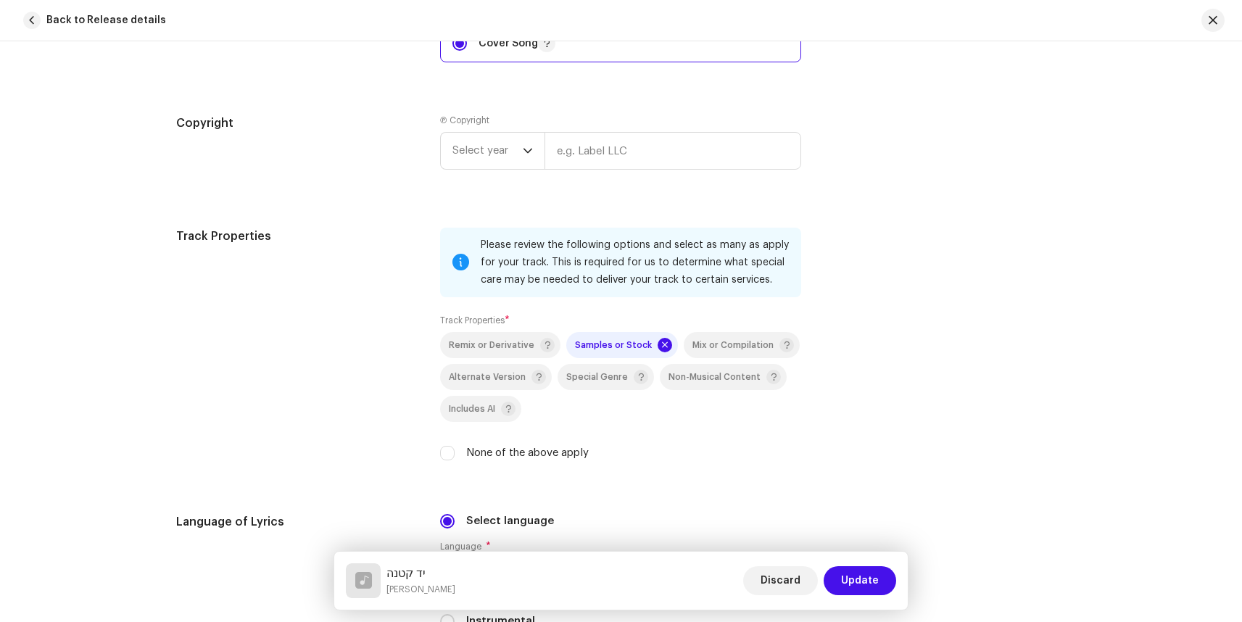
type textarea "יד קטנה לי פרשה את הרשת יד קטנה מענה את [PERSON_NAME] את חיי את [PERSON_NAME] ו…"
click at [608, 349] on span "Samples or Stock" at bounding box center [613, 345] width 77 height 9
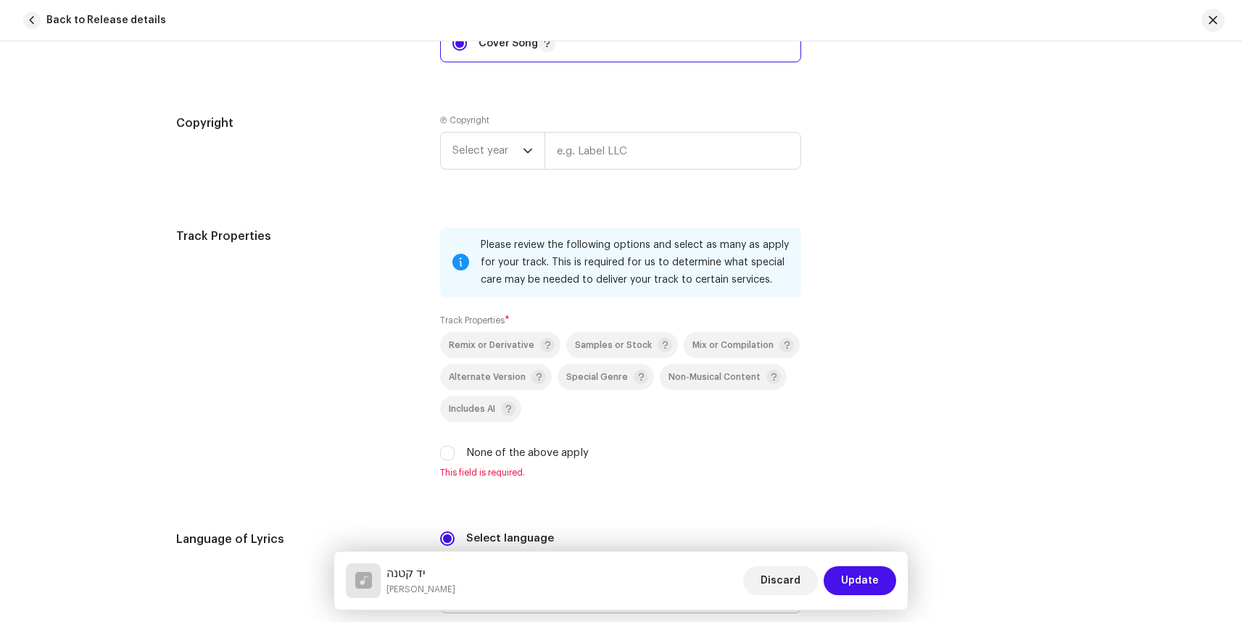
click at [673, 436] on div "Remix or Derivative Samples or Stock Mix or Compilation Alternate Version Speci…" at bounding box center [620, 396] width 361 height 129
click at [445, 460] on input "None of the above apply" at bounding box center [447, 453] width 15 height 15
checkbox input "true"
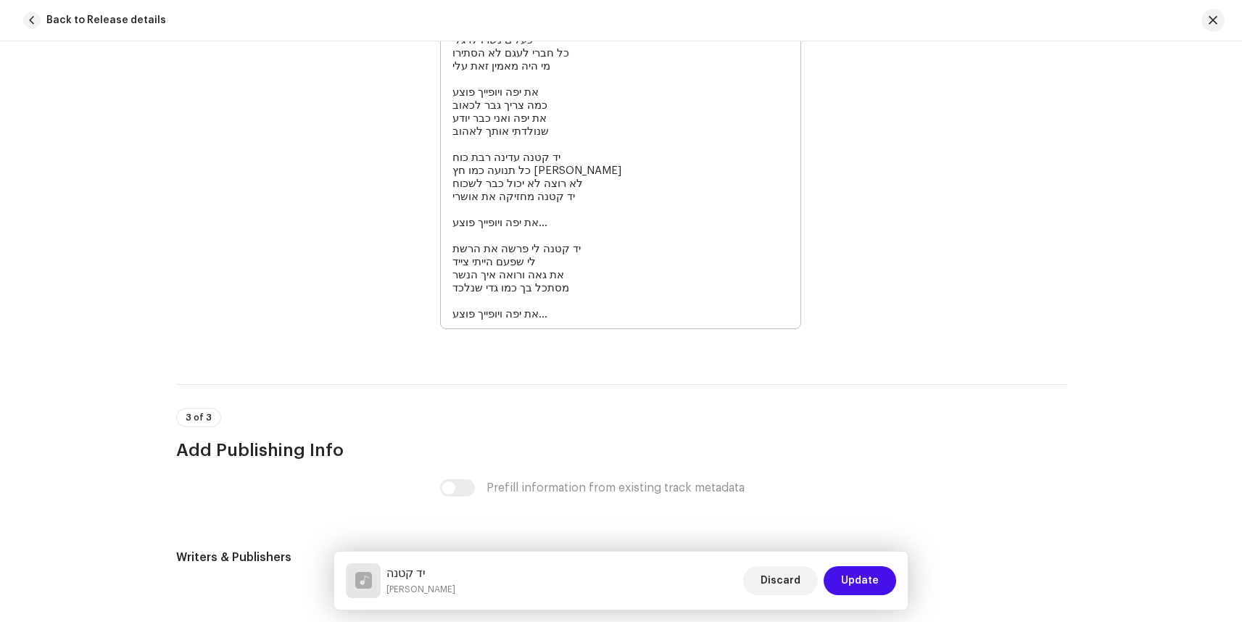
scroll to position [3005, 0]
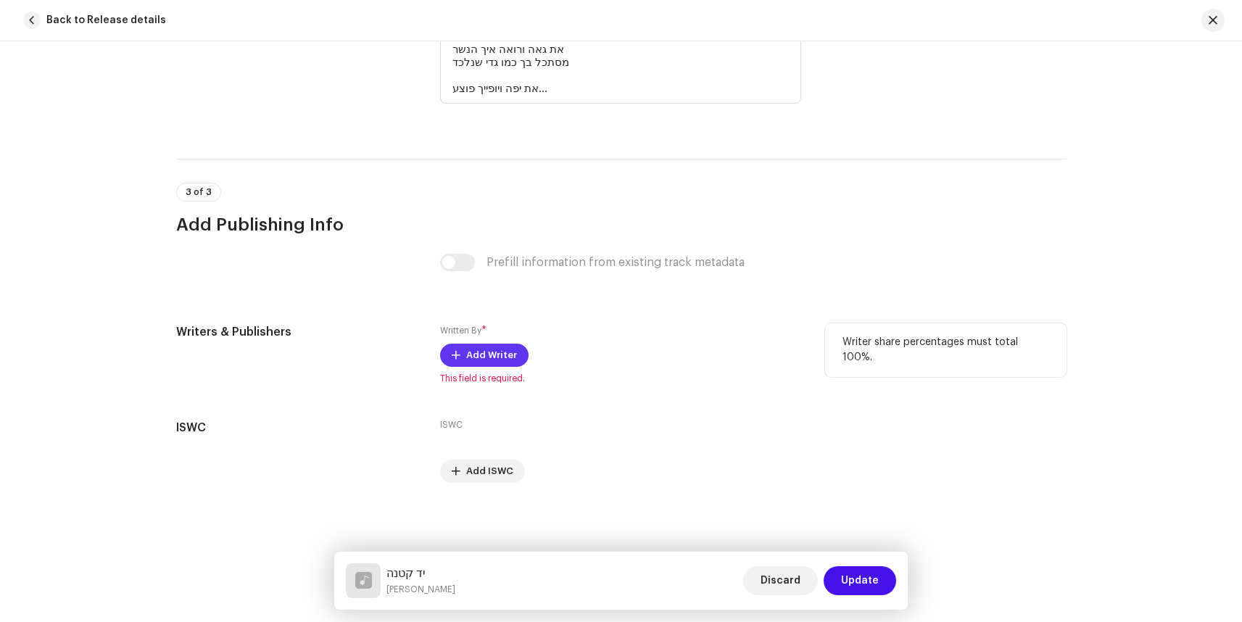
click at [479, 361] on span "Add Writer" at bounding box center [491, 355] width 51 height 29
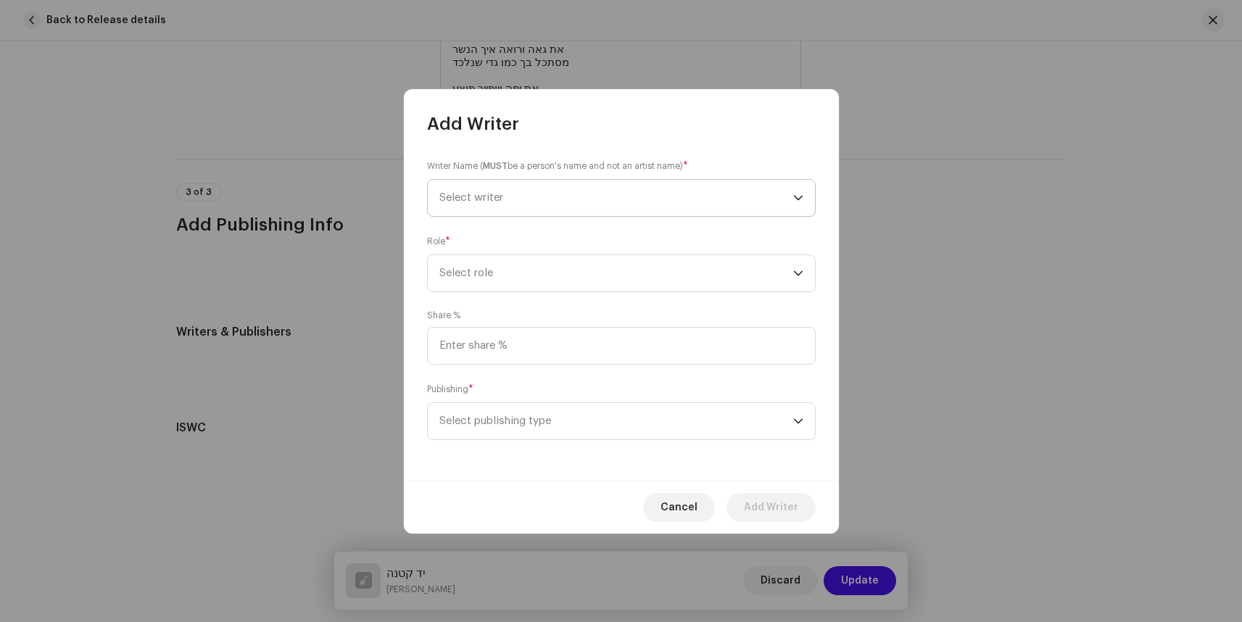
click at [556, 200] on span "Select writer" at bounding box center [616, 198] width 354 height 36
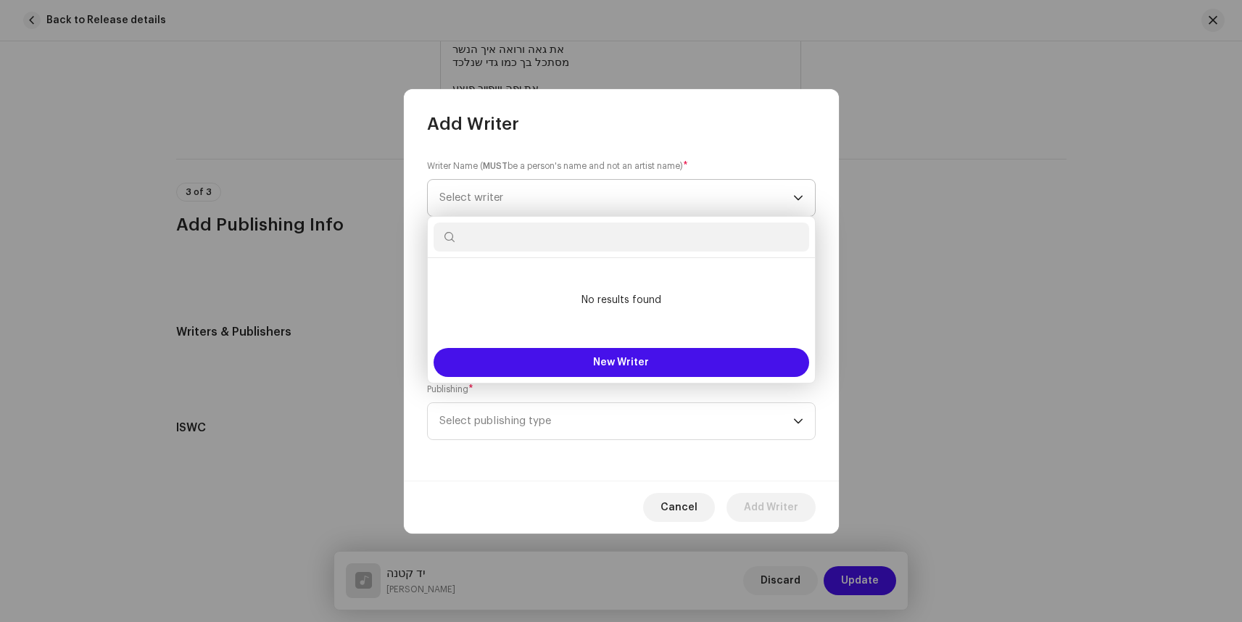
click at [556, 200] on span "Select writer" at bounding box center [616, 198] width 354 height 36
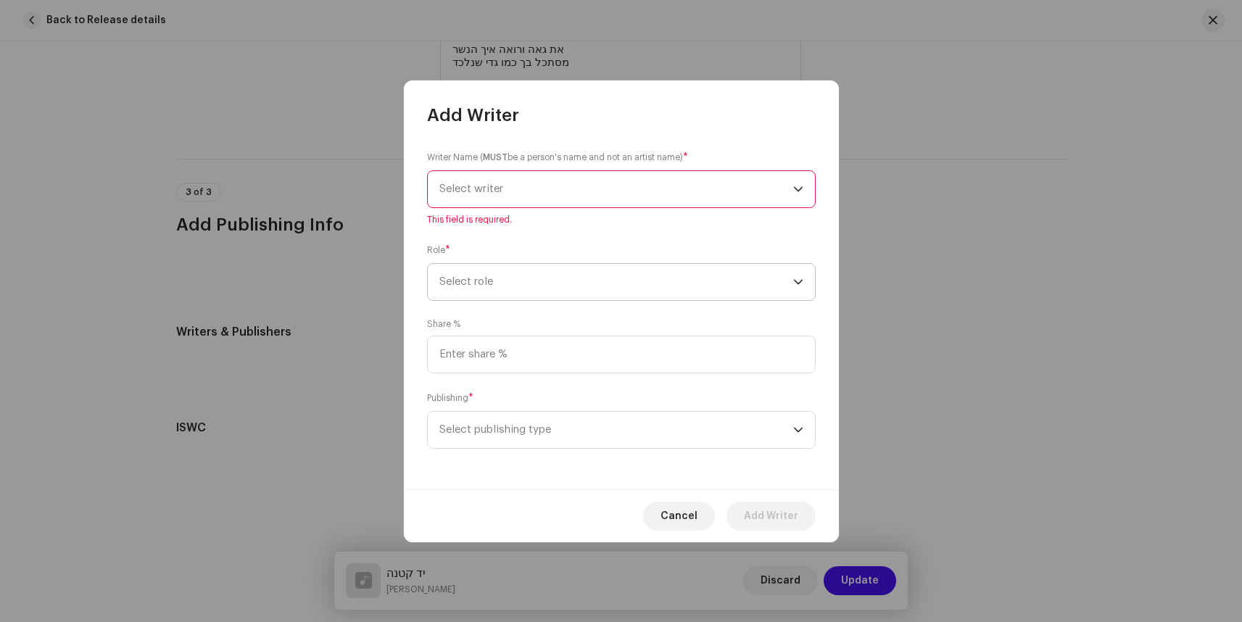
click at [535, 279] on span "Select role" at bounding box center [616, 282] width 354 height 36
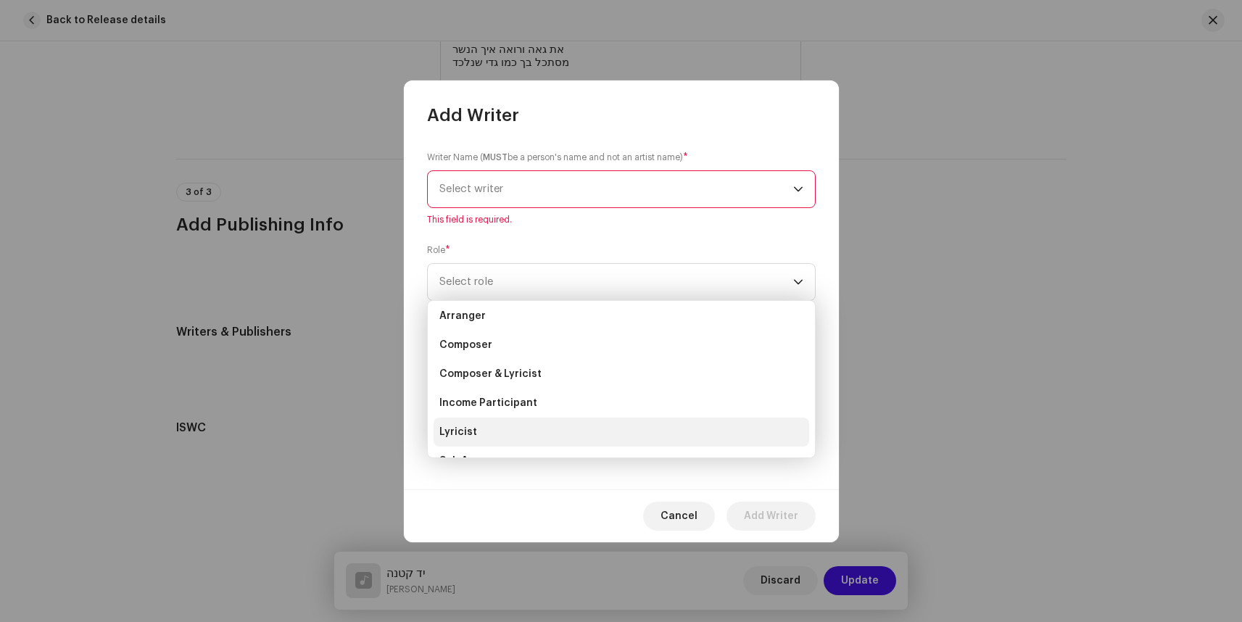
scroll to position [51, 0]
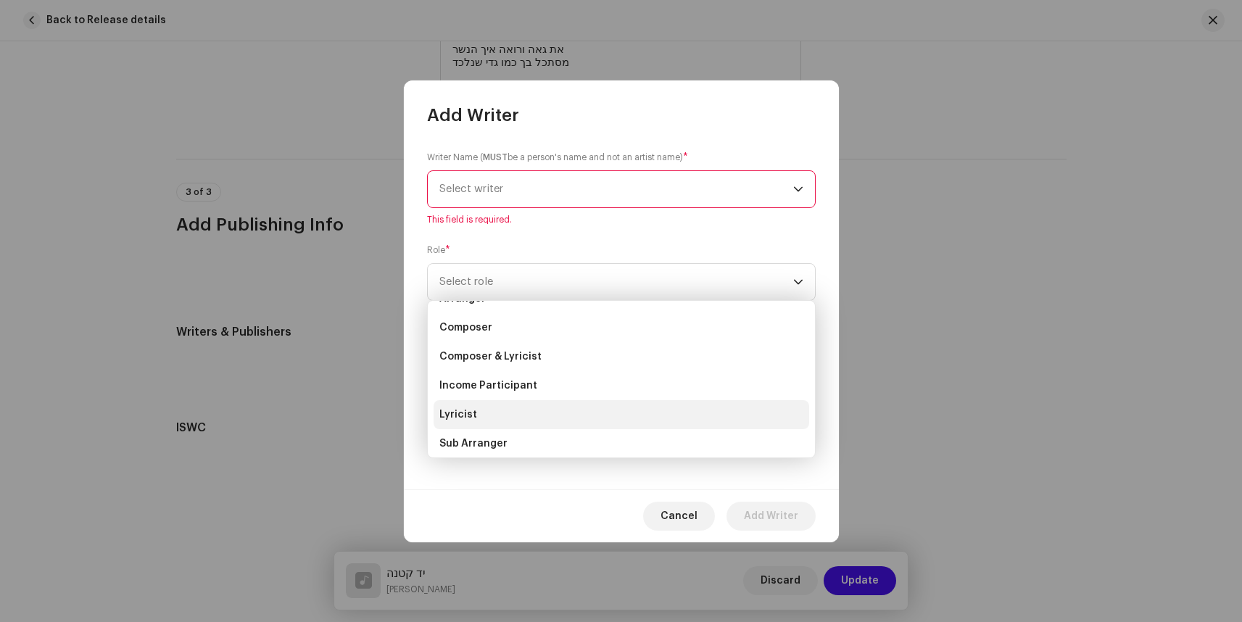
click at [464, 414] on span "Lyricist" at bounding box center [458, 415] width 38 height 15
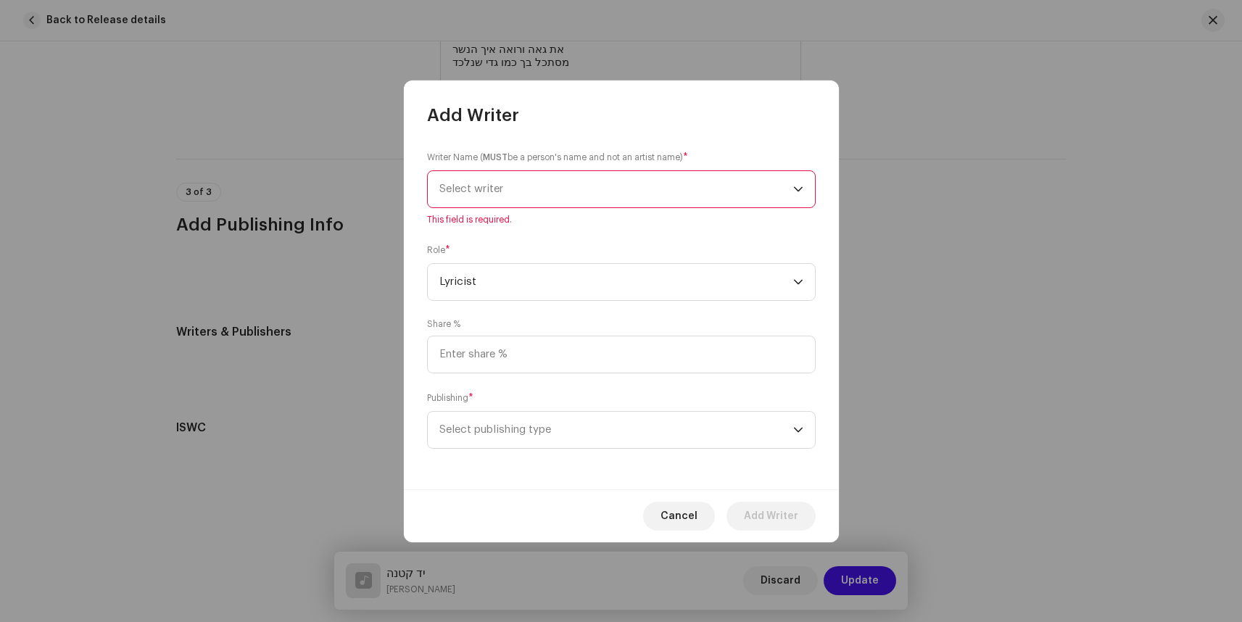
click at [484, 183] on span "Select writer" at bounding box center [616, 189] width 354 height 36
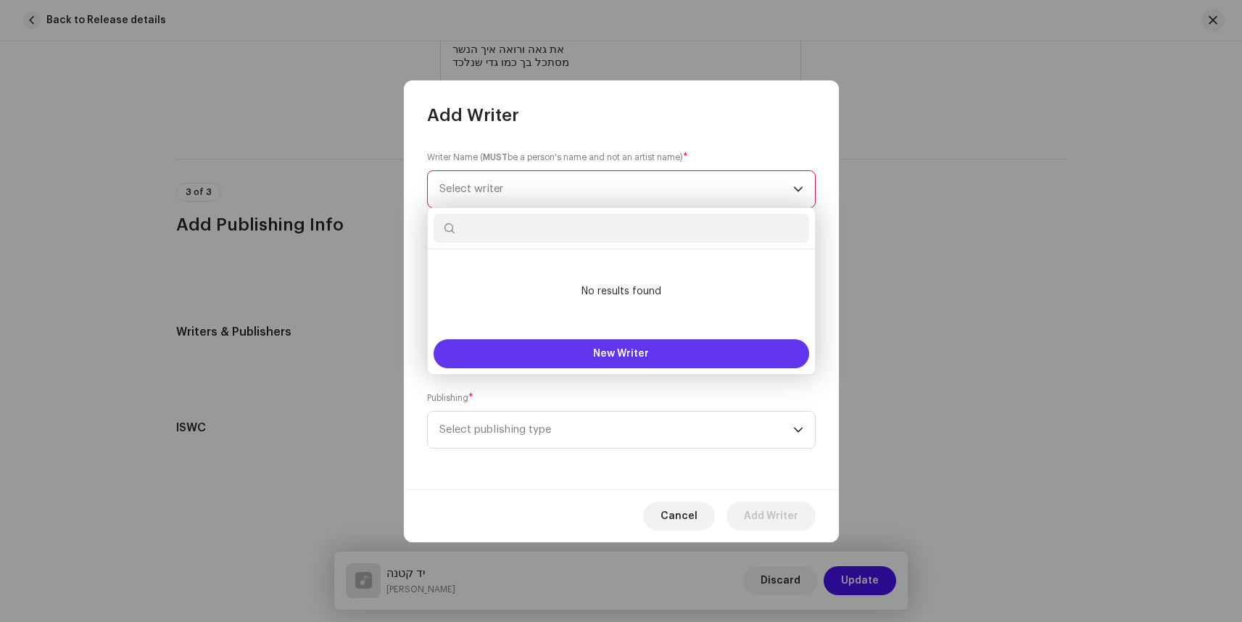
click at [635, 351] on span "New Writer" at bounding box center [621, 354] width 56 height 10
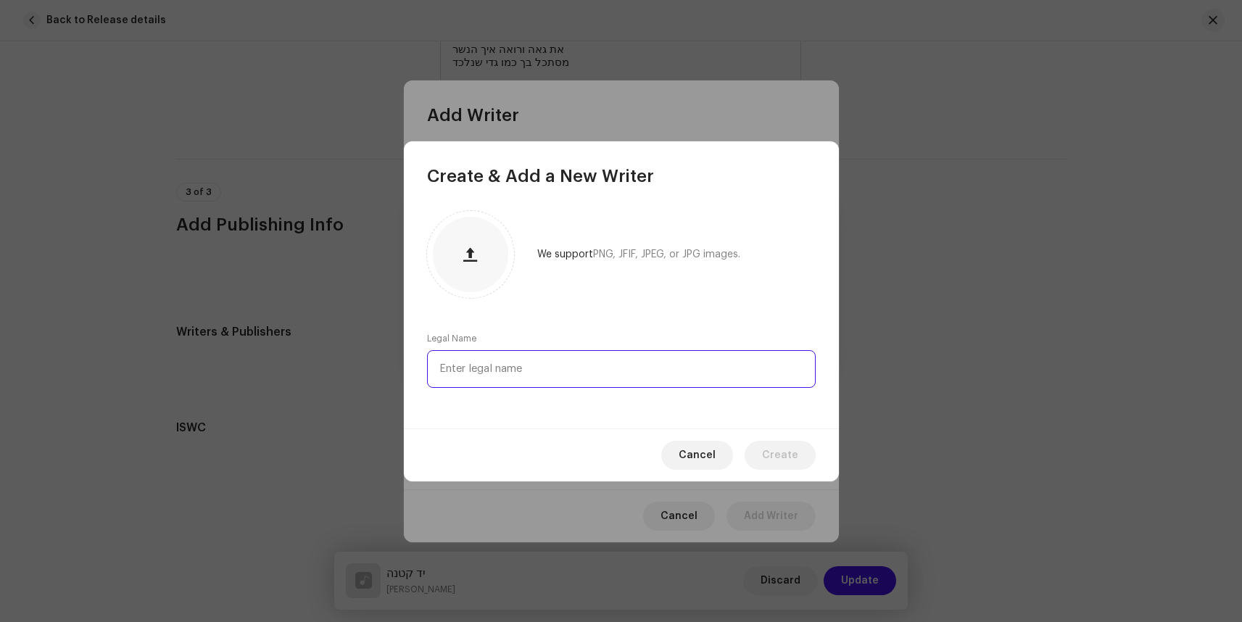
click at [562, 364] on input "text" at bounding box center [621, 369] width 389 height 38
type input "[PERSON_NAME]"
click at [788, 452] on span "Create" at bounding box center [780, 455] width 36 height 29
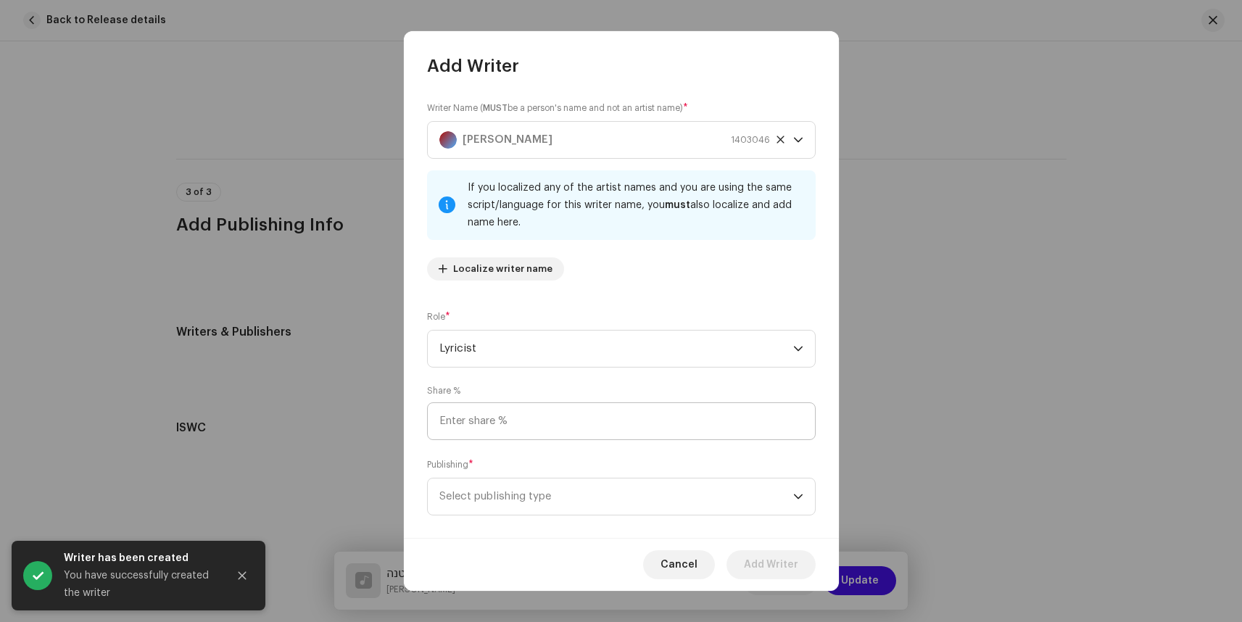
scroll to position [18, 0]
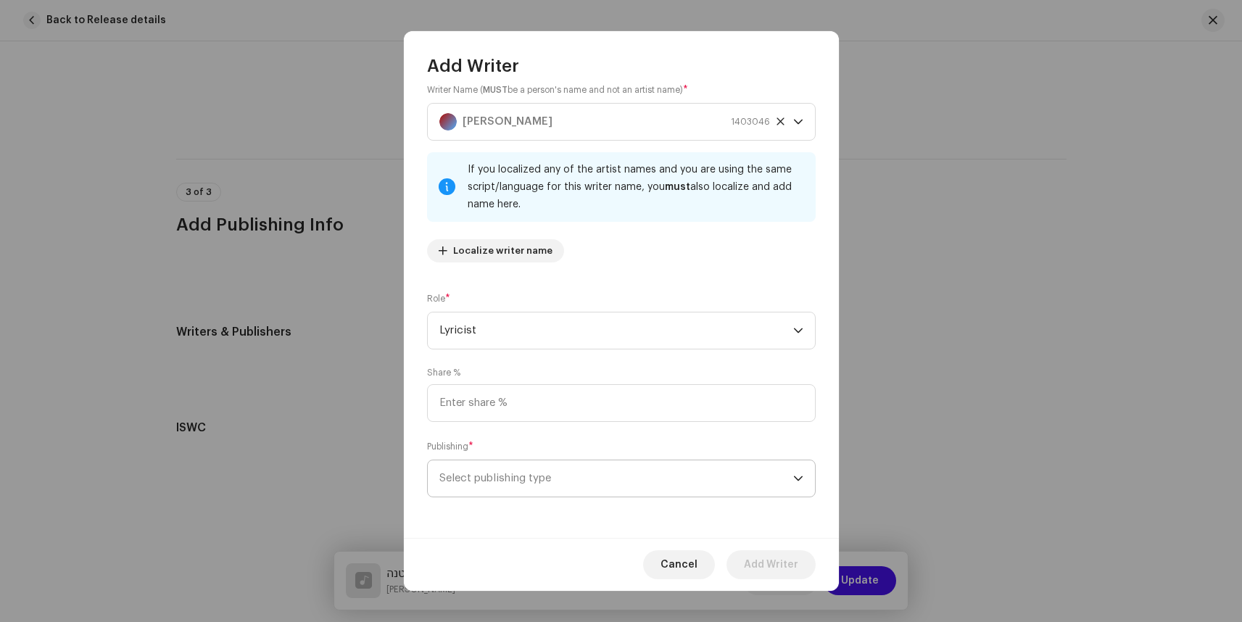
click at [540, 484] on span "Select publishing type" at bounding box center [616, 479] width 354 height 36
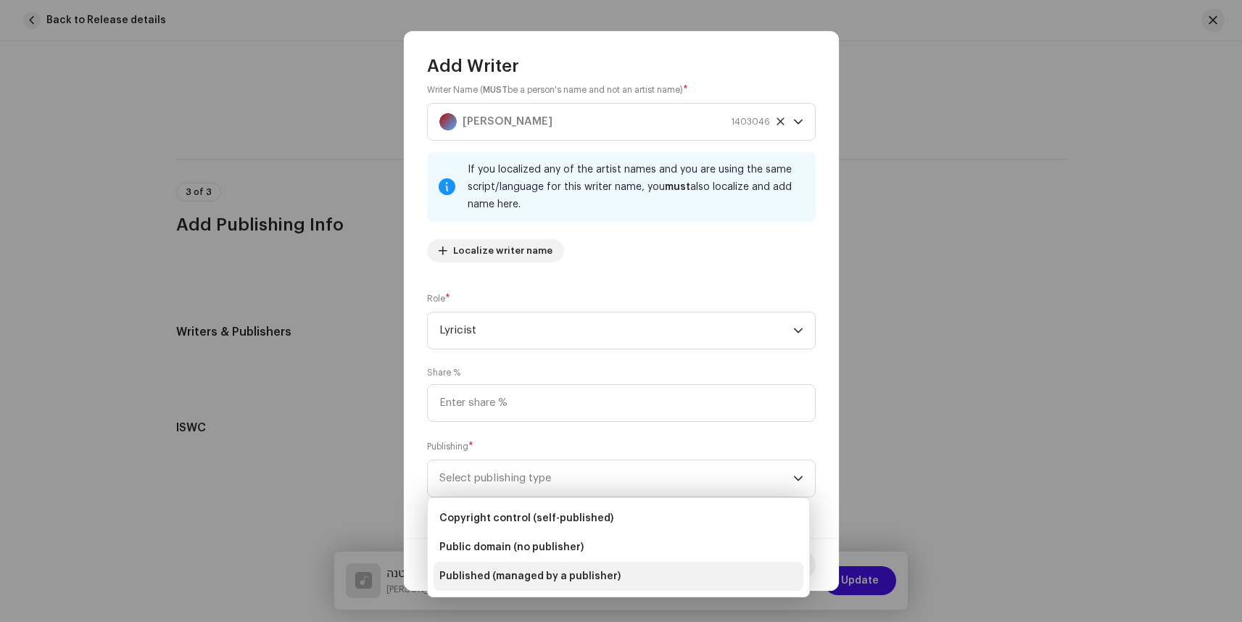
click at [527, 577] on span "Published (managed by a publisher)" at bounding box center [529, 576] width 181 height 15
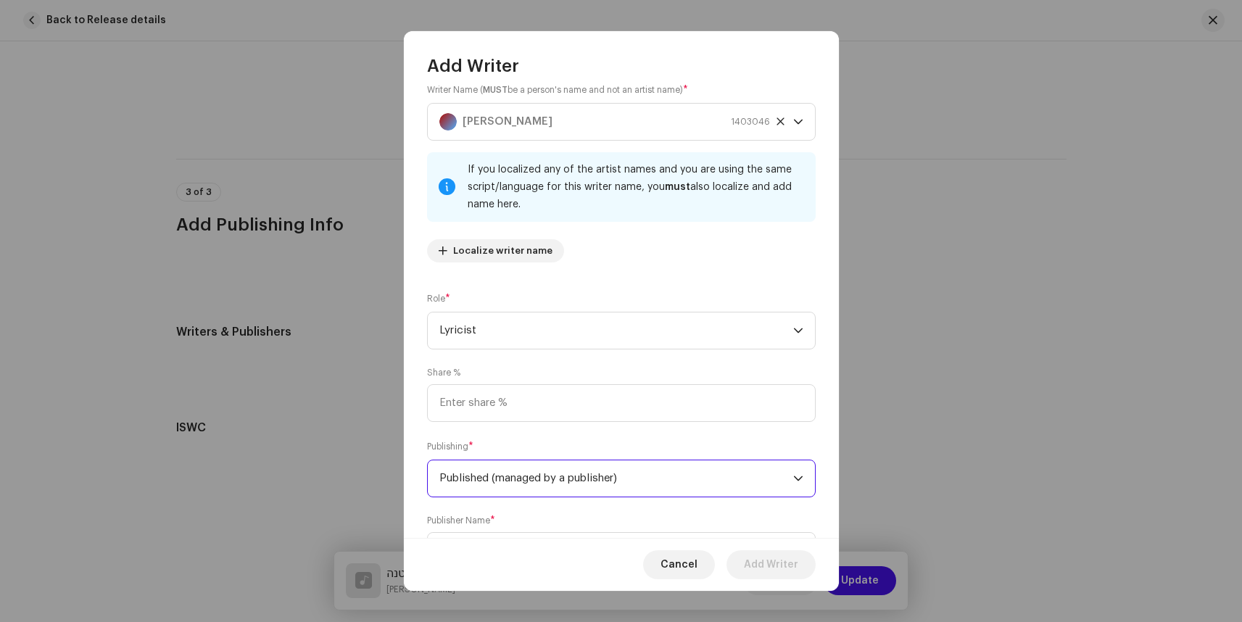
scroll to position [91, 0]
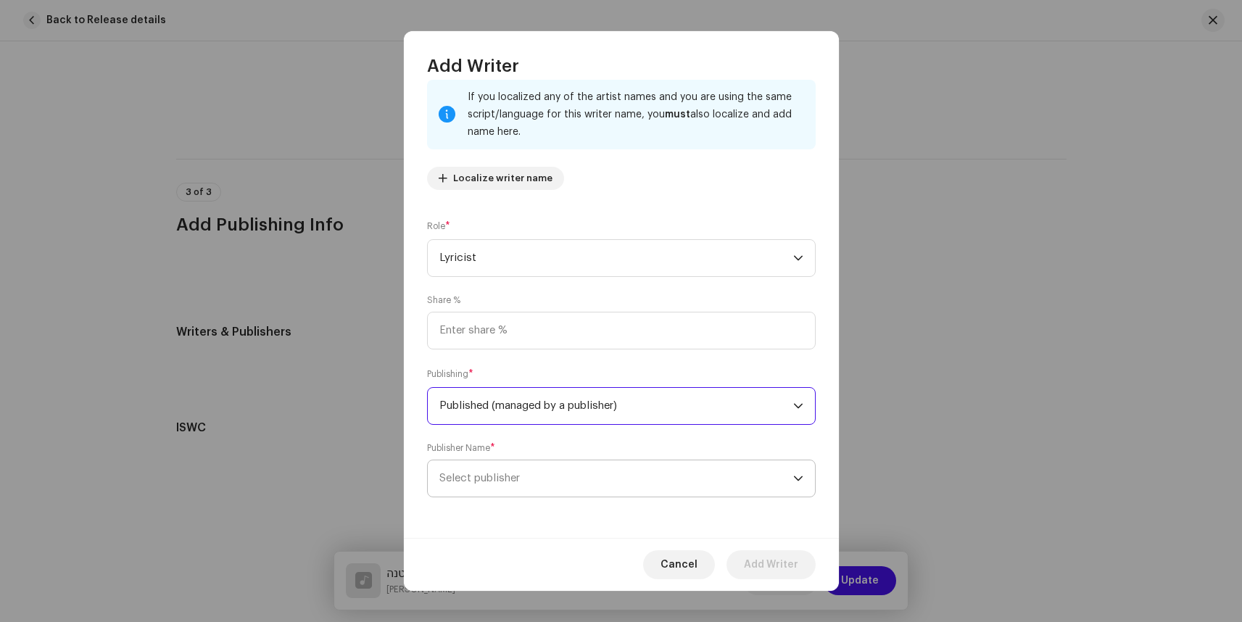
click at [540, 481] on span "Select publisher" at bounding box center [616, 479] width 354 height 36
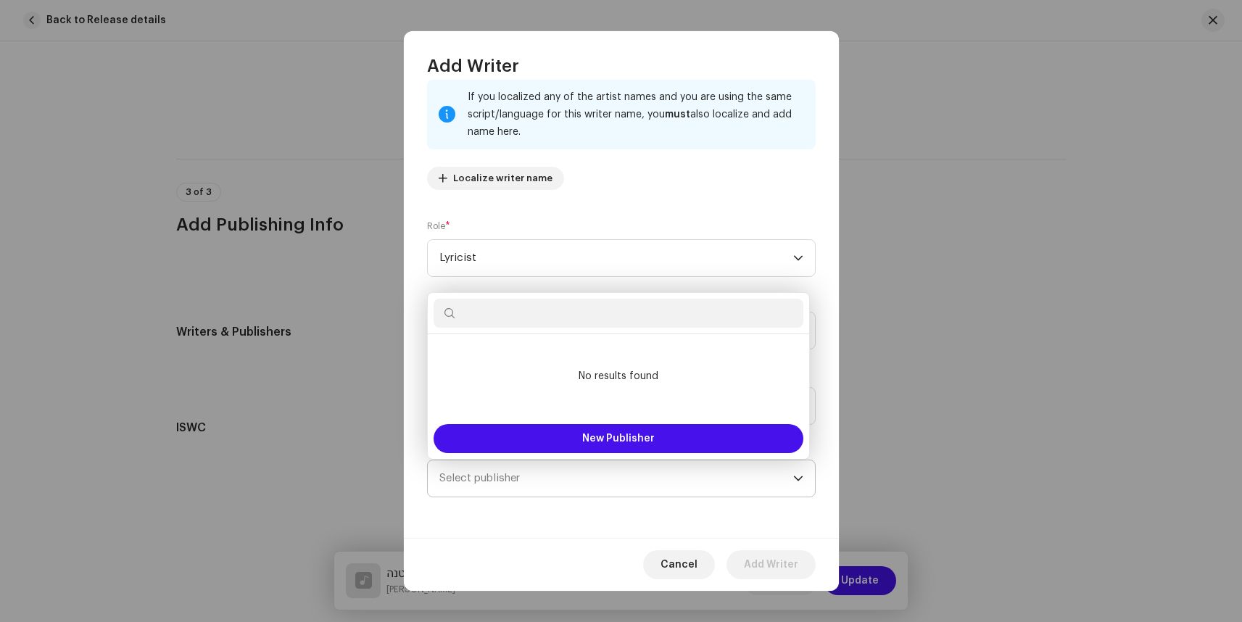
click at [540, 481] on span "Select publisher" at bounding box center [616, 479] width 354 height 36
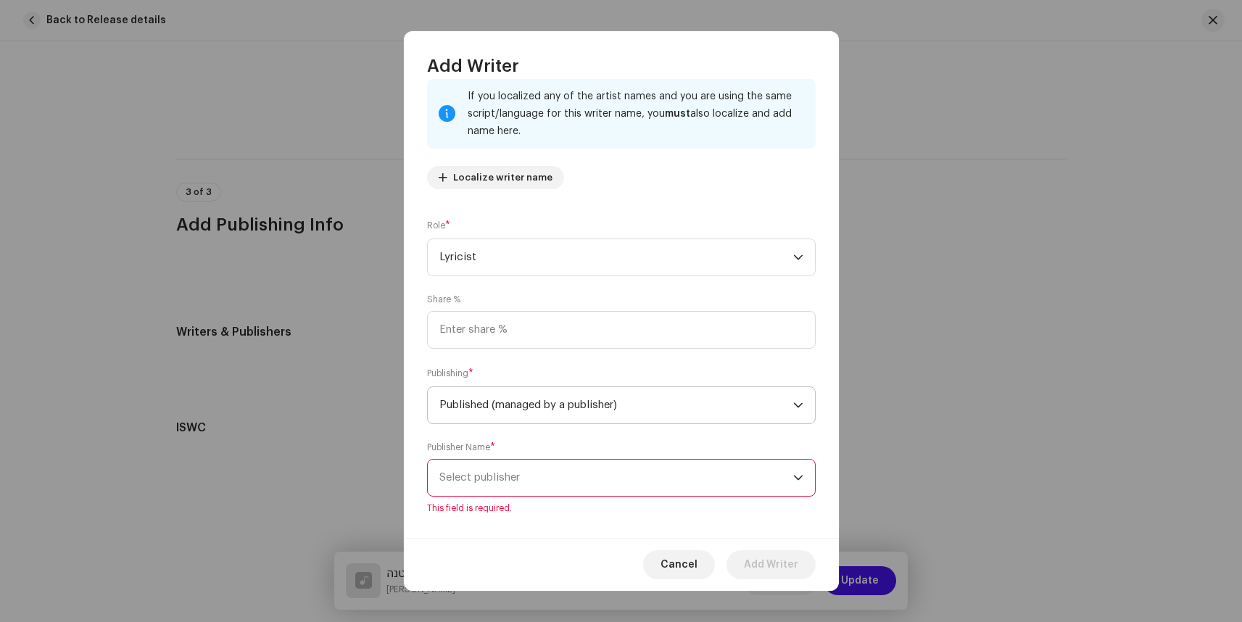
click at [521, 409] on span "Published (managed by a publisher)" at bounding box center [616, 405] width 354 height 36
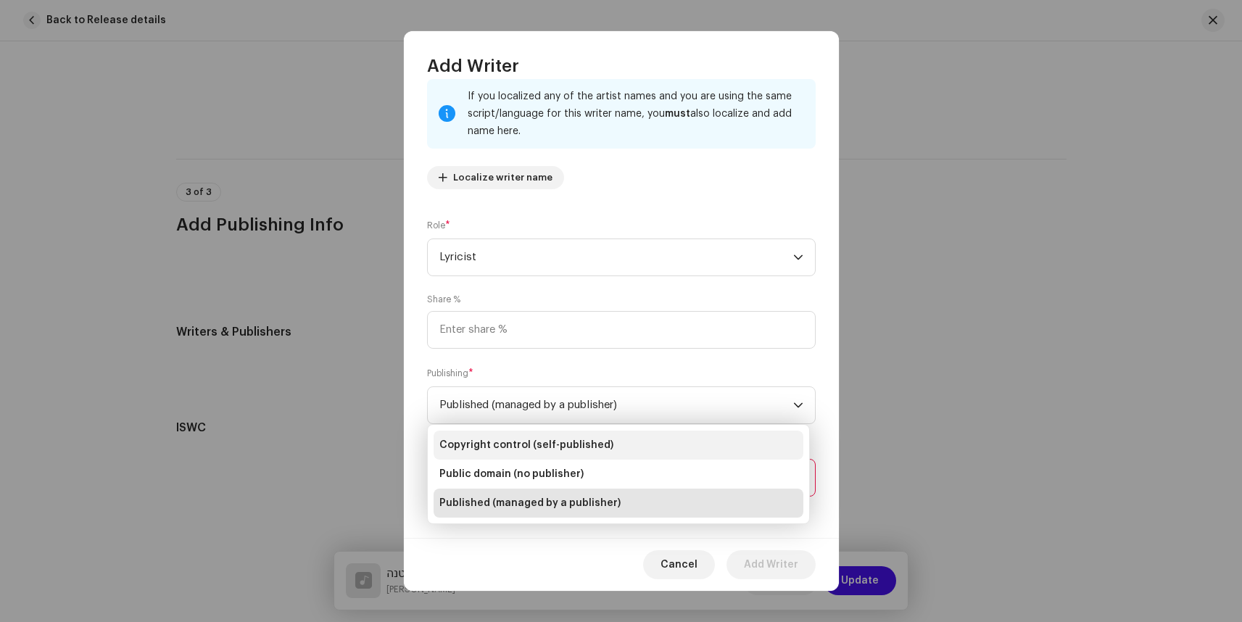
click at [530, 445] on span "Copyright control (self-published)" at bounding box center [526, 445] width 174 height 15
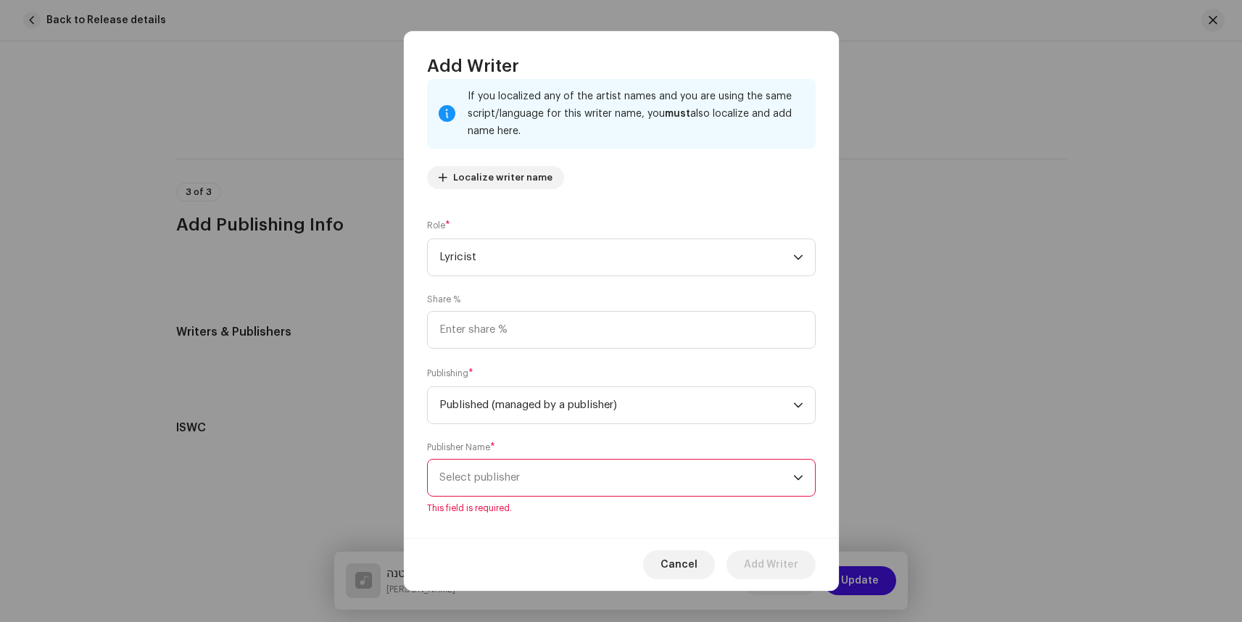
scroll to position [18, 0]
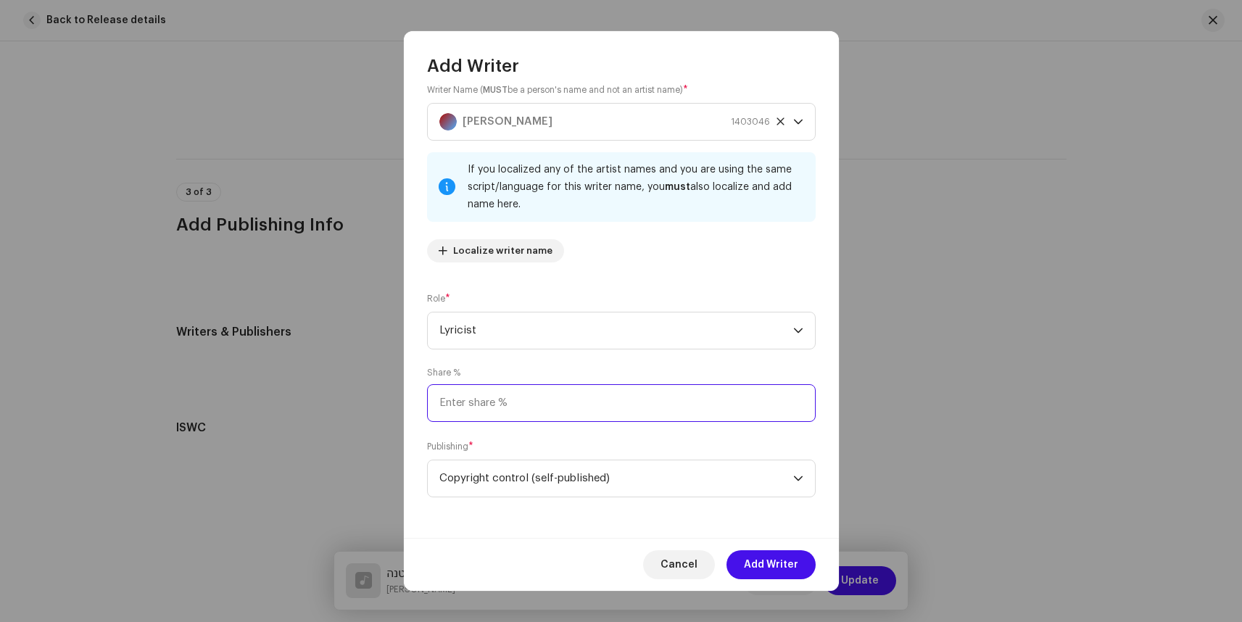
click at [561, 406] on input at bounding box center [621, 403] width 389 height 38
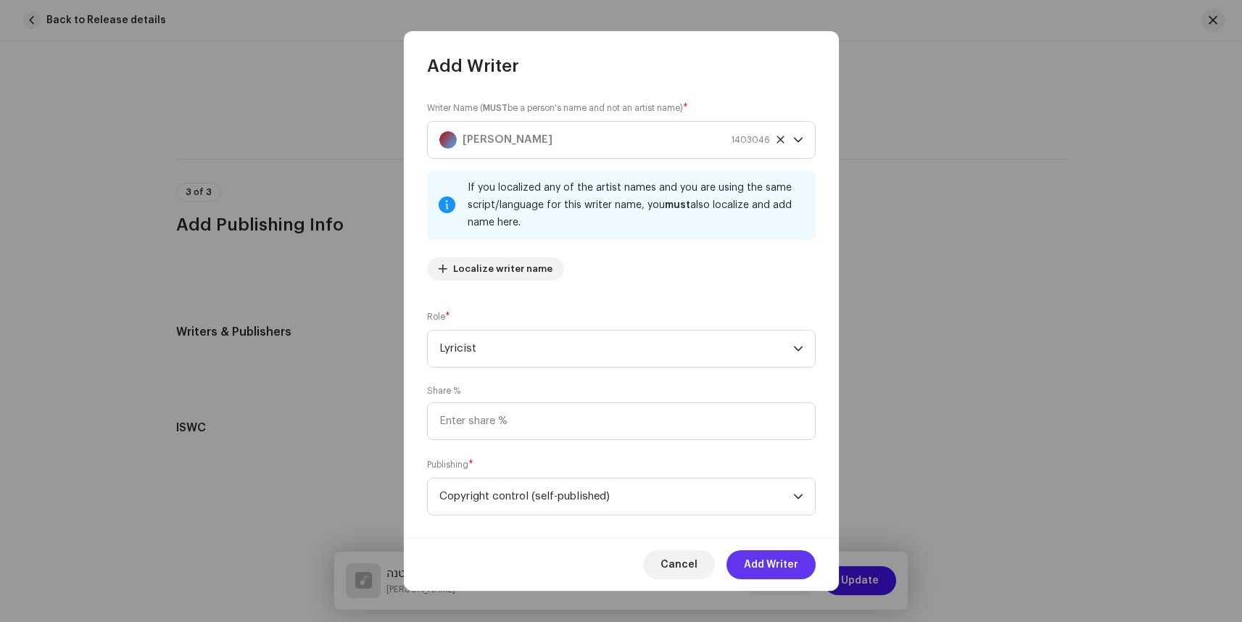
click at [775, 565] on span "Add Writer" at bounding box center [771, 564] width 54 height 29
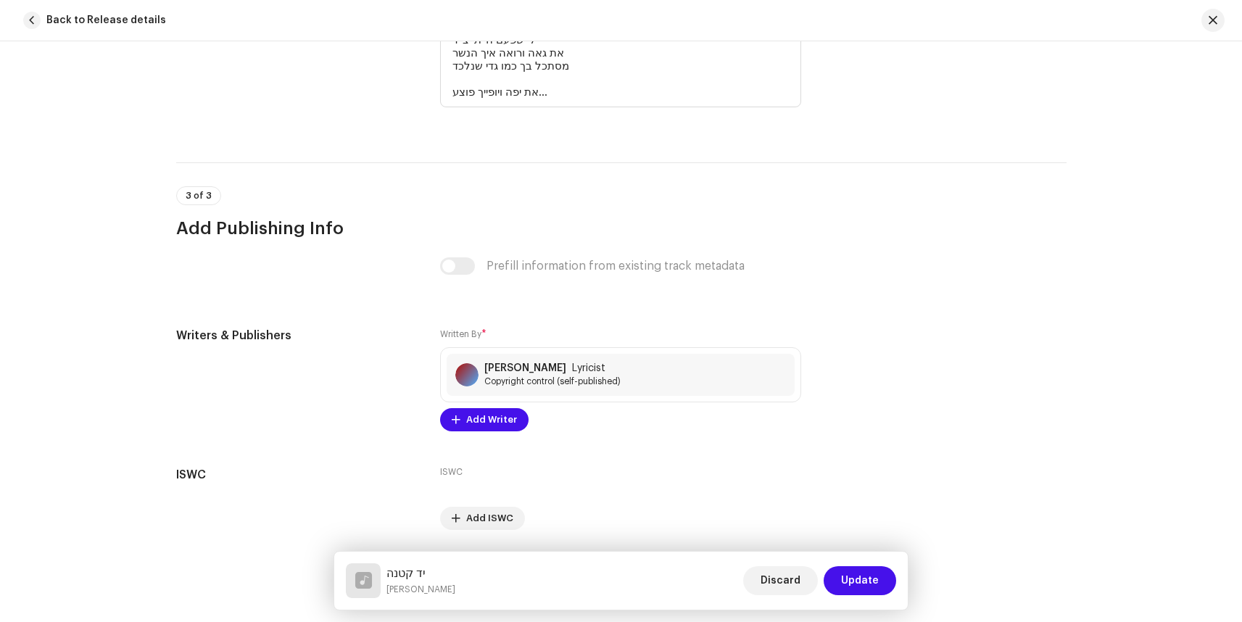
scroll to position [3048, 0]
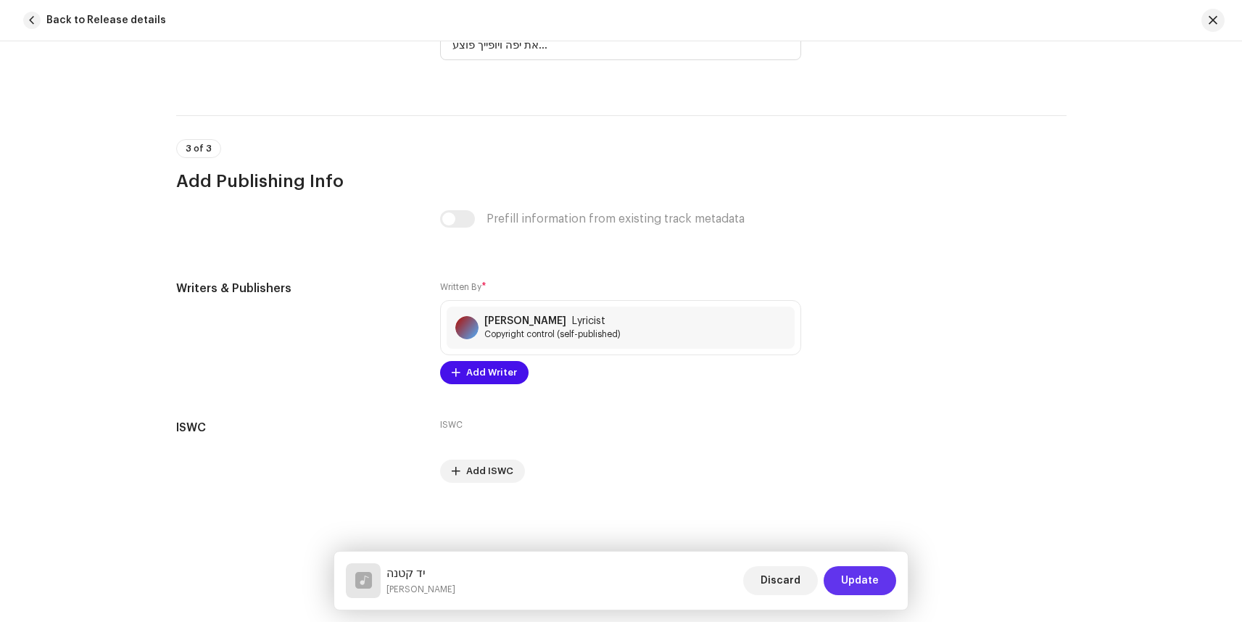
click at [860, 577] on span "Update" at bounding box center [860, 580] width 38 height 29
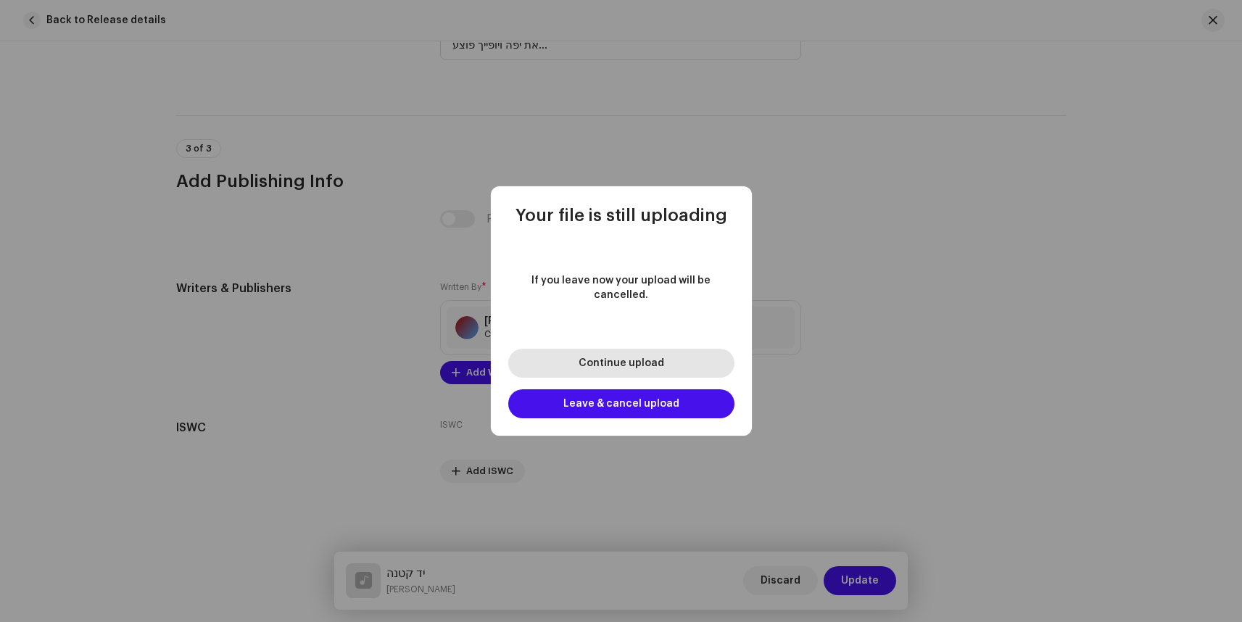
click at [674, 354] on button "Continue upload" at bounding box center [621, 363] width 226 height 29
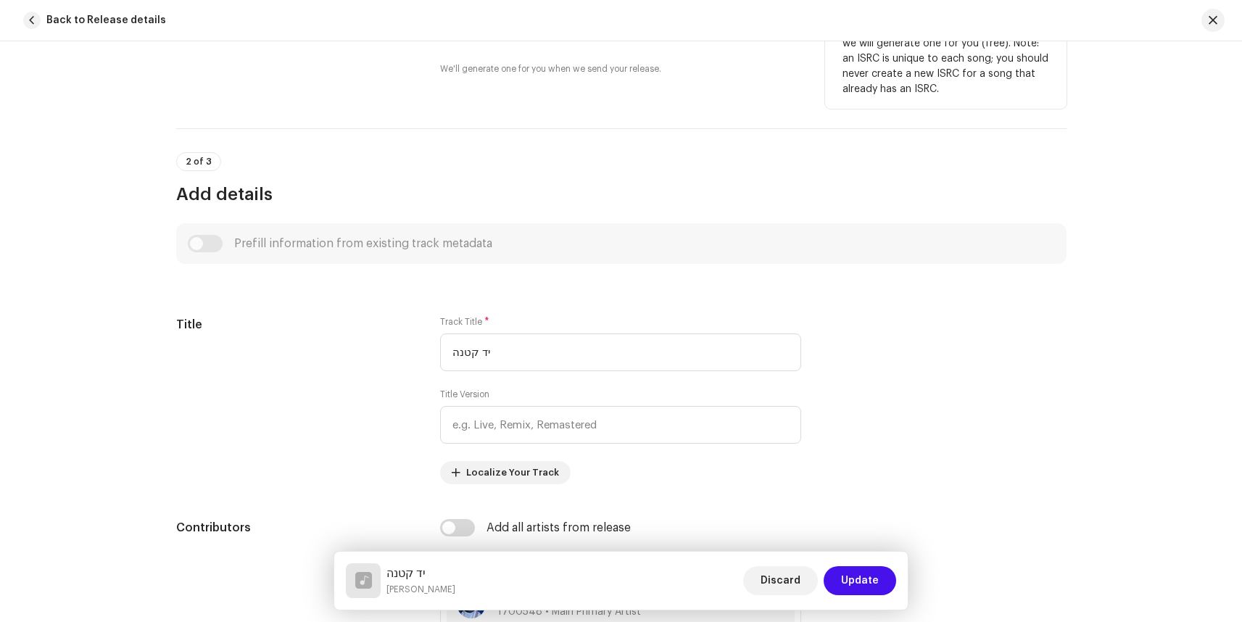
scroll to position [63, 0]
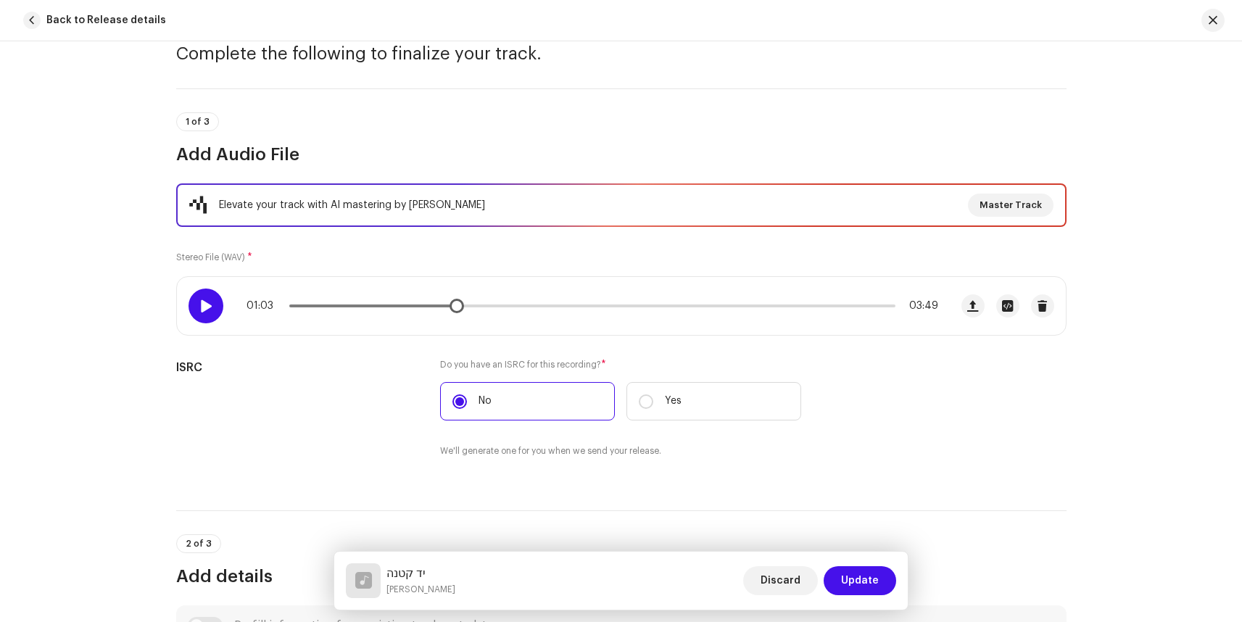
click at [205, 308] on span at bounding box center [205, 306] width 12 height 12
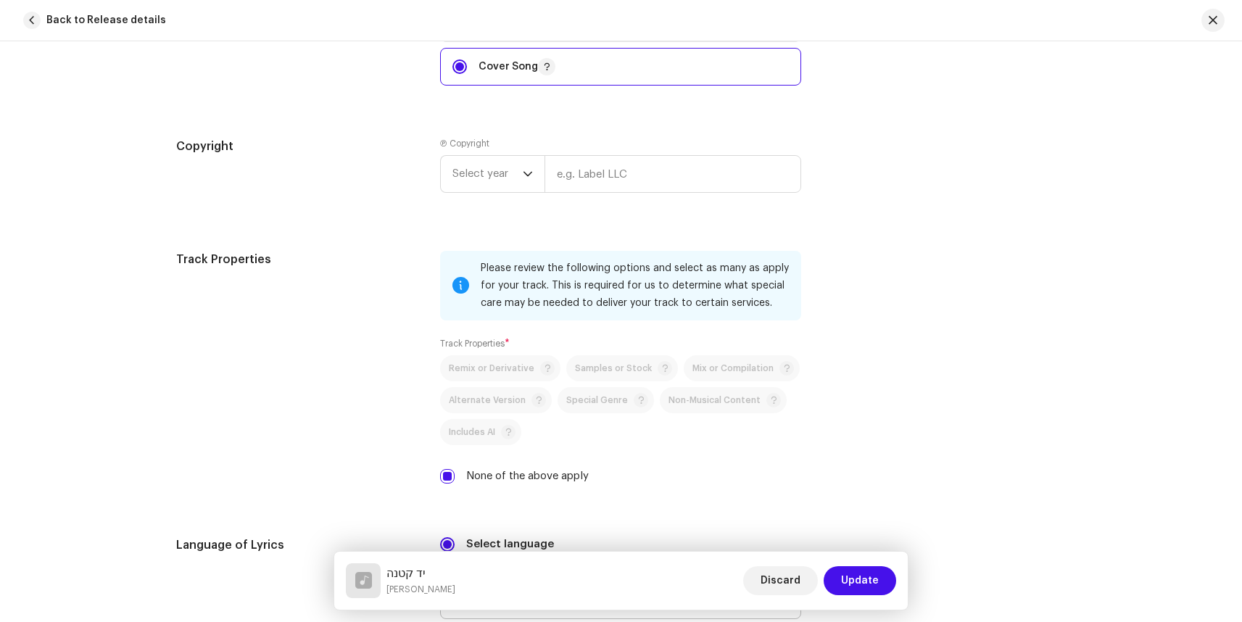
scroll to position [2134, 0]
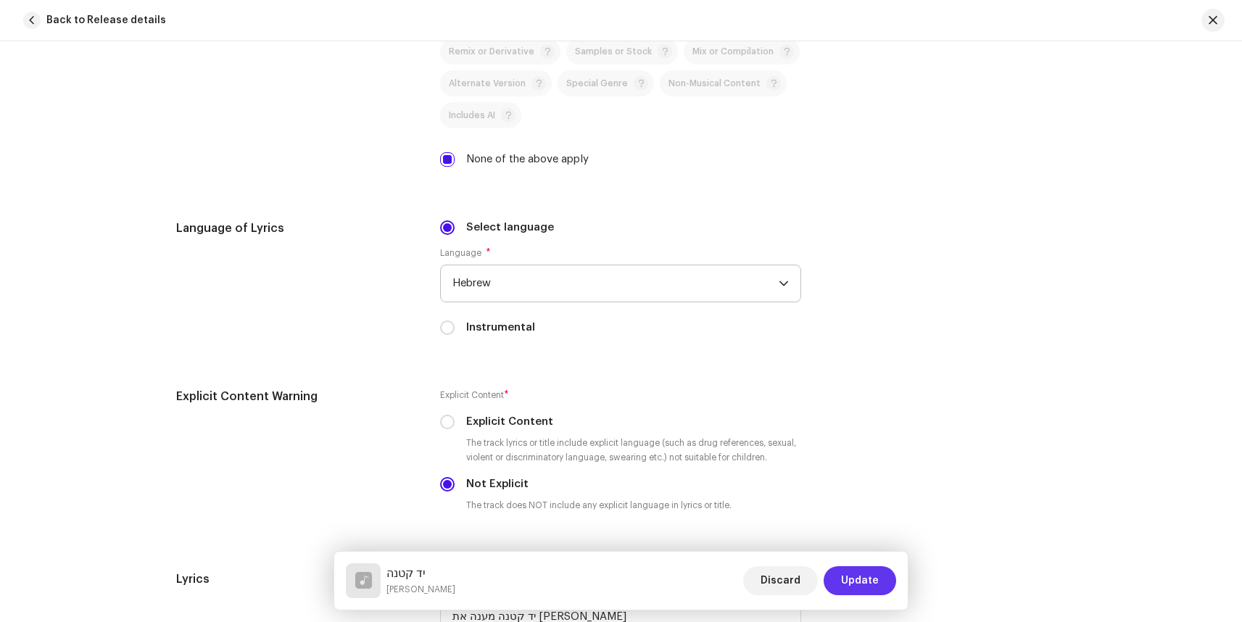
click at [864, 580] on span "Update" at bounding box center [860, 580] width 38 height 29
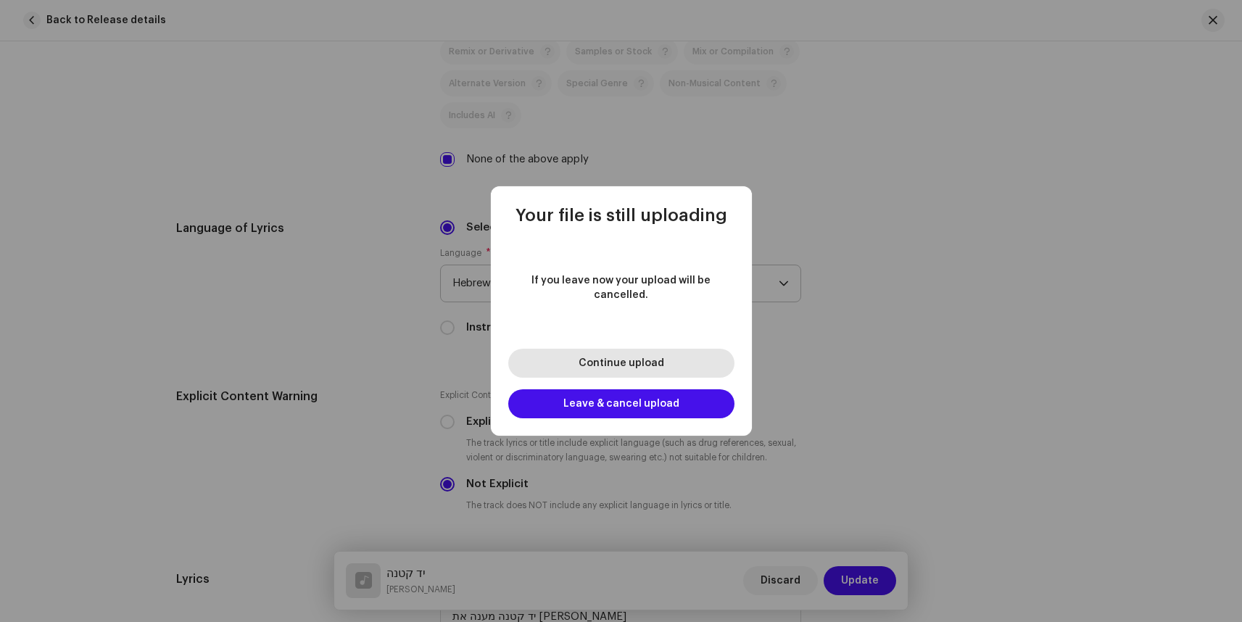
click at [624, 350] on button "Continue upload" at bounding box center [621, 363] width 226 height 29
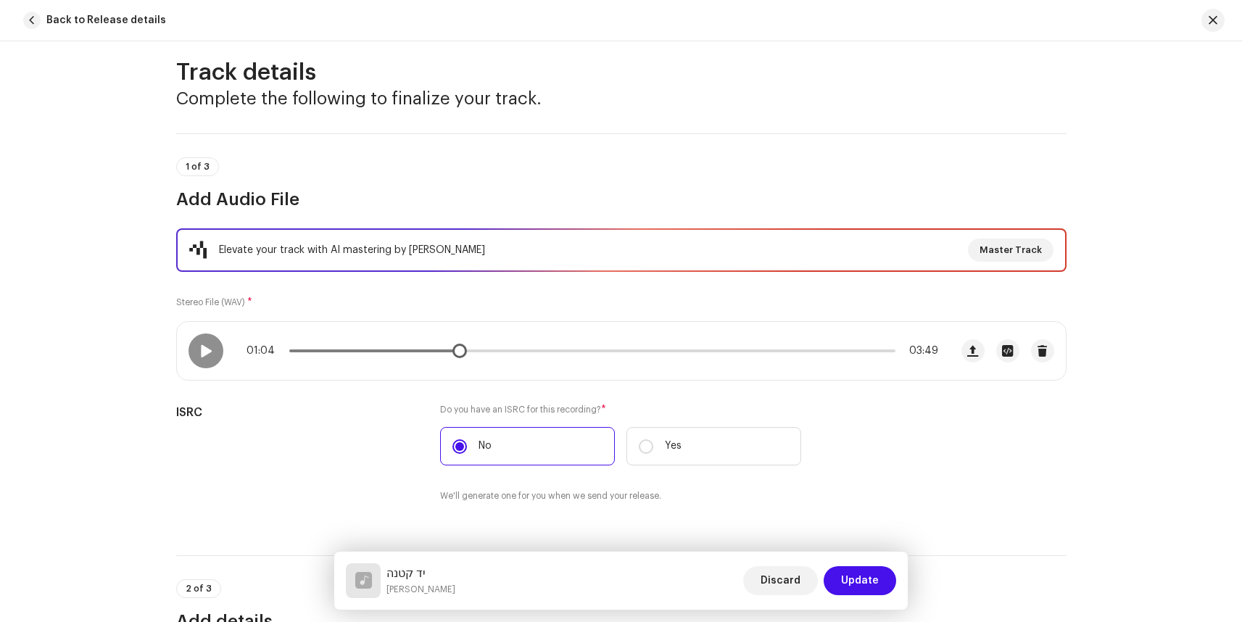
scroll to position [9, 0]
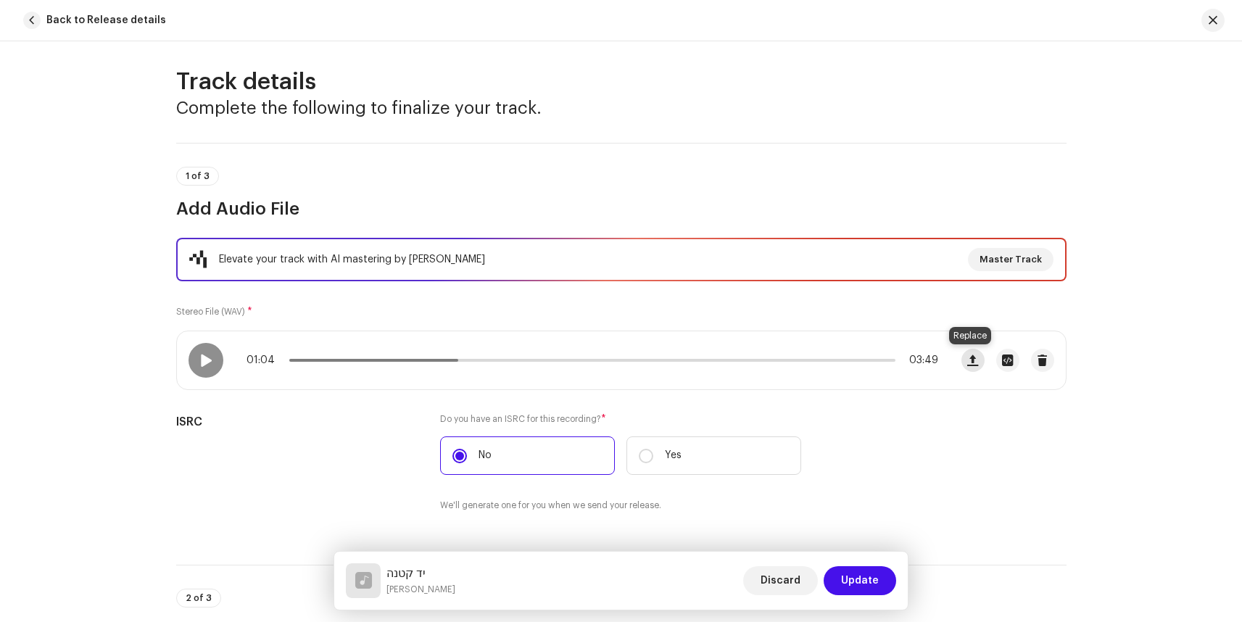
click at [973, 360] on span "button" at bounding box center [972, 361] width 11 height 12
click at [1023, 359] on span "Cancel" at bounding box center [1013, 359] width 37 height 29
click at [1018, 360] on span "Cancel" at bounding box center [1013, 359] width 37 height 29
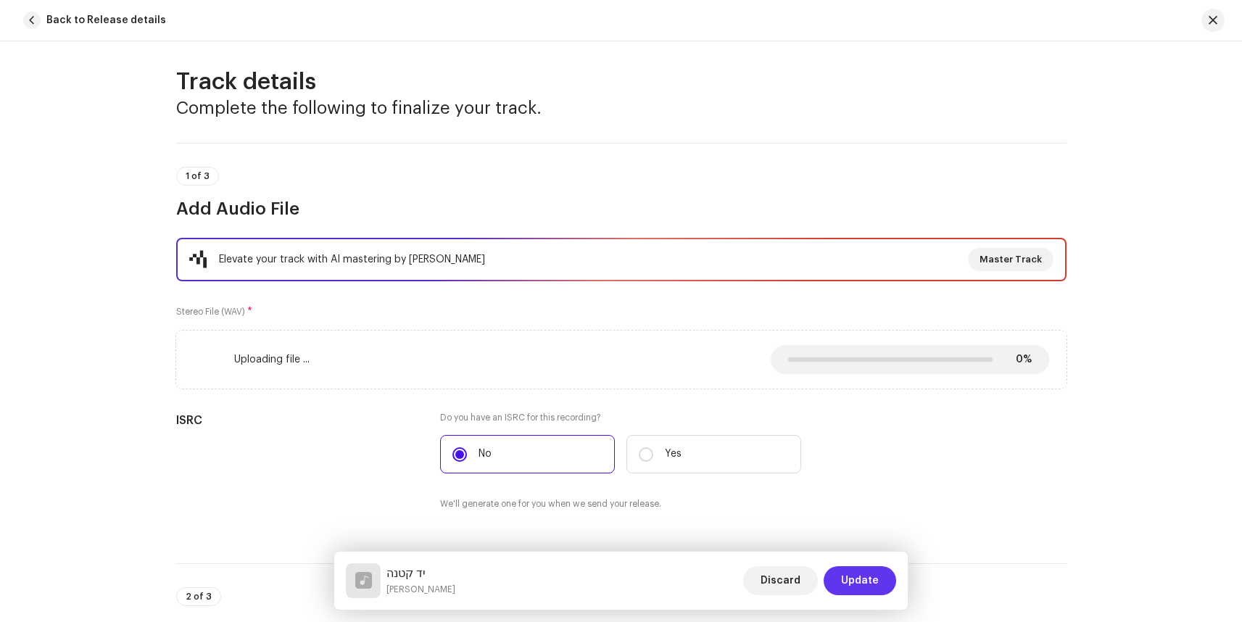
click at [876, 582] on span "Update" at bounding box center [860, 580] width 38 height 29
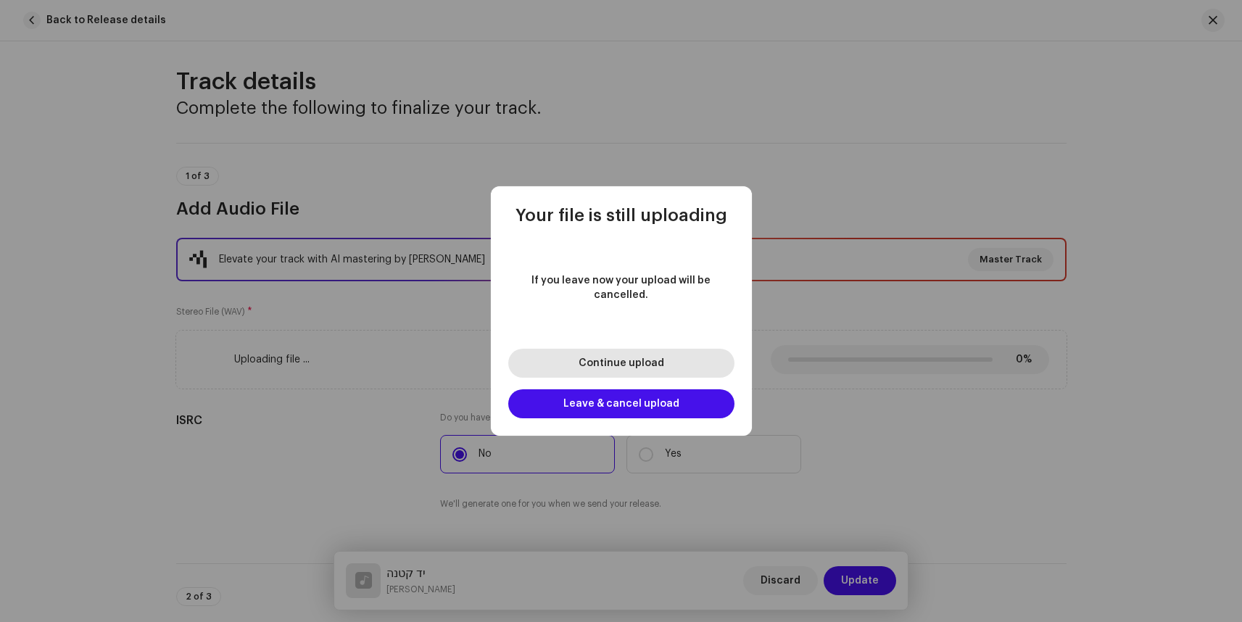
click at [635, 358] on span "Continue upload" at bounding box center [622, 363] width 86 height 10
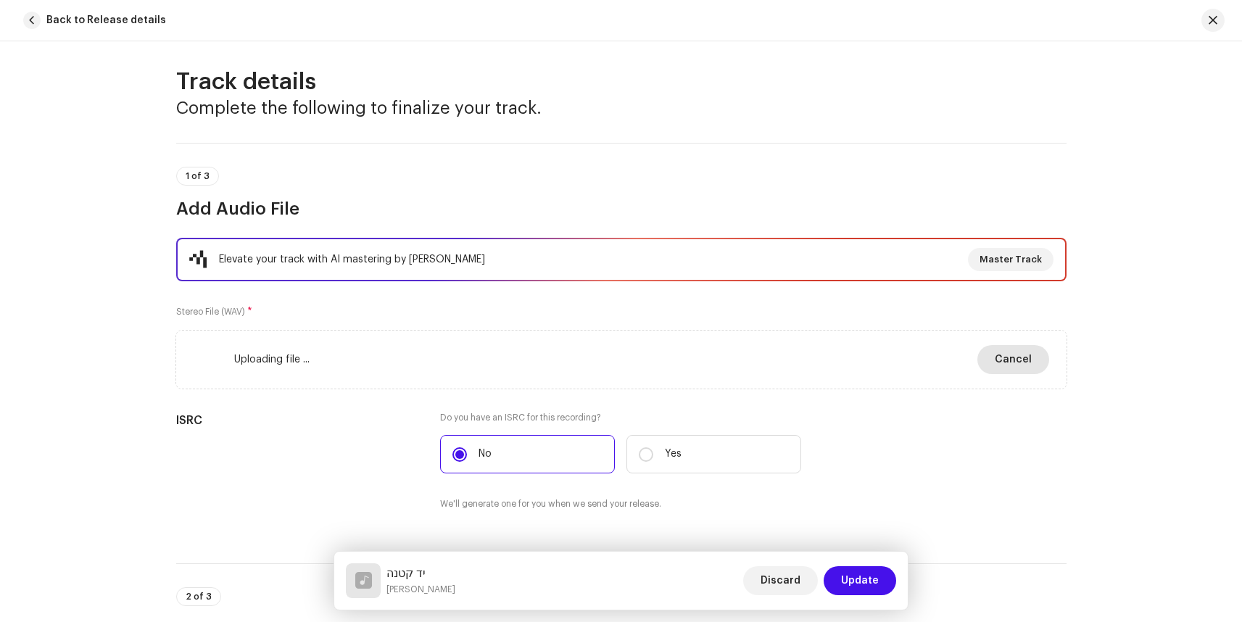
click at [1021, 358] on span "Cancel" at bounding box center [1013, 359] width 37 height 29
drag, startPoint x: 321, startPoint y: 357, endPoint x: 229, endPoint y: 352, distance: 91.5
click at [321, 357] on div "Uploading file ... 0% 0% Cancel" at bounding box center [622, 359] width 856 height 29
click at [226, 352] on div "Uploading file ..." at bounding box center [252, 359] width 116 height 29
click at [271, 352] on div "Uploading file ..." at bounding box center [252, 359] width 116 height 29
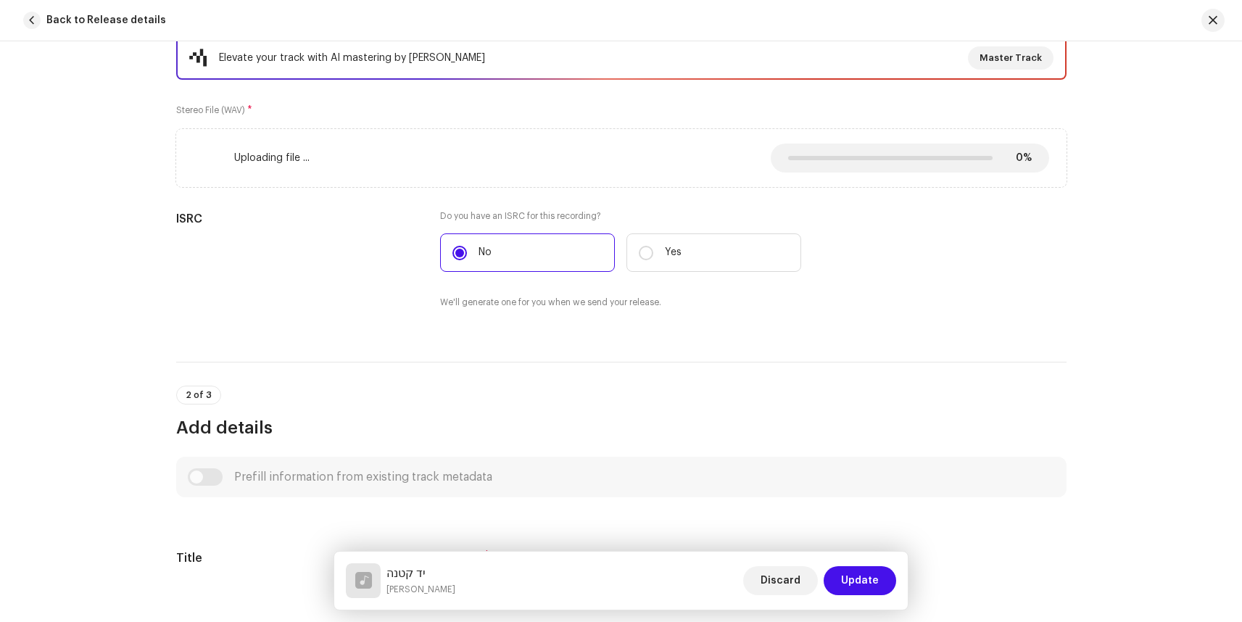
scroll to position [285, 0]
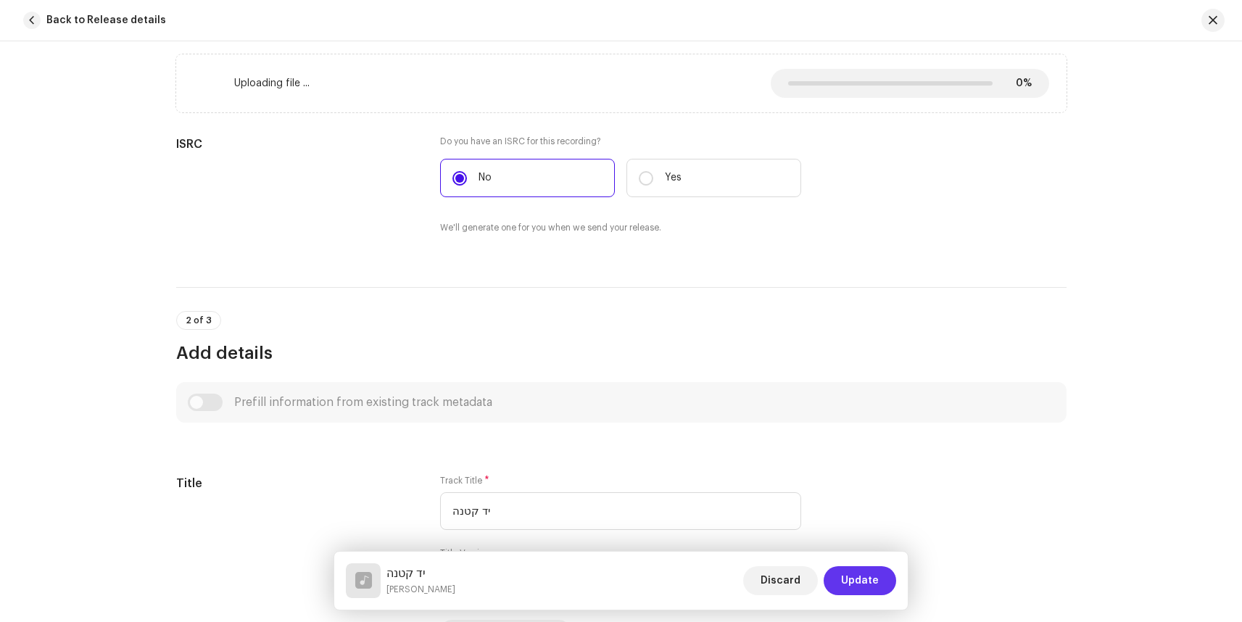
click at [862, 578] on span "Update" at bounding box center [860, 580] width 38 height 29
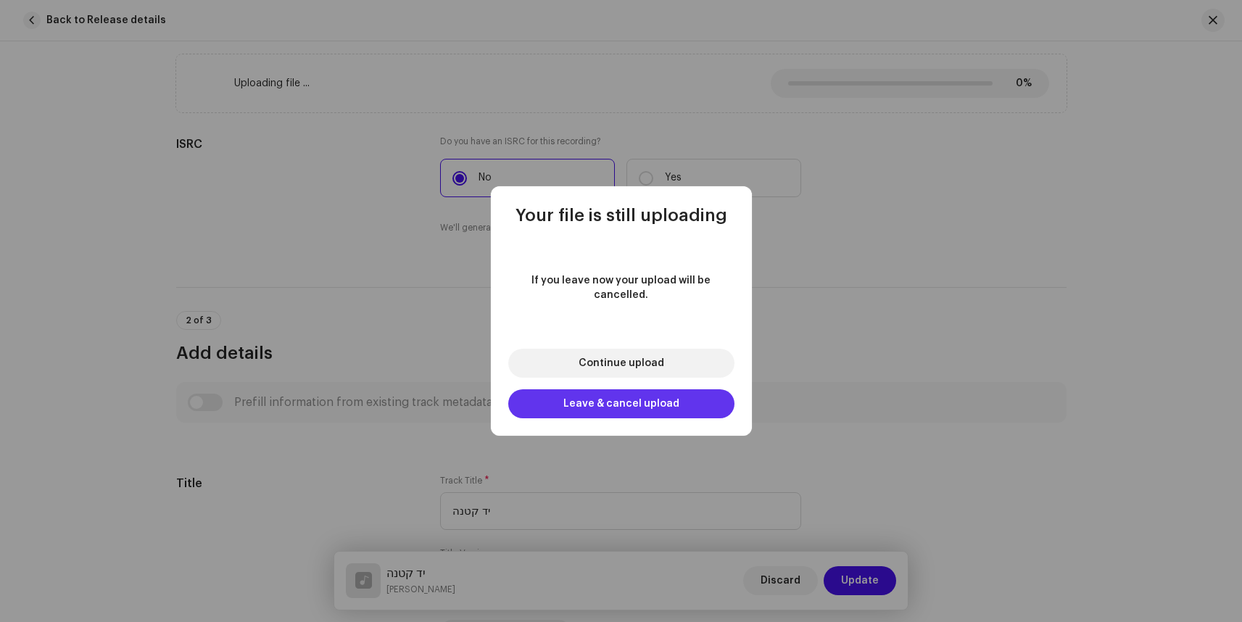
click at [600, 399] on span "Leave & cancel upload" at bounding box center [622, 404] width 116 height 10
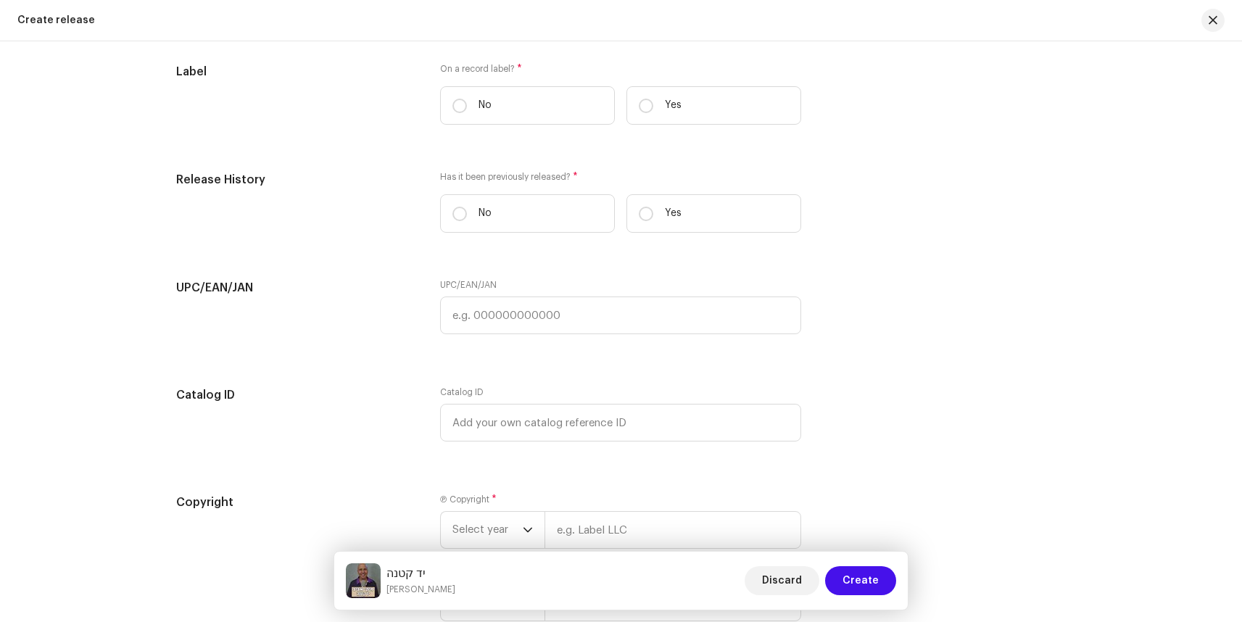
scroll to position [1733, 0]
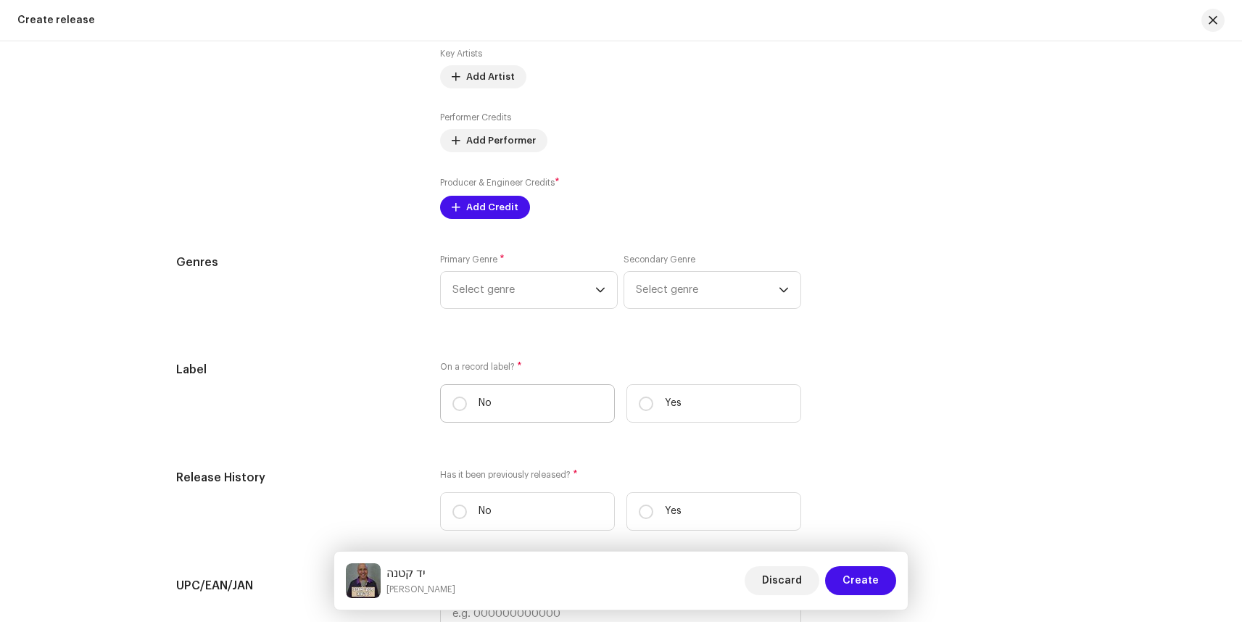
click at [464, 408] on label "No" at bounding box center [527, 403] width 175 height 38
click at [464, 408] on input "No" at bounding box center [460, 404] width 15 height 15
radio input "true"
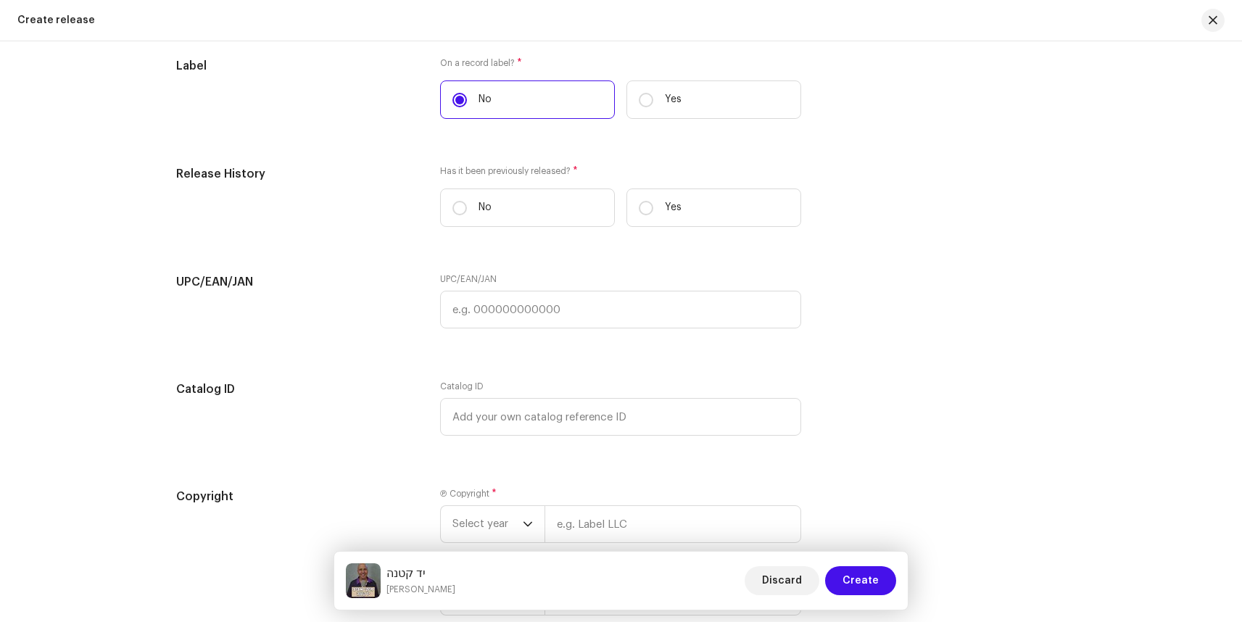
scroll to position [1977, 0]
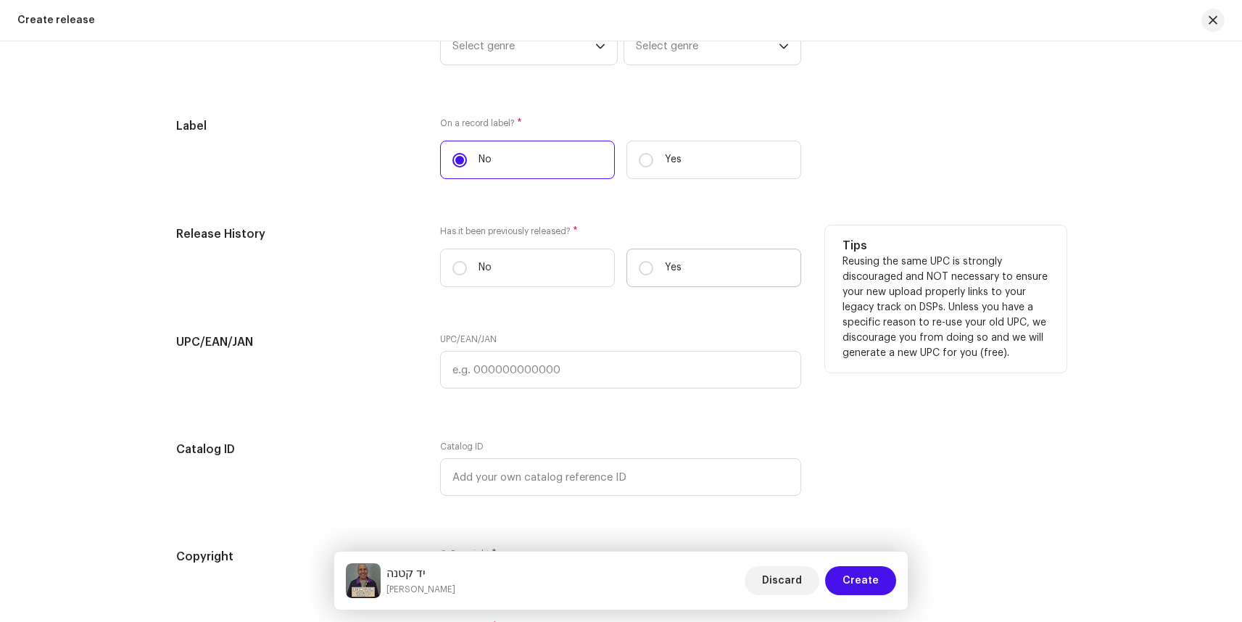
click at [654, 274] on label "Yes" at bounding box center [714, 268] width 175 height 38
click at [653, 274] on input "Yes" at bounding box center [646, 268] width 15 height 15
radio input "true"
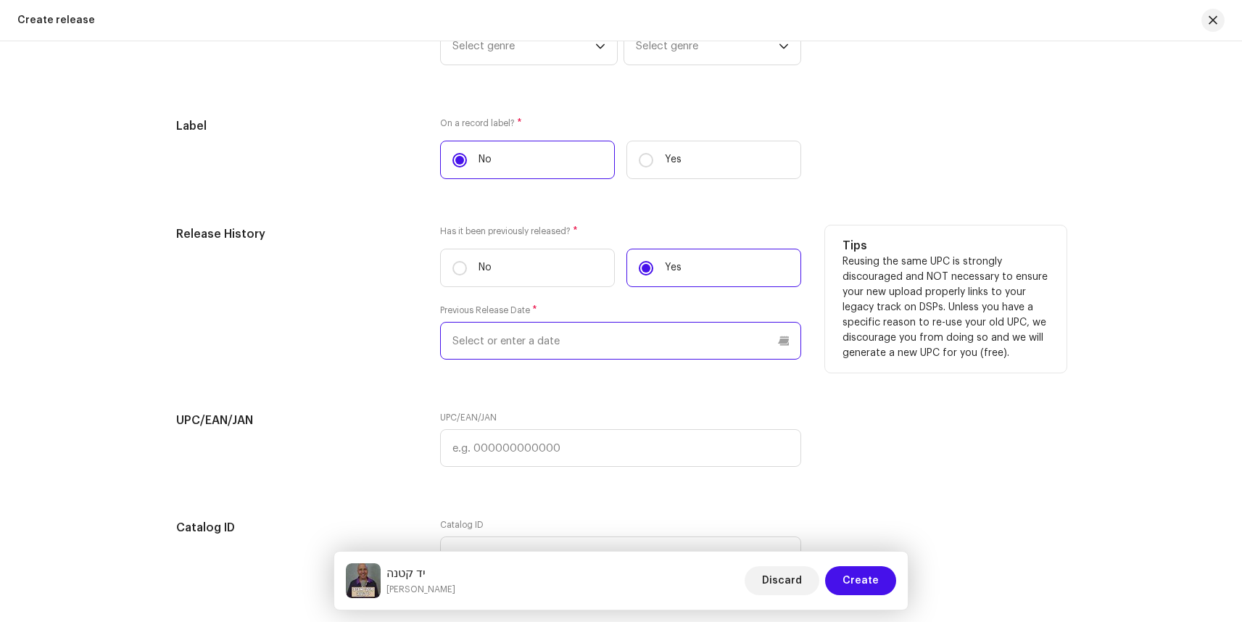
click at [531, 344] on input "text" at bounding box center [620, 341] width 361 height 38
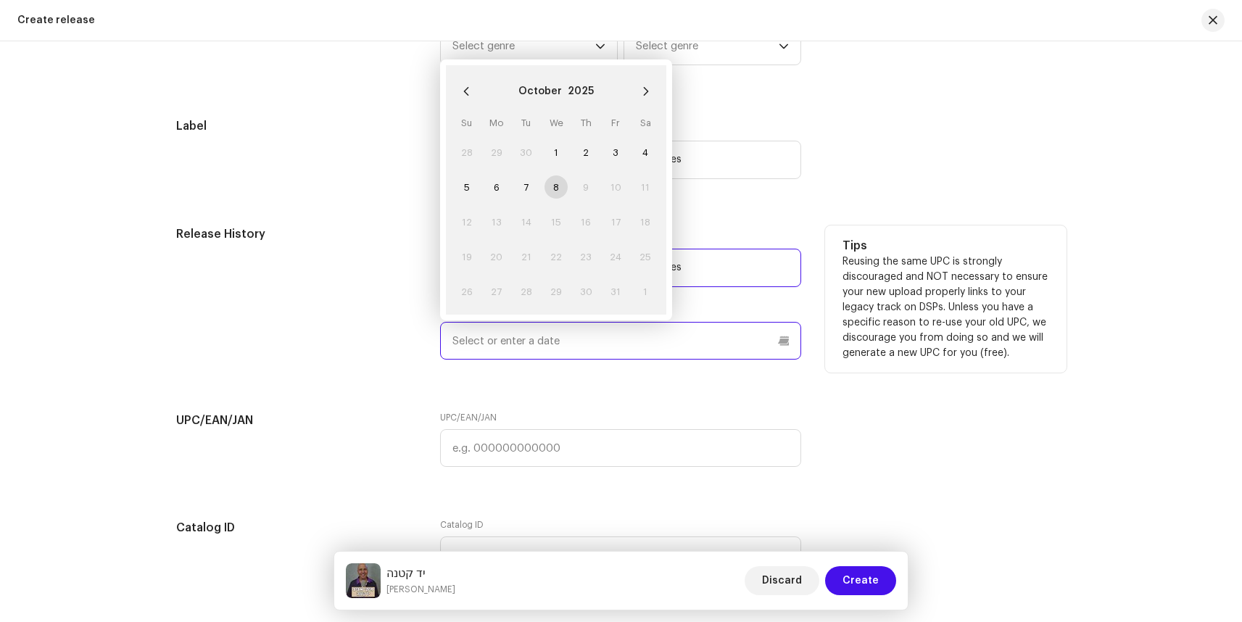
click at [532, 344] on input "text" at bounding box center [620, 341] width 361 height 38
click at [358, 343] on div "Release History" at bounding box center [297, 302] width 242 height 152
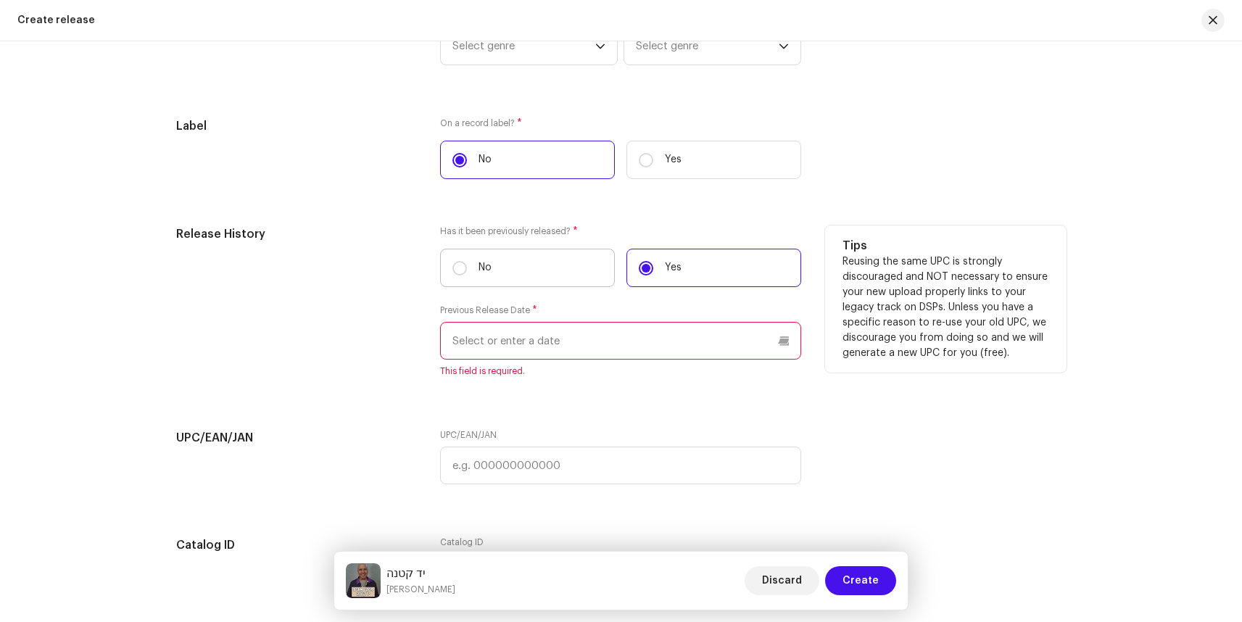
click at [481, 271] on p "No" at bounding box center [485, 267] width 13 height 15
click at [467, 271] on input "No" at bounding box center [460, 268] width 15 height 15
radio input "true"
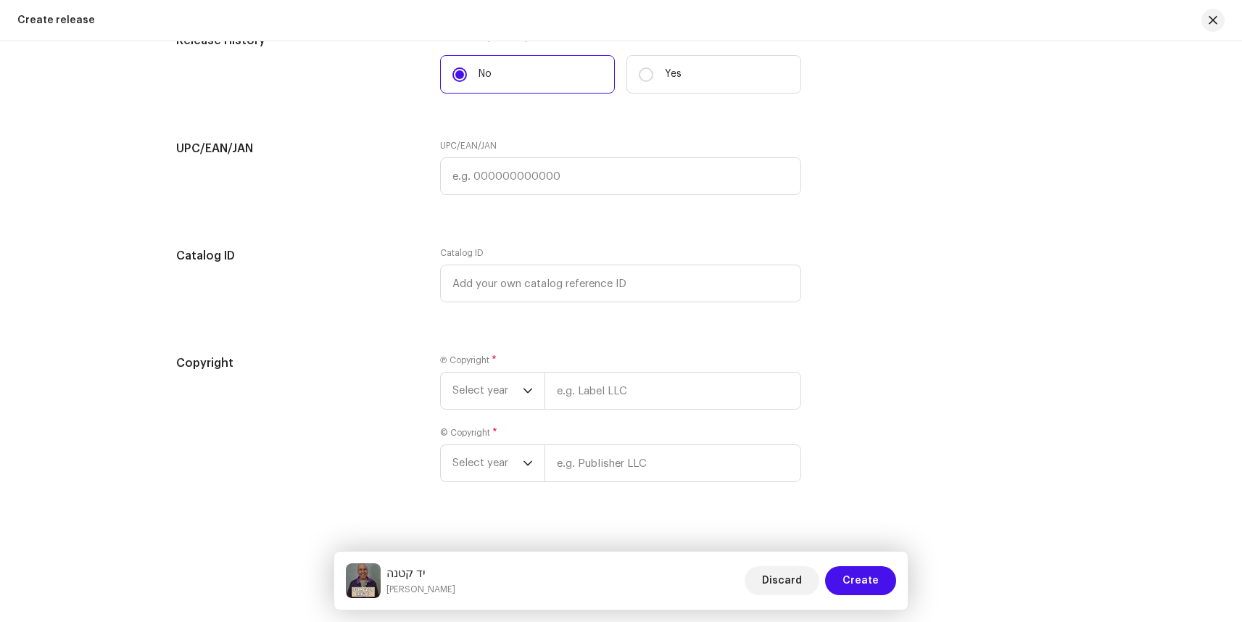
scroll to position [2192, 0]
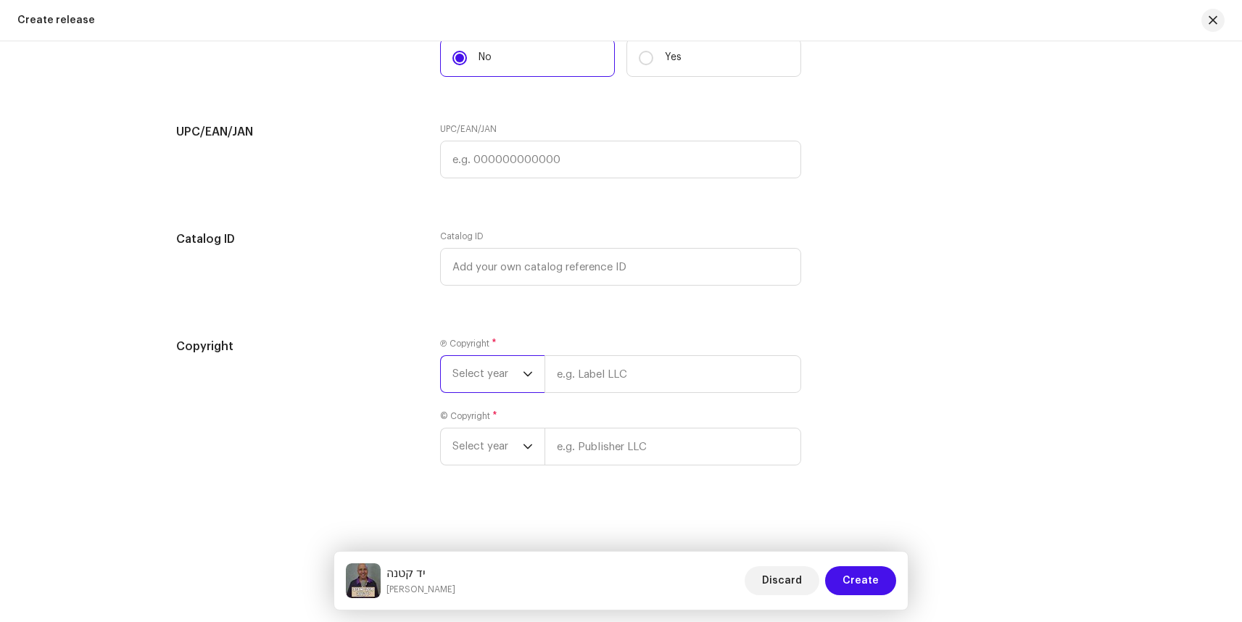
click at [500, 375] on span "Select year" at bounding box center [488, 374] width 70 height 36
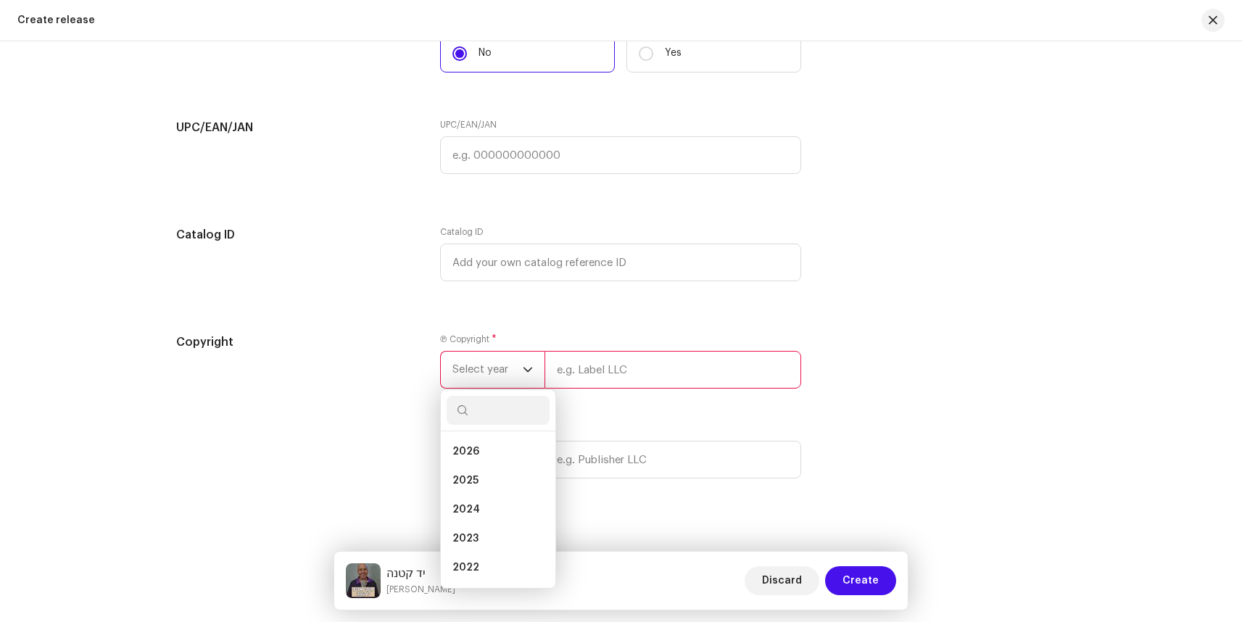
click at [500, 375] on span "Select year" at bounding box center [488, 370] width 70 height 36
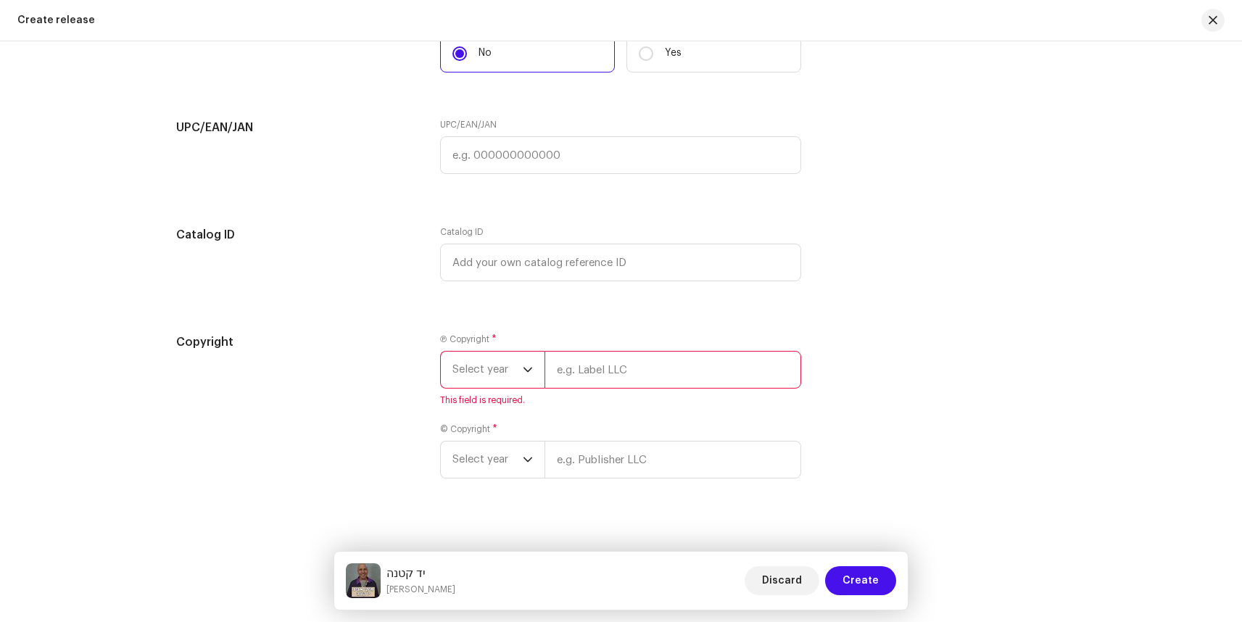
click at [588, 367] on input "text" at bounding box center [673, 370] width 257 height 38
click at [590, 370] on input "text" at bounding box center [673, 370] width 257 height 38
click at [492, 374] on span "Select year" at bounding box center [488, 370] width 70 height 36
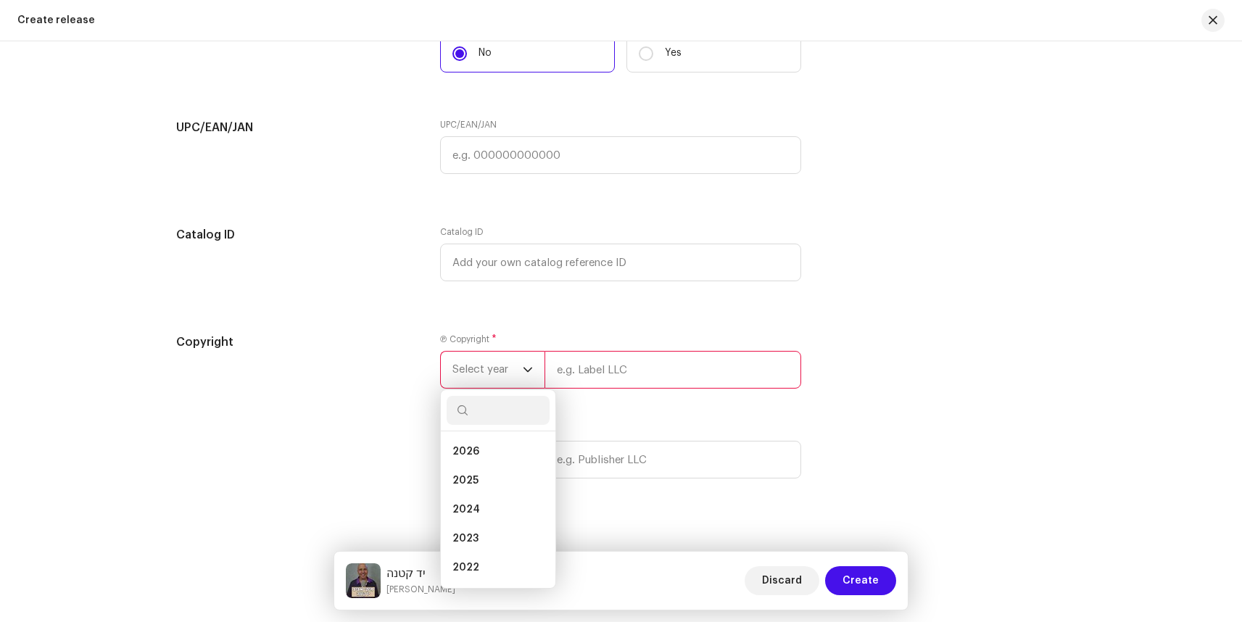
click at [337, 143] on div "UPC/EAN/JAN" at bounding box center [297, 155] width 242 height 73
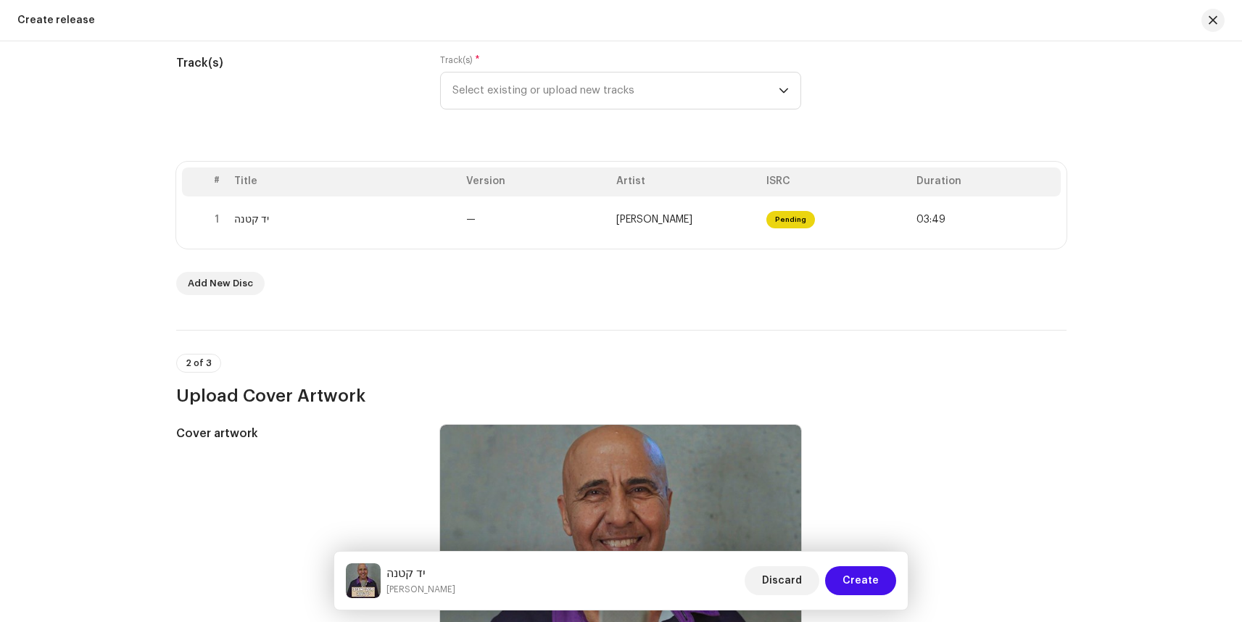
scroll to position [0, 0]
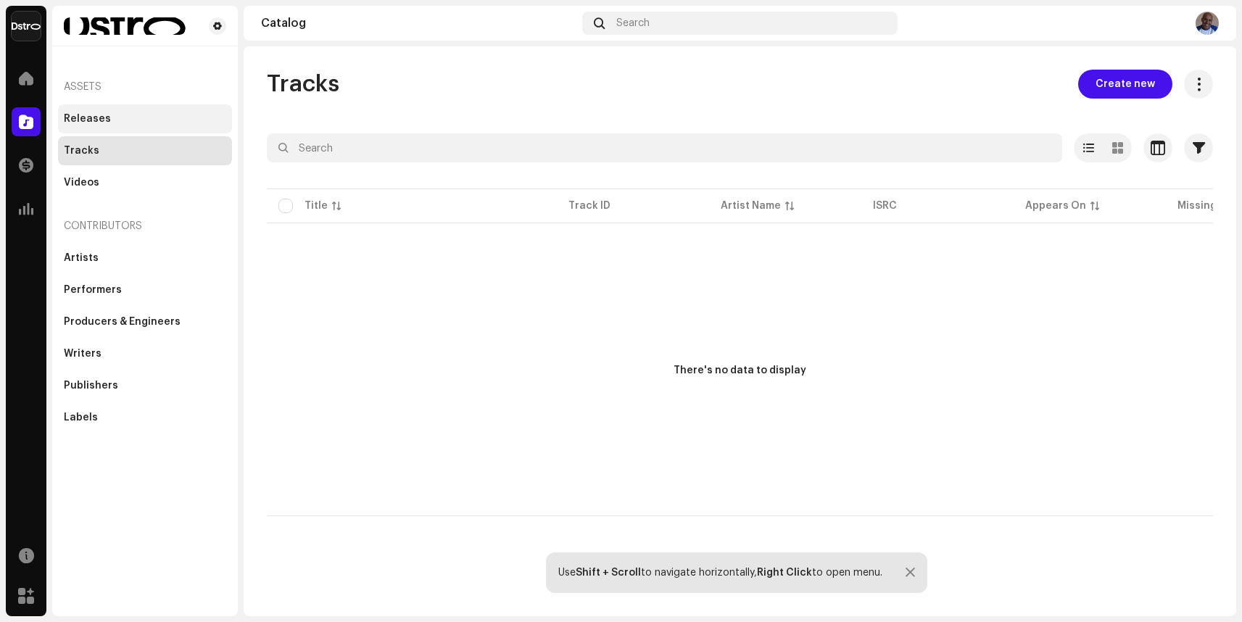
click at [86, 125] on div "Releases" at bounding box center [145, 118] width 174 height 29
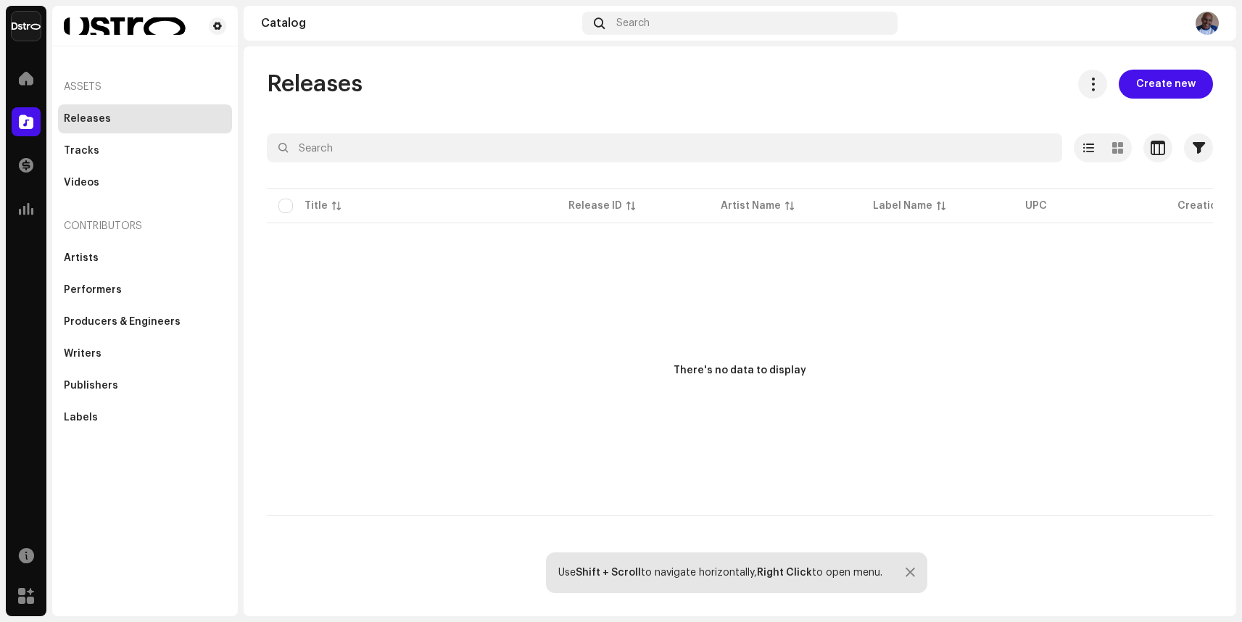
click at [83, 133] on div "Releases" at bounding box center [145, 118] width 174 height 29
click at [86, 146] on div "Tracks" at bounding box center [82, 151] width 36 height 12
